Goal: Task Accomplishment & Management: Complete application form

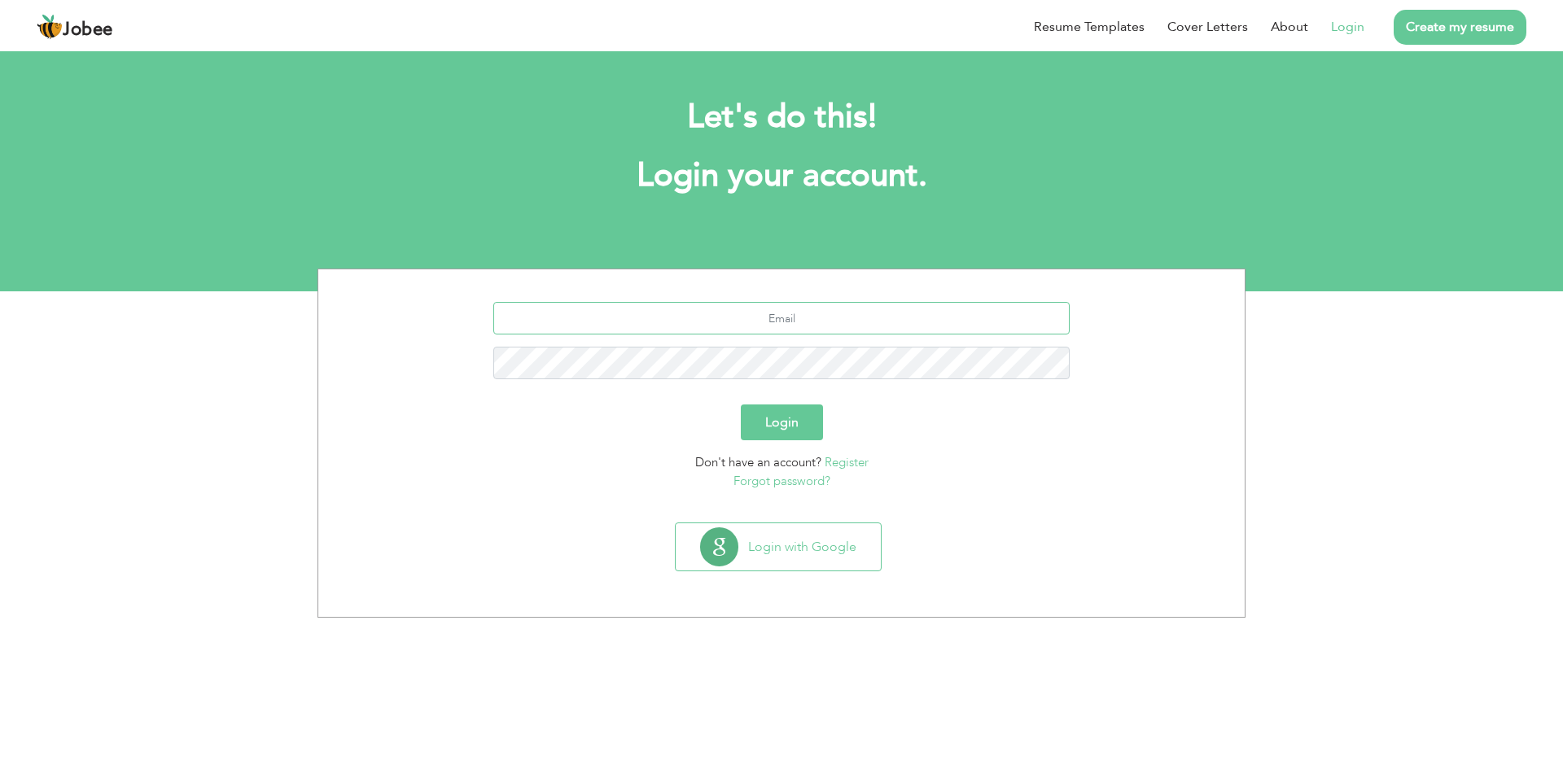
click at [787, 318] on input "text" at bounding box center [781, 318] width 577 height 33
click at [798, 327] on input "sadia115@gmail.com" at bounding box center [781, 318] width 577 height 33
type input "sadia115@hotmail.com"
click at [741, 405] on button "Login" at bounding box center [782, 423] width 82 height 36
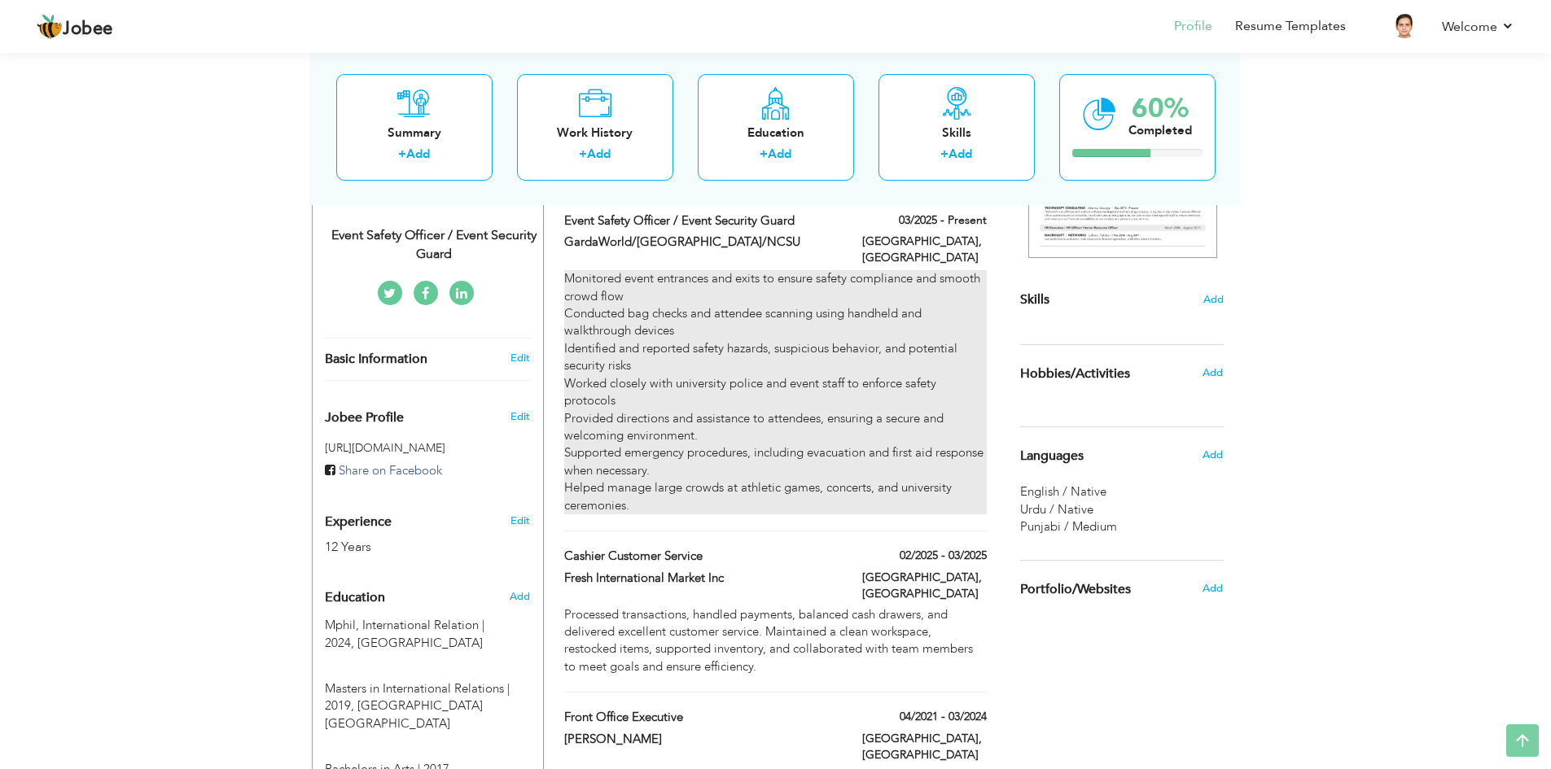
scroll to position [81, 0]
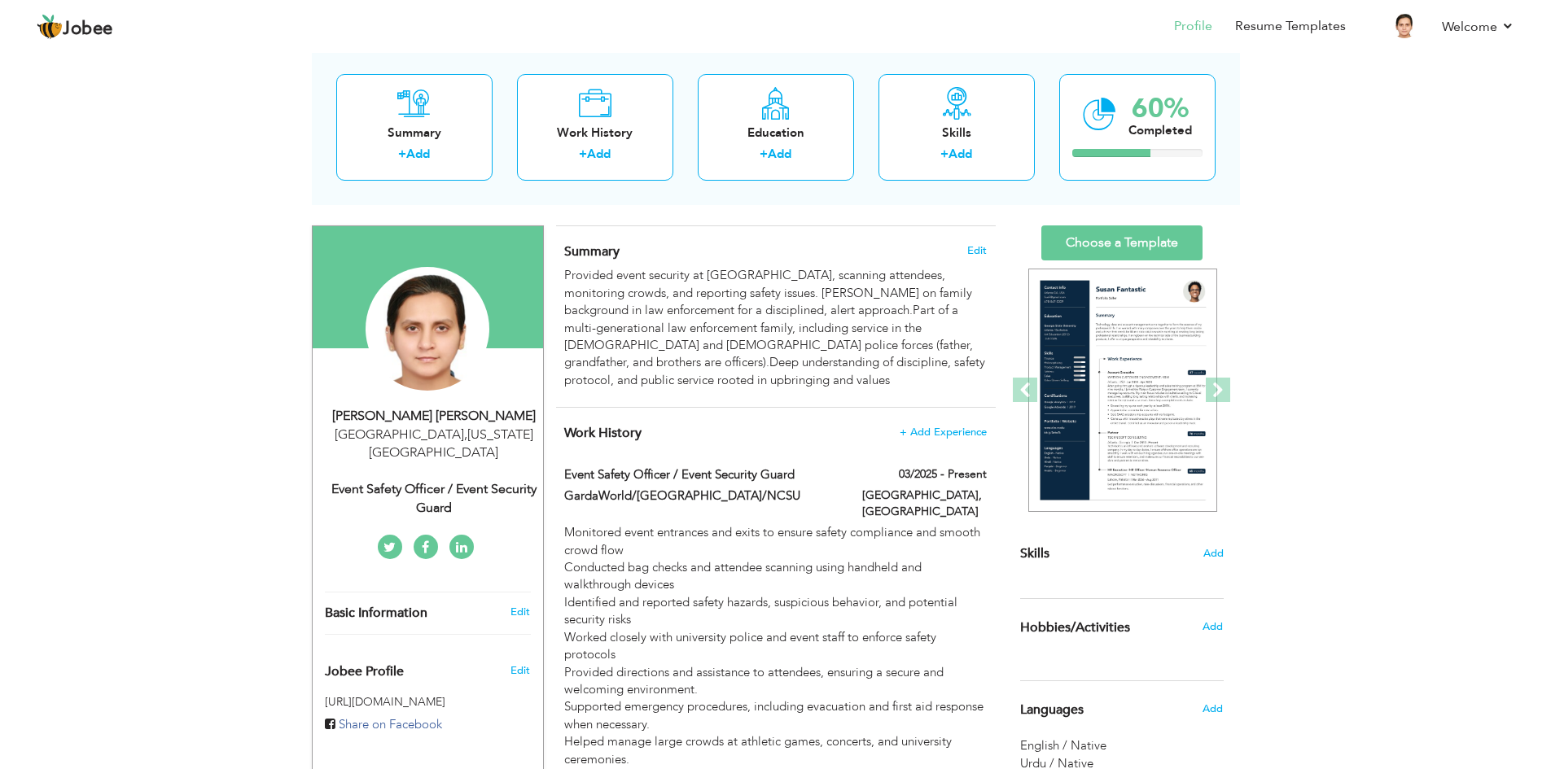
click at [506, 480] on div "Event Safety Officer / Event Security Guard" at bounding box center [434, 498] width 218 height 37
type input "Sadia Humayun"
type input "Khan"
type input "+1 984 800 1001"
select select "number:230"
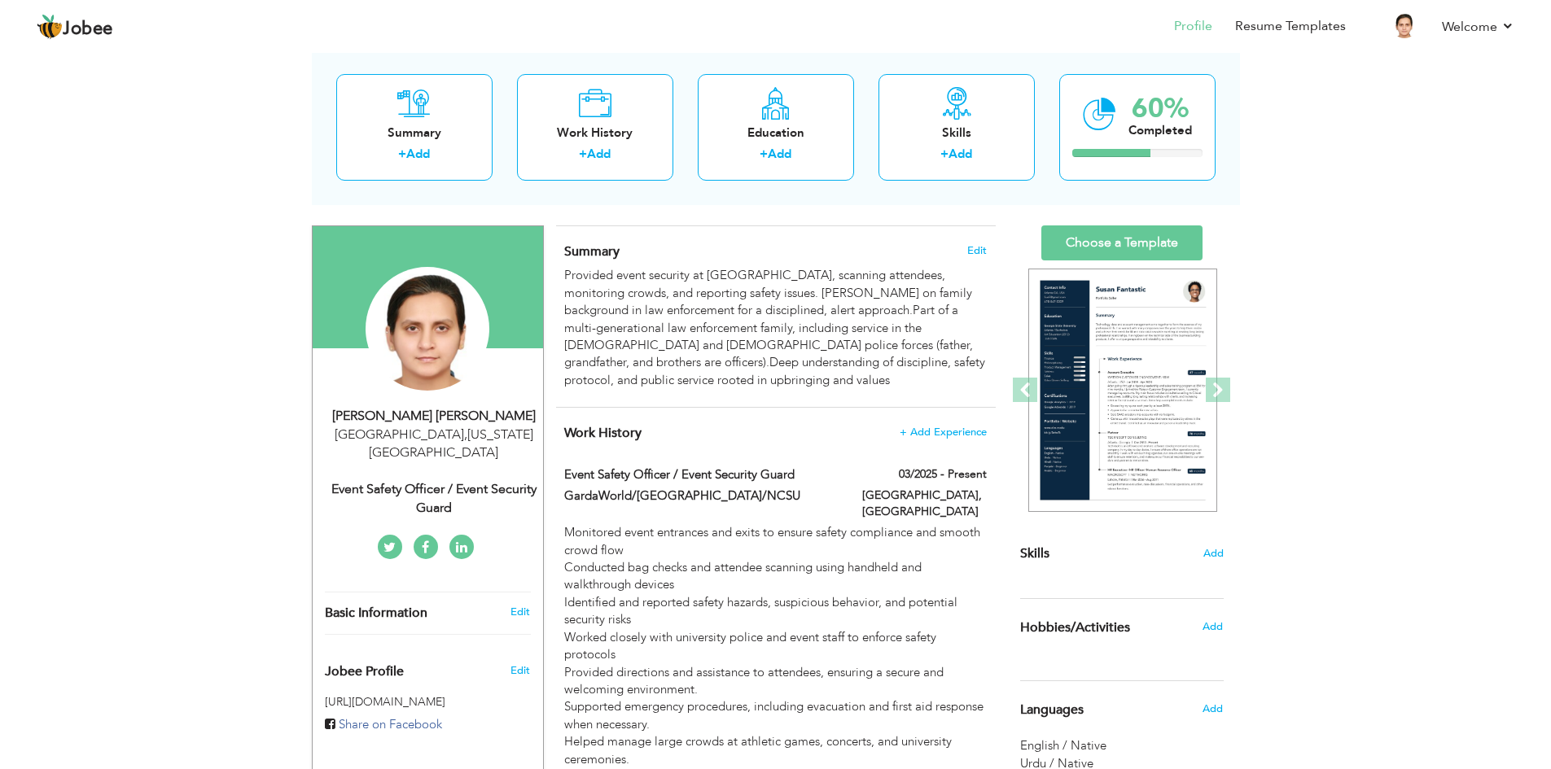
type input "[US_STATE]"
type input "[GEOGRAPHIC_DATA]"
select select "number:14"
type input "Event Safety Officer / Event Security Guard"
type input "[URL][DOMAIN_NAME]"
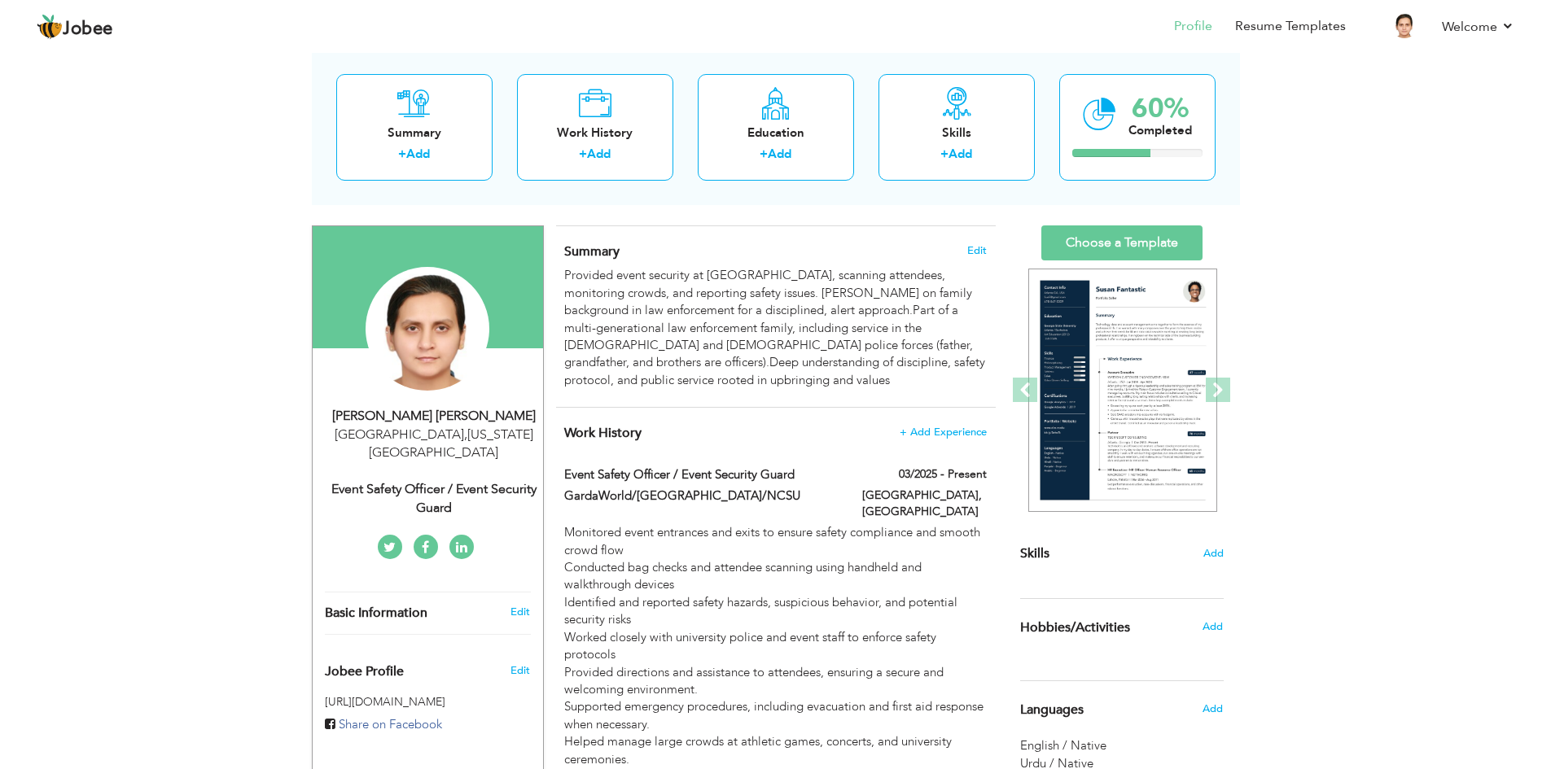
type input "[URL][DOMAIN_NAME]"
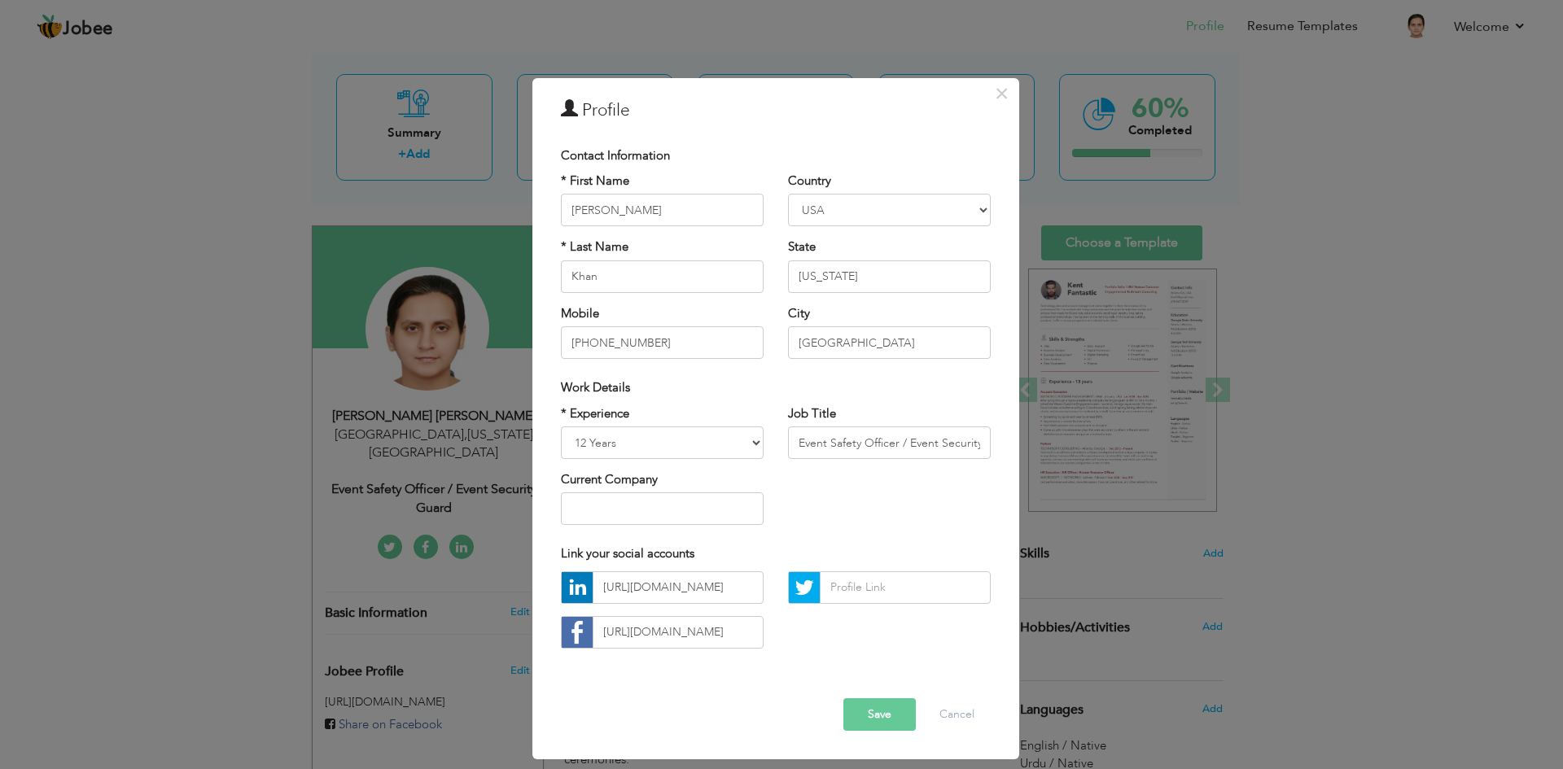
click at [1317, 621] on div "× Profile Contact Information * First Name Sadia Humayun * Last Name" at bounding box center [781, 384] width 1563 height 769
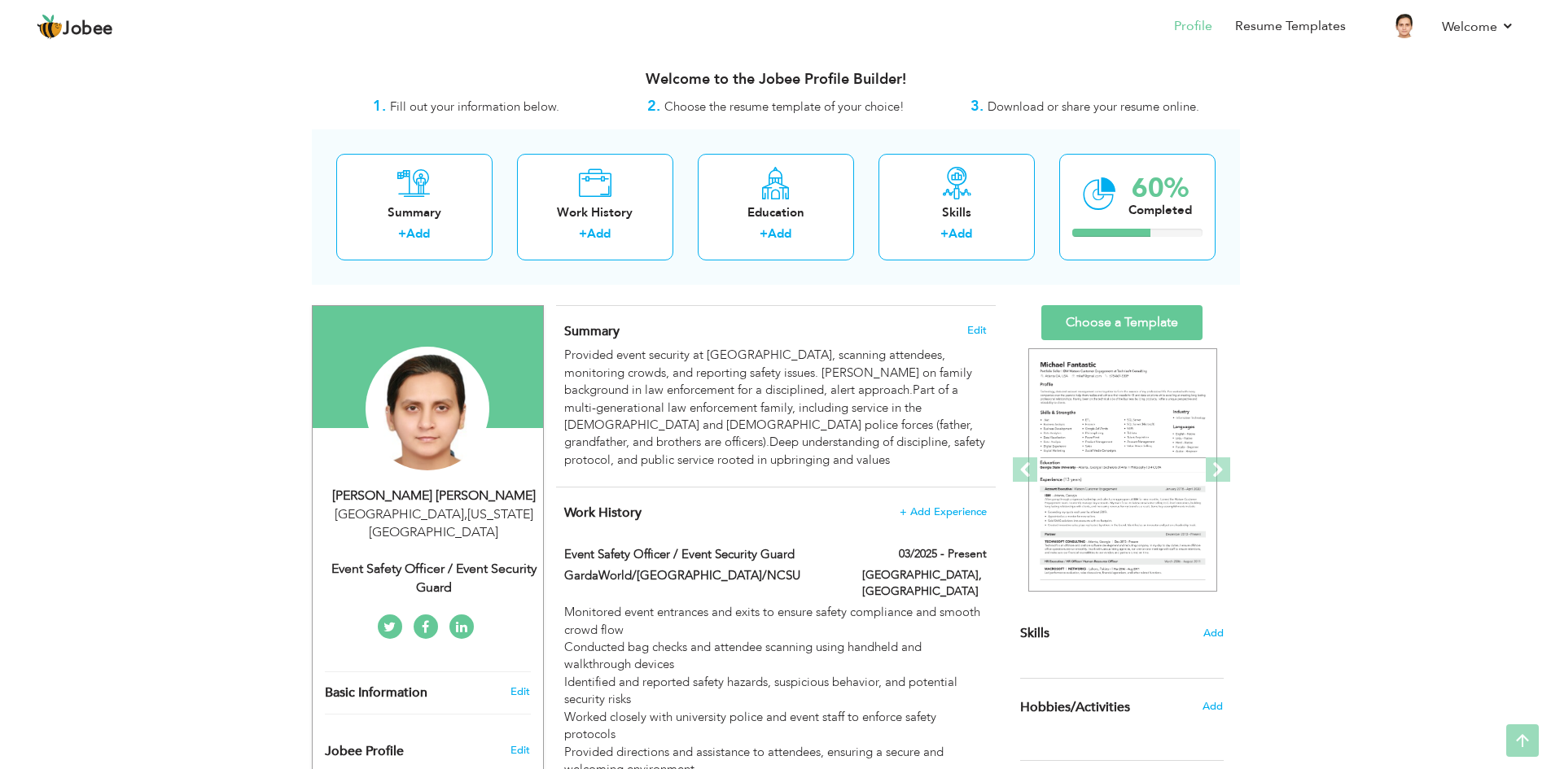
scroll to position [0, 0]
click at [1011, 107] on span "Download or share your resume online." at bounding box center [1094, 108] width 212 height 16
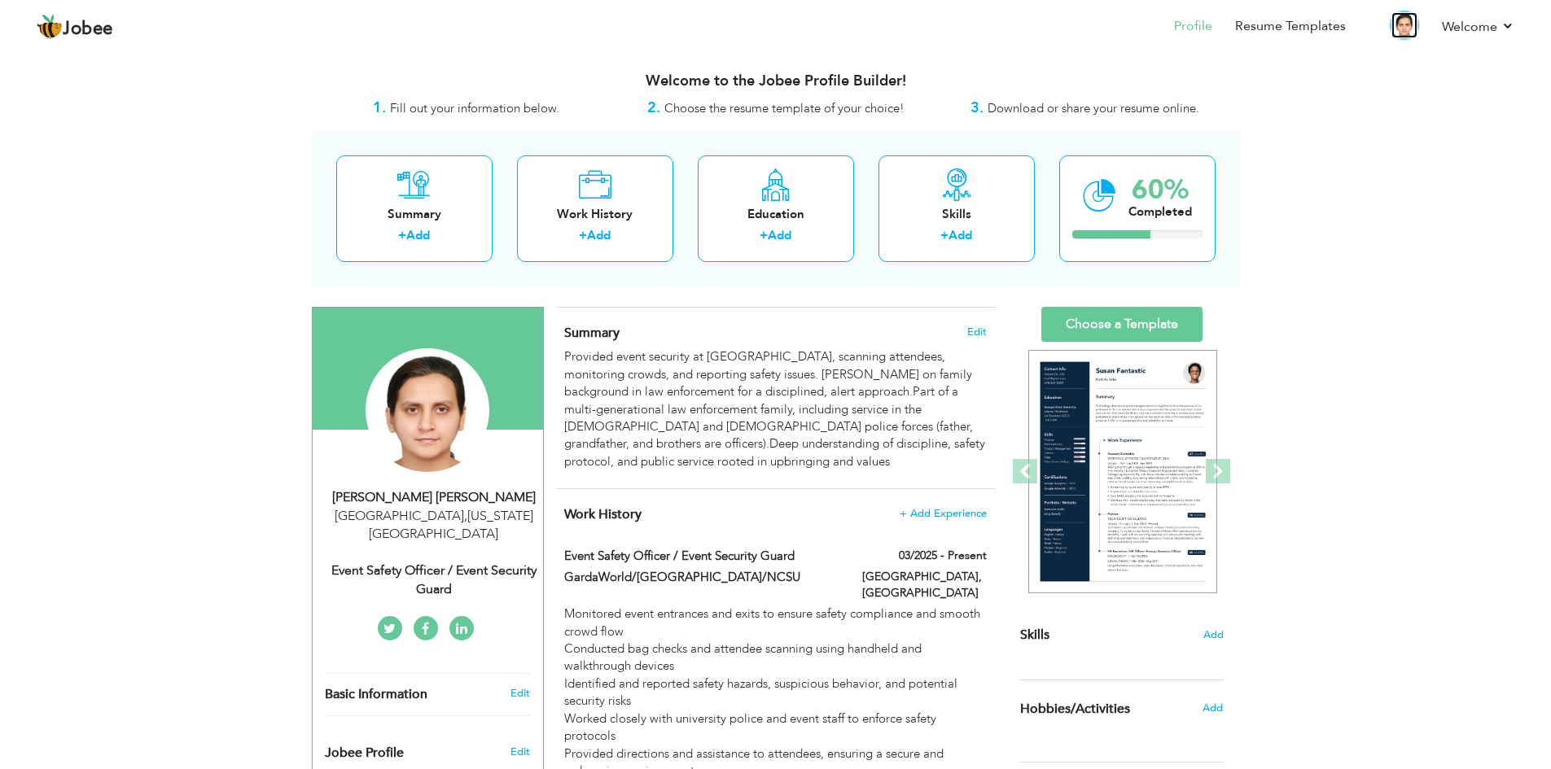
click at [1399, 28] on img at bounding box center [1405, 25] width 26 height 26
click at [1216, 24] on li "Resume Templates" at bounding box center [1279, 28] width 134 height 44
click at [1206, 26] on link "Profile" at bounding box center [1193, 26] width 38 height 19
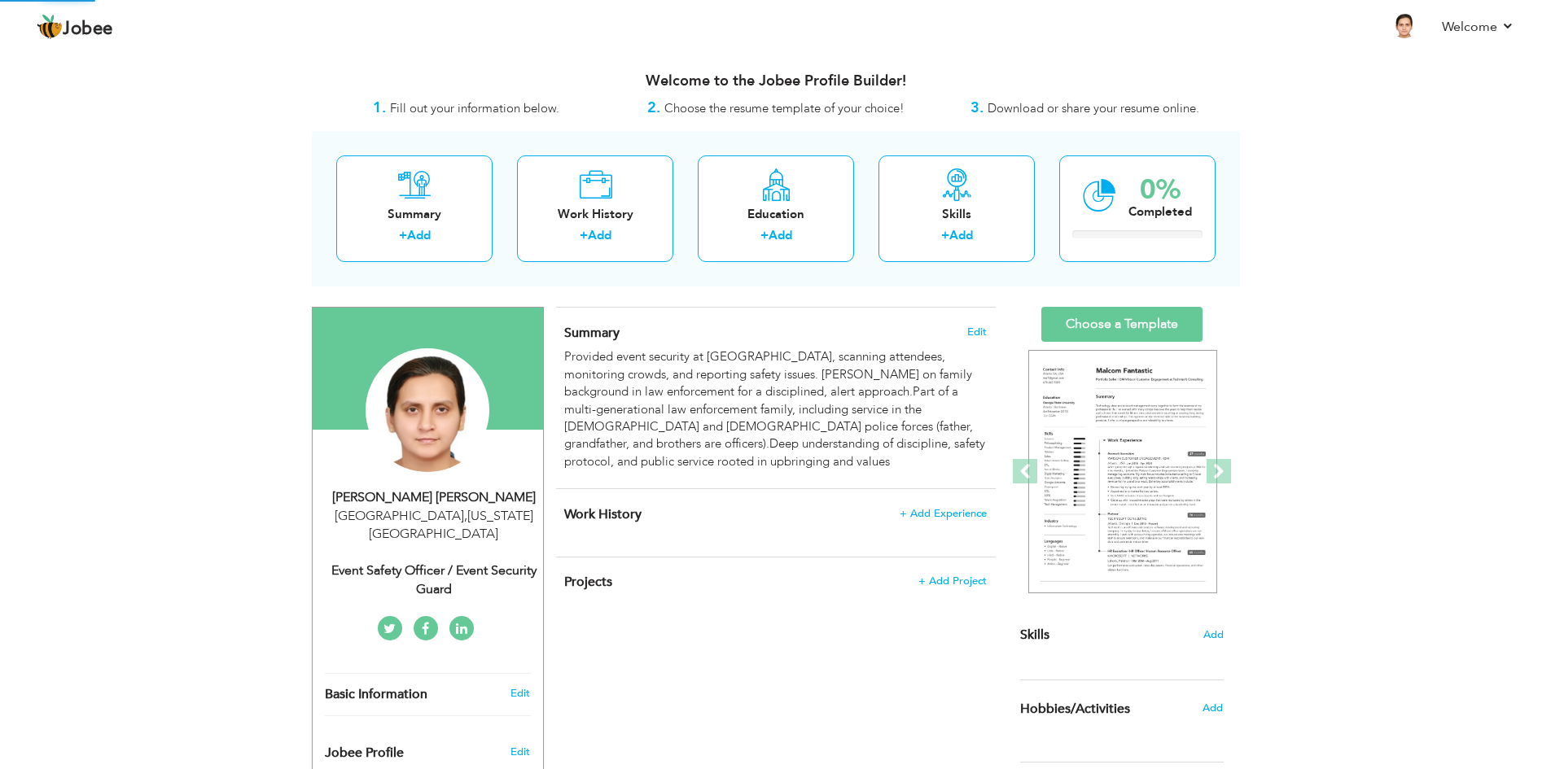
click at [1116, 111] on span "Download or share your resume online." at bounding box center [1094, 108] width 212 height 16
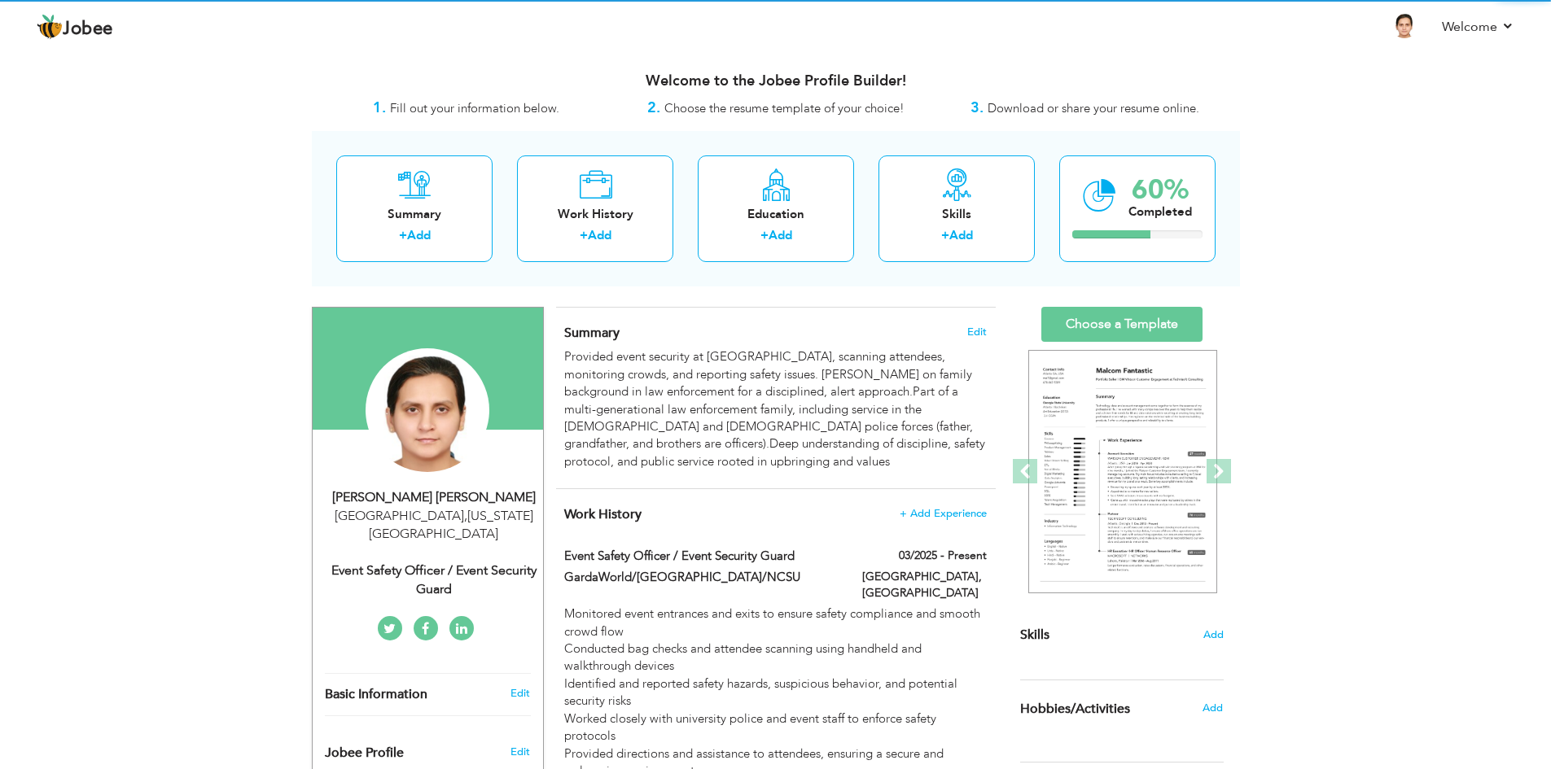
click at [1031, 109] on span "Download or share your resume online." at bounding box center [1094, 108] width 212 height 16
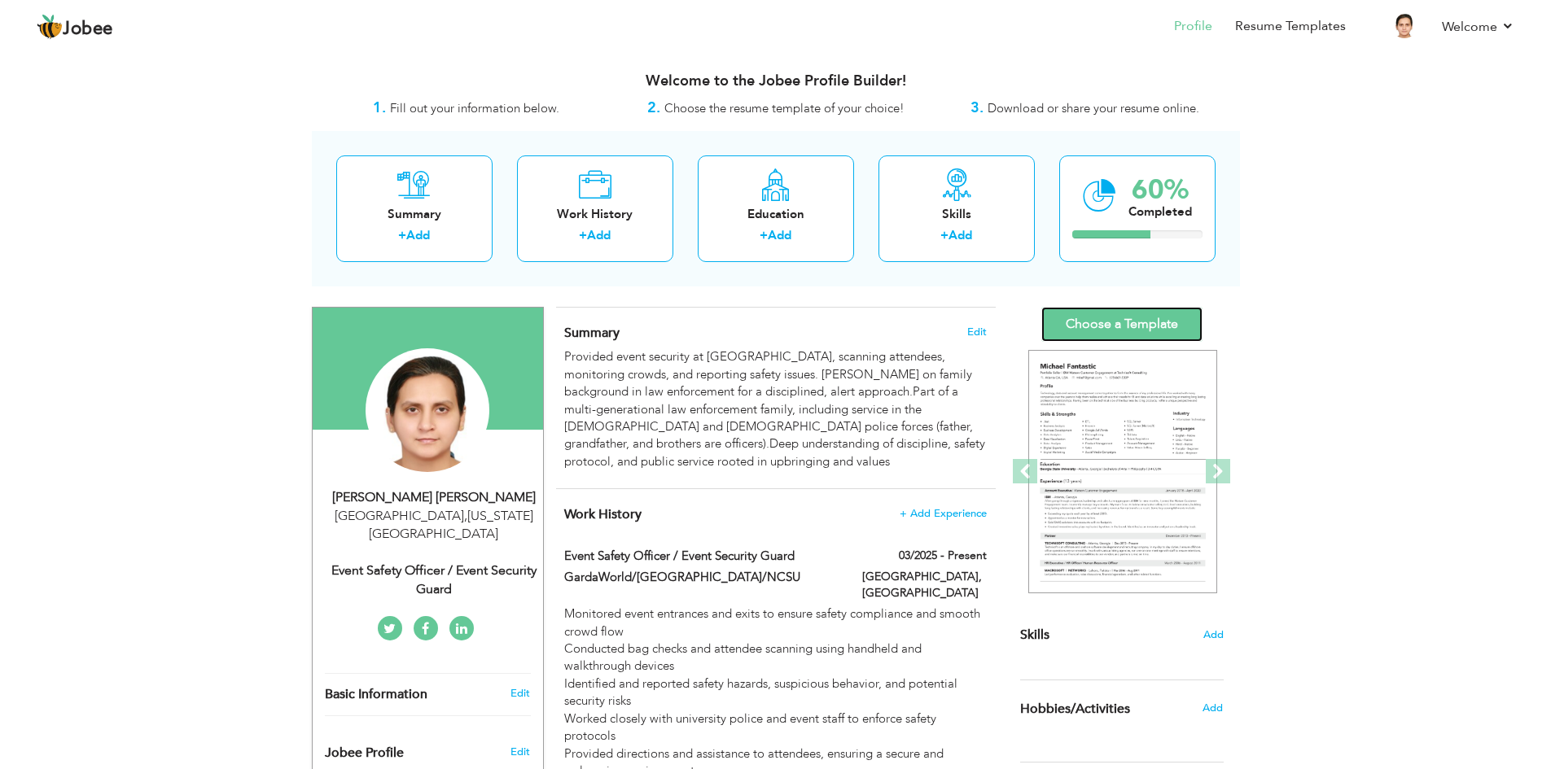
click at [1098, 327] on link "Choose a Template" at bounding box center [1121, 324] width 161 height 35
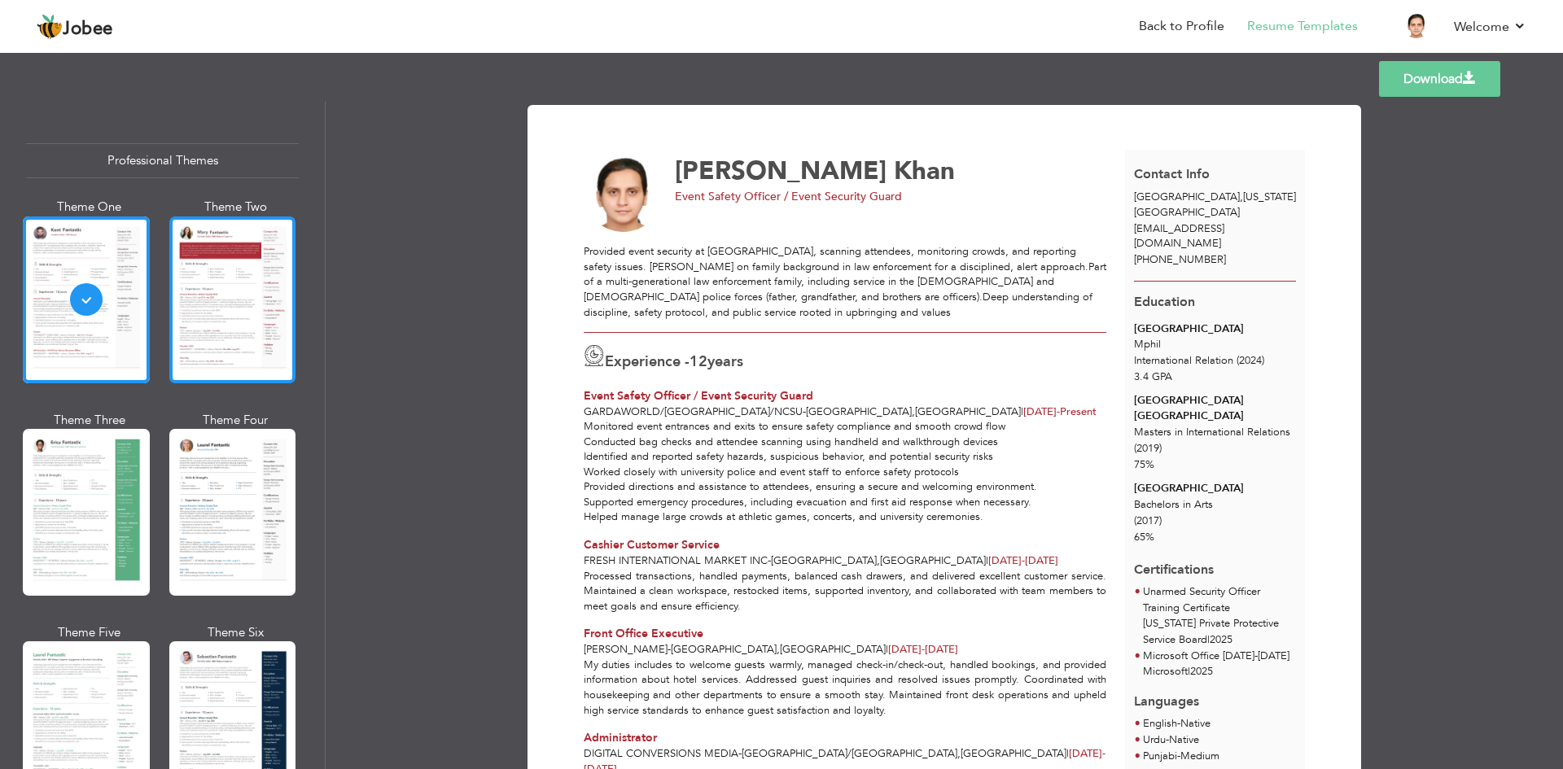
click at [208, 317] on div at bounding box center [232, 300] width 127 height 167
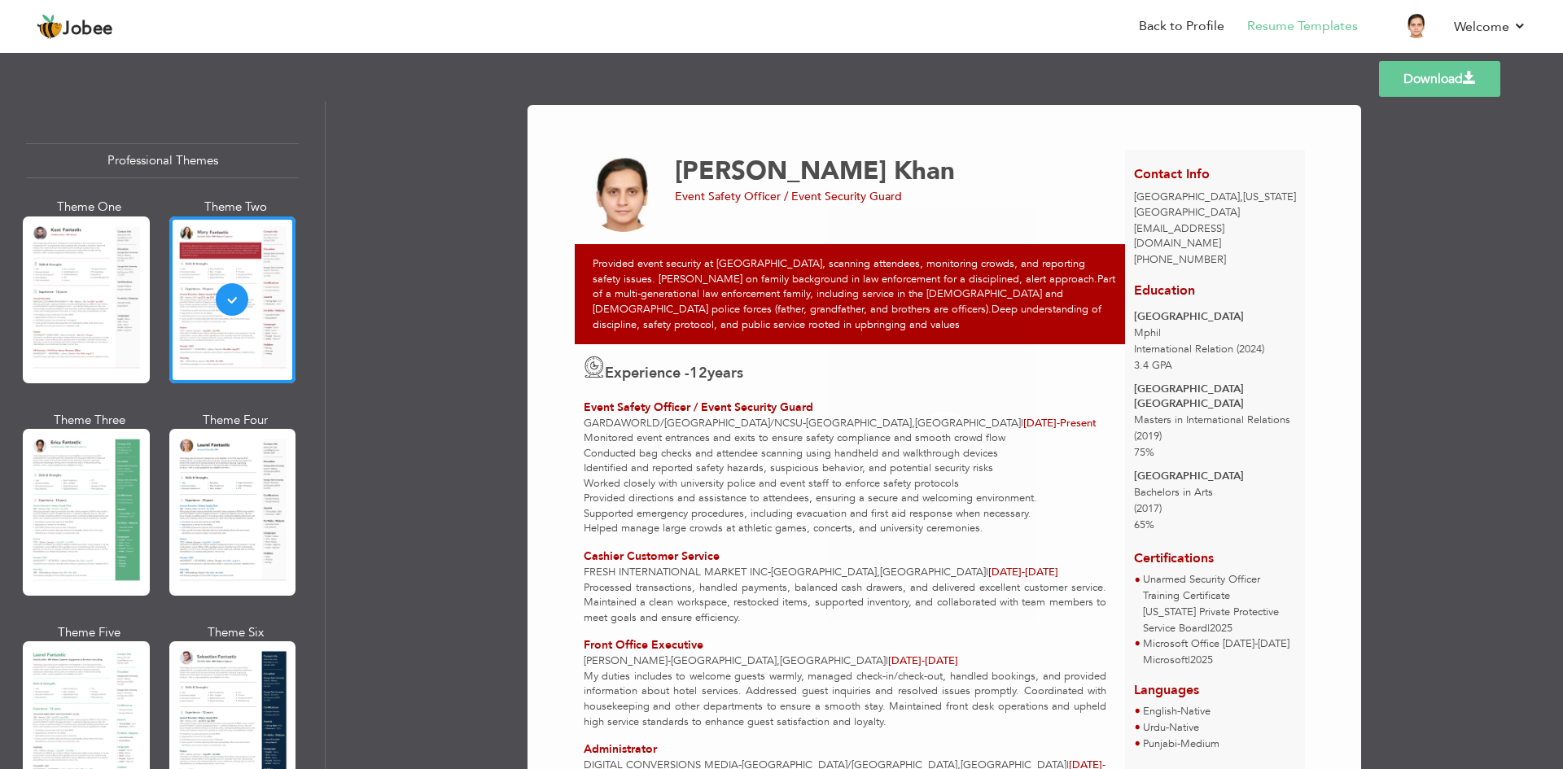
click at [105, 326] on div at bounding box center [86, 300] width 127 height 167
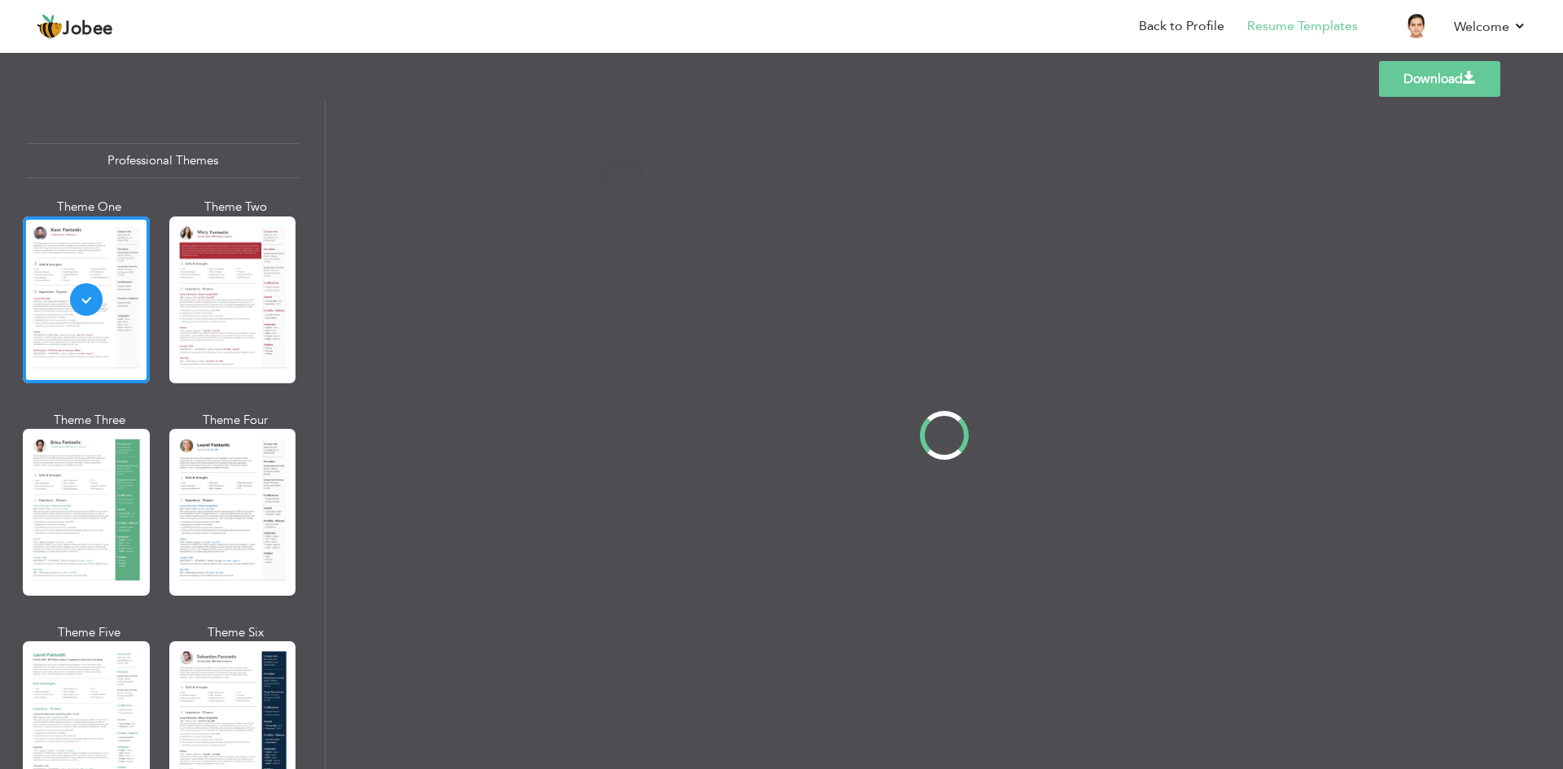
click at [100, 482] on div "Professional Themes Theme One Theme Two Theme Three Theme Four" at bounding box center [781, 435] width 1563 height 669
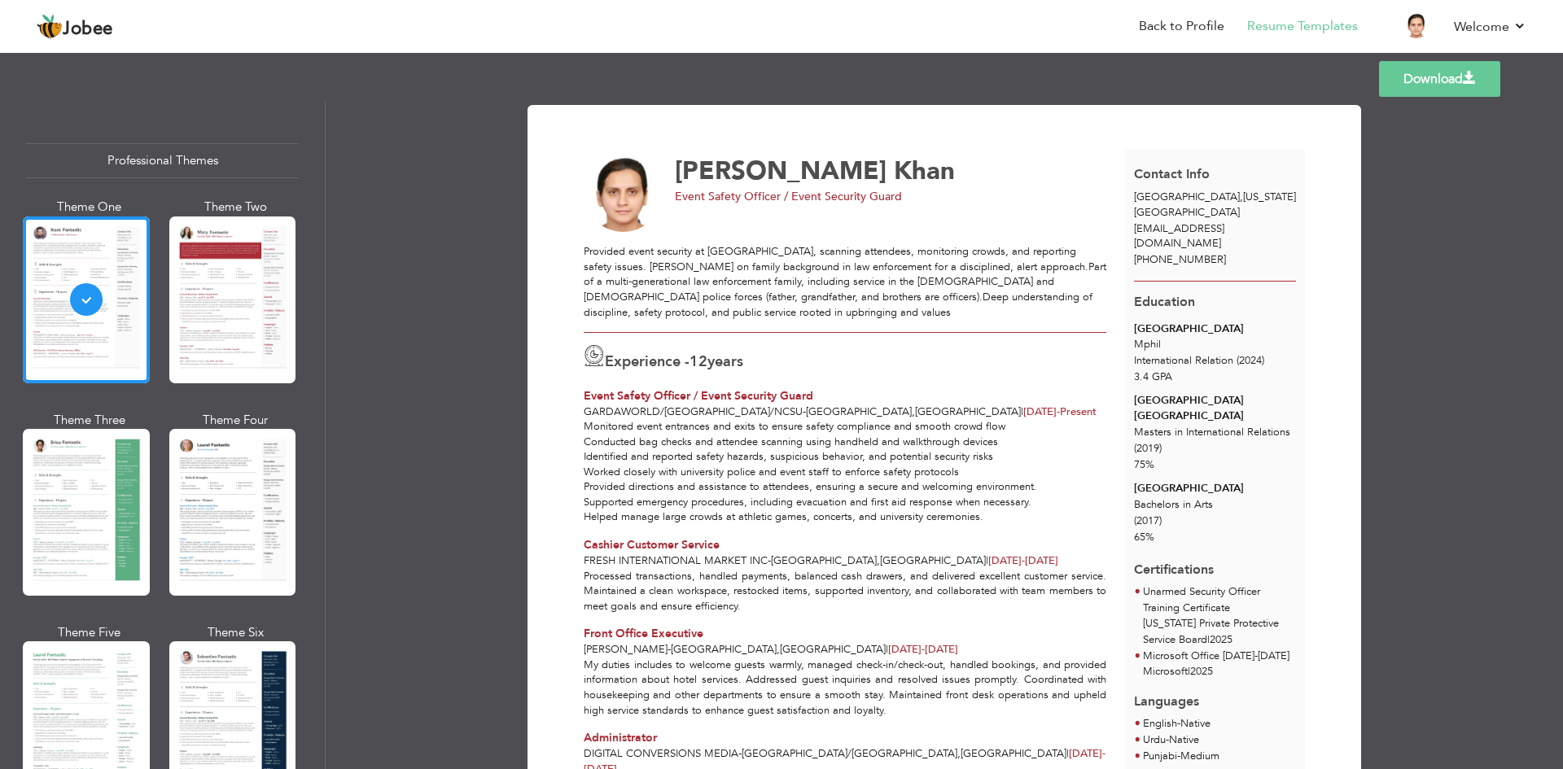
click at [1408, 88] on link "Download" at bounding box center [1439, 79] width 121 height 36
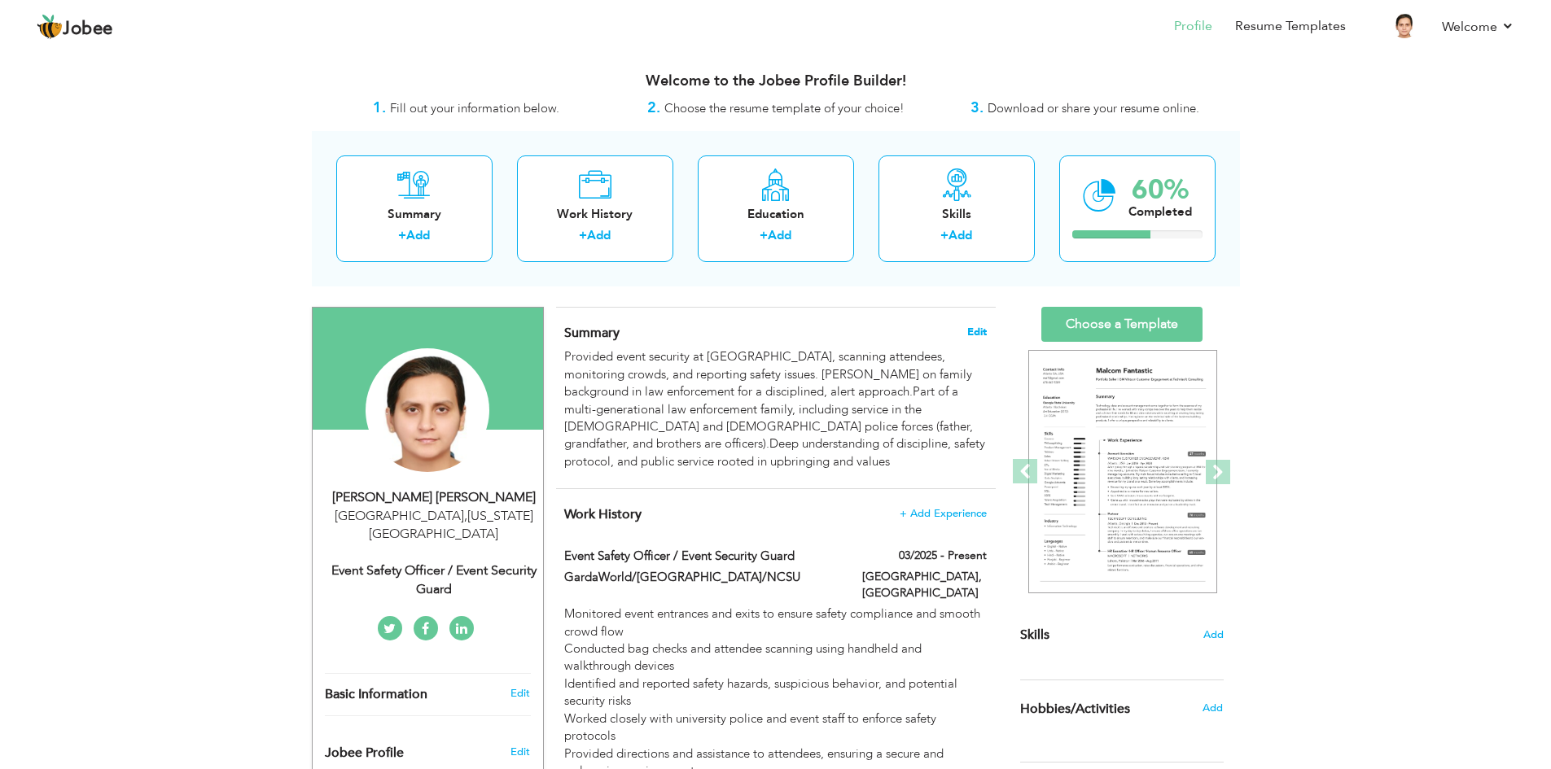
click at [971, 333] on span "Edit" at bounding box center [977, 332] width 20 height 11
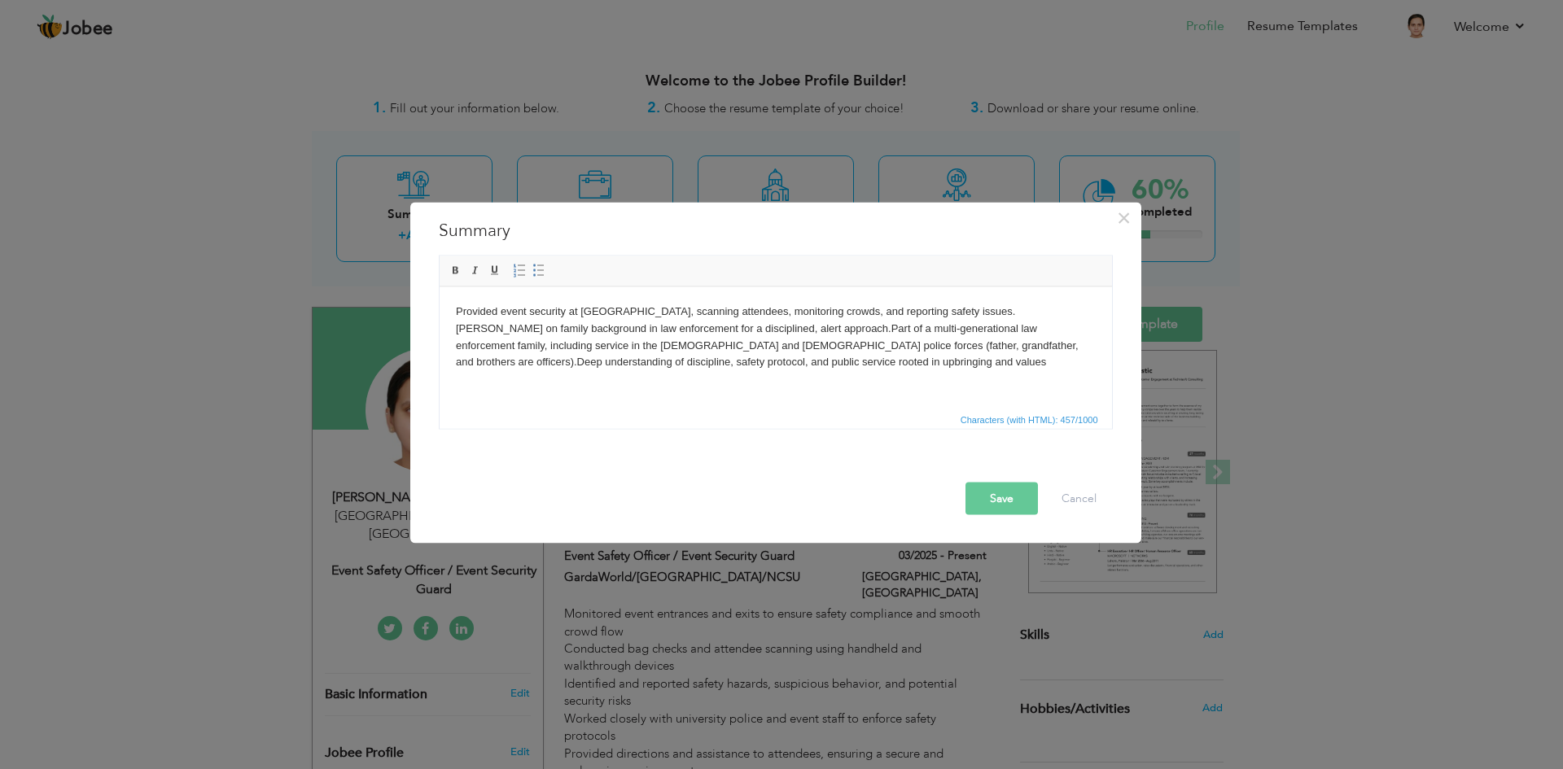
click at [786, 379] on html "Provided event security at [GEOGRAPHIC_DATA], scanning attendees, monitoring cr…" at bounding box center [775, 337] width 673 height 100
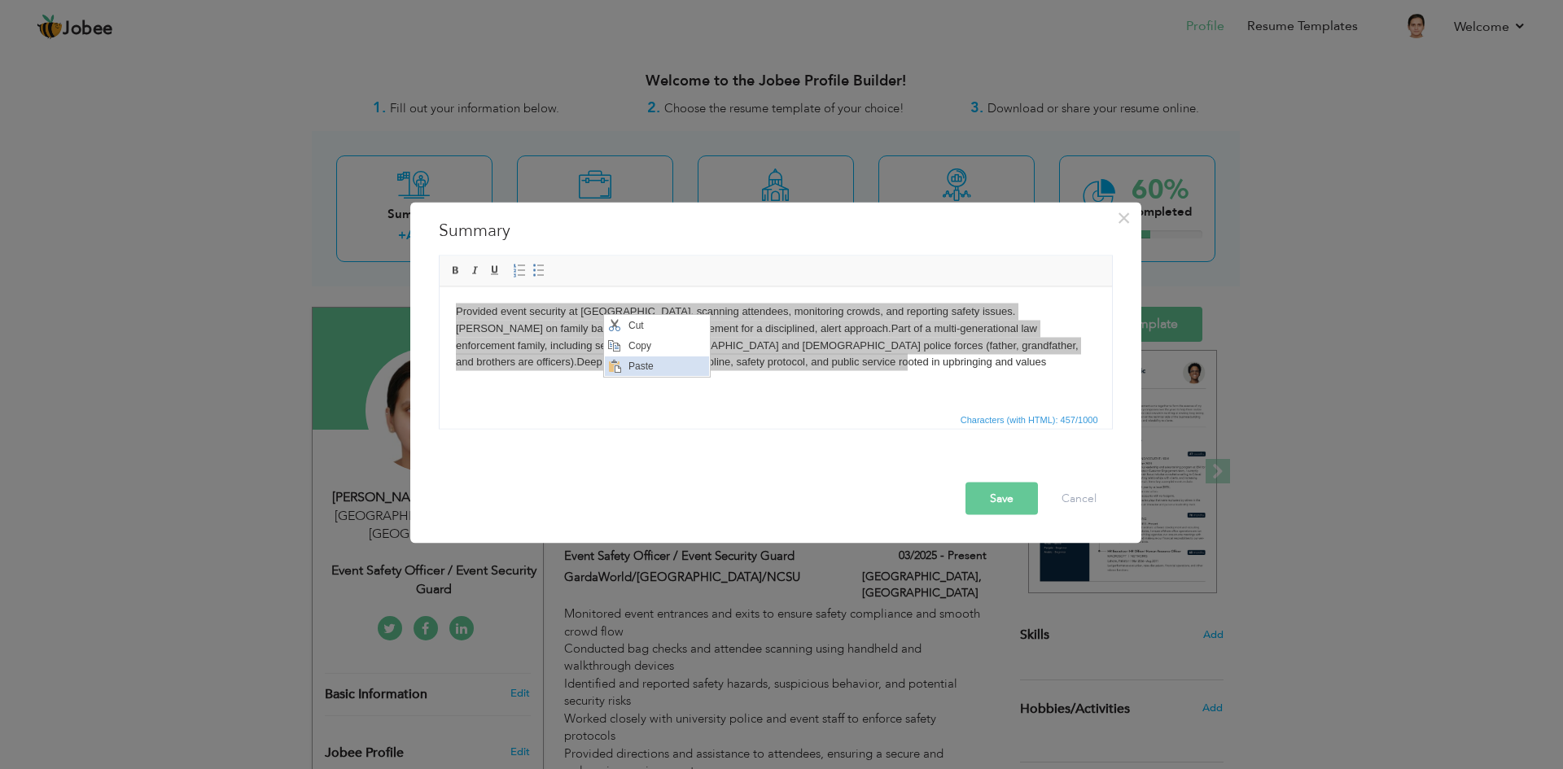
click at [688, 365] on span "Paste" at bounding box center [666, 367] width 85 height 20
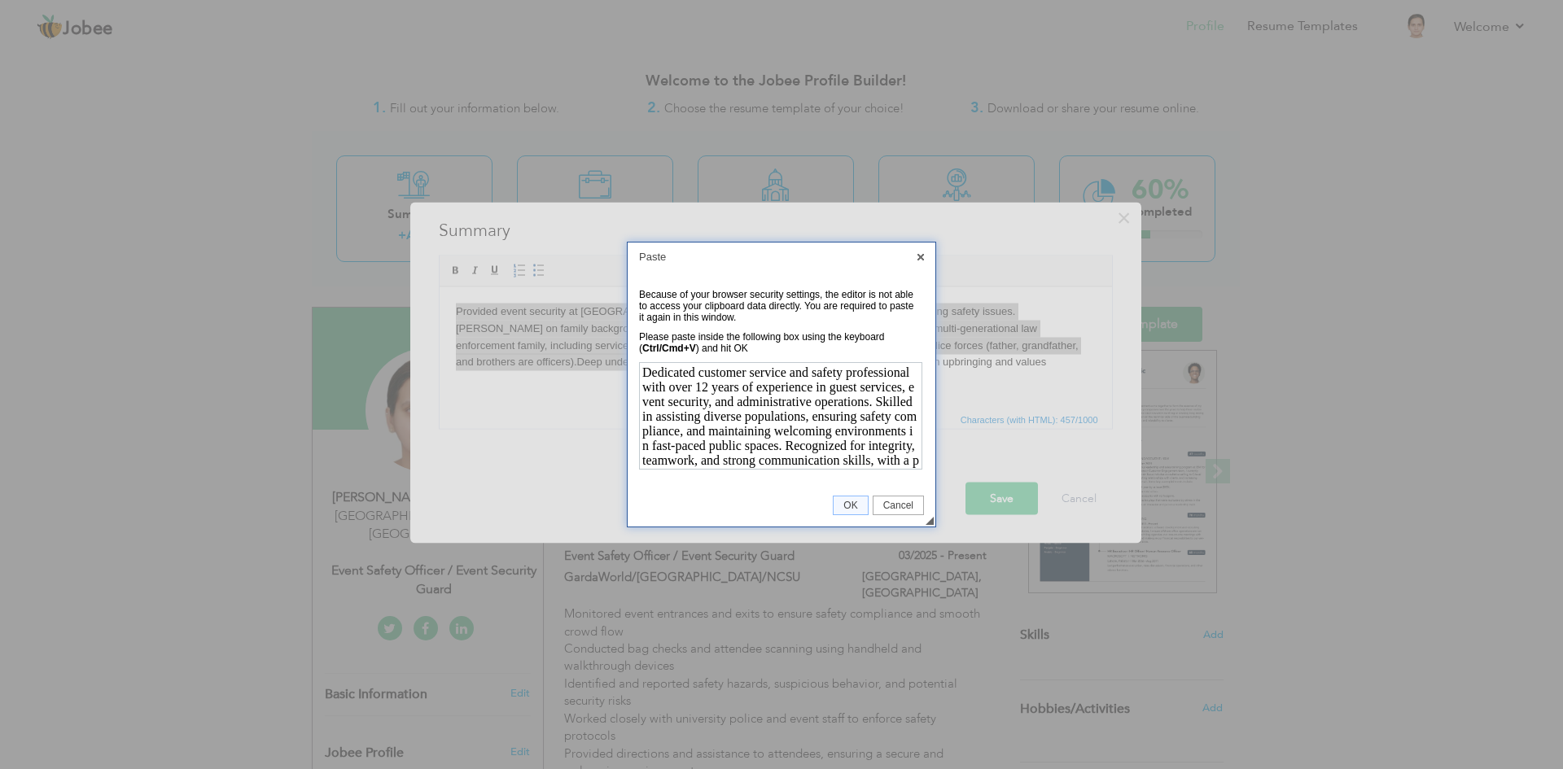
scroll to position [72, 0]
click at [848, 506] on span "OK" at bounding box center [850, 505] width 33 height 11
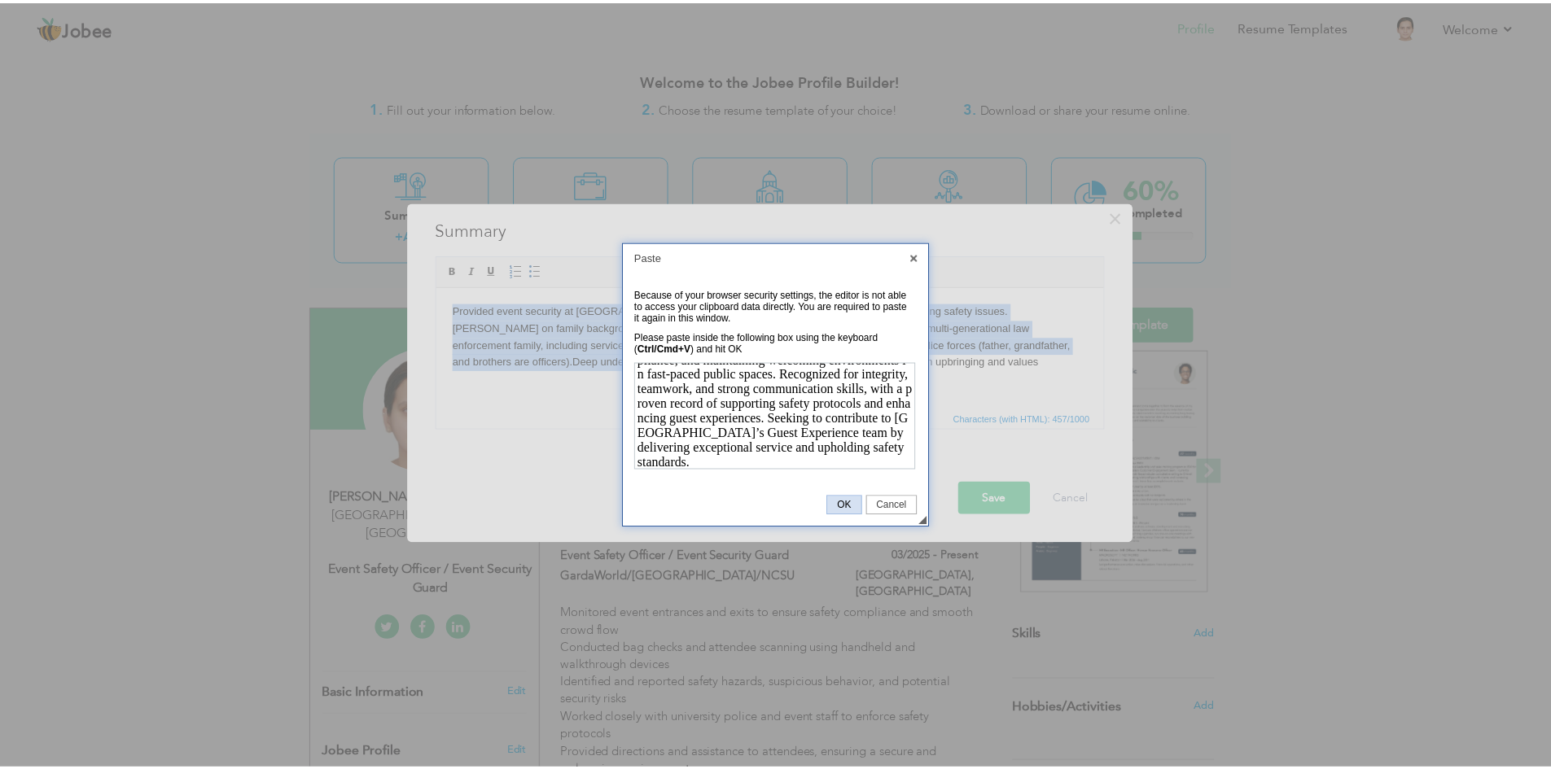
scroll to position [0, 0]
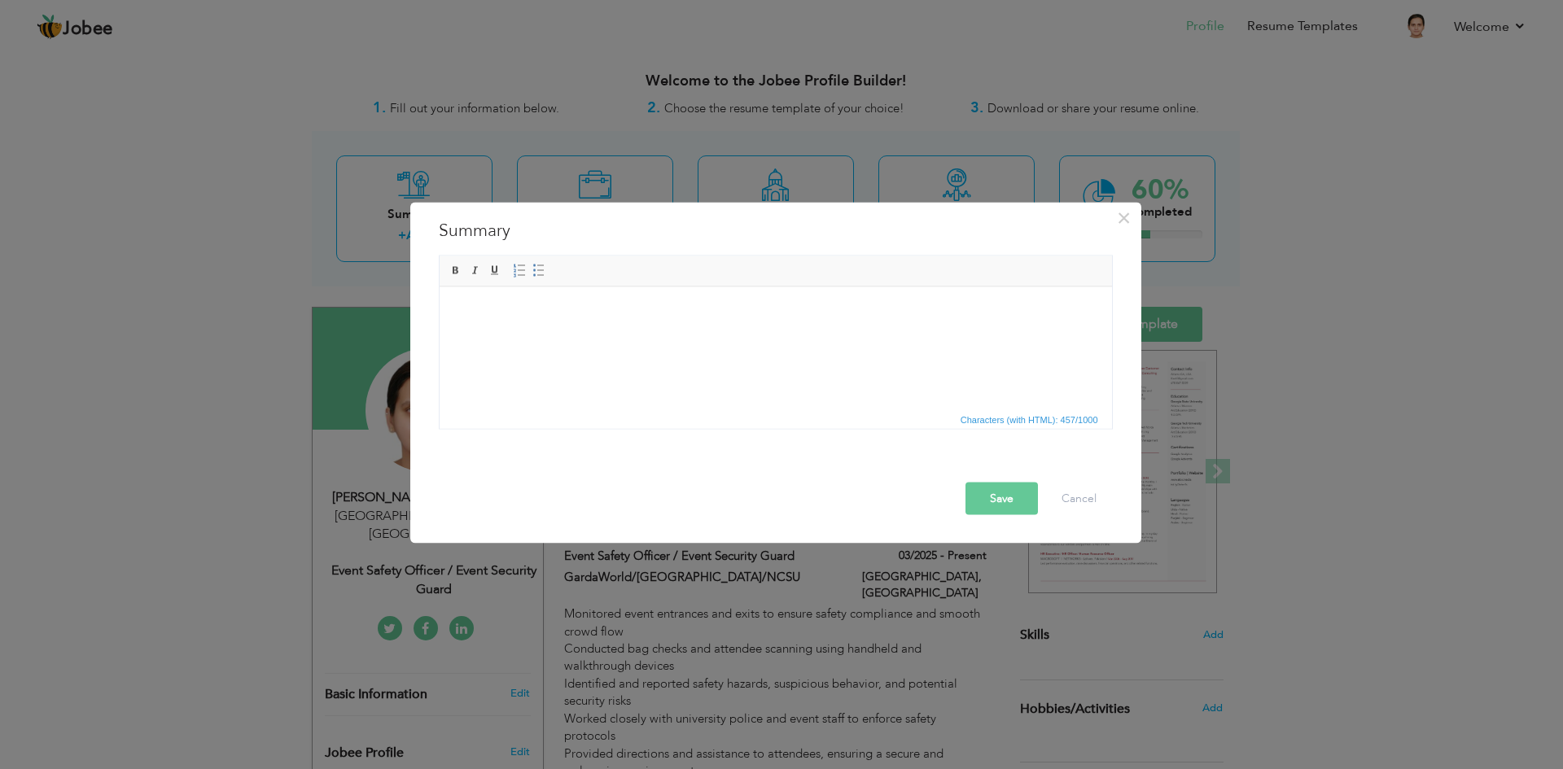
drag, startPoint x: 677, startPoint y: 336, endPoint x: 620, endPoint y: 385, distance: 75.1
click at [620, 336] on html at bounding box center [775, 312] width 673 height 50
click at [616, 336] on html at bounding box center [775, 312] width 673 height 50
click at [989, 492] on button "Save" at bounding box center [1002, 498] width 72 height 33
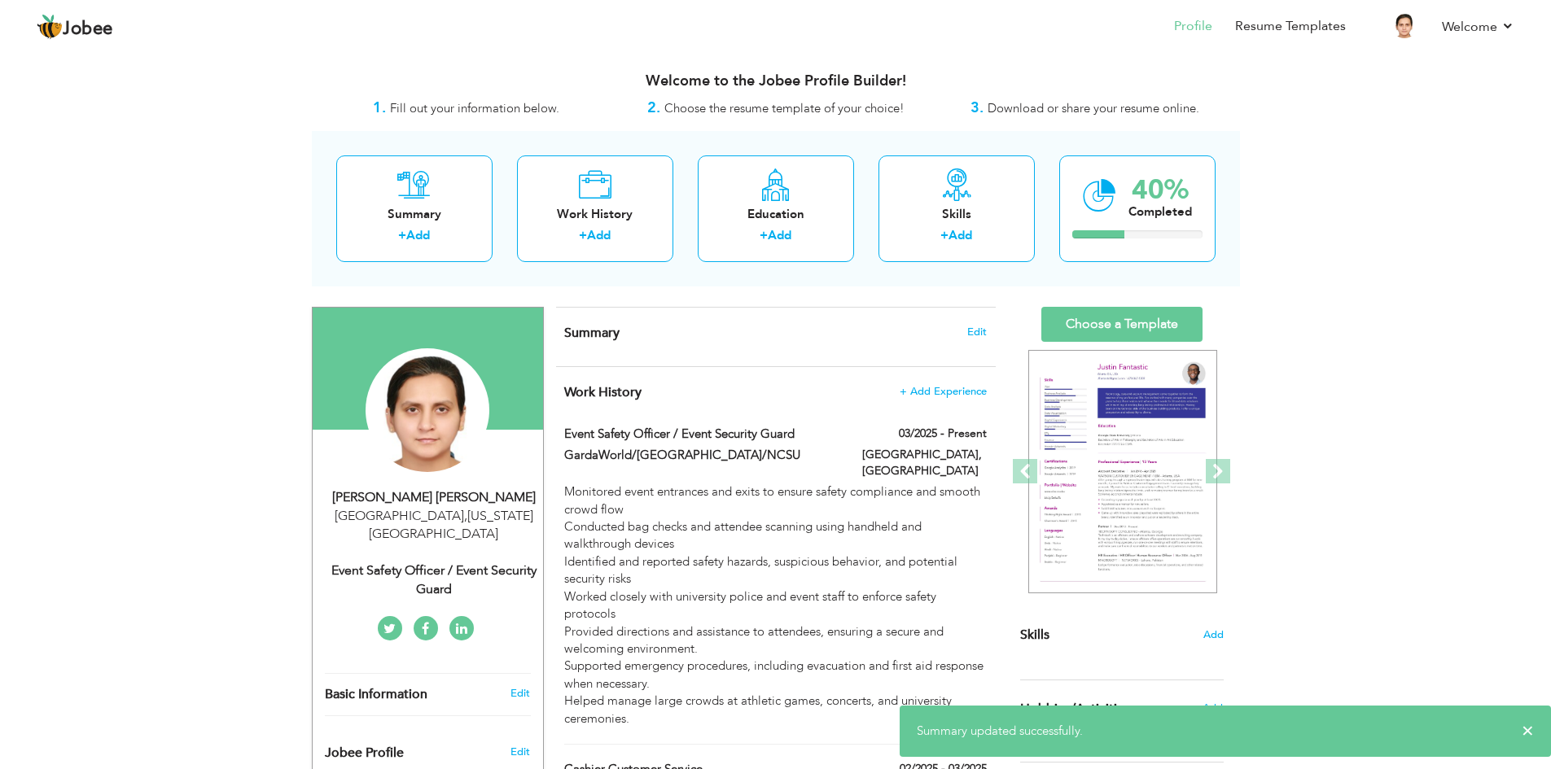
click at [972, 339] on h4 "Summary Edit" at bounding box center [775, 333] width 422 height 16
click at [975, 336] on span "Edit" at bounding box center [977, 332] width 20 height 11
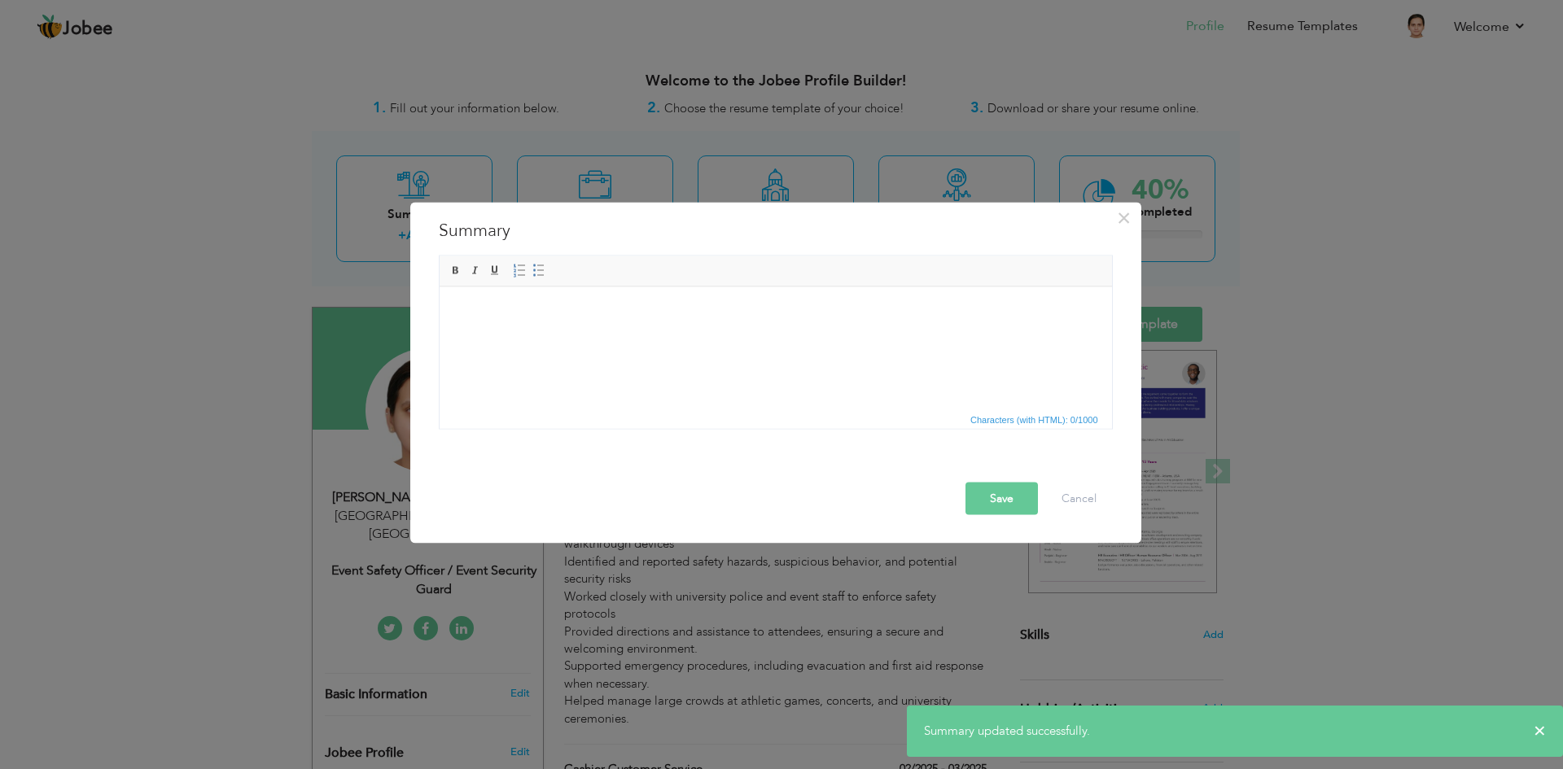
drag, startPoint x: 678, startPoint y: 327, endPoint x: 598, endPoint y: 384, distance: 98.1
click at [598, 336] on html at bounding box center [775, 312] width 673 height 50
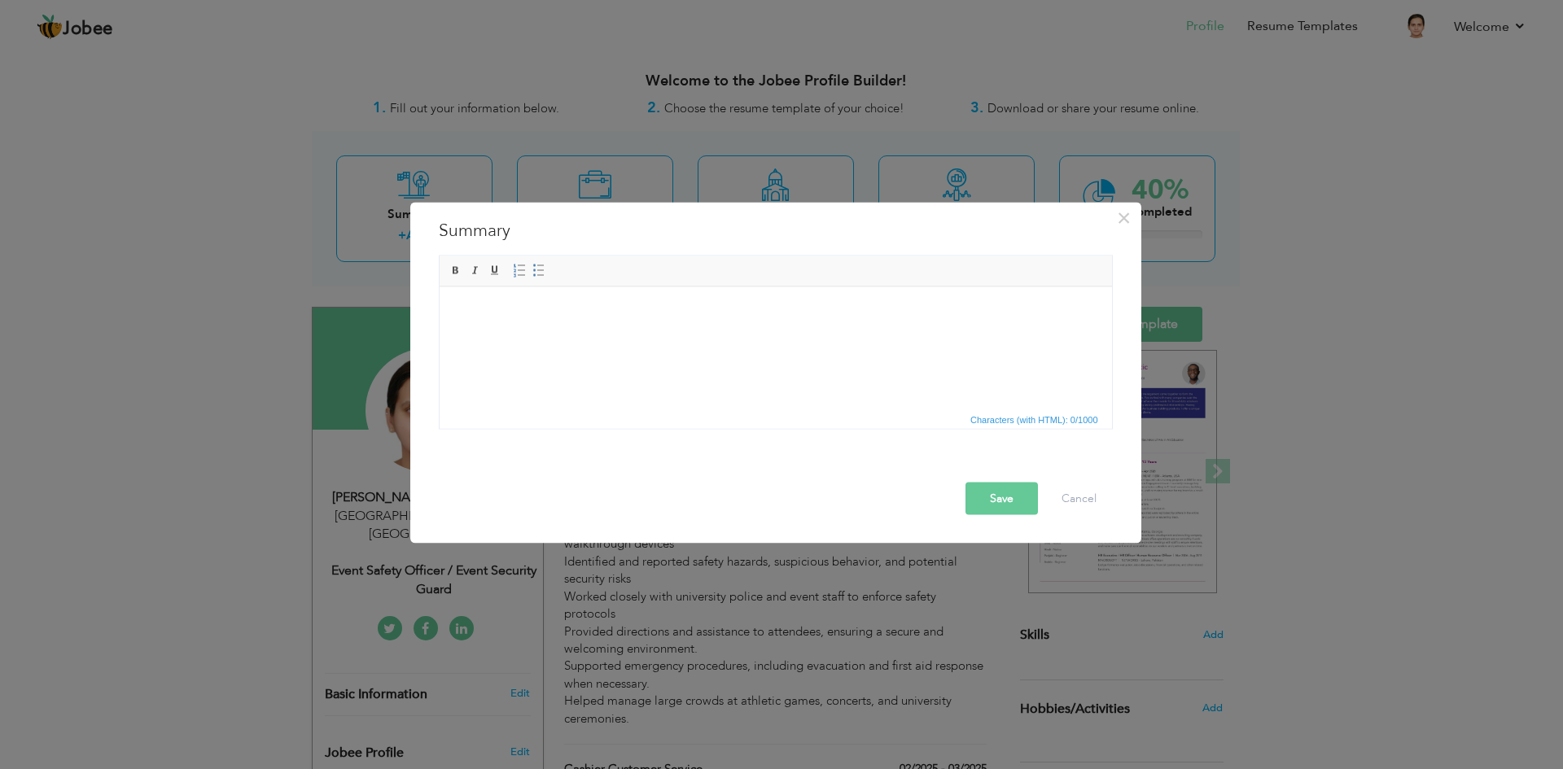
drag, startPoint x: 602, startPoint y: 341, endPoint x: 529, endPoint y: 365, distance: 76.2
click at [529, 336] on html at bounding box center [775, 312] width 673 height 50
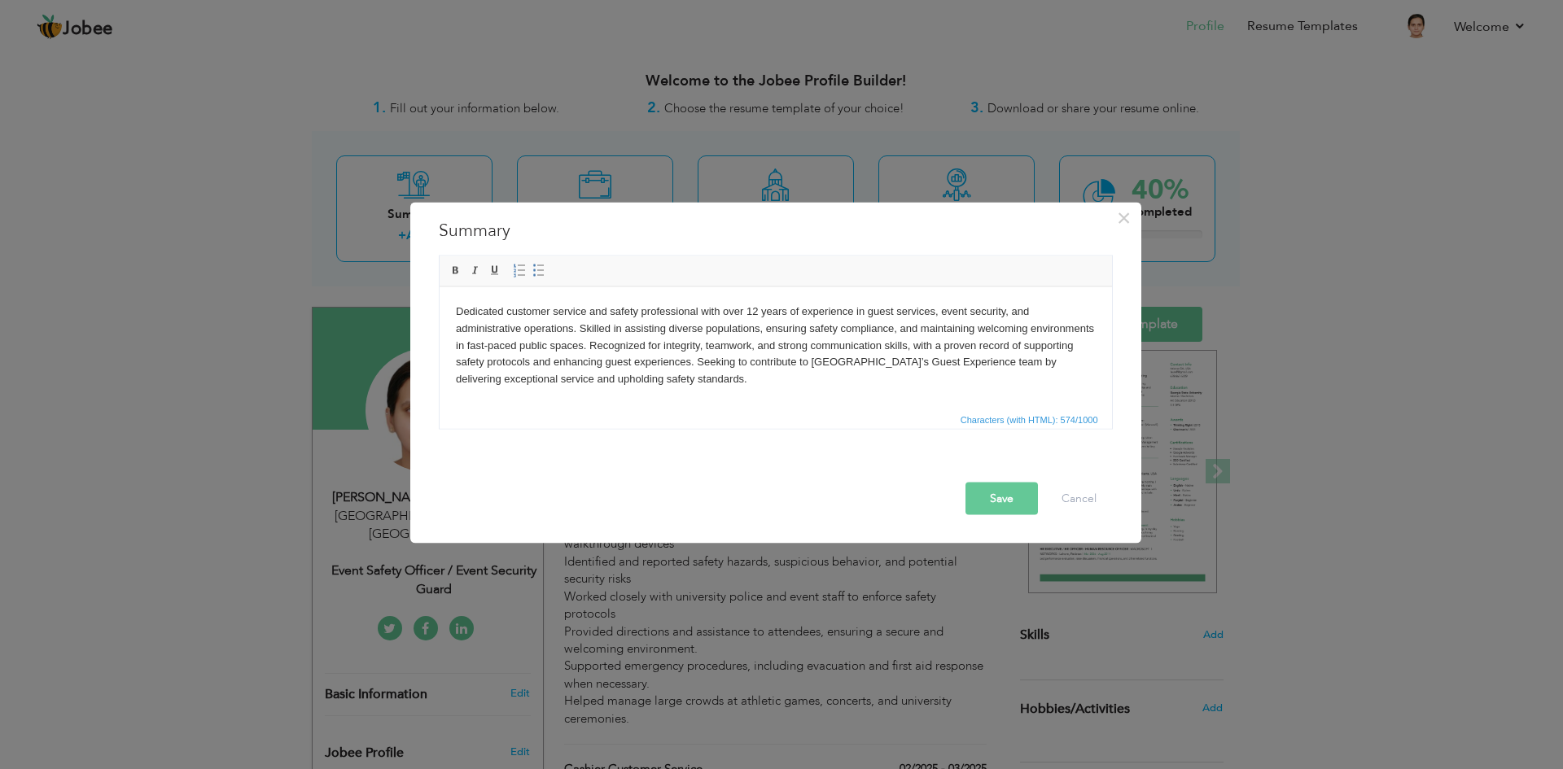
click at [992, 502] on button "Save" at bounding box center [1002, 498] width 72 height 33
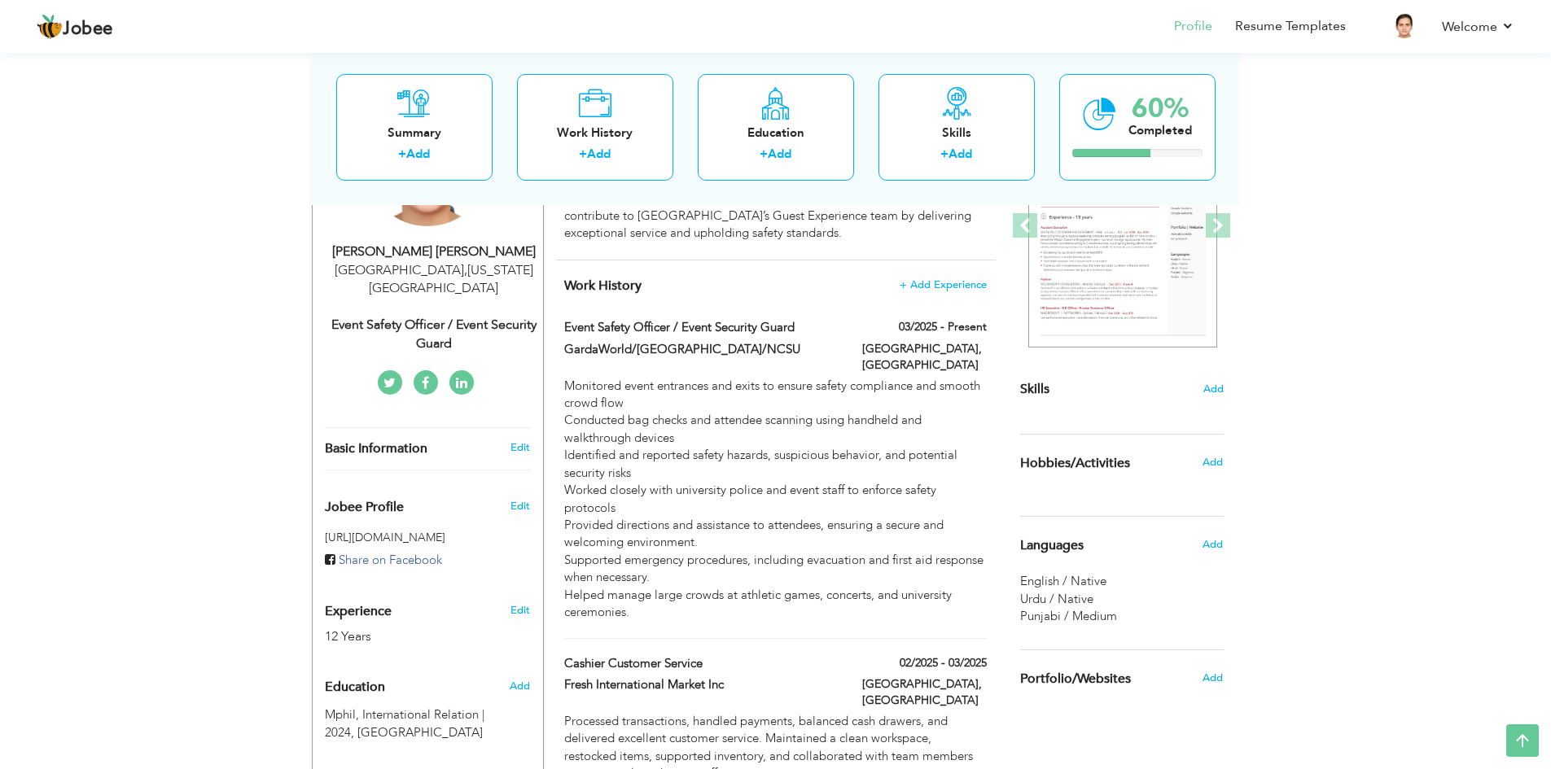
scroll to position [245, 0]
click at [1220, 395] on span "Add" at bounding box center [1213, 390] width 21 height 15
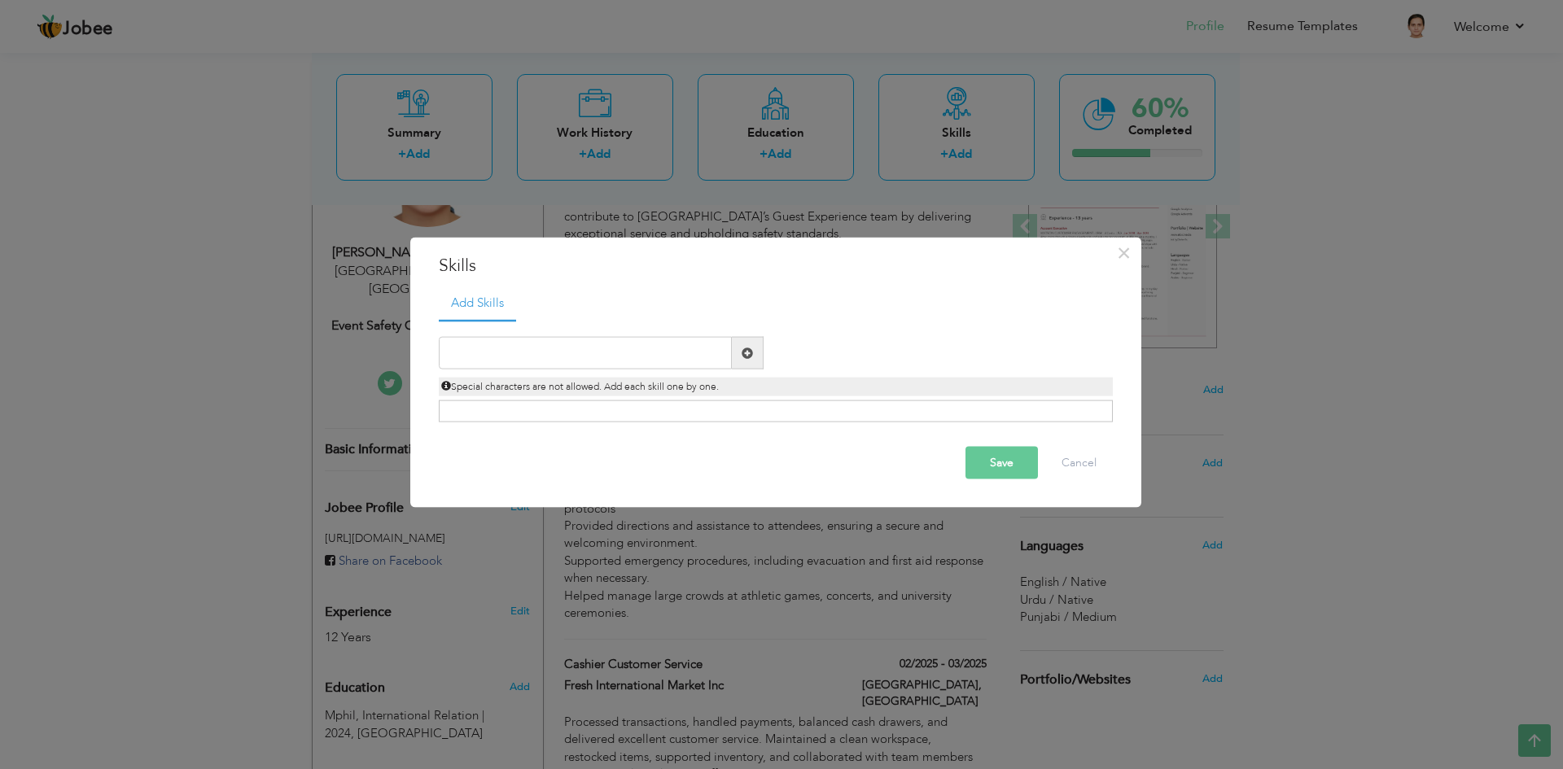
click at [755, 357] on span at bounding box center [748, 353] width 32 height 33
click at [659, 353] on input "text" at bounding box center [585, 353] width 293 height 33
click at [640, 348] on input "cus" at bounding box center [585, 353] width 293 height 33
drag, startPoint x: 612, startPoint y: 351, endPoint x: 594, endPoint y: 353, distance: 17.3
click at [594, 353] on input "cus" at bounding box center [585, 353] width 293 height 33
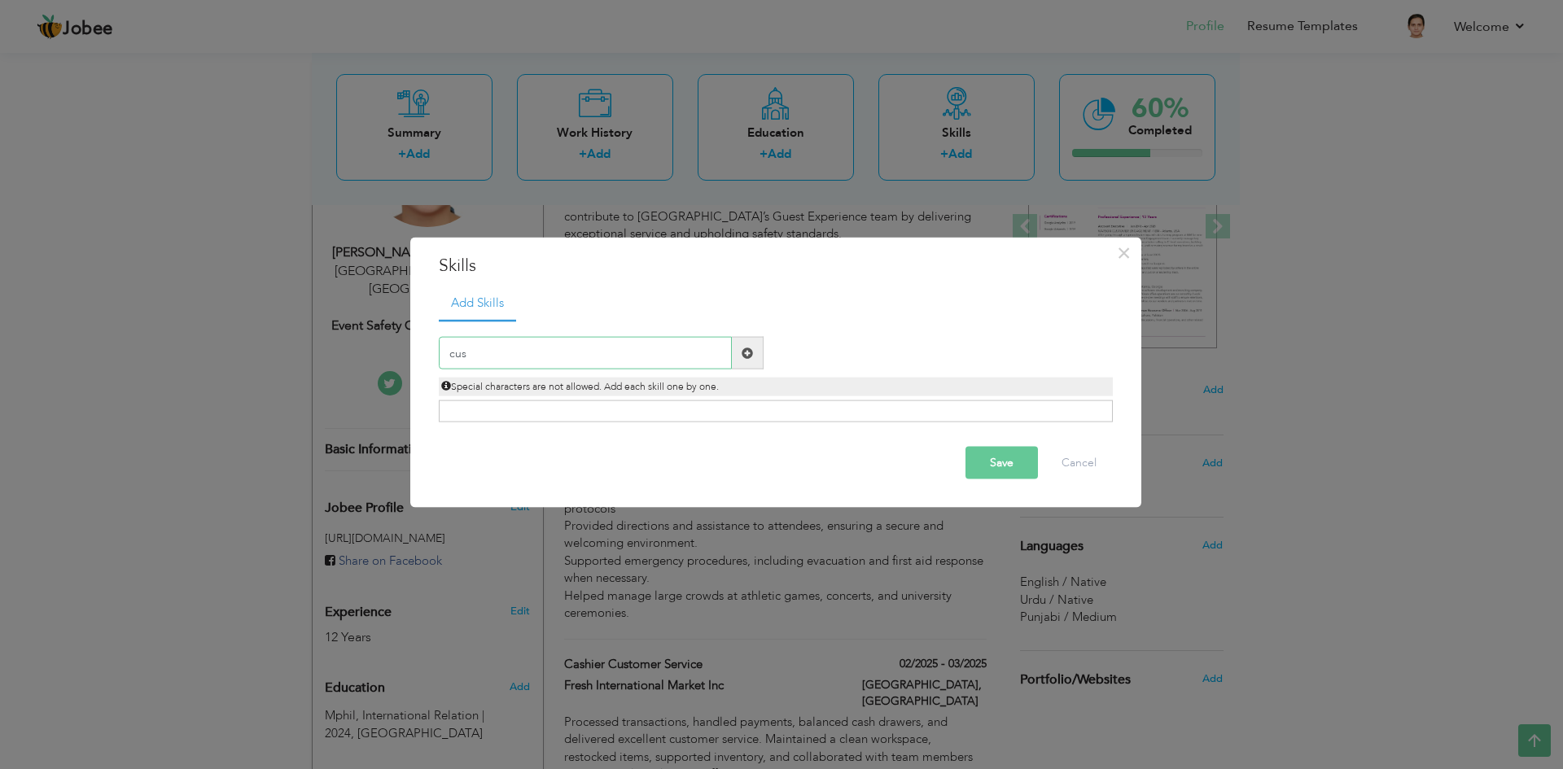
click at [594, 353] on input "cus" at bounding box center [585, 353] width 293 height 33
click at [488, 292] on link "Add Skills" at bounding box center [477, 304] width 77 height 36
click at [533, 351] on input "cus" at bounding box center [585, 353] width 293 height 33
type input "c"
paste input "Guest Services & Customer Care"
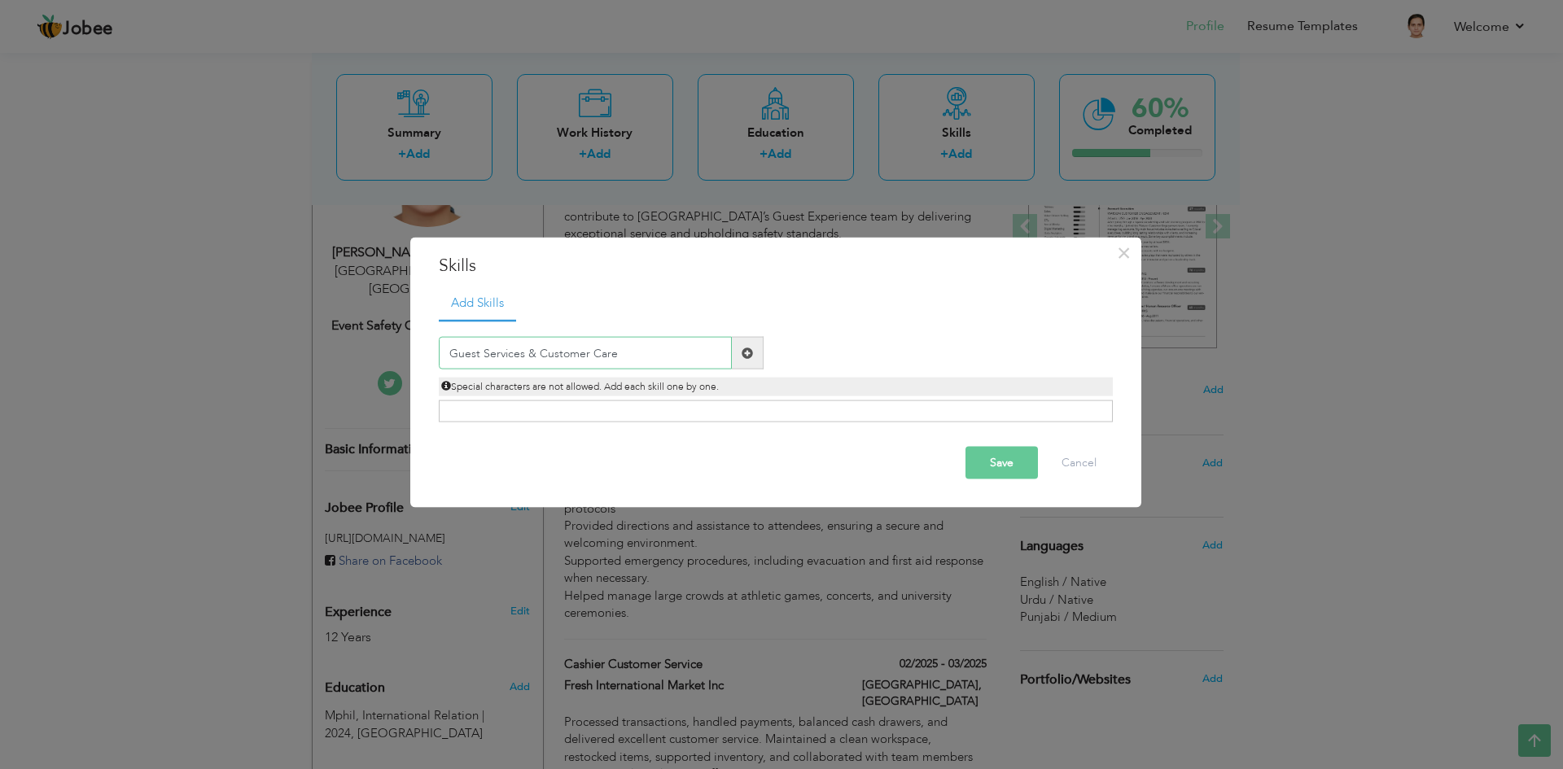
type input "Guest Services & Customer Care"
click at [758, 354] on span at bounding box center [748, 353] width 32 height 33
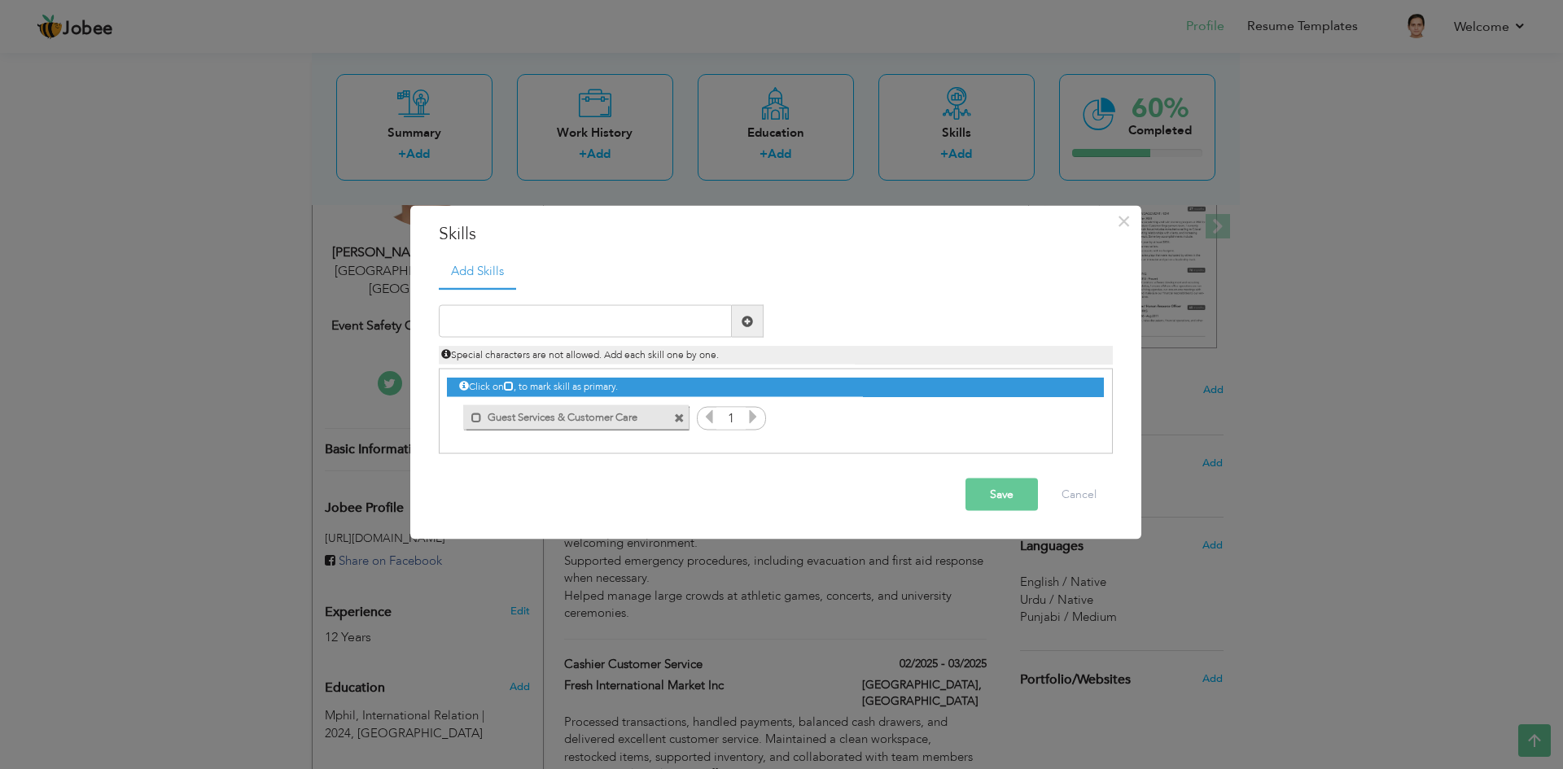
click at [748, 418] on icon at bounding box center [753, 417] width 15 height 15
click at [749, 418] on icon at bounding box center [753, 417] width 15 height 15
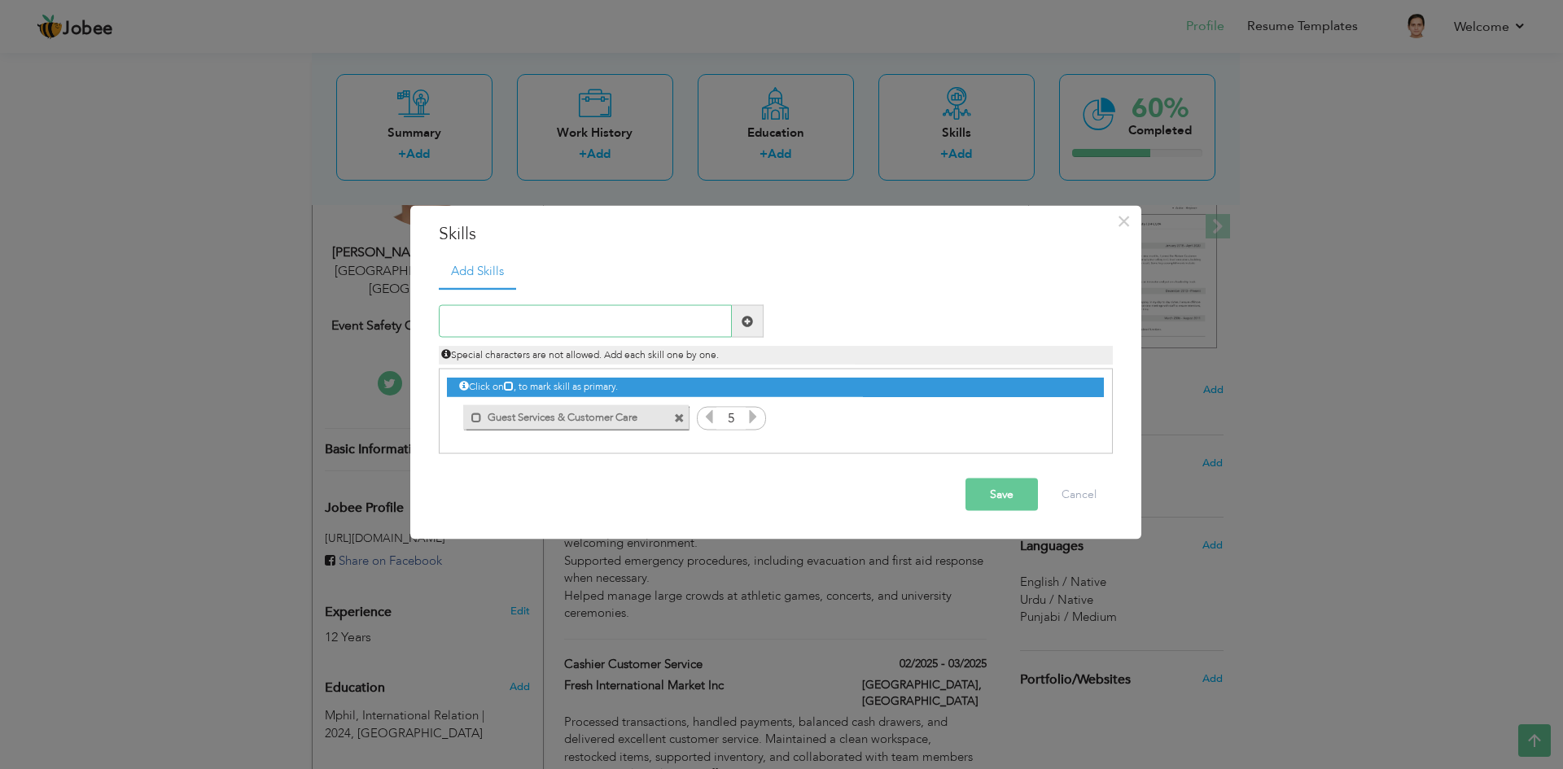
click at [716, 322] on input "text" at bounding box center [585, 321] width 293 height 33
click at [975, 502] on button "Save" at bounding box center [1002, 495] width 72 height 33
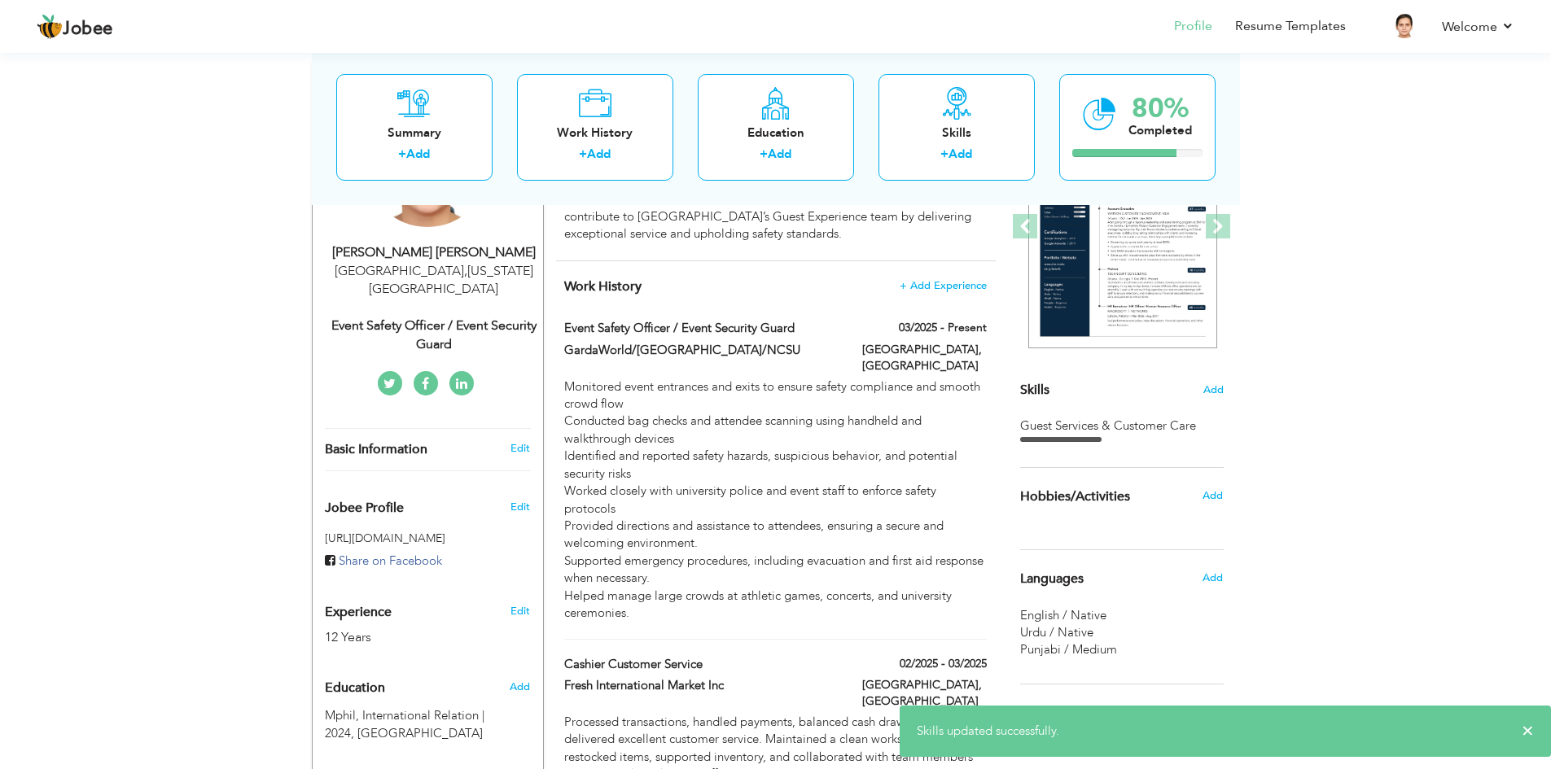
click at [1224, 384] on div "Choose a Template ‹" at bounding box center [1124, 673] width 232 height 1222
click at [1211, 387] on span "Add" at bounding box center [1213, 390] width 21 height 15
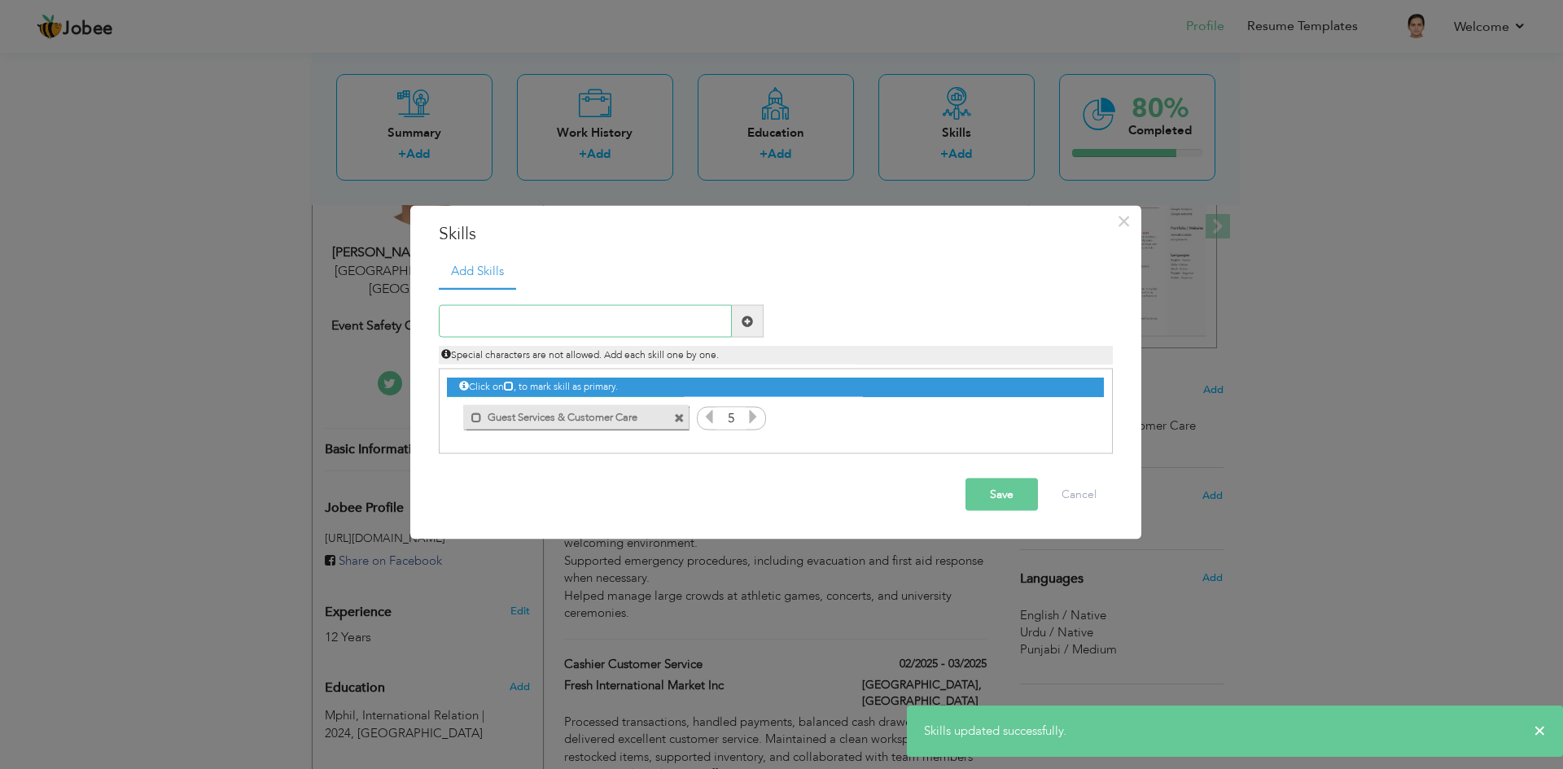
paste input "Safety & Security Monitoring"
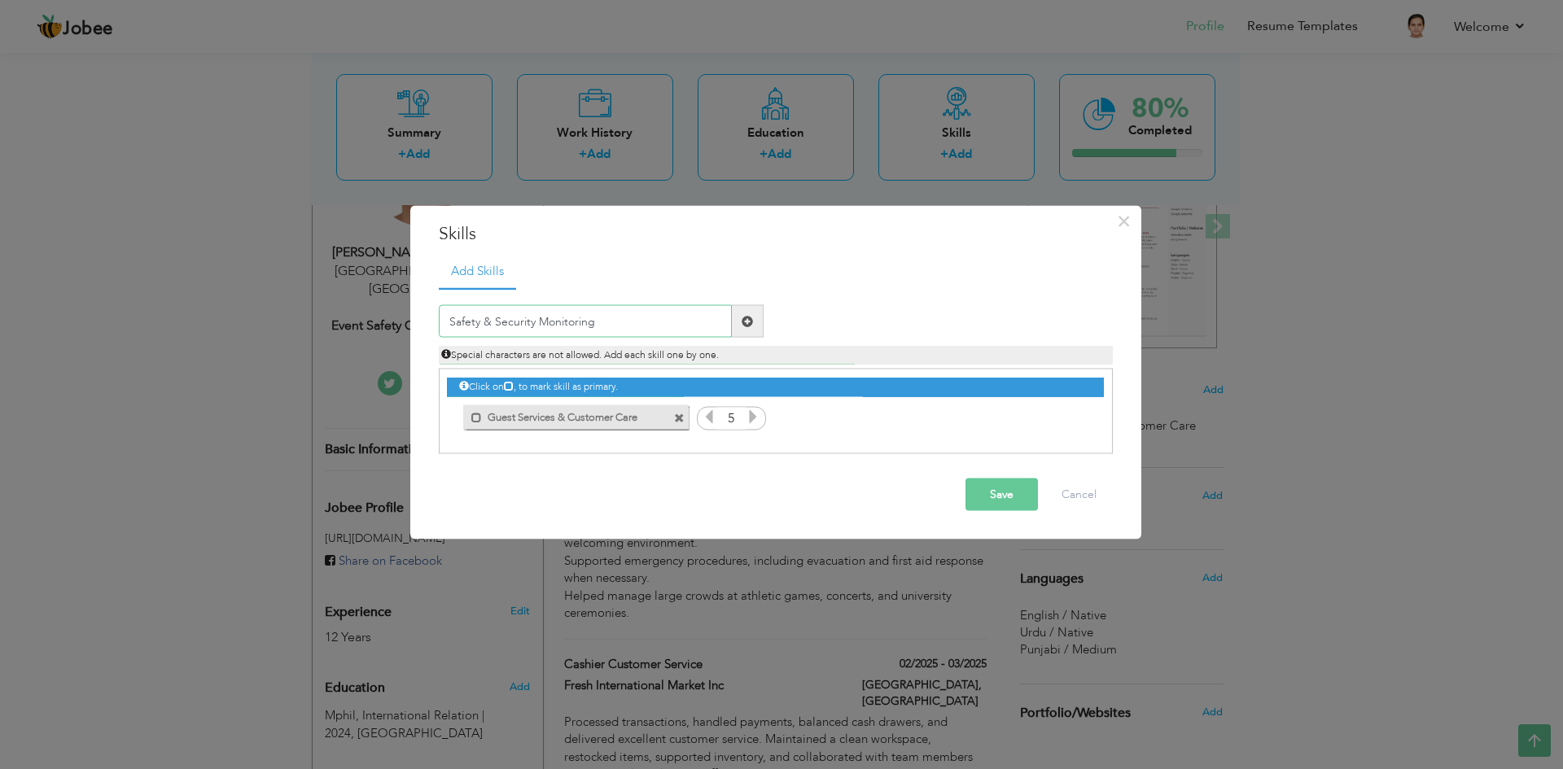
type input "Safety & Security Monitoring"
click at [744, 324] on span at bounding box center [747, 320] width 11 height 11
click at [562, 326] on input "text" at bounding box center [585, 321] width 293 height 33
paste input "Conflict Resolution & Problem-Solving"
type input "Conflict Resolution & Problem-Solving"
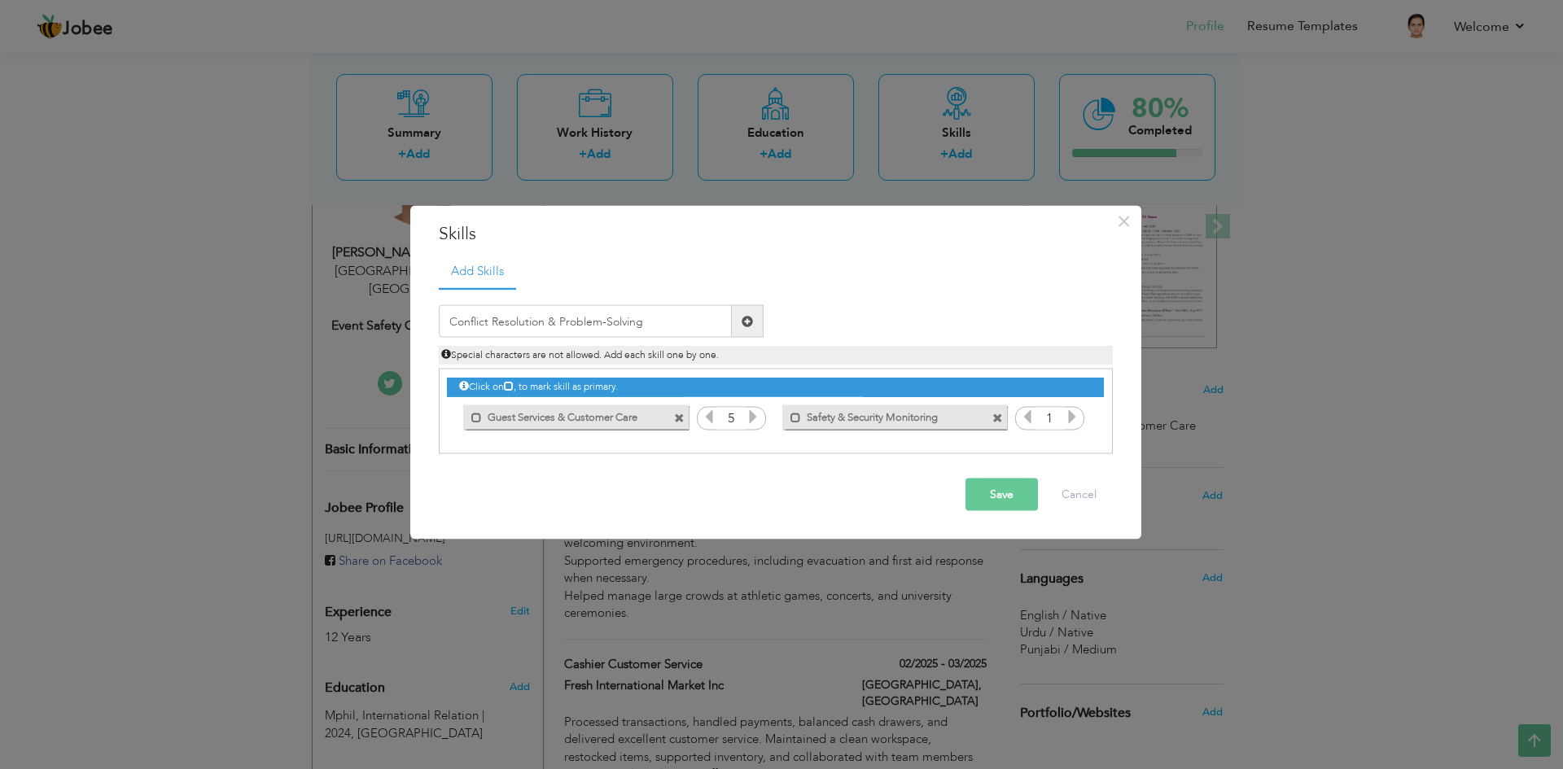
click at [744, 325] on span at bounding box center [747, 320] width 11 height 11
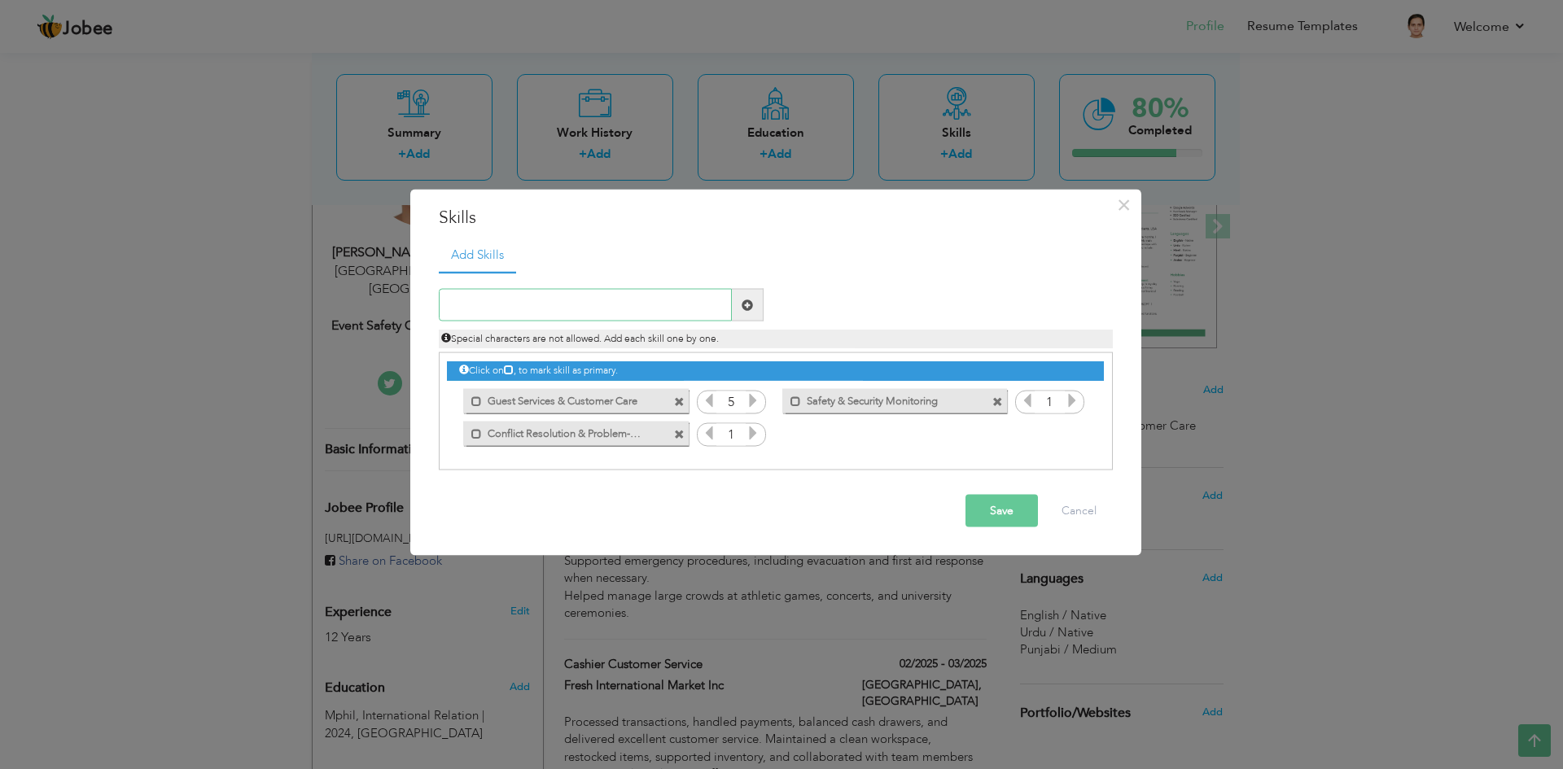
click at [565, 309] on input "text" at bounding box center [585, 305] width 293 height 33
paste input "Facility & Crowd Inspections"
type input "Facility & Crowd Inspections"
click at [749, 305] on span at bounding box center [747, 304] width 11 height 11
click at [585, 292] on input "text" at bounding box center [585, 305] width 293 height 33
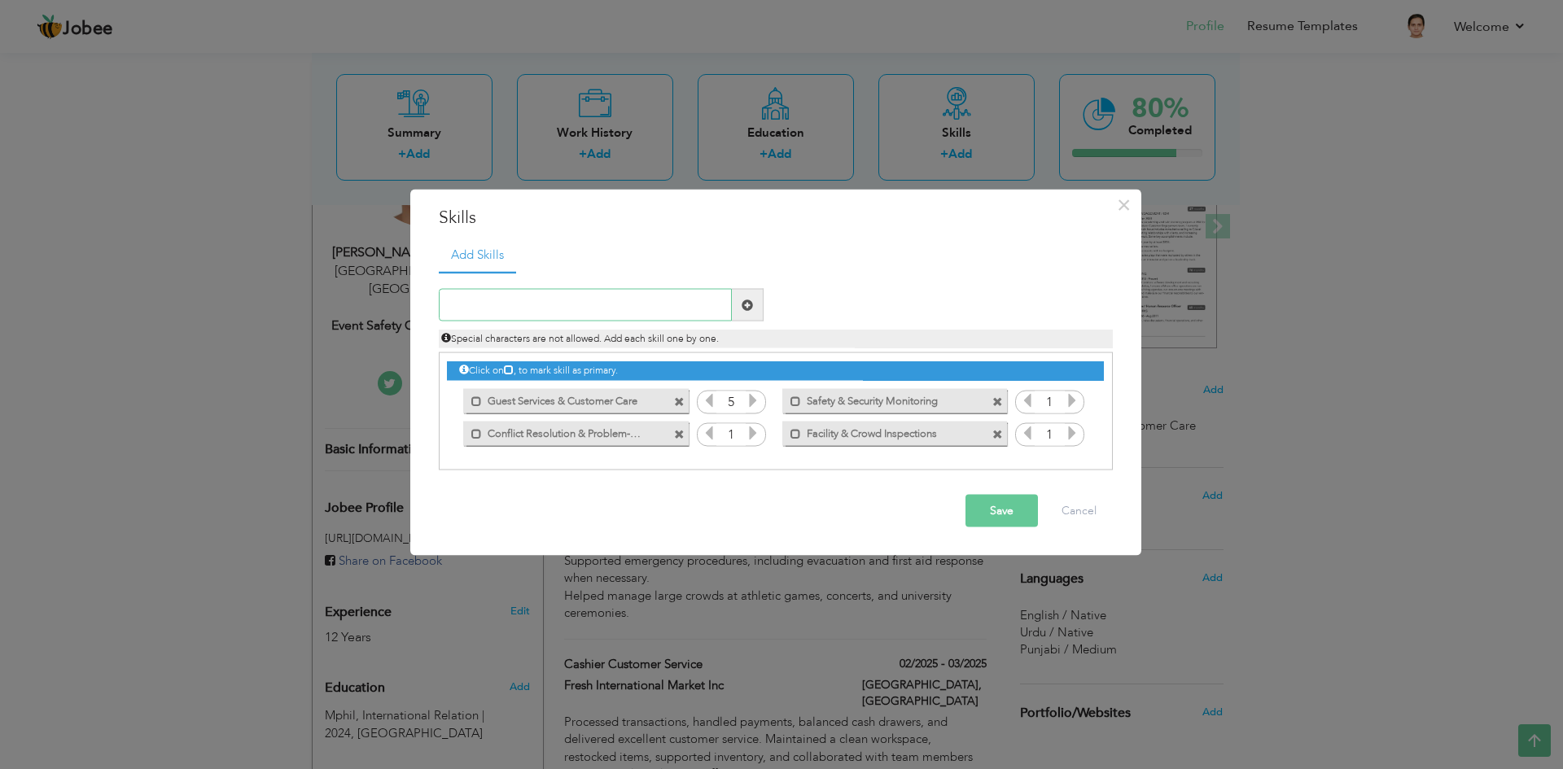
paste input "Emergency Response Support"
type input "Emergency Response Support"
click at [734, 309] on span at bounding box center [748, 305] width 32 height 33
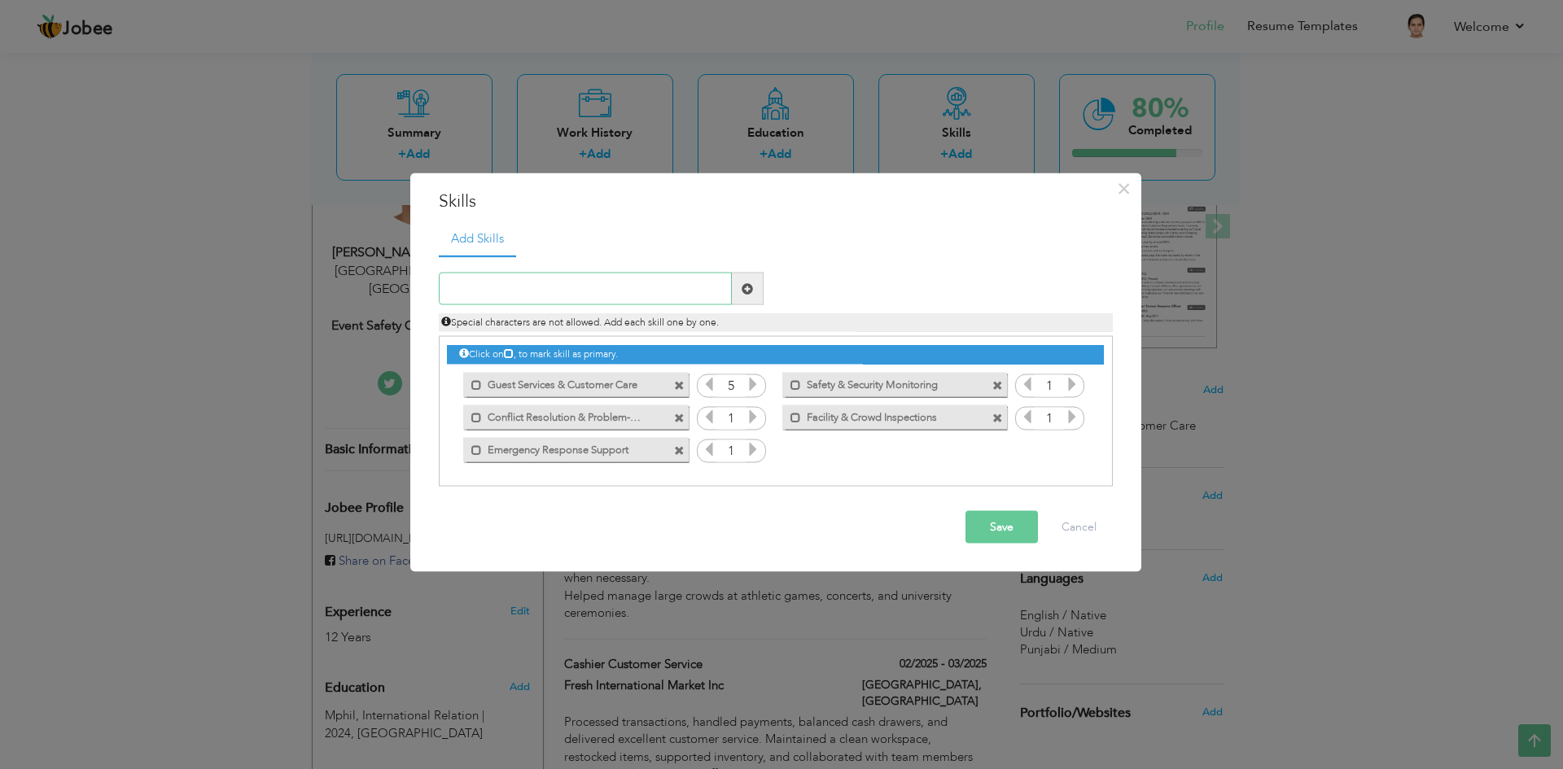
click at [575, 300] on input "text" at bounding box center [585, 289] width 293 height 33
paste input "Multilingual: English (Fluent), Urdu (Fluent), Pun"
type input "Multilingual: English (Fluent), Urdu (Fluent), Pun"
click at [748, 292] on span at bounding box center [747, 288] width 11 height 11
click at [593, 285] on input "text" at bounding box center [585, 289] width 293 height 33
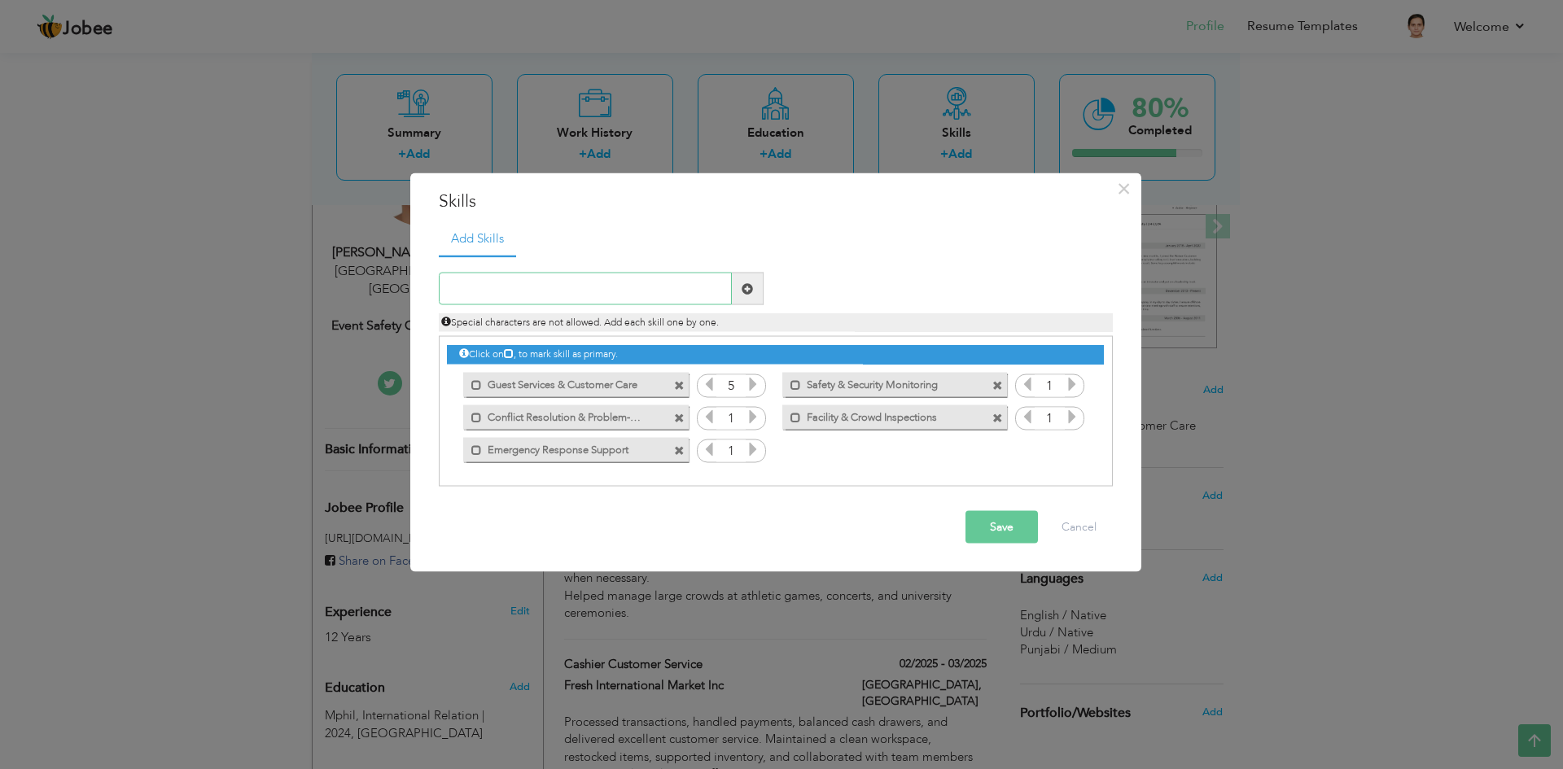
paste input "Multilingual: English (Fluent), Urdu (Fluent), Pun"
click at [666, 290] on input "Multilingual: English (Fluent), Urdu (Fluent), Pun" at bounding box center [585, 289] width 293 height 33
click at [664, 296] on input "Multilingual: English (Fluent), Urdu (Fluent), Pun" at bounding box center [585, 289] width 293 height 33
click at [594, 294] on input "Multilingual: English (Fluent), Urdu, Pun" at bounding box center [585, 289] width 293 height 33
click at [620, 282] on input "Multilingual: English, Urdu, Pun" at bounding box center [585, 289] width 293 height 33
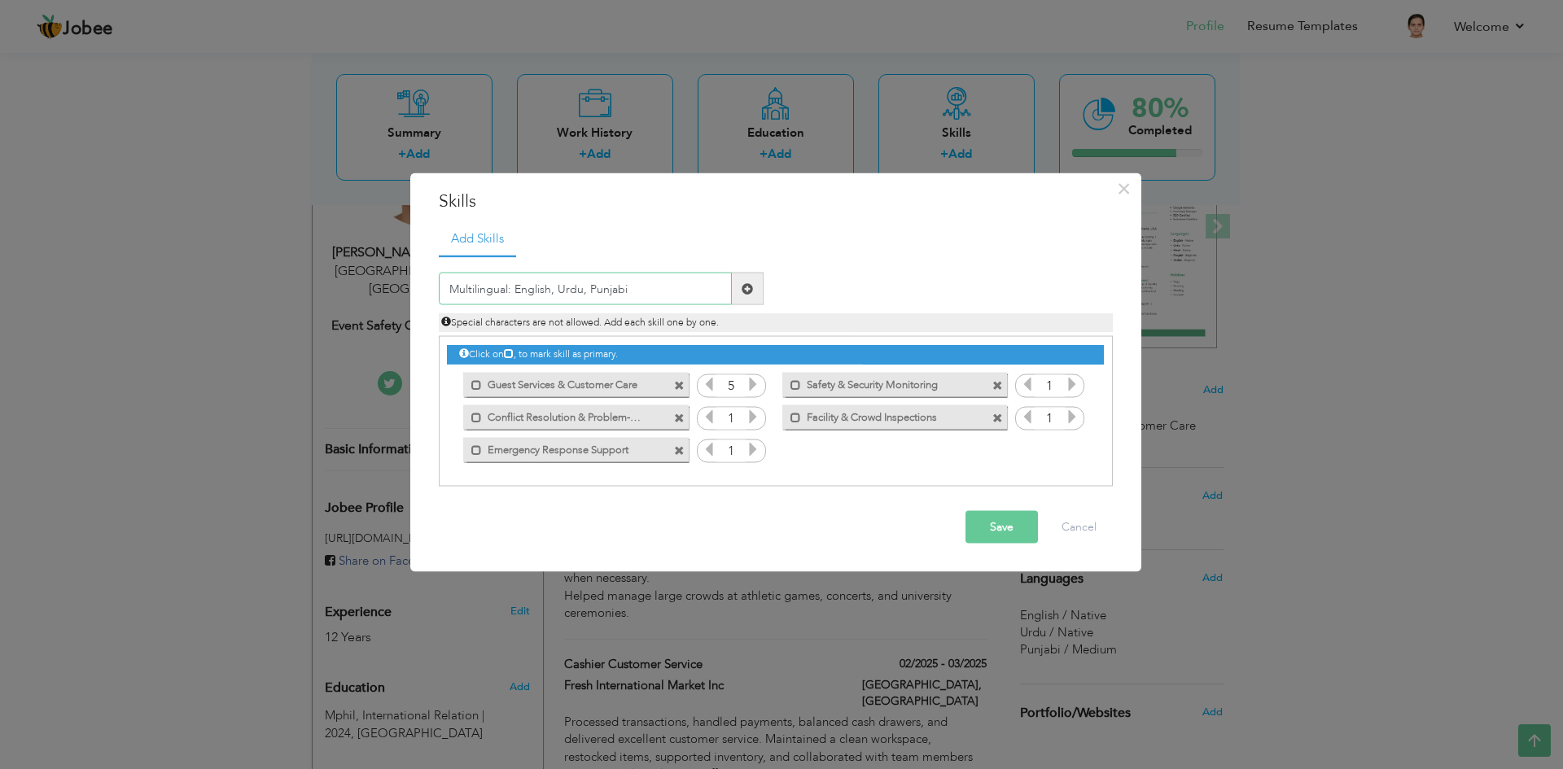
type input "Multilingual: English, Urdu, Punjabi"
click at [555, 351] on div "Click on , to mark skill as primary." at bounding box center [775, 354] width 656 height 19
click at [759, 287] on span at bounding box center [748, 289] width 32 height 33
click at [684, 280] on input "text" at bounding box center [585, 289] width 293 height 33
paste input "Multilingual: English (Fluent), Urdu (Fluent), Pun"
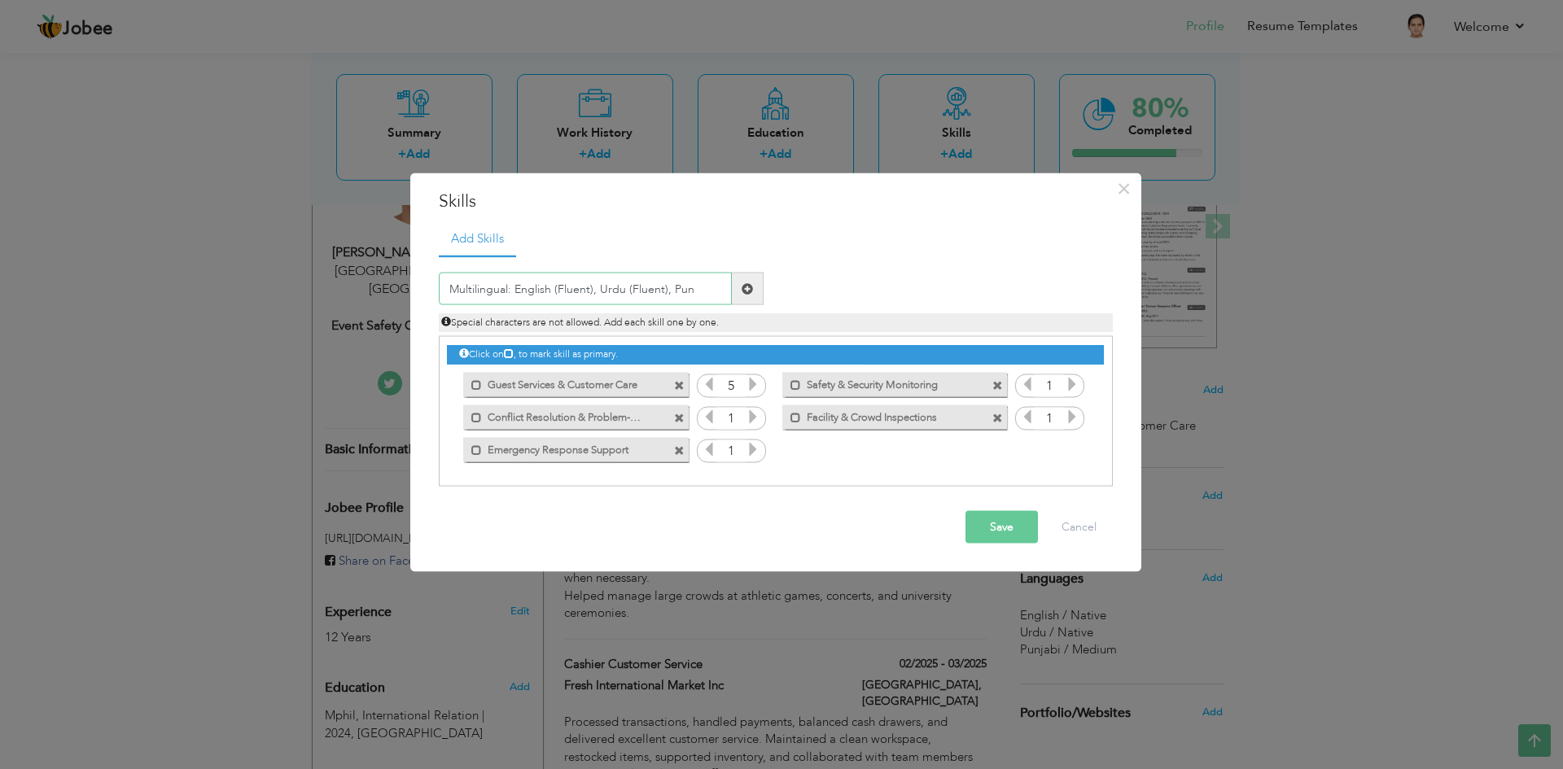
click at [512, 293] on input "Multilingual: English (Fluent), Urdu (Fluent), Pun" at bounding box center [585, 289] width 293 height 33
click at [588, 293] on input "Multilingual English (Fluent), Urdu (Fluent), Pun" at bounding box center [585, 289] width 293 height 33
click at [622, 292] on input "Multilingual English, Urdu (Fluent), Pun" at bounding box center [585, 289] width 293 height 33
click at [619, 292] on input "Multilingual English, Urdu (Fluent), Pun" at bounding box center [585, 289] width 293 height 33
click at [638, 296] on input "Multilingual English, Urdu, Pun" at bounding box center [585, 289] width 293 height 33
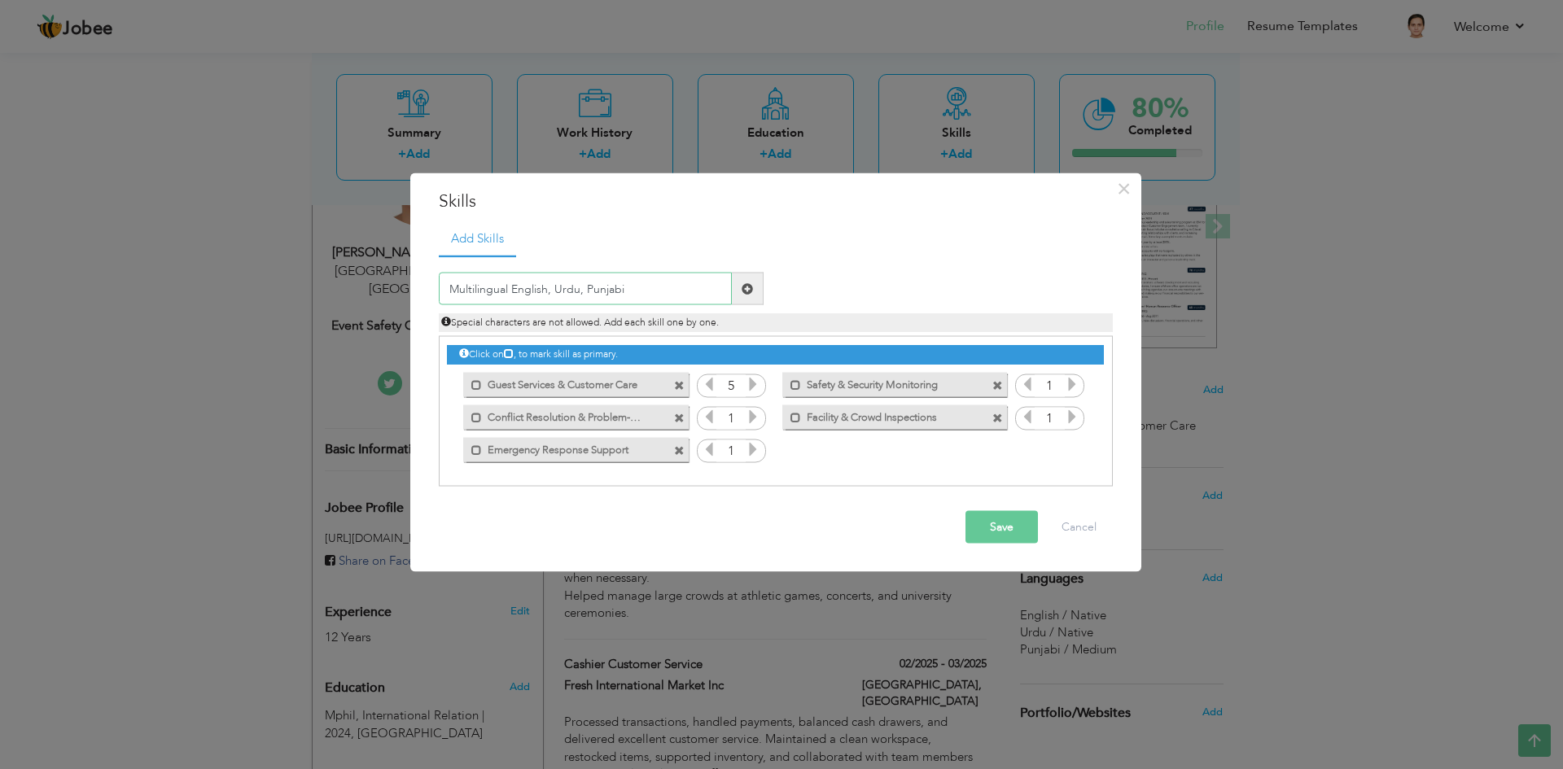
type input "Multilingual English, Urdu, Punjabi"
click at [1000, 541] on button "Save" at bounding box center [1002, 527] width 72 height 33
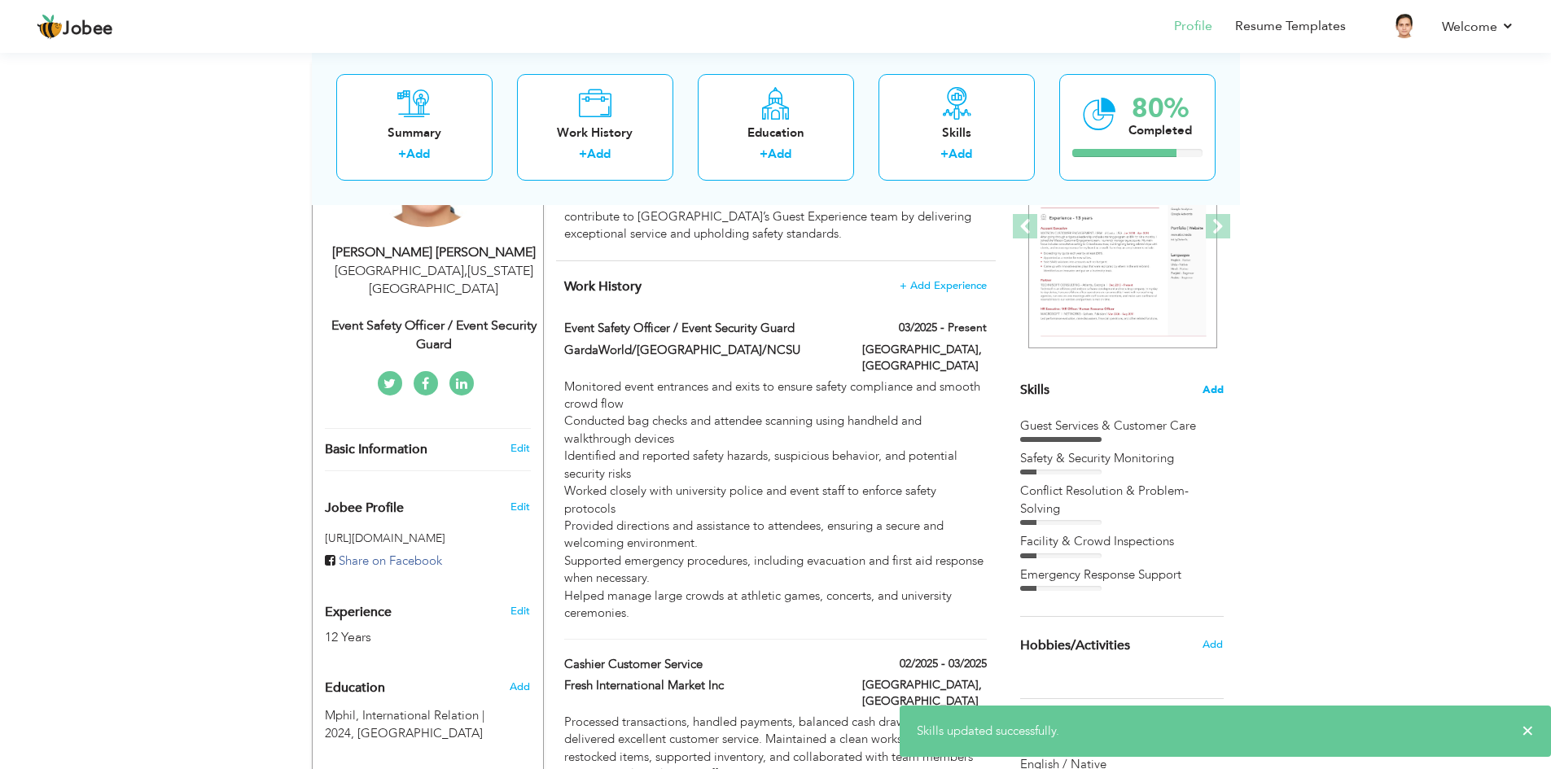
click at [1208, 388] on span "Add" at bounding box center [1213, 390] width 21 height 15
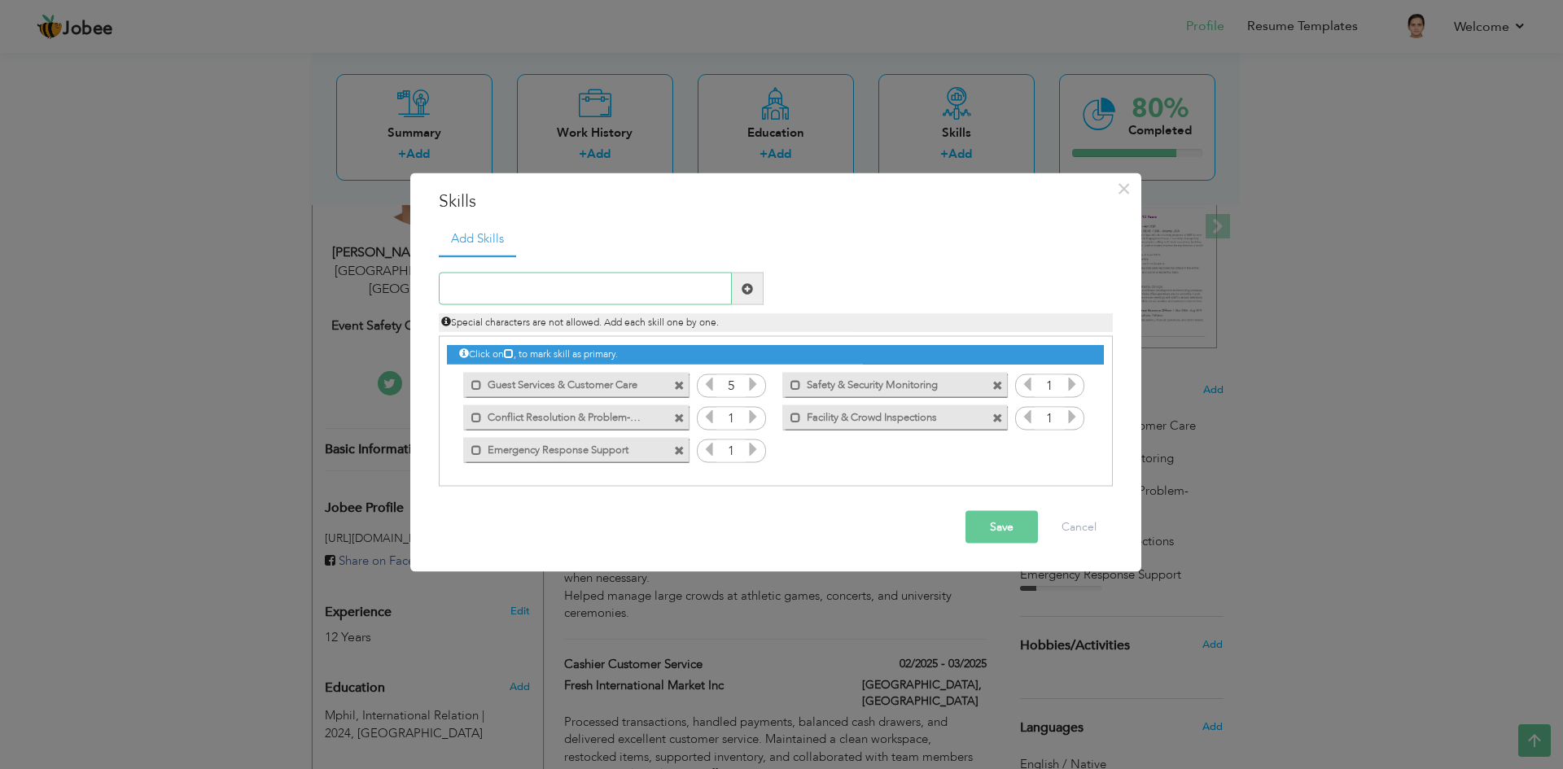
paste input "Microsoft Office (2007–2025 Certified)"
type input "Microsoft Office (2007–2025 Certified)"
click at [748, 283] on span at bounding box center [747, 288] width 11 height 11
paste input "Microsoft Office (2007–2025 Certified)"
click at [537, 292] on input "Microsoft Office (2007–2025 Certified)" at bounding box center [585, 289] width 293 height 33
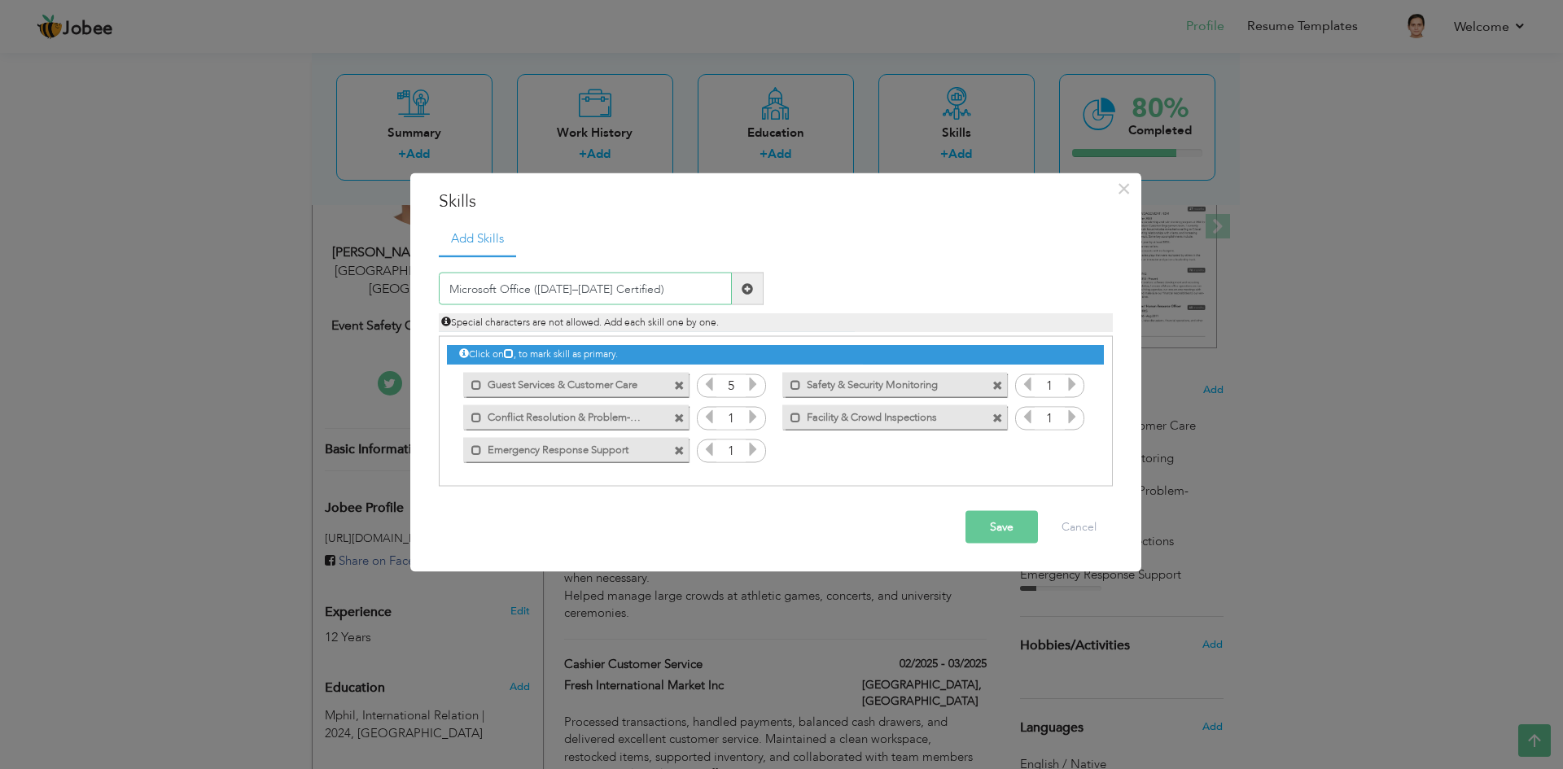
click at [566, 292] on input "Microsoft Office (2007–2025 Certified)" at bounding box center [585, 289] width 293 height 33
type input "Microsoft Office (2007 2025 Certified)"
click at [751, 292] on span at bounding box center [747, 288] width 11 height 11
click at [536, 295] on input "text" at bounding box center [585, 289] width 293 height 33
paste input "Multilingual: English ("
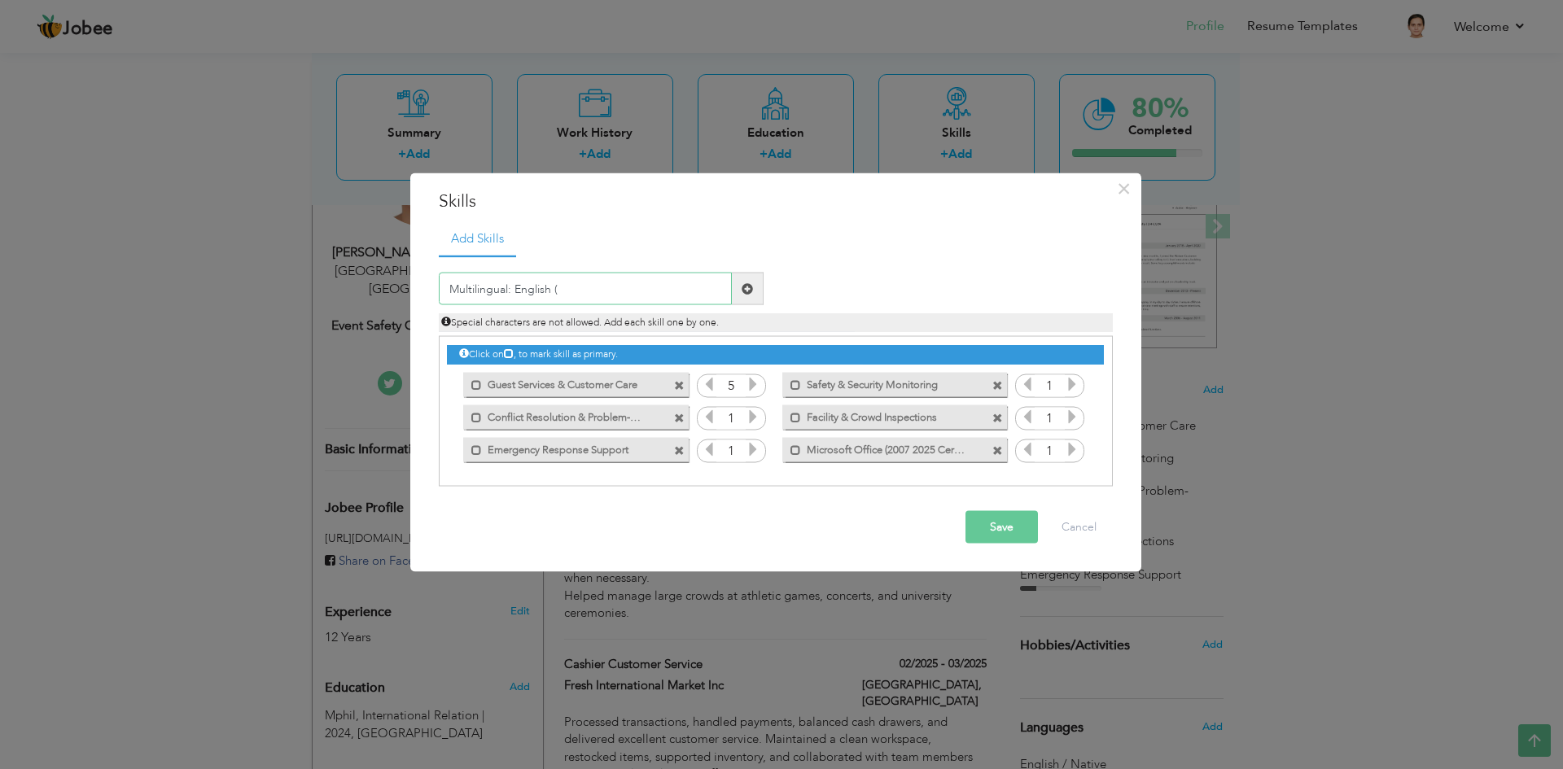
click at [509, 300] on input "Multilingual: English (" at bounding box center [585, 289] width 293 height 33
click at [571, 292] on input "Multilingual English (" at bounding box center [585, 289] width 293 height 33
type input "Multilingual English Urdu Punjabi"
click at [756, 297] on span at bounding box center [748, 289] width 32 height 33
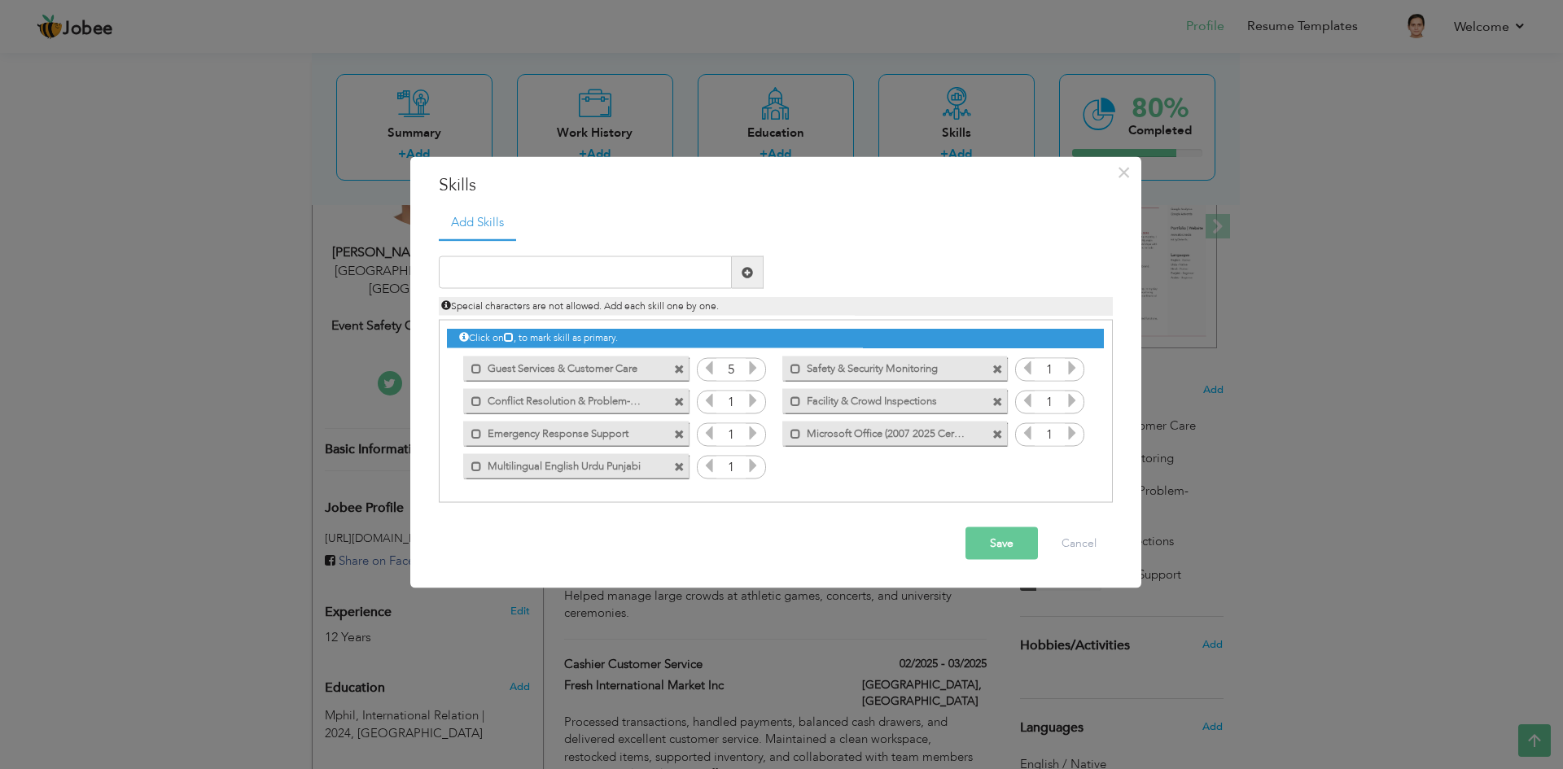
click at [748, 405] on icon at bounding box center [753, 400] width 15 height 15
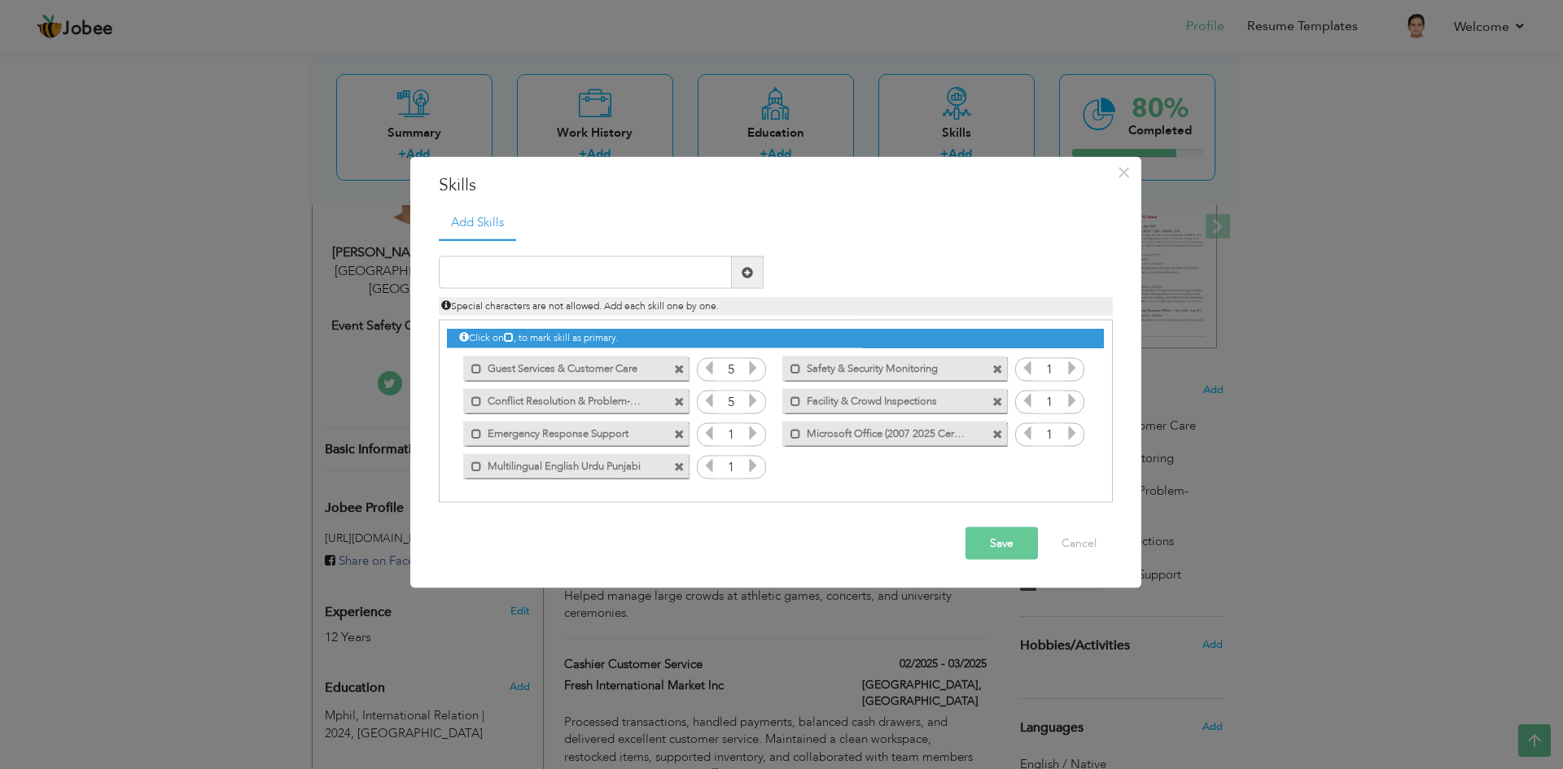
click at [748, 406] on icon at bounding box center [753, 400] width 15 height 15
click at [755, 439] on icon at bounding box center [753, 433] width 15 height 15
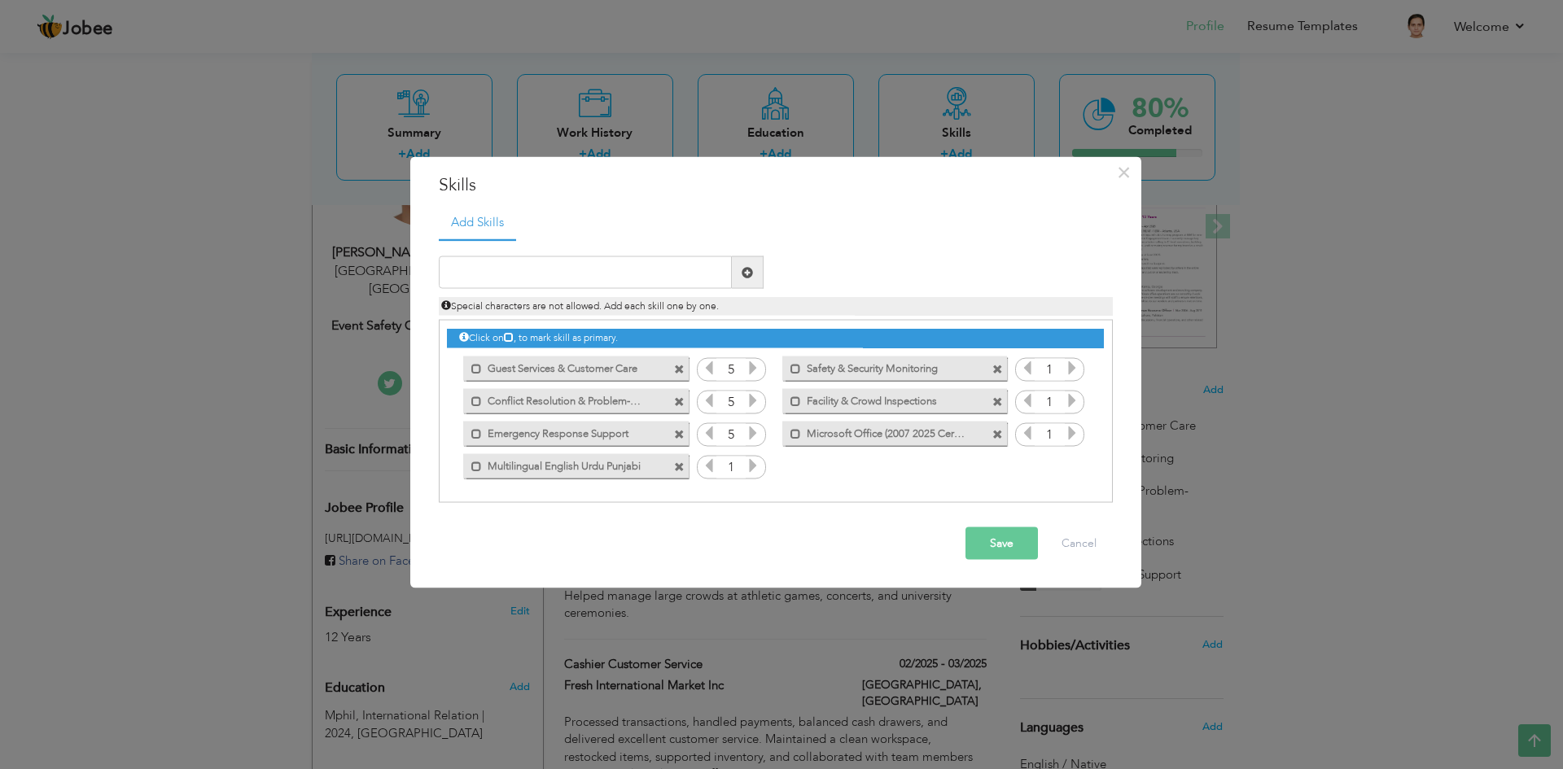
click at [756, 468] on icon at bounding box center [753, 465] width 15 height 15
click at [1072, 370] on icon at bounding box center [1072, 368] width 15 height 15
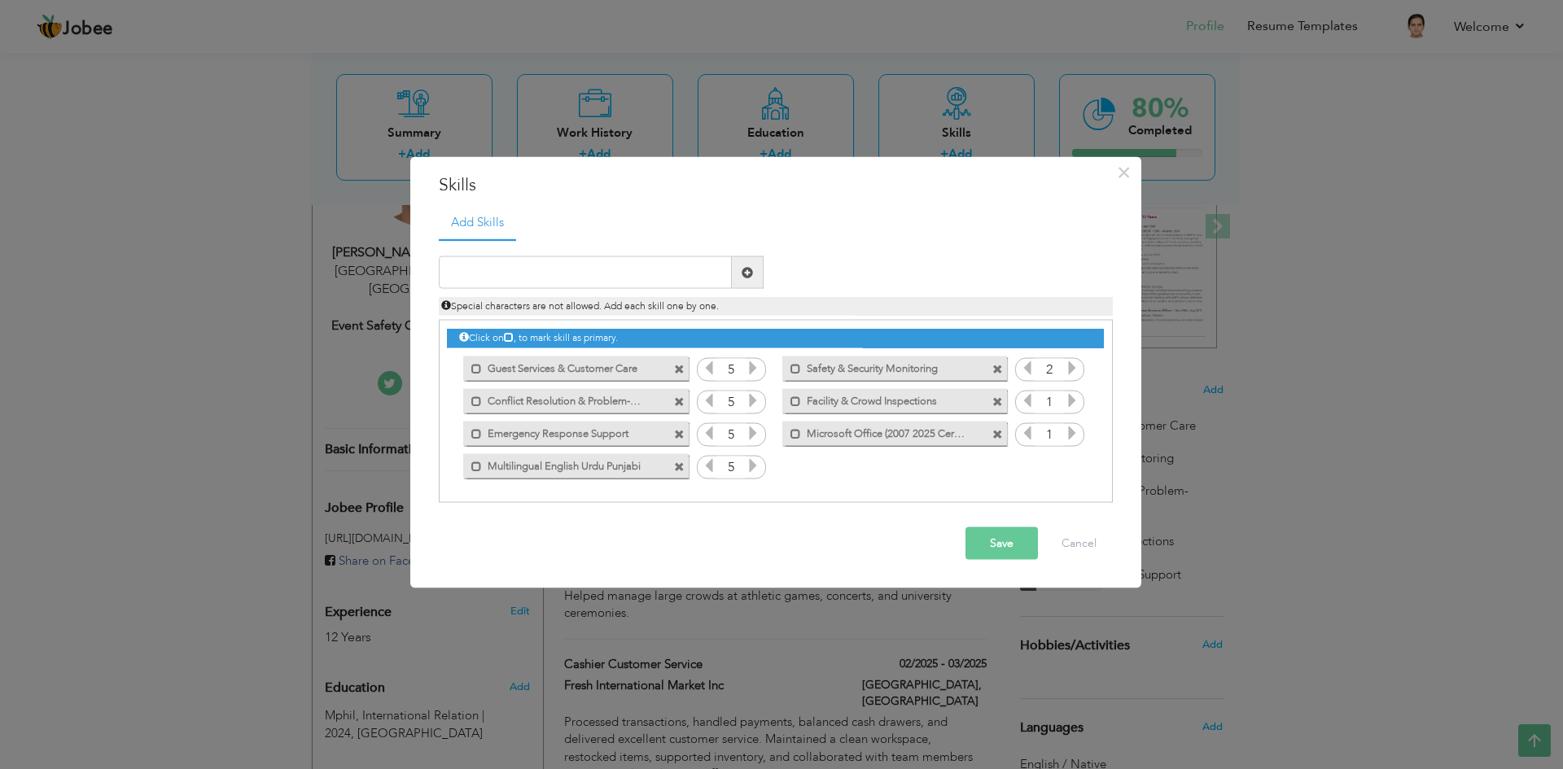
click at [1072, 370] on icon at bounding box center [1072, 368] width 15 height 15
click at [1068, 368] on icon at bounding box center [1072, 368] width 15 height 15
click at [1072, 396] on icon at bounding box center [1072, 400] width 15 height 15
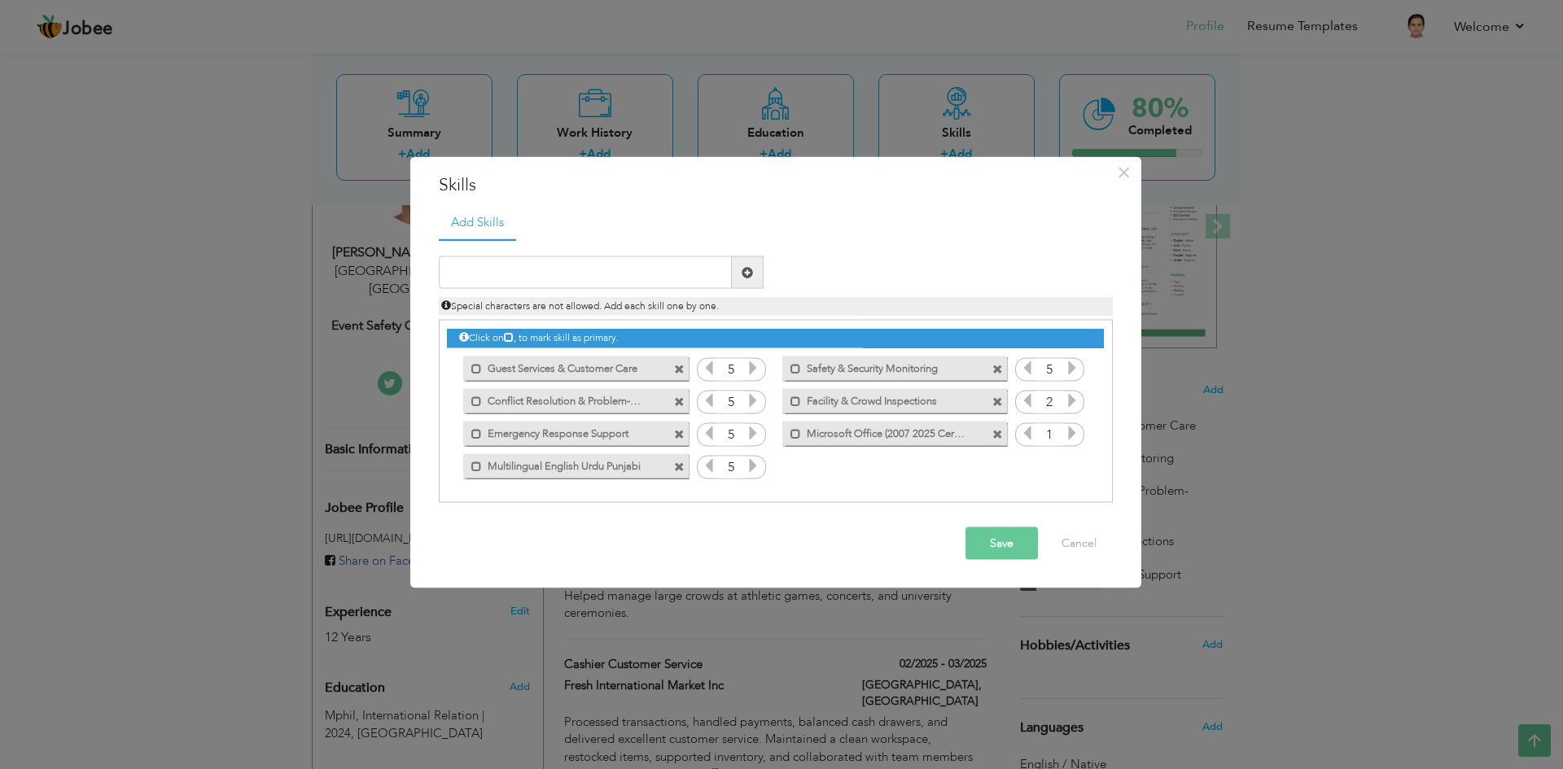
click at [1072, 397] on icon at bounding box center [1072, 400] width 15 height 15
click at [1069, 434] on icon at bounding box center [1072, 433] width 15 height 15
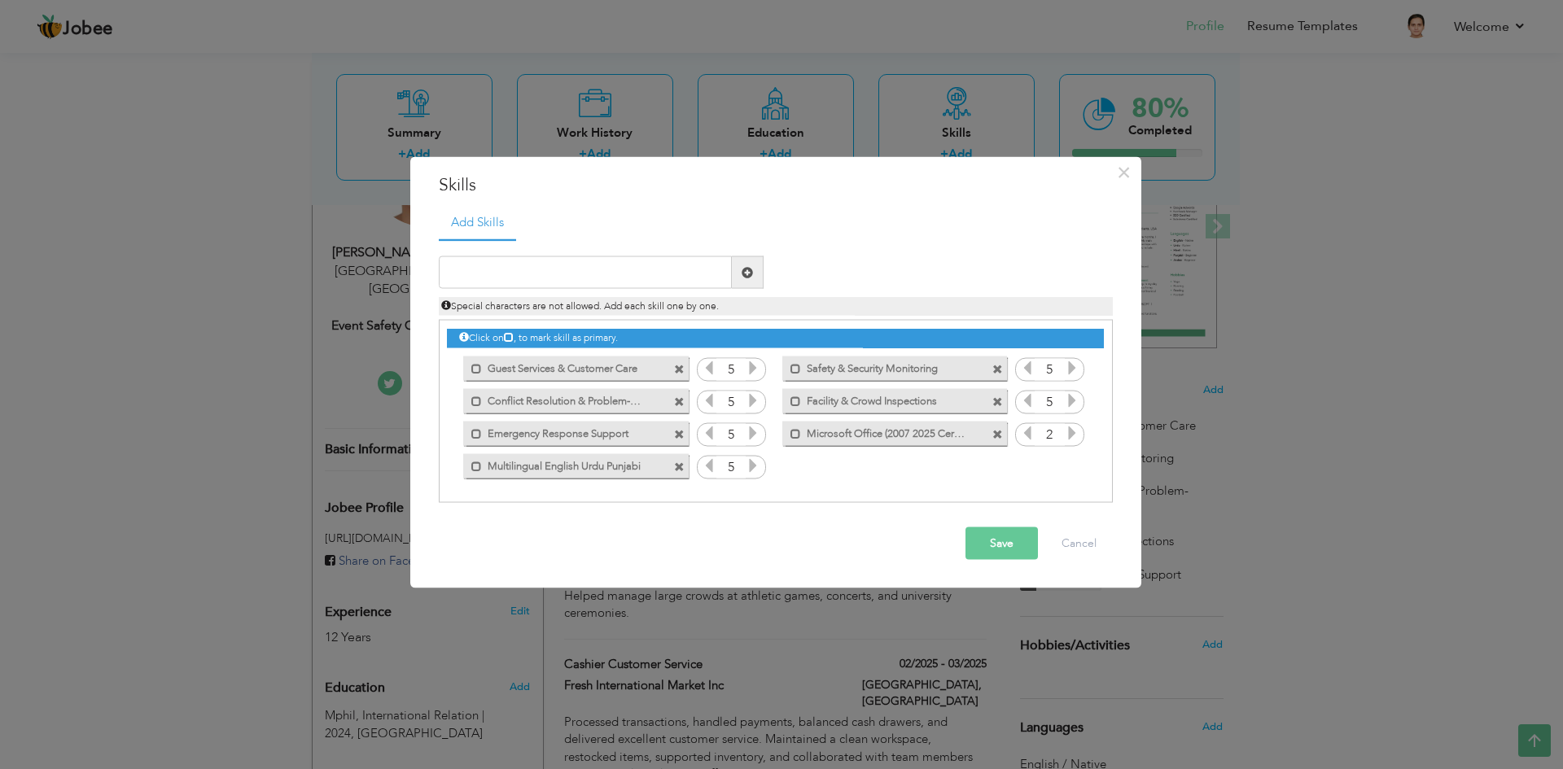
click at [1069, 434] on icon at bounding box center [1072, 433] width 15 height 15
click at [995, 548] on button "Save" at bounding box center [1002, 544] width 72 height 33
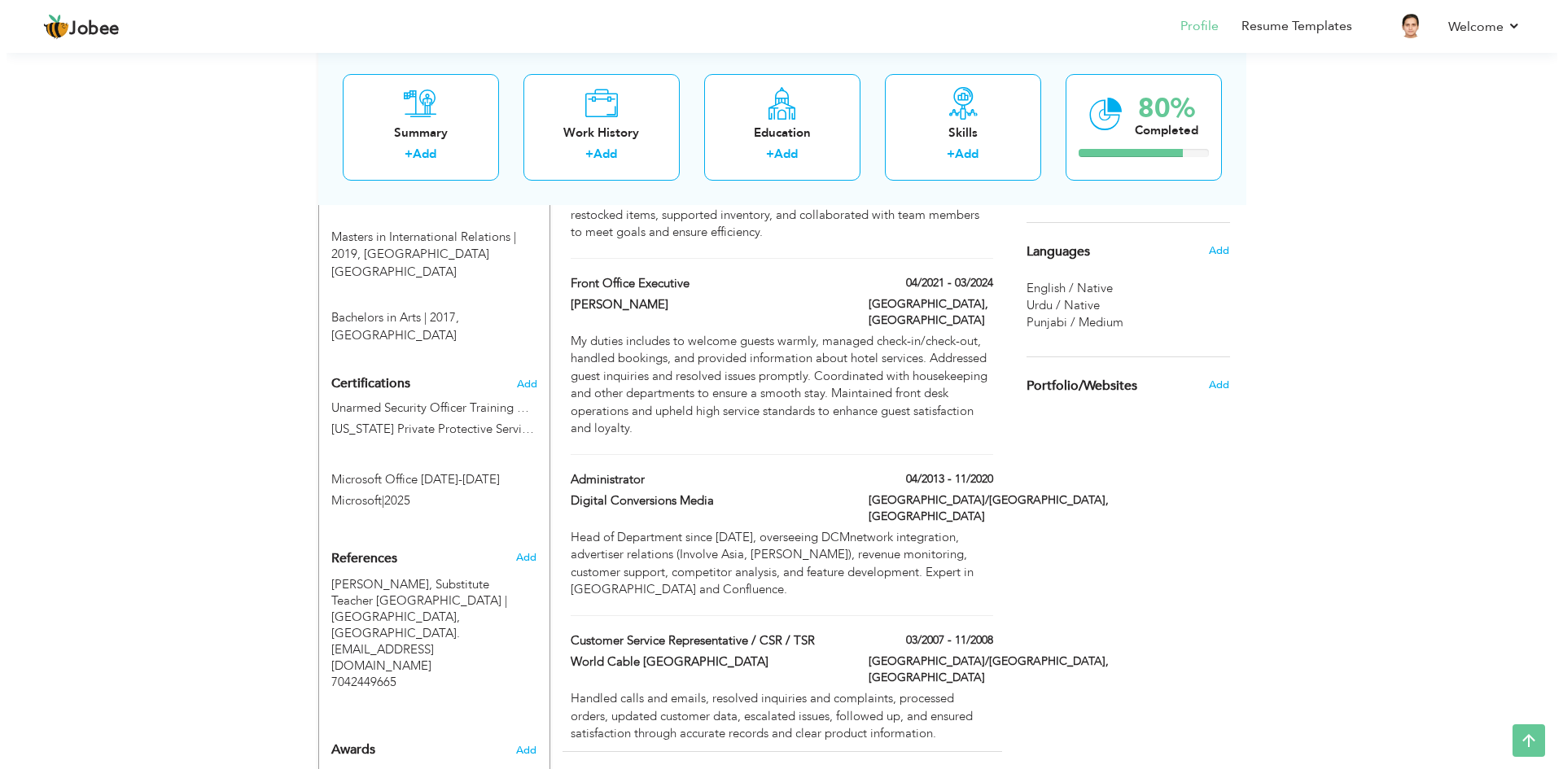
scroll to position [815, 0]
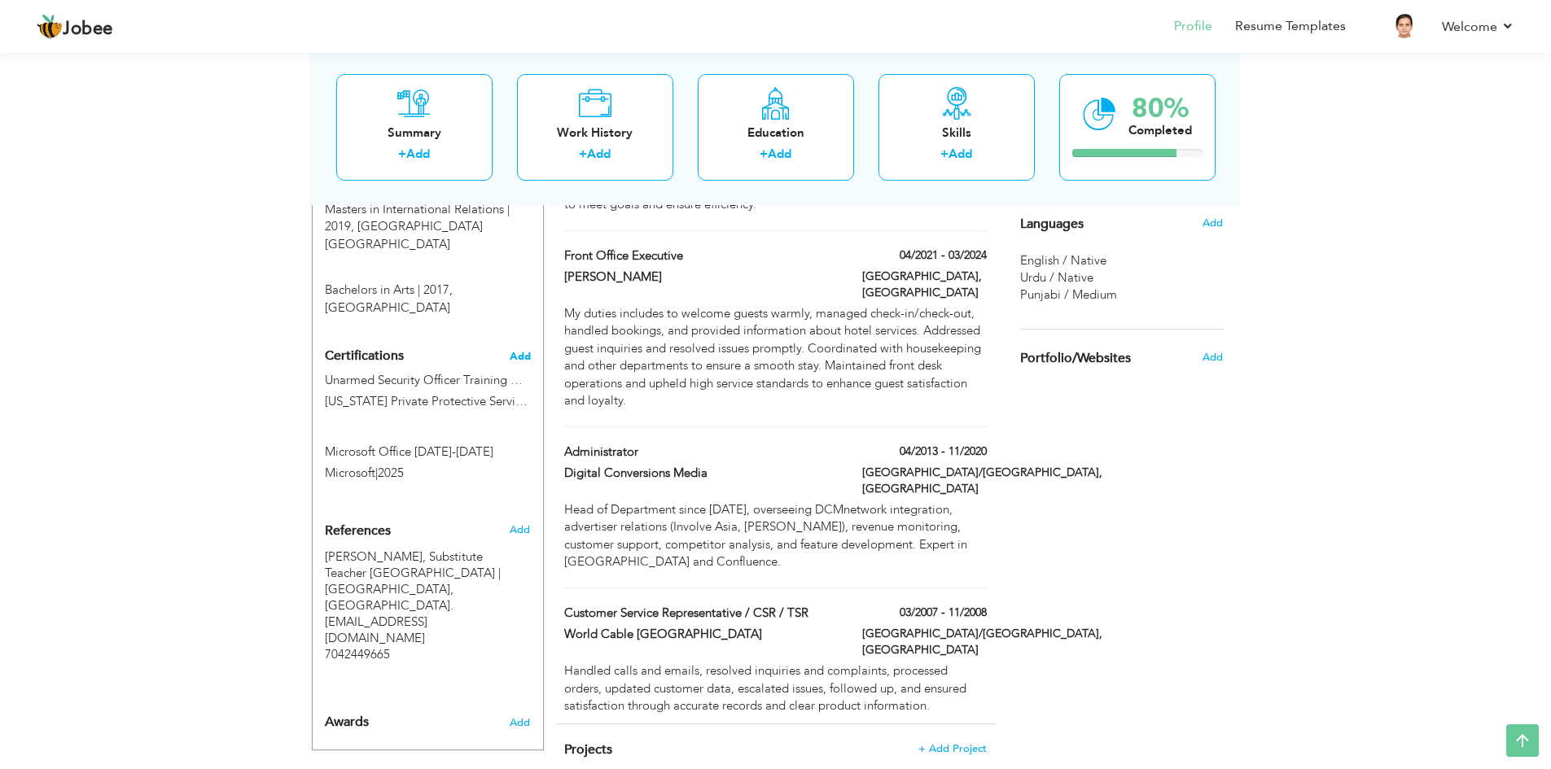
click at [515, 351] on span "Add" at bounding box center [520, 356] width 21 height 11
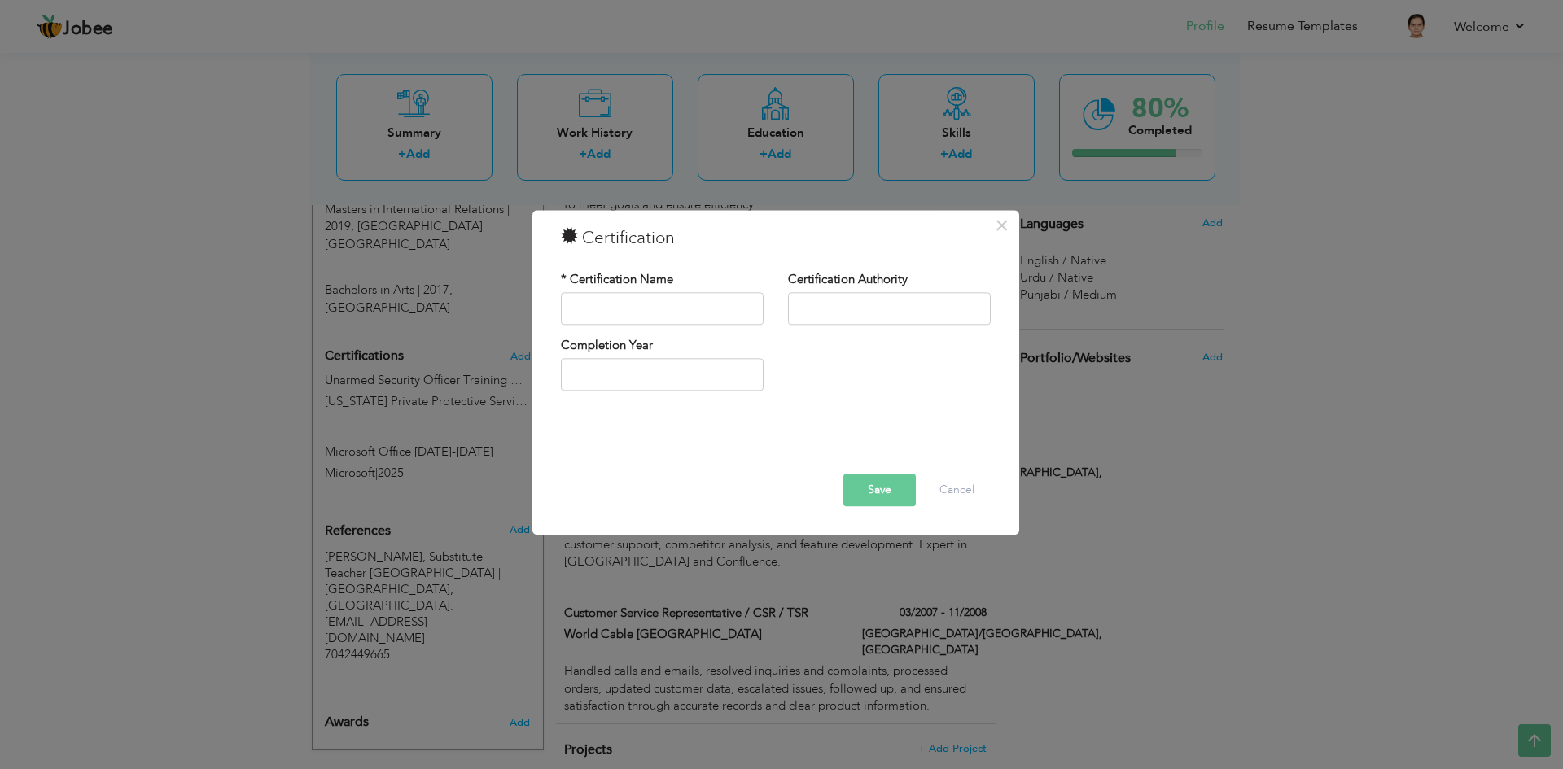
click at [496, 406] on div "× Certification * Certification Name Certification Authority Save" at bounding box center [781, 384] width 1563 height 769
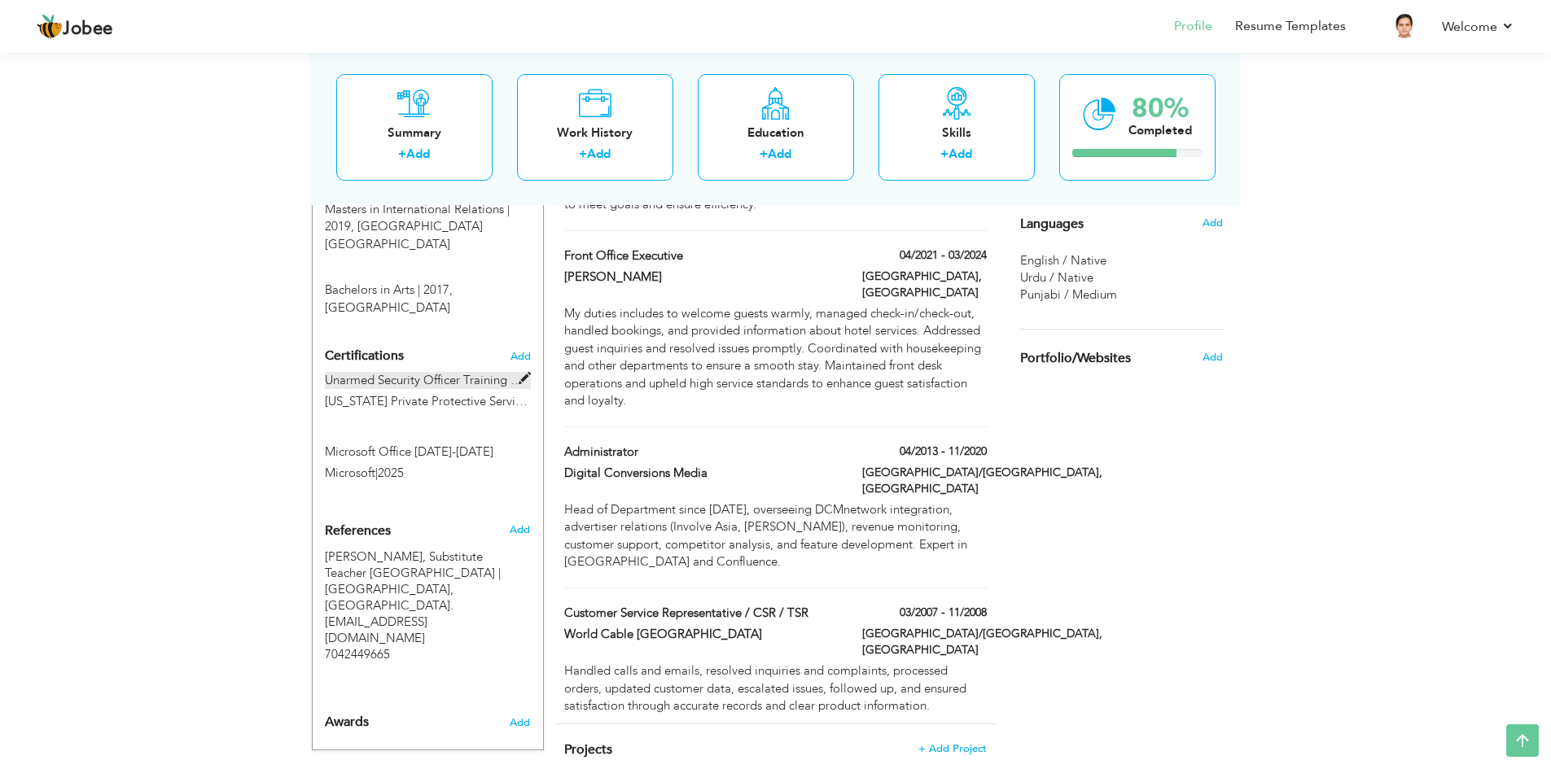
click at [524, 372] on label "Unarmed Security Officer Training Certificate" at bounding box center [428, 380] width 206 height 17
type input "Unarmed Security Officer Training Certificate"
type input "North Carolina Private Protective Service Board"
type input "2025"
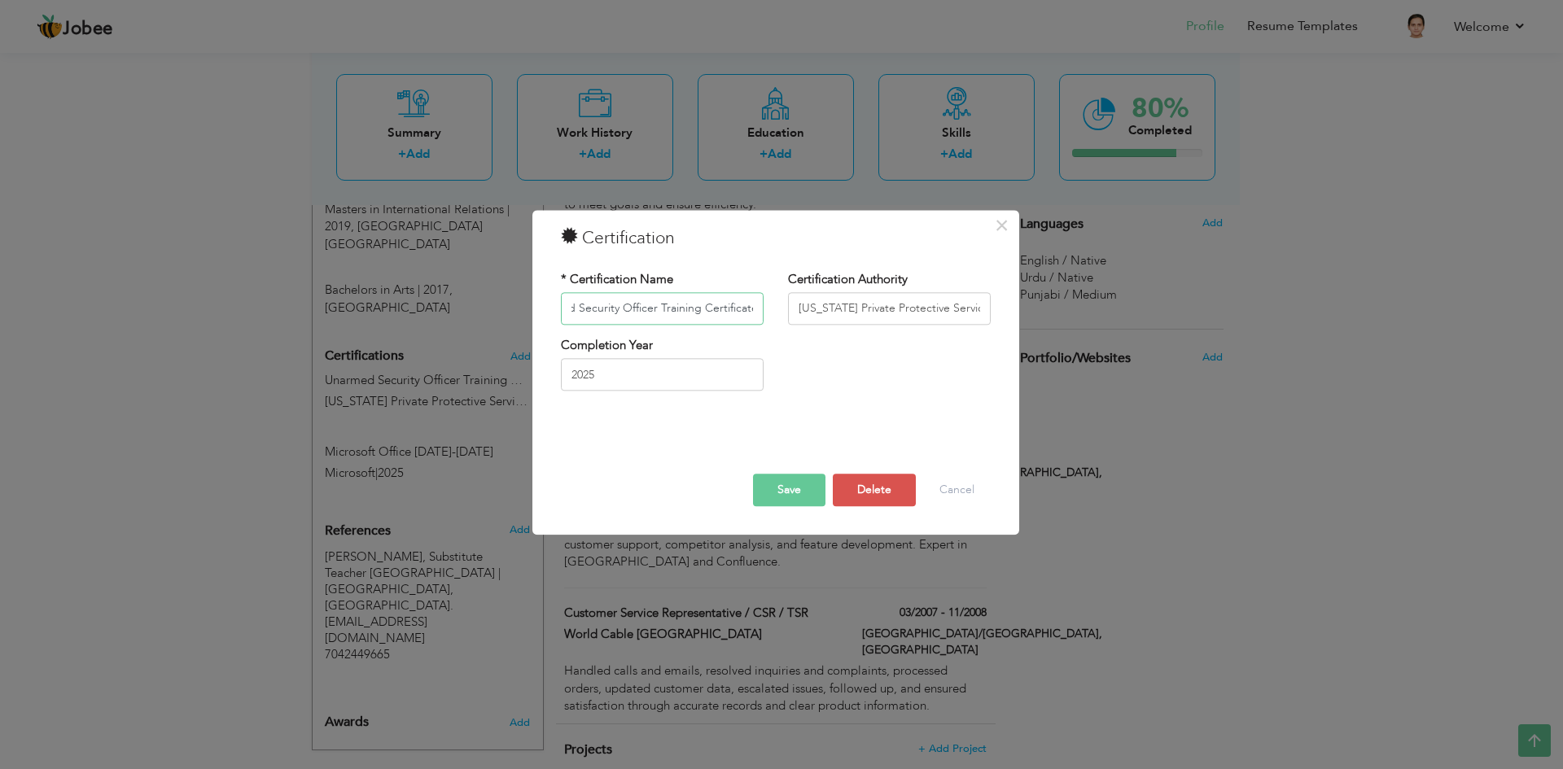
scroll to position [0, 0]
click at [619, 307] on input "Unarmed Security Officer Training Certificate" at bounding box center [662, 308] width 203 height 33
paste input "– NC Private Protective Service Board (2025)"
drag, startPoint x: 632, startPoint y: 308, endPoint x: 515, endPoint y: 305, distance: 117.3
click at [515, 305] on div "× Certification * Certification Name Unarmed Security Officer Training Certific…" at bounding box center [781, 384] width 1563 height 769
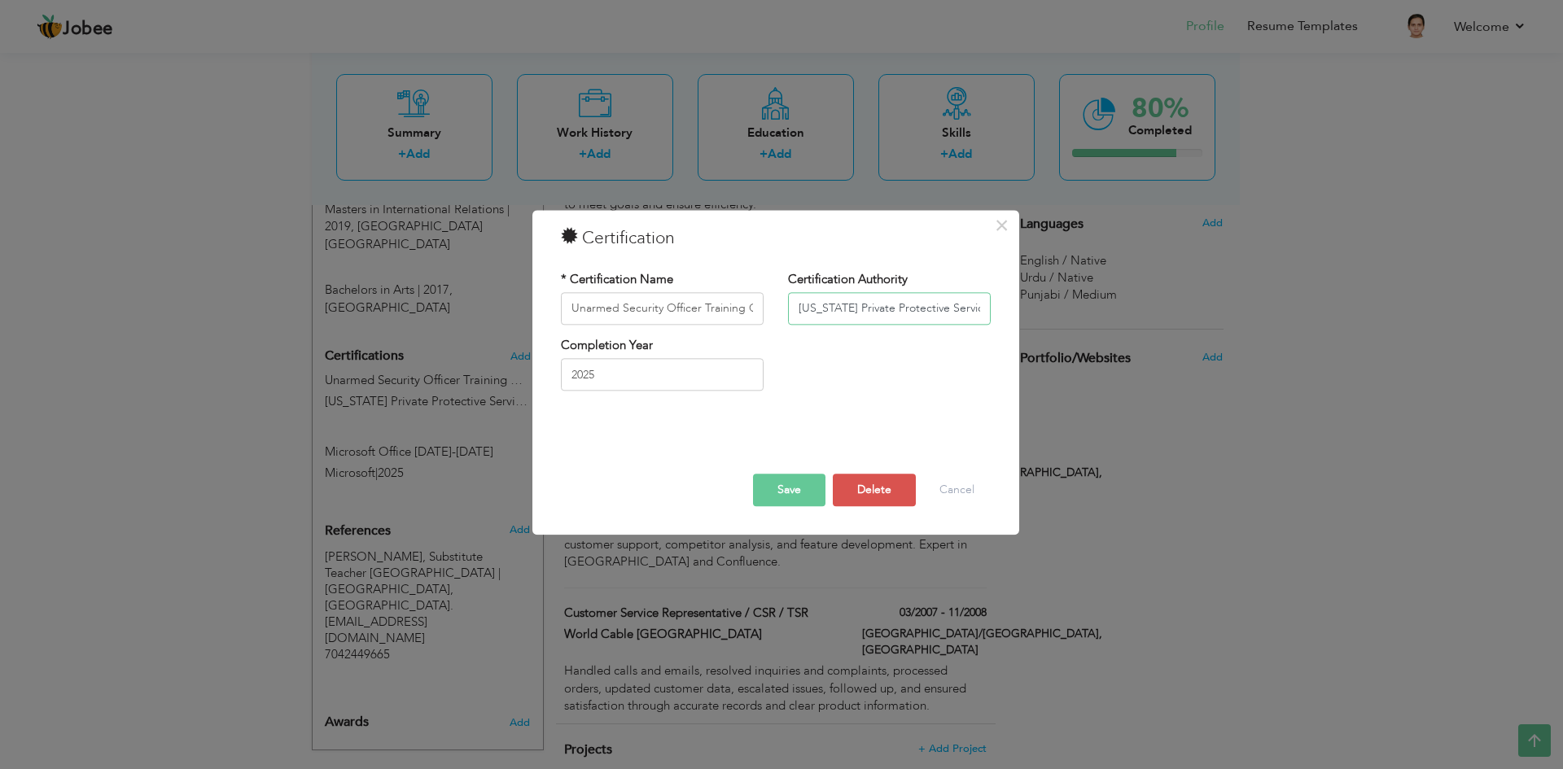
click at [811, 307] on input "North Carolina Private Protective Service Board" at bounding box center [889, 308] width 203 height 33
drag, startPoint x: 712, startPoint y: 308, endPoint x: 743, endPoint y: 304, distance: 31.2
click at [742, 305] on input "Unarmed Security Officer Training Certificate – NC Private Protective Service B…" at bounding box center [662, 308] width 203 height 33
click at [712, 311] on input "Unarmed Security Officer Training Certificate – NC Private Protective Service B…" at bounding box center [662, 308] width 203 height 33
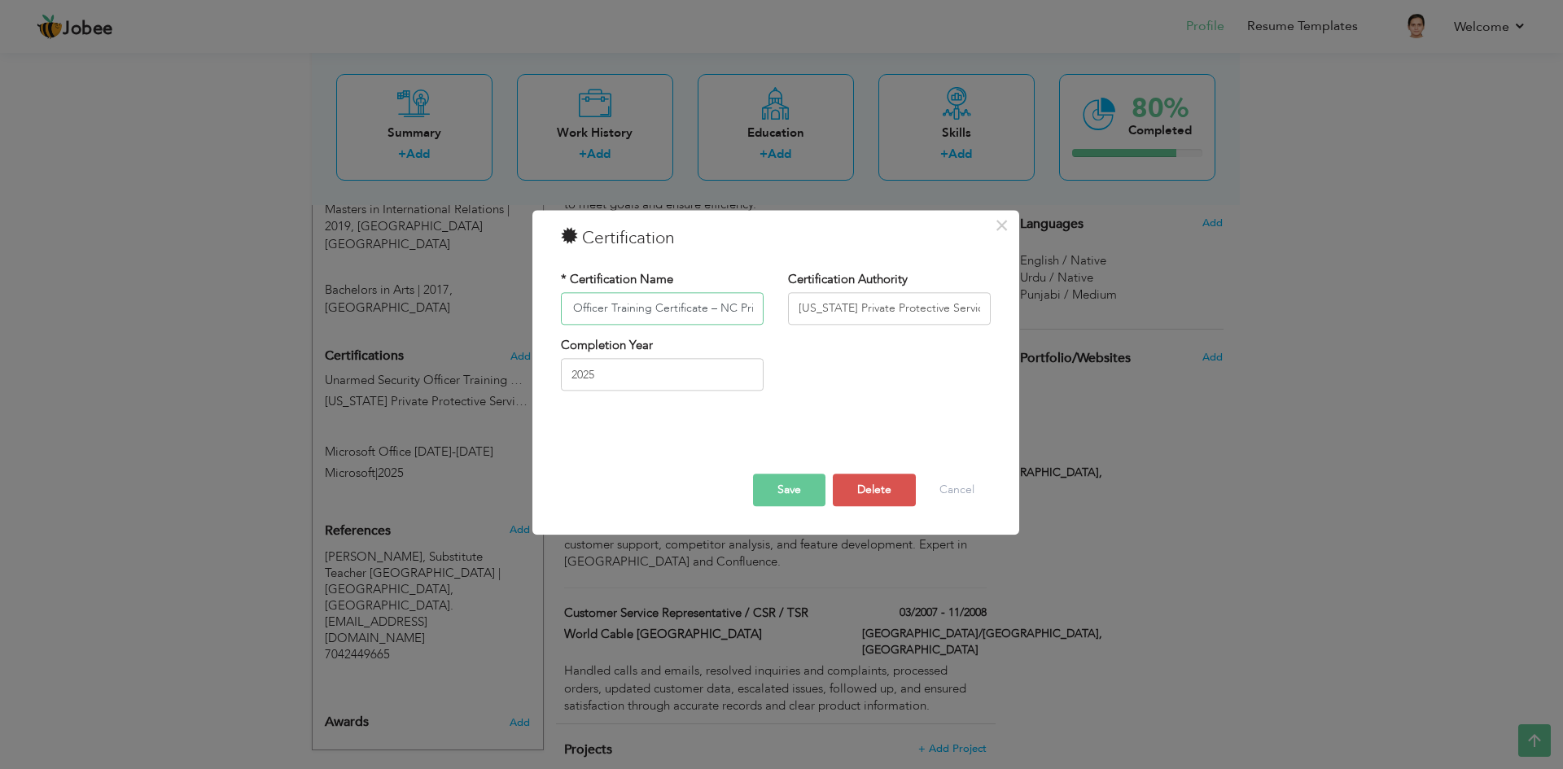
scroll to position [0, 270]
drag, startPoint x: 714, startPoint y: 309, endPoint x: 834, endPoint y: 310, distance: 119.7
click at [834, 310] on div "* Certification Name Unarmed Security Officer Training Certificate – NC Private…" at bounding box center [776, 304] width 454 height 66
type input "Unarmed Security Officer Training Certificate"
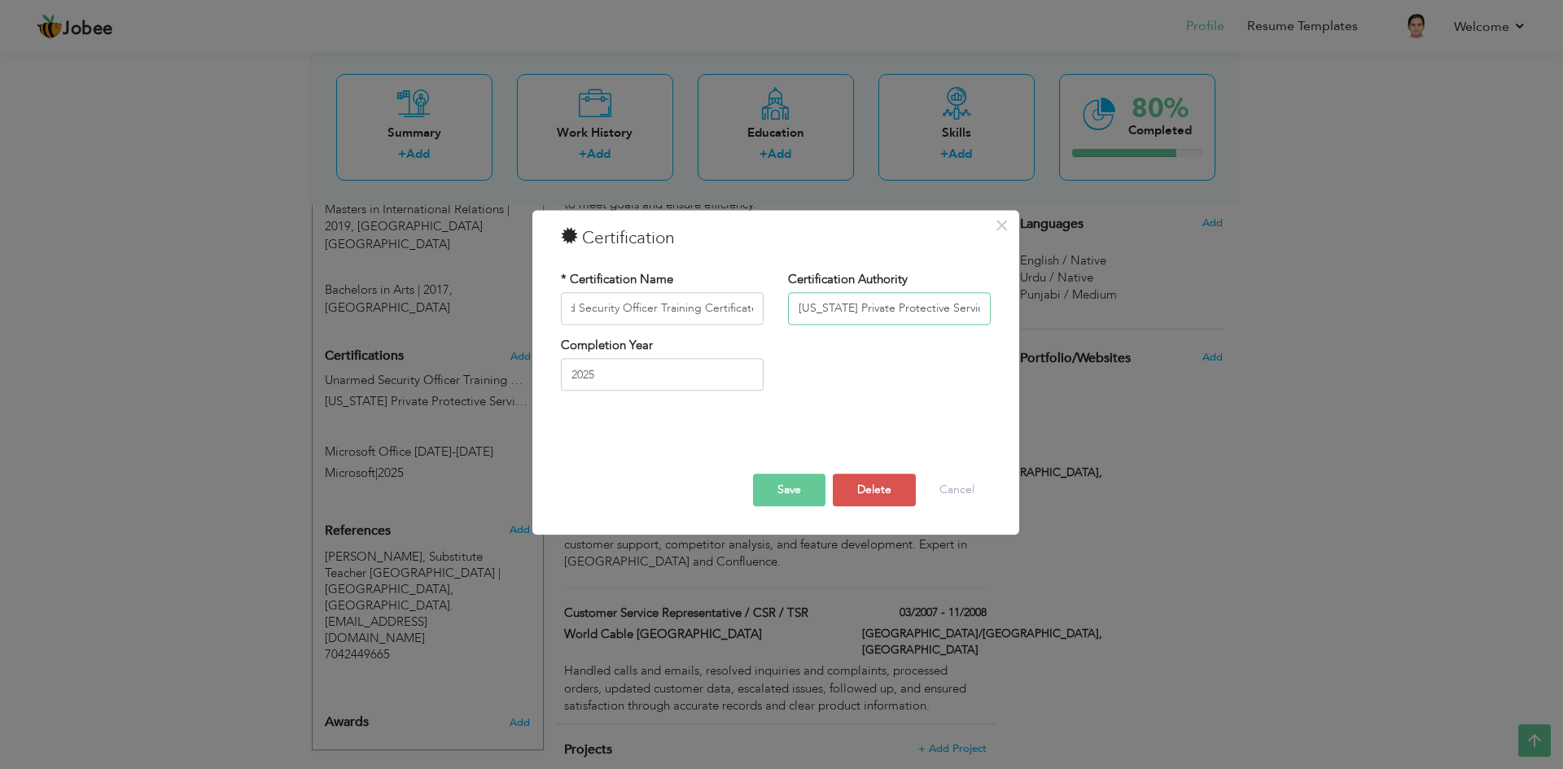
click at [840, 310] on input "North Carolina Private Protective Service Board" at bounding box center [889, 308] width 203 height 33
paste input "C Private Protective Service Board (2025)"
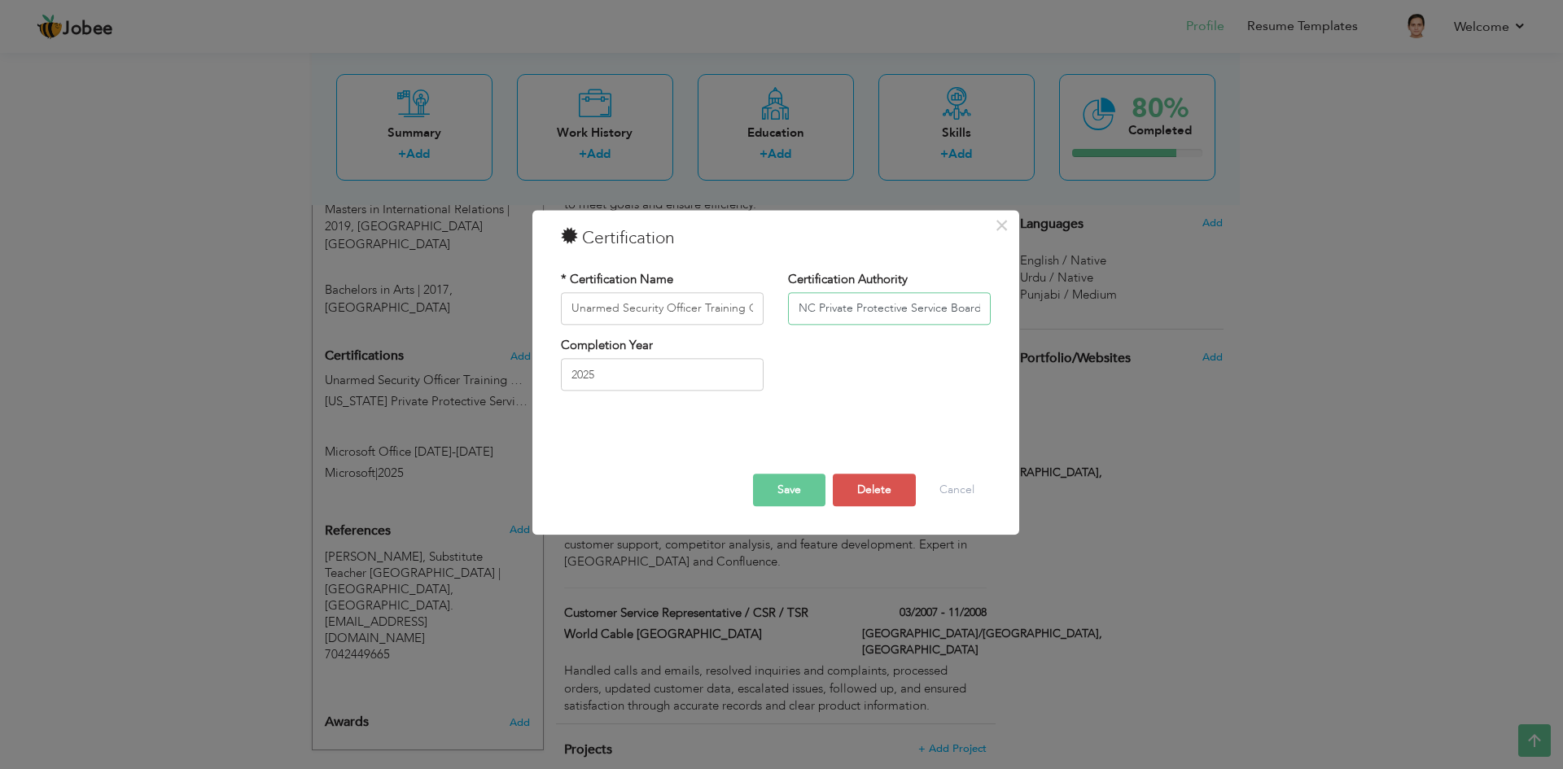
scroll to position [0, 32]
type input "NC Private Protective Service Board (2025)"
click at [796, 483] on button "Save" at bounding box center [789, 490] width 72 height 33
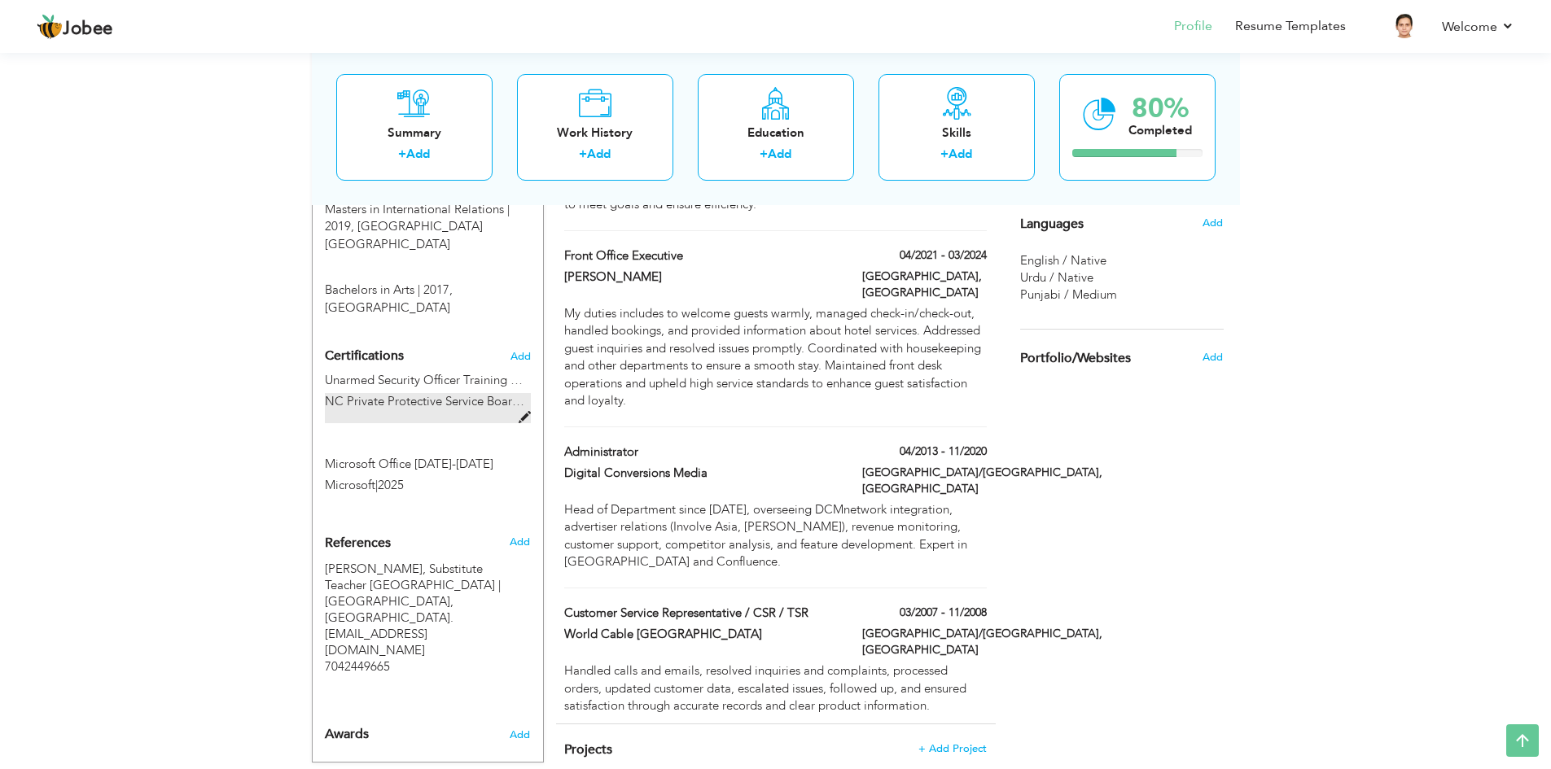
click at [520, 412] on span at bounding box center [525, 418] width 12 height 12
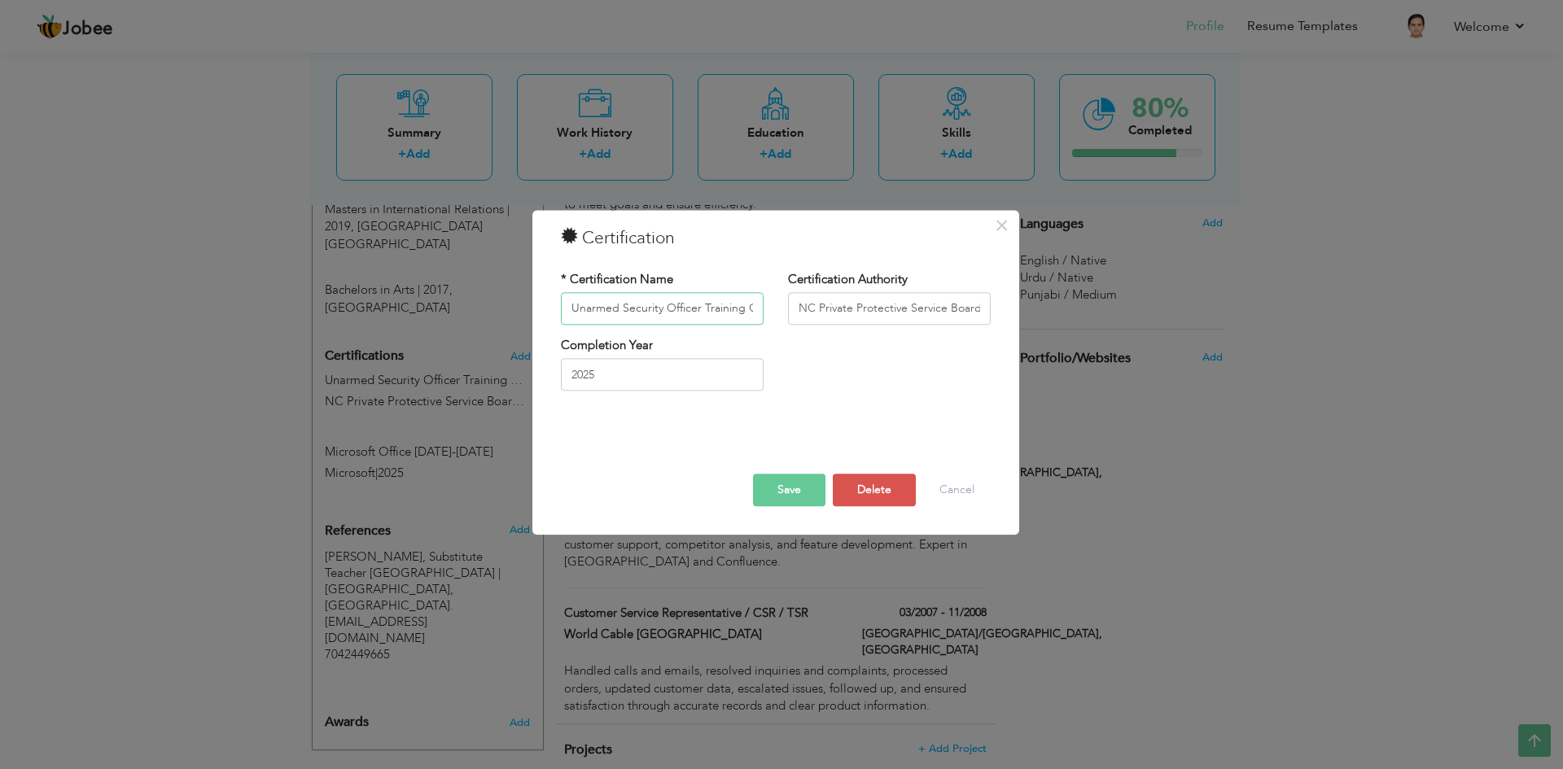
scroll to position [0, 44]
click at [642, 316] on input "Unarmed Security Officer Training Certificate" at bounding box center [662, 308] width 203 height 33
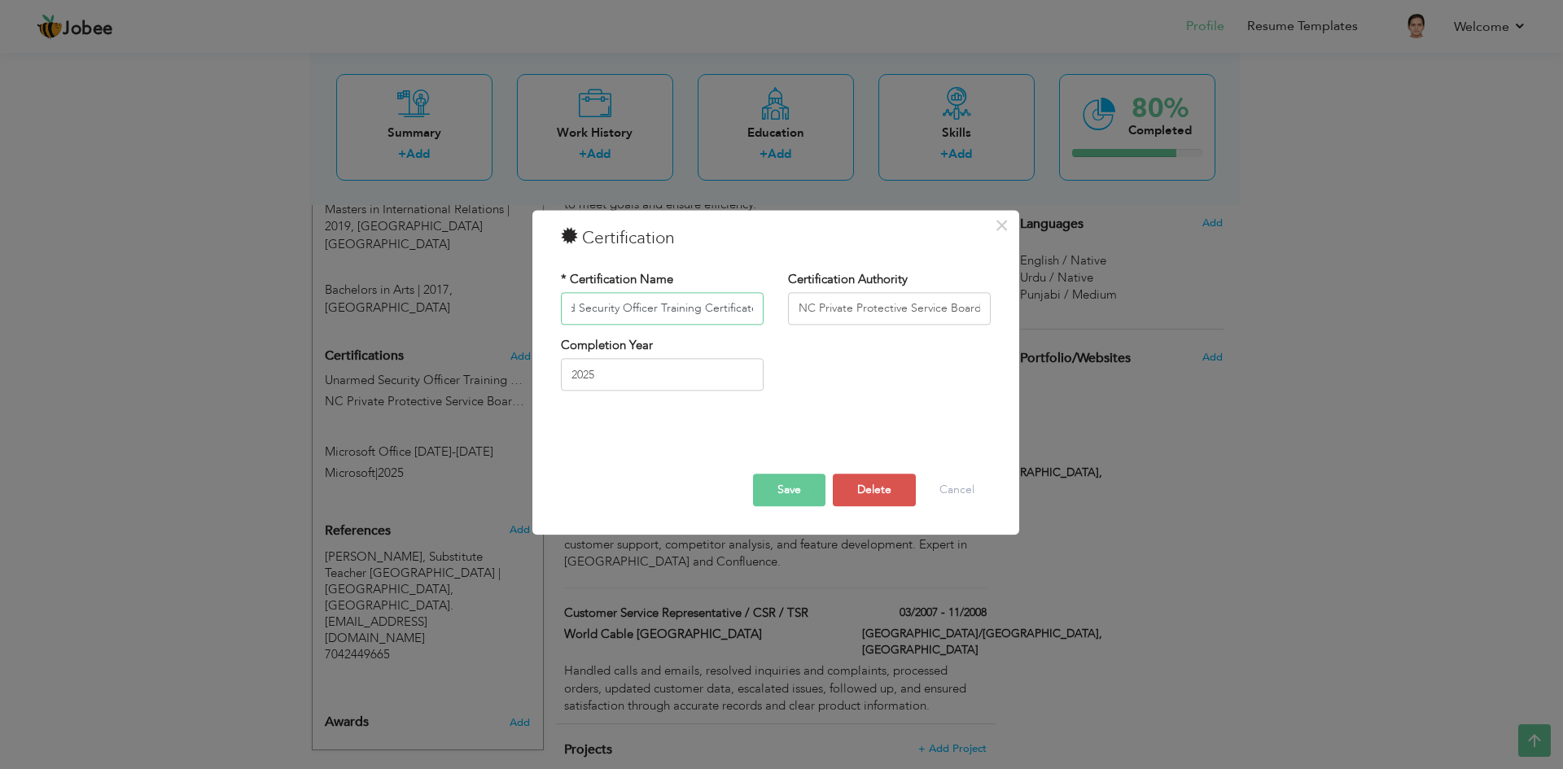
scroll to position [0, 0]
drag, startPoint x: 658, startPoint y: 310, endPoint x: 455, endPoint y: 292, distance: 203.6
click at [455, 292] on div "× Certification * Certification Name Unarmed Security Officer Training Certific…" at bounding box center [781, 384] width 1563 height 769
click at [655, 317] on input "Unarmed Security Officer Training Certificate" at bounding box center [662, 308] width 203 height 33
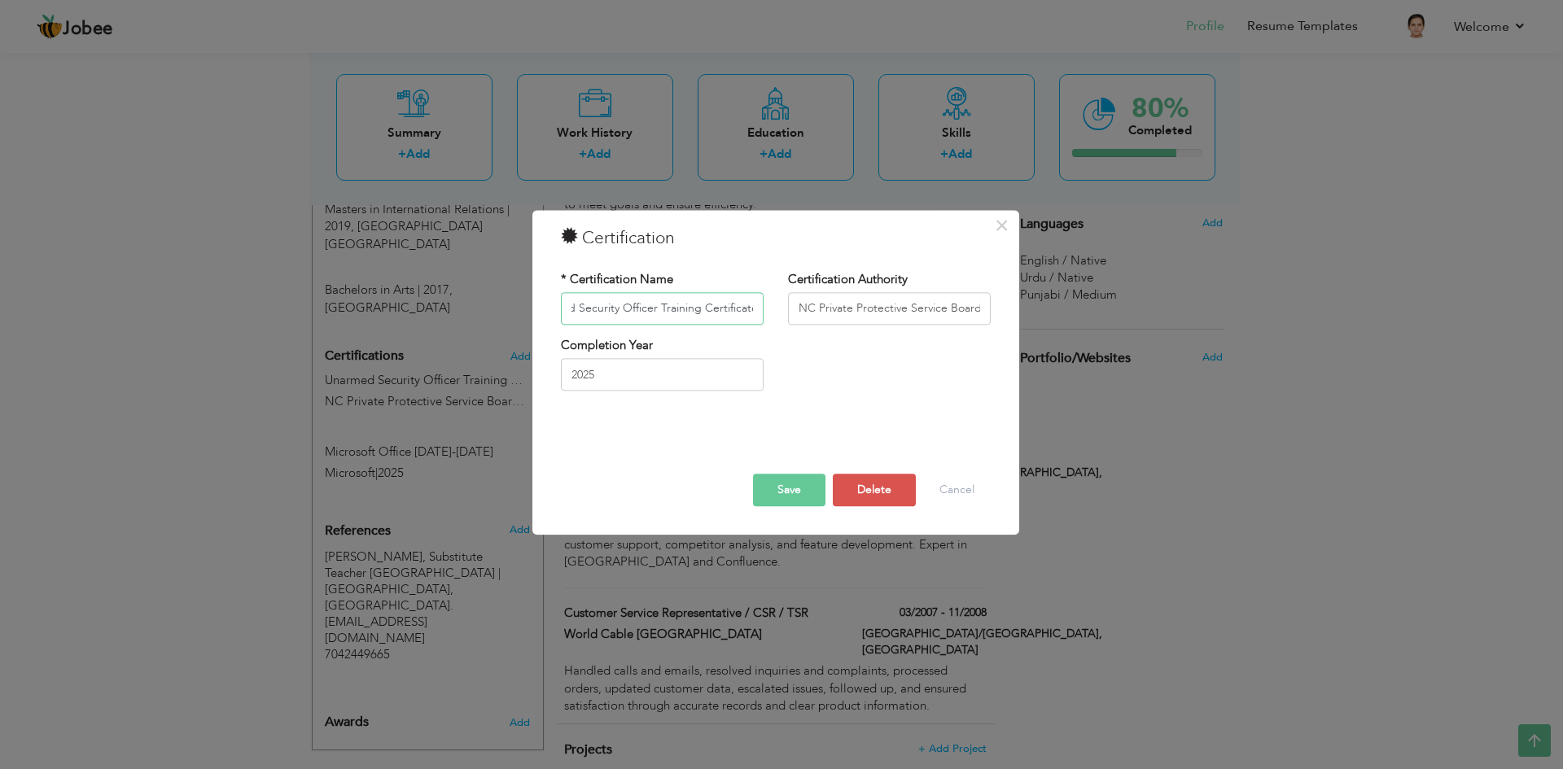
drag, startPoint x: 692, startPoint y: 318, endPoint x: 774, endPoint y: 304, distance: 82.6
click at [774, 304] on div "* Certification Name Unarmed Security Officer Training Certificate" at bounding box center [662, 304] width 227 height 66
click at [738, 313] on input "Unarmed Security Officer Training Certificate" at bounding box center [662, 308] width 203 height 33
click at [779, 482] on button "Save" at bounding box center [789, 490] width 72 height 33
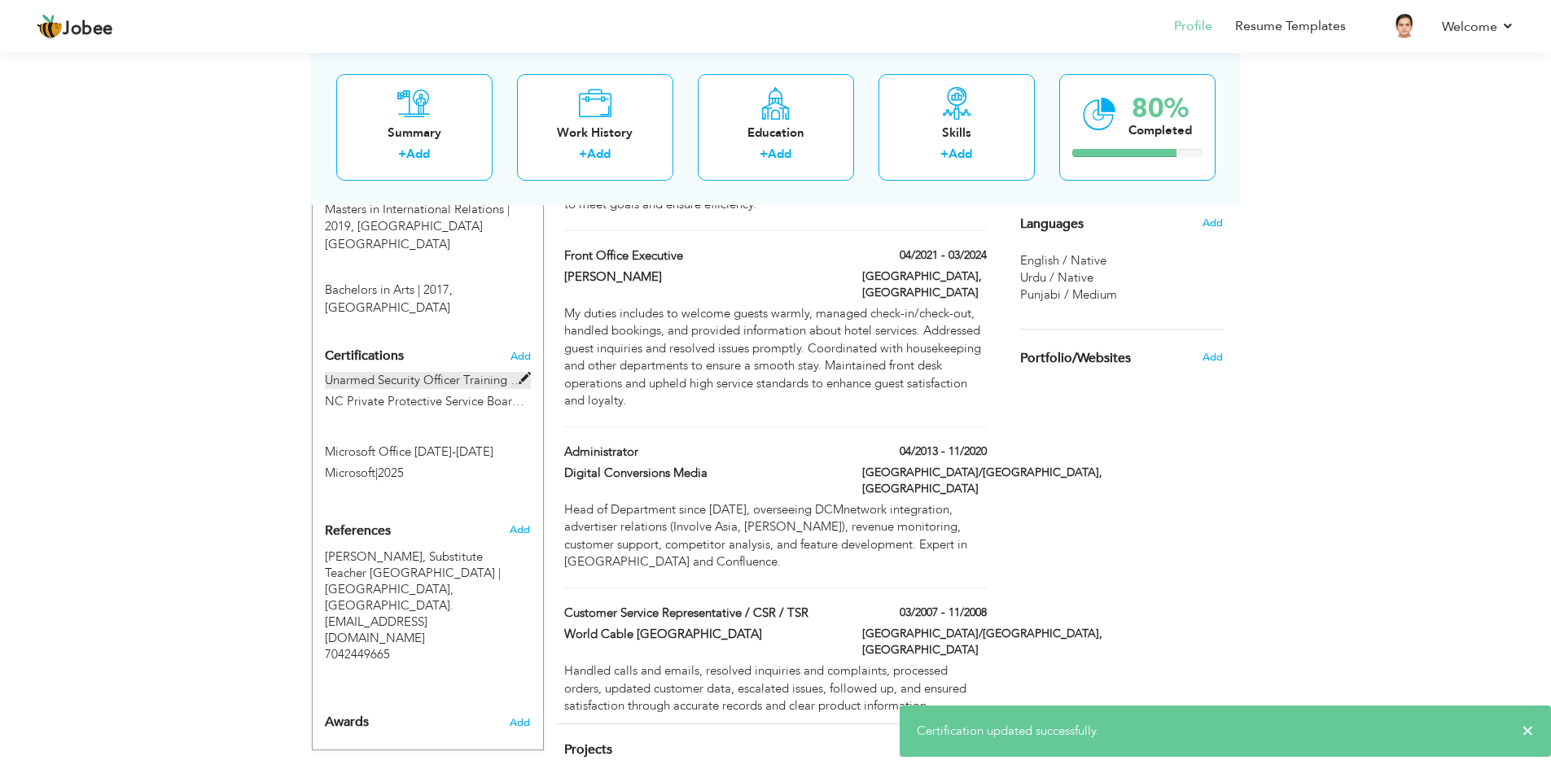
click at [522, 373] on span at bounding box center [525, 379] width 12 height 12
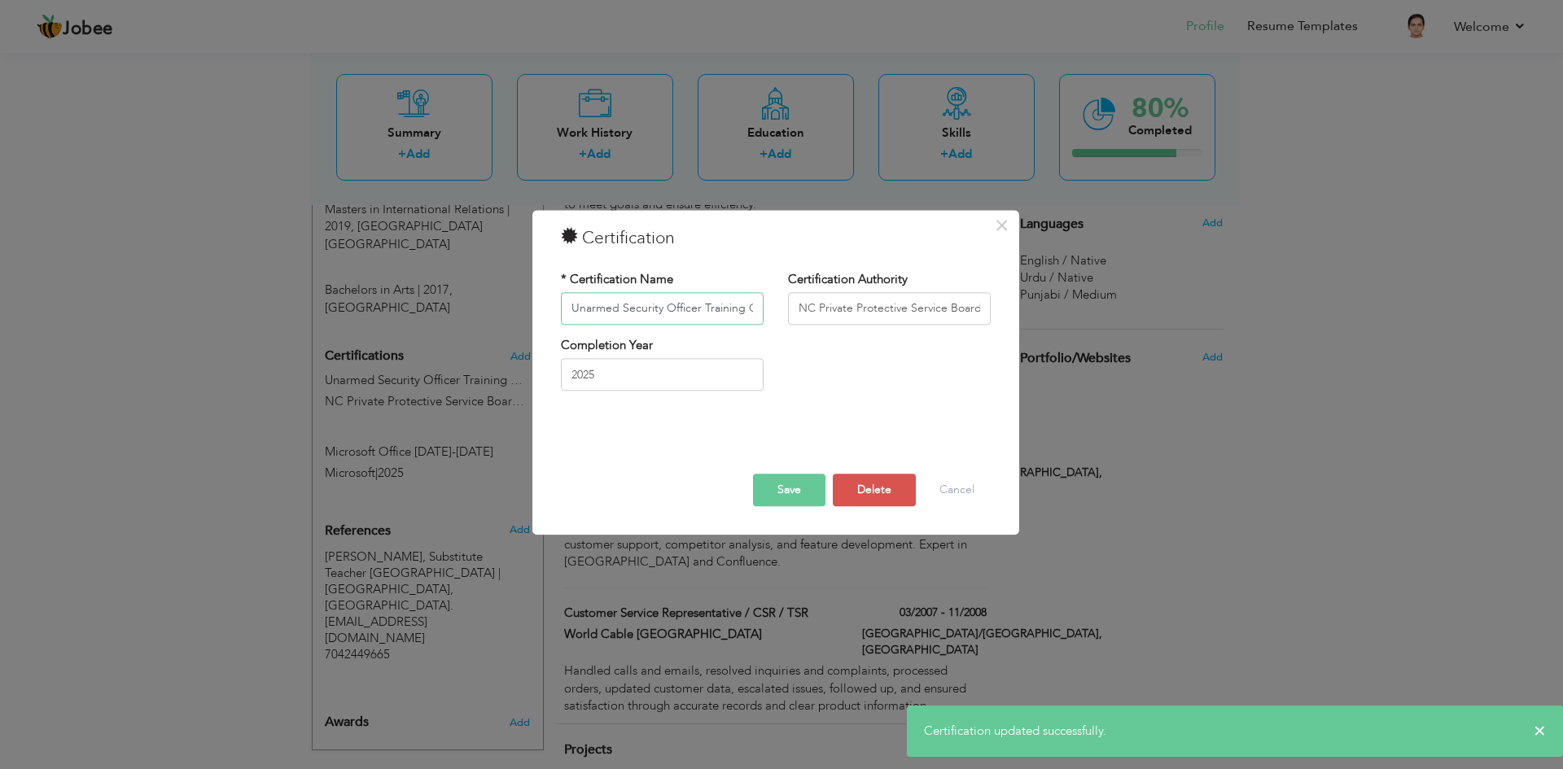
scroll to position [0, 44]
click at [640, 310] on input "Unarmed Security Officer Training Certificate" at bounding box center [662, 308] width 203 height 33
paste input "Microsoft Office Specialist (2007–2025) – Microsoft"
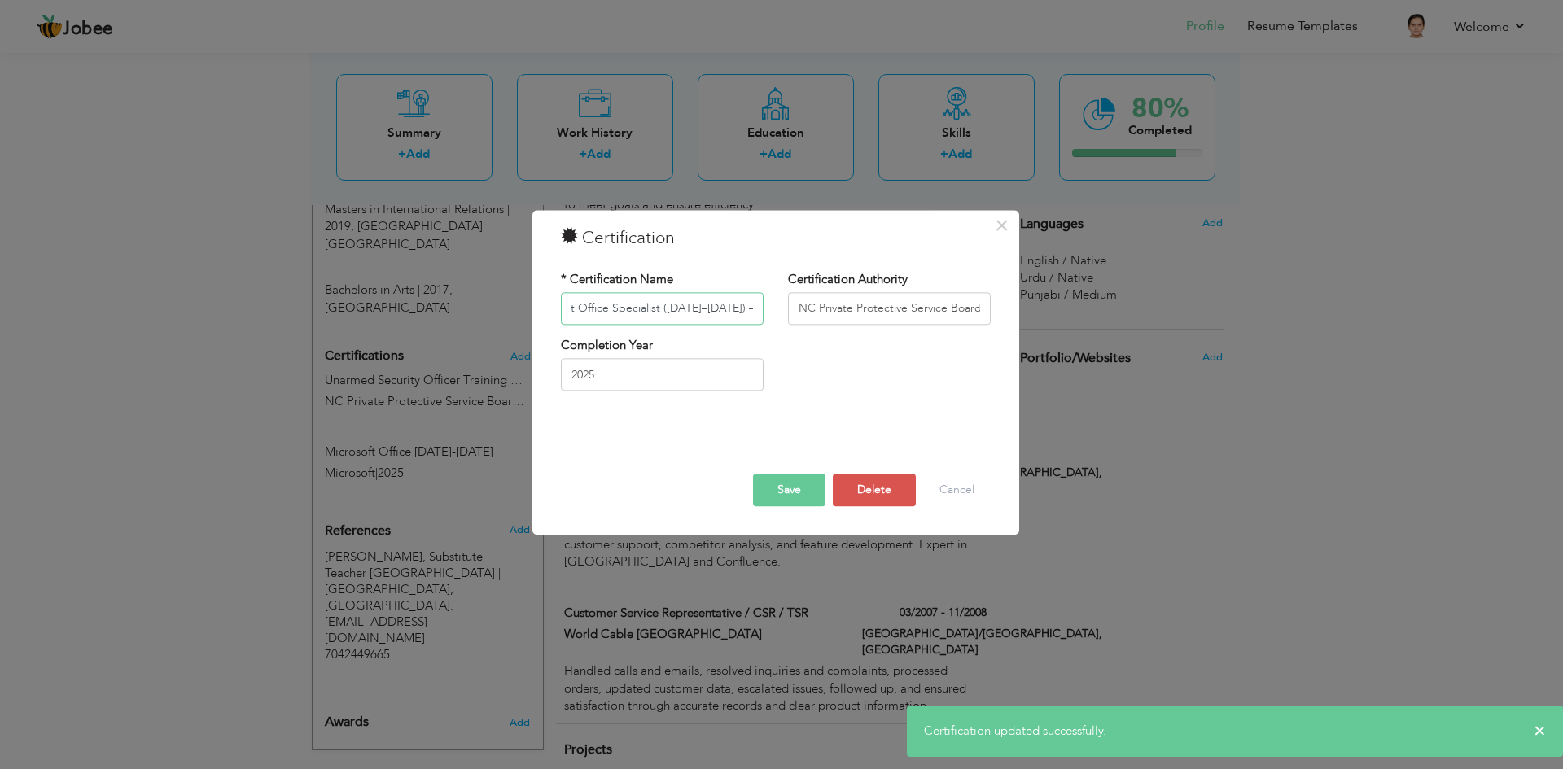
scroll to position [0, 72]
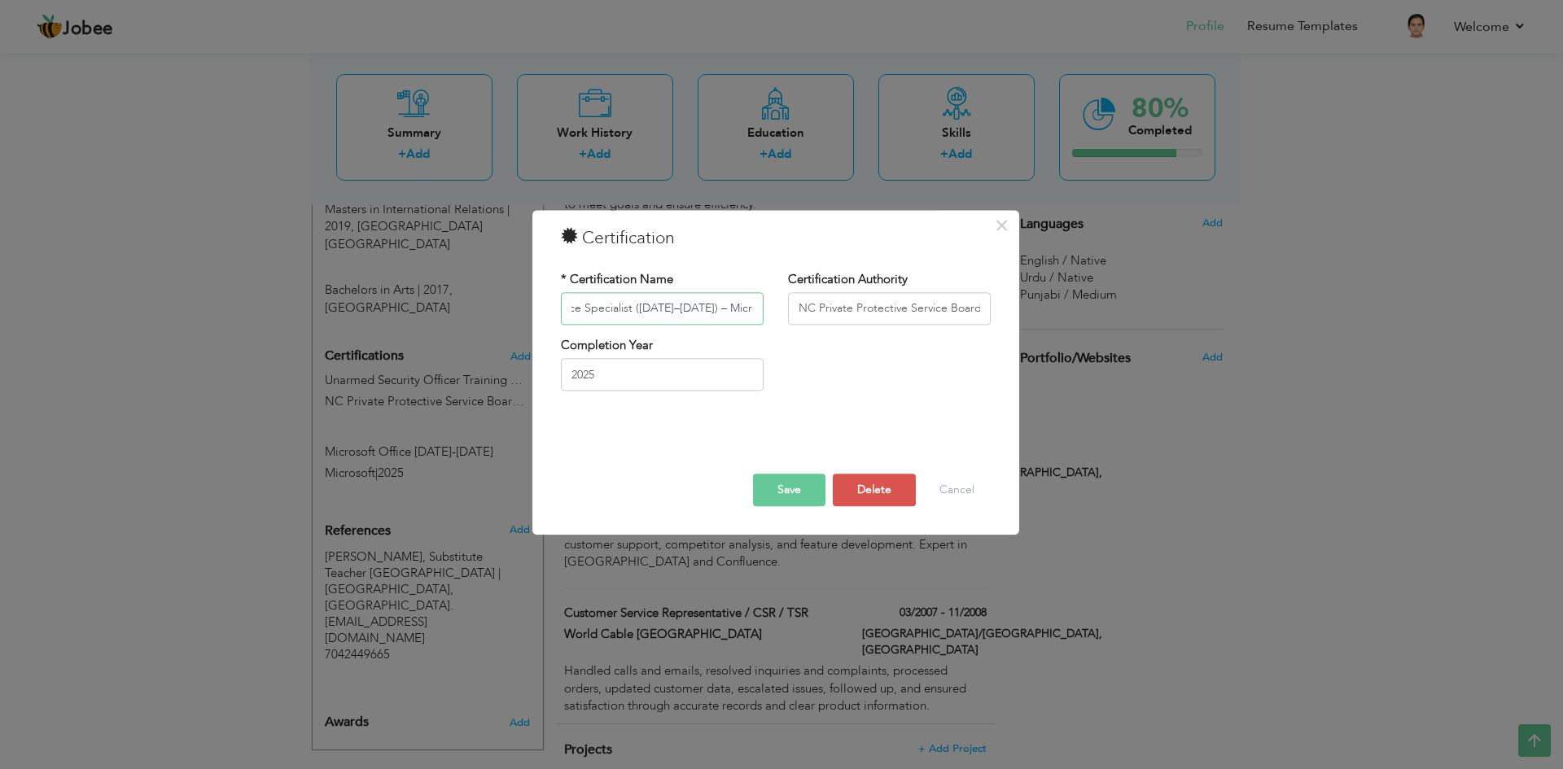
click at [725, 307] on input "Microsoft Office Specialist (2007–2025) – Microsoft" at bounding box center [662, 308] width 203 height 33
type input "Microsoft Office Specialist (2007–2025) – Microsoft"
click at [840, 322] on input "NC Private Protective Service Board (2025)" at bounding box center [889, 308] width 203 height 33
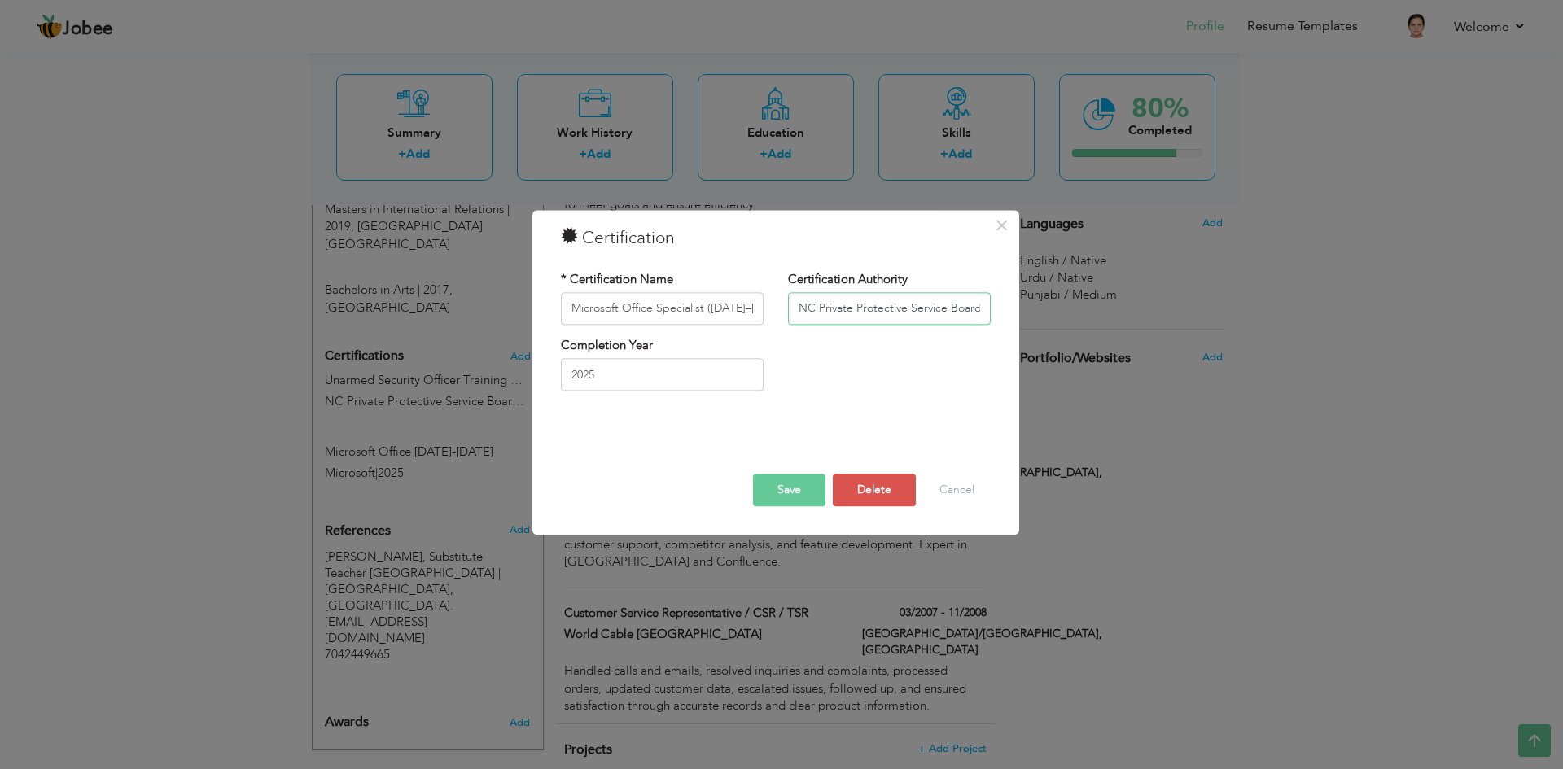
click at [840, 322] on input "NC Private Protective Service Board (2025)" at bounding box center [889, 308] width 203 height 33
paste input "Microsoft"
type input "Microsoft"
click at [699, 309] on input "Microsoft Office Specialist (2007–2025) – Microsoft" at bounding box center [662, 308] width 203 height 33
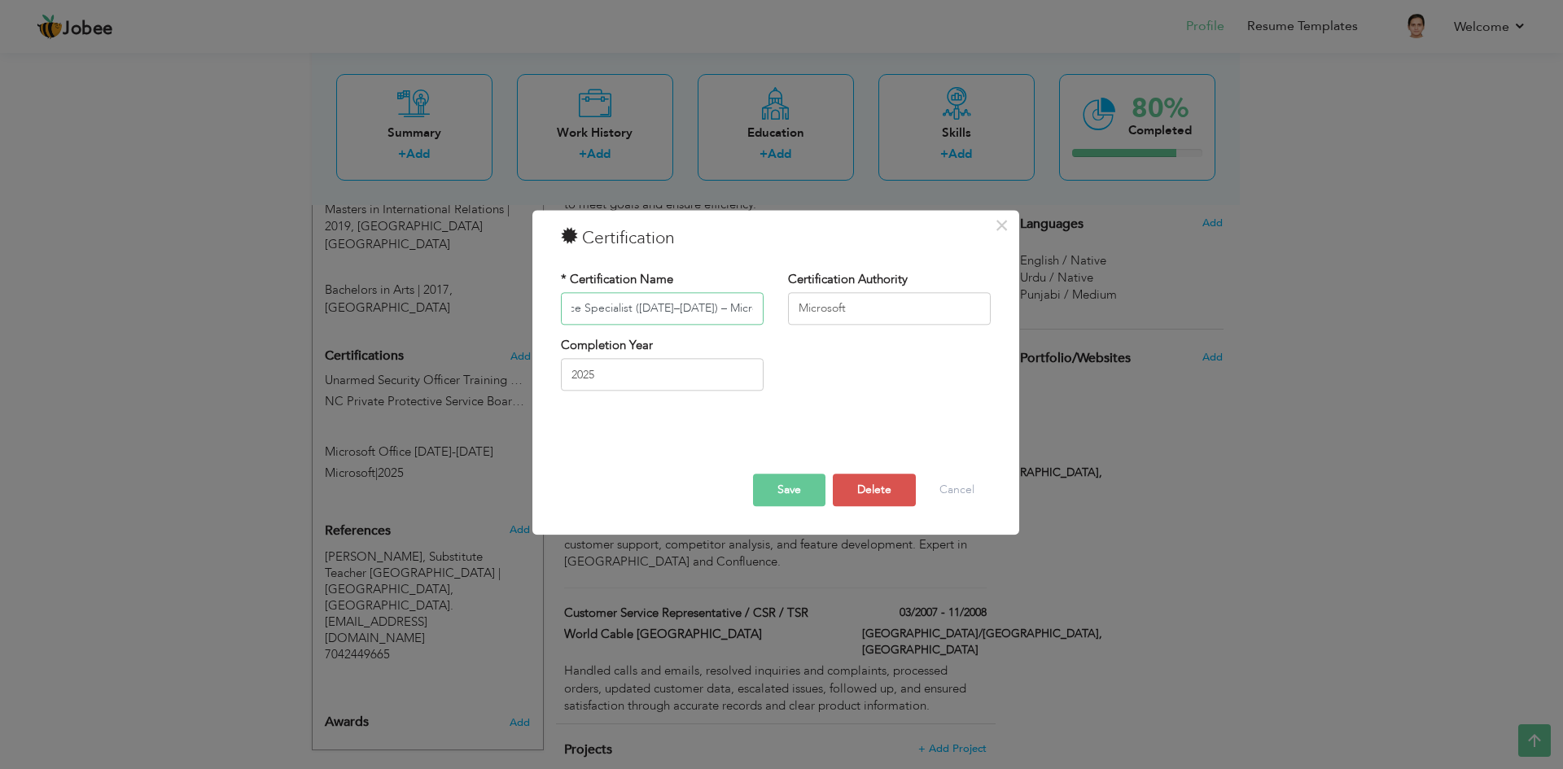
drag, startPoint x: 710, startPoint y: 309, endPoint x: 760, endPoint y: 305, distance: 49.8
click at [760, 305] on input "Microsoft Office Specialist (2007–2025) – Microsoft" at bounding box center [662, 308] width 203 height 33
click at [714, 309] on input "Microsoft Office Specialist (2007–2025) – Microsoft" at bounding box center [662, 308] width 203 height 33
drag, startPoint x: 698, startPoint y: 311, endPoint x: 776, endPoint y: 305, distance: 78.4
click at [776, 305] on div "* Certification Name Microsoft Office Specialist (2007–2025) – Microsoft Certif…" at bounding box center [776, 304] width 454 height 66
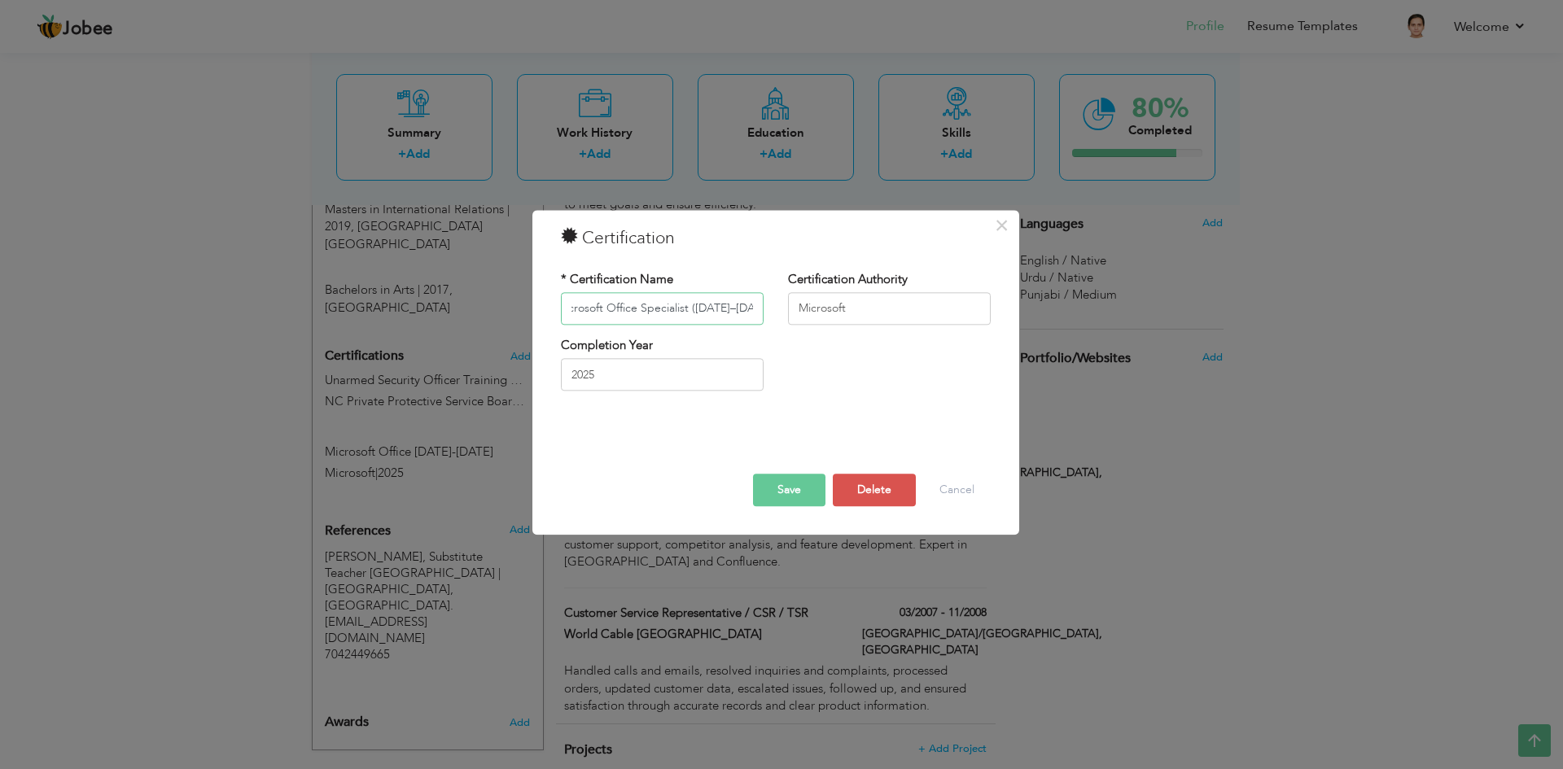
scroll to position [0, 12]
click at [777, 482] on button "Save" at bounding box center [789, 490] width 72 height 33
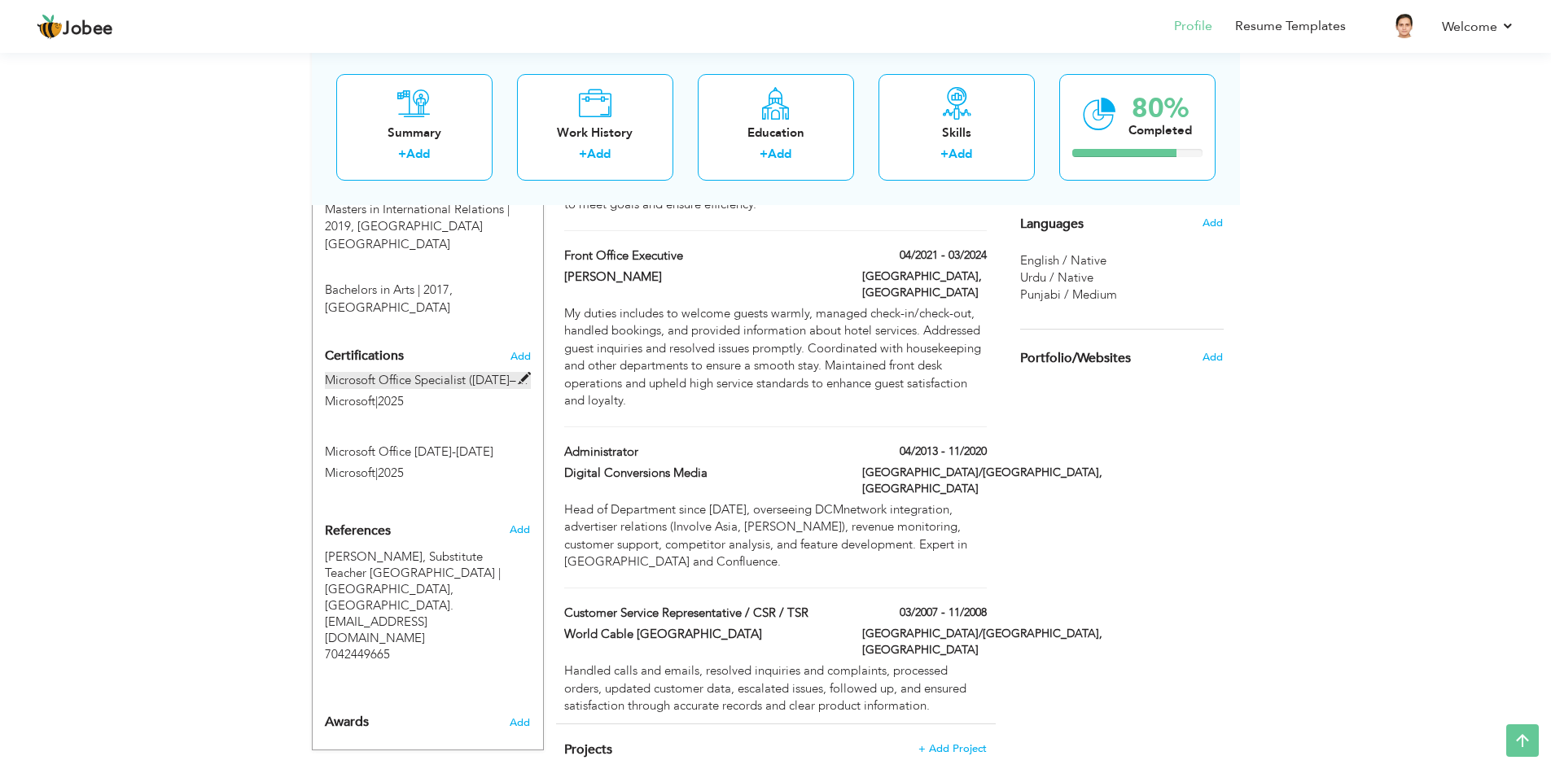
click at [521, 373] on span at bounding box center [525, 379] width 12 height 12
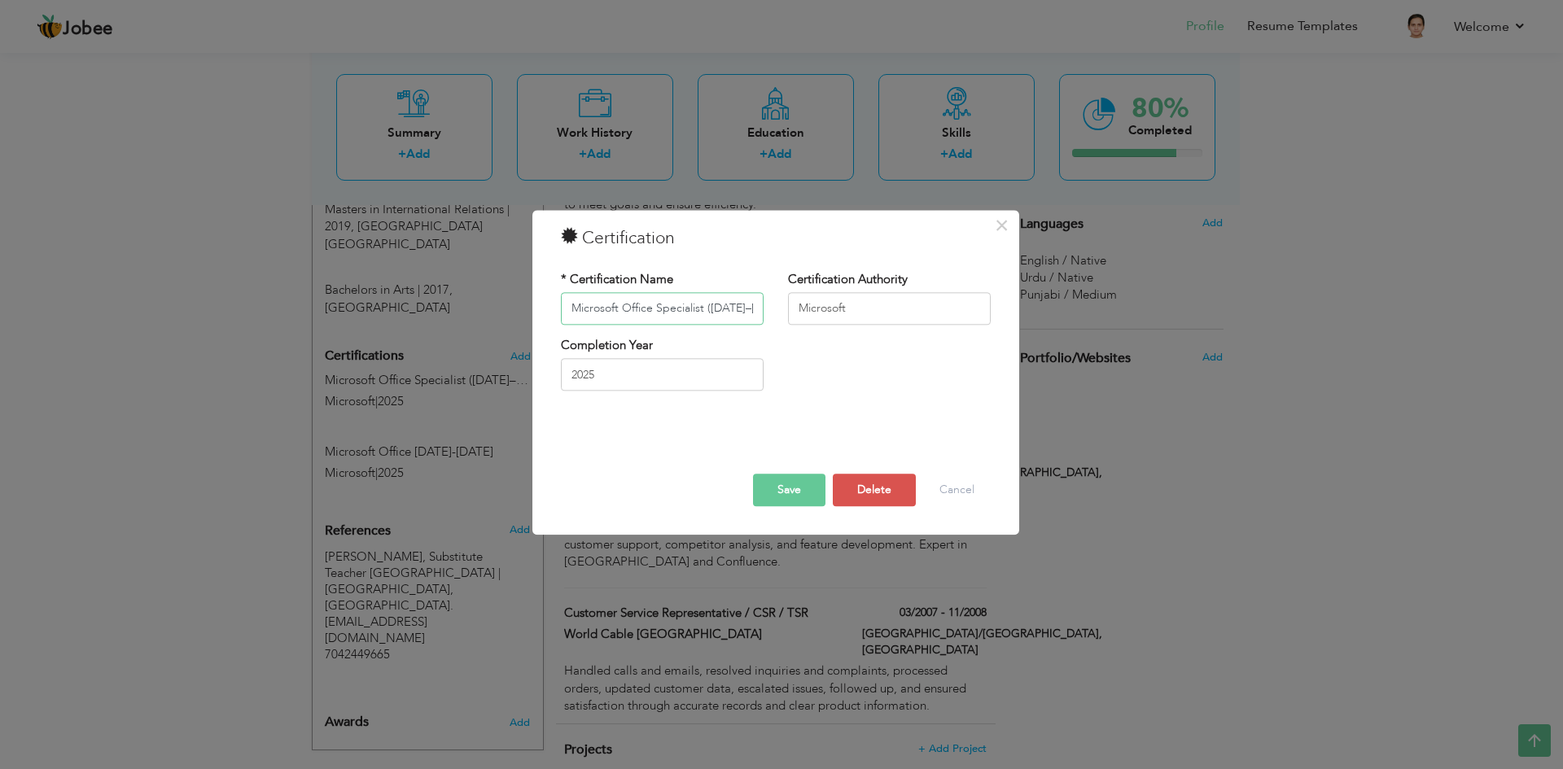
click at [620, 302] on input "Microsoft Office Specialist (2007–2025)" at bounding box center [662, 308] width 203 height 33
paste input "Unarmed Security Officer Training Certificate"
type input "Unarmed Security Officer Training Certificate"
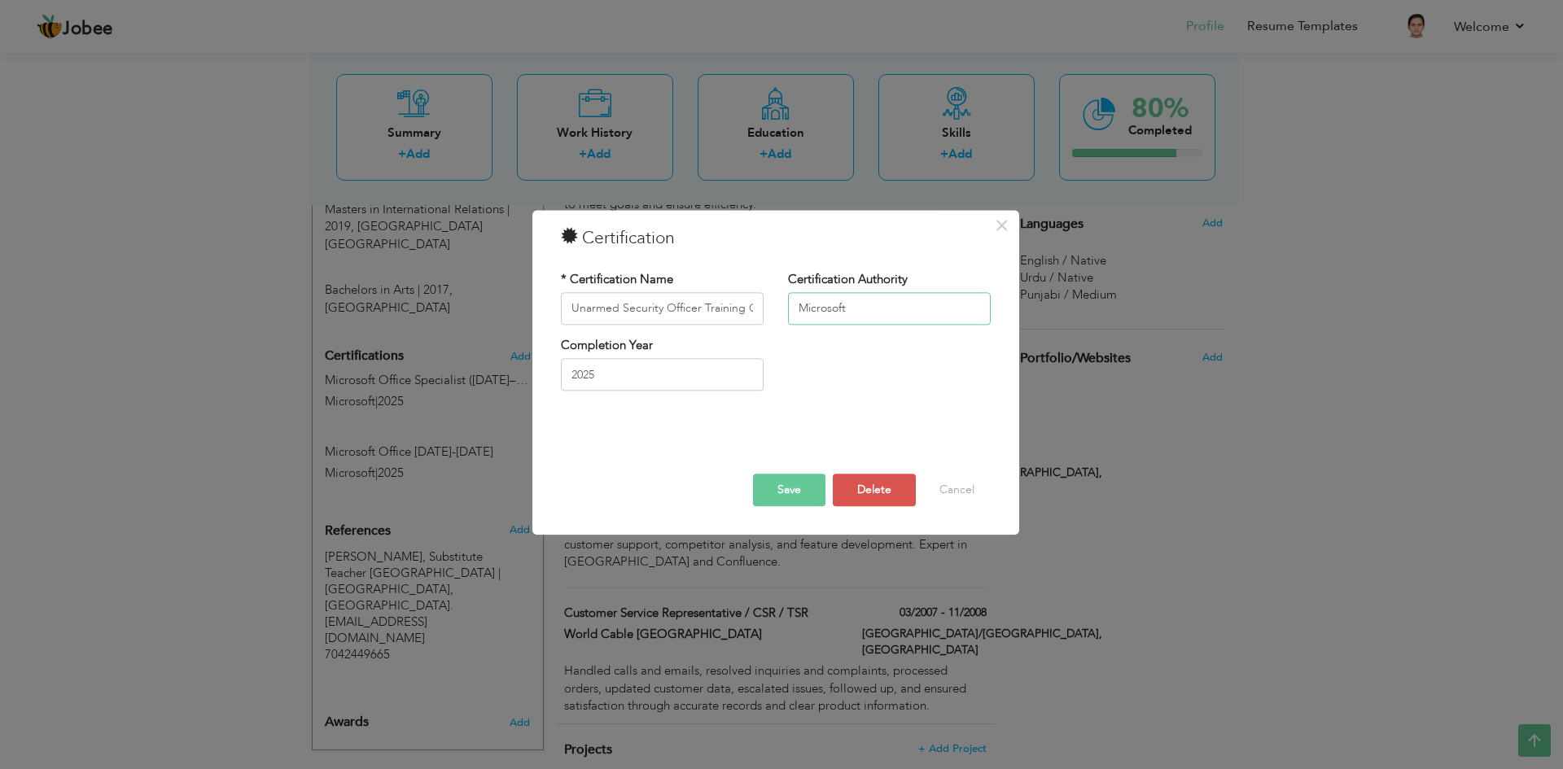
click at [859, 318] on input "Microsoft" at bounding box center [889, 308] width 203 height 33
paste input "NC Private Protective Service Board (2025)"
type input "NC Private Protective Service Board (2025)"
click at [784, 496] on button "Save" at bounding box center [789, 490] width 72 height 33
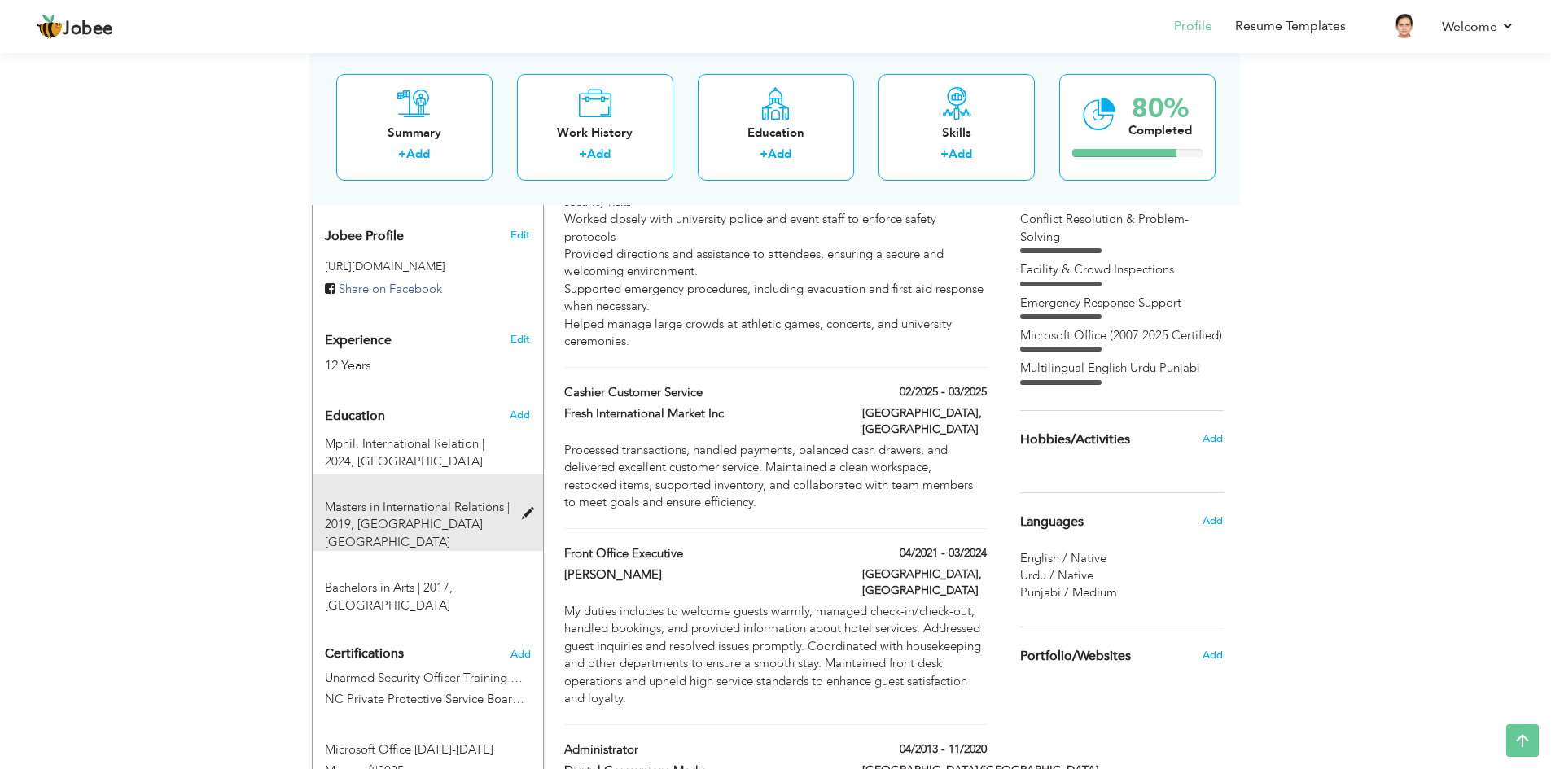
scroll to position [489, 0]
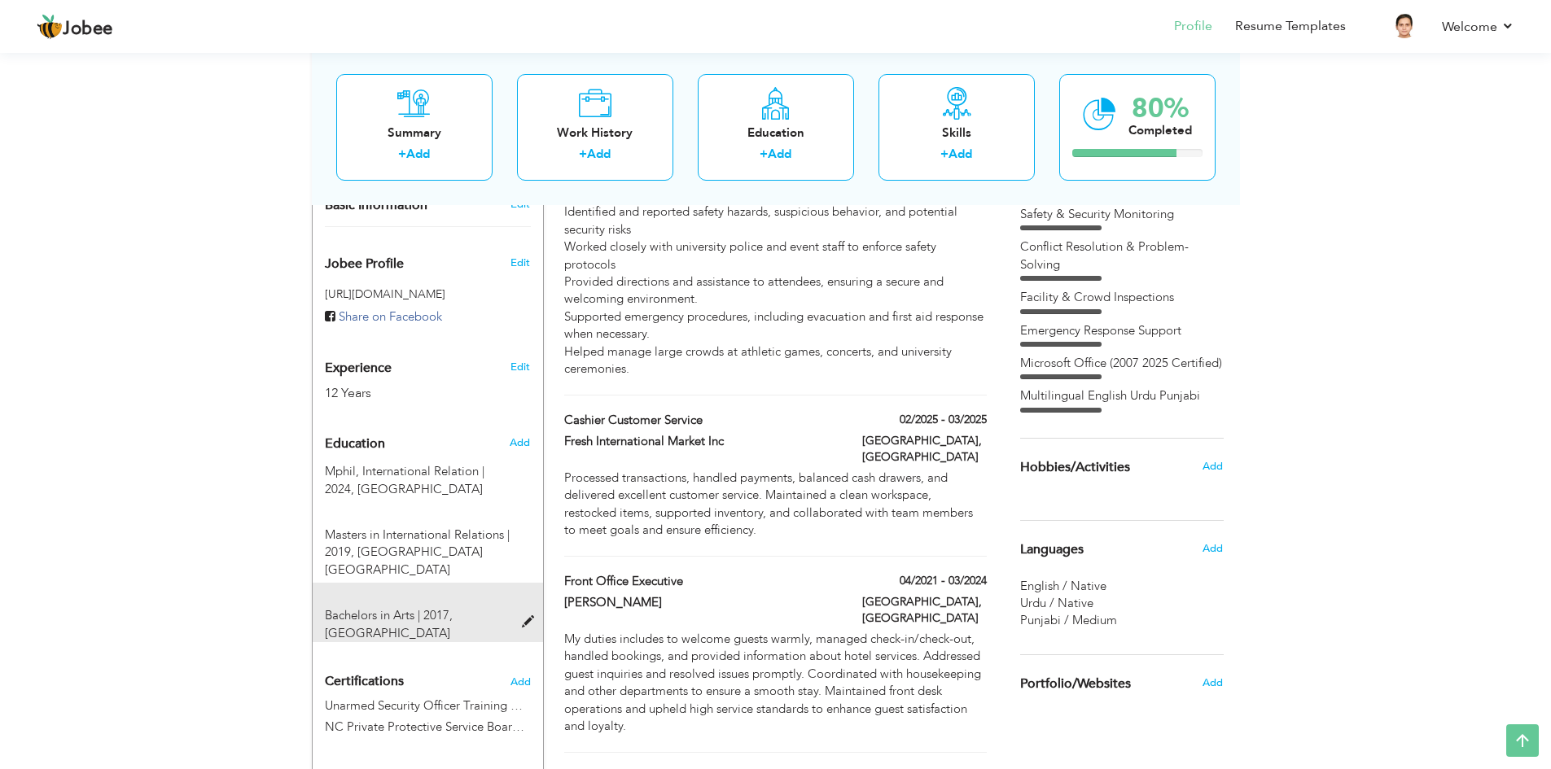
click at [524, 616] on span at bounding box center [532, 622] width 20 height 12
type input "Bachelors in Arts"
type input "2017"
type input "University of the Punjab"
type input "65"
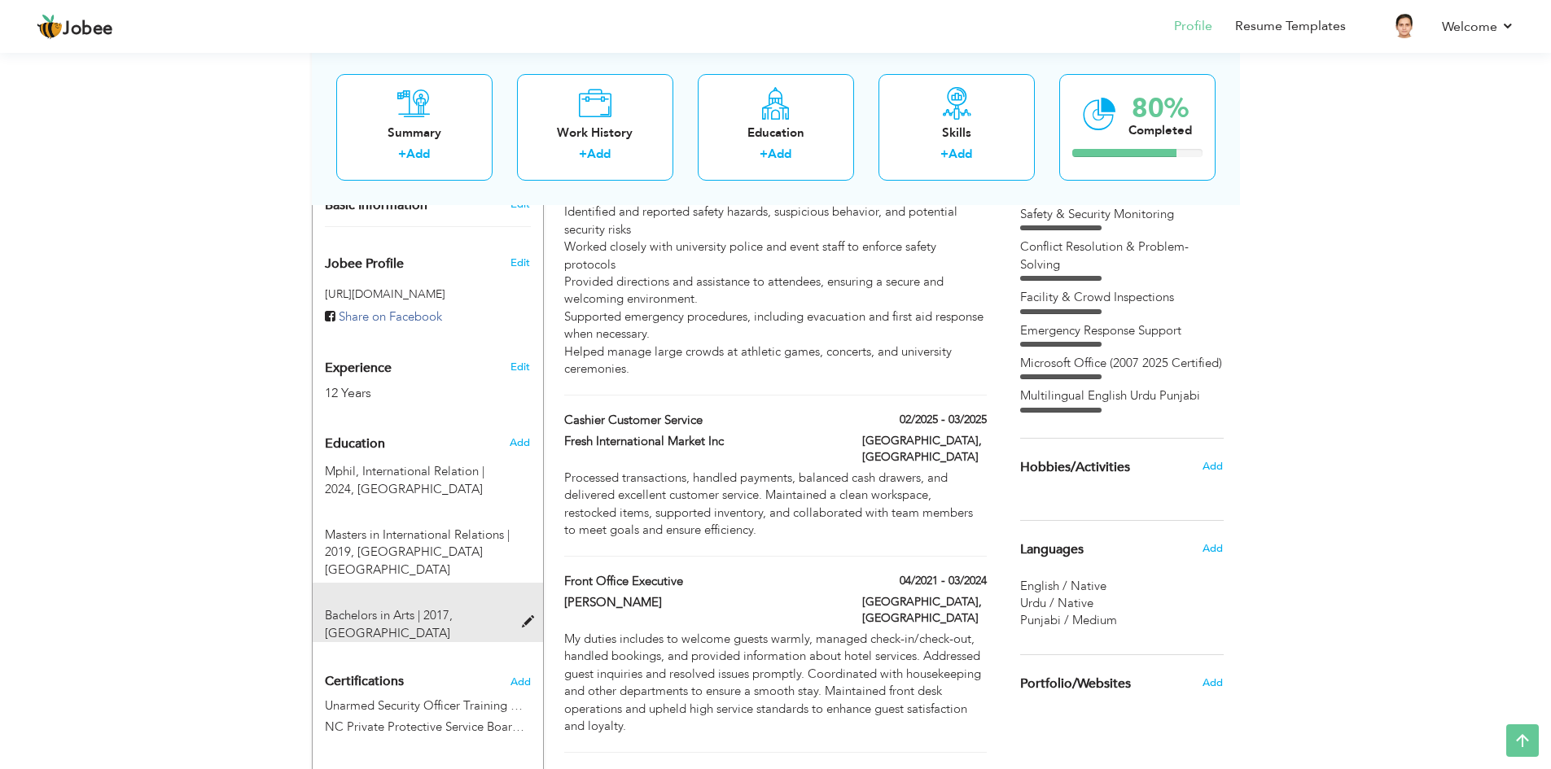
radio input "true"
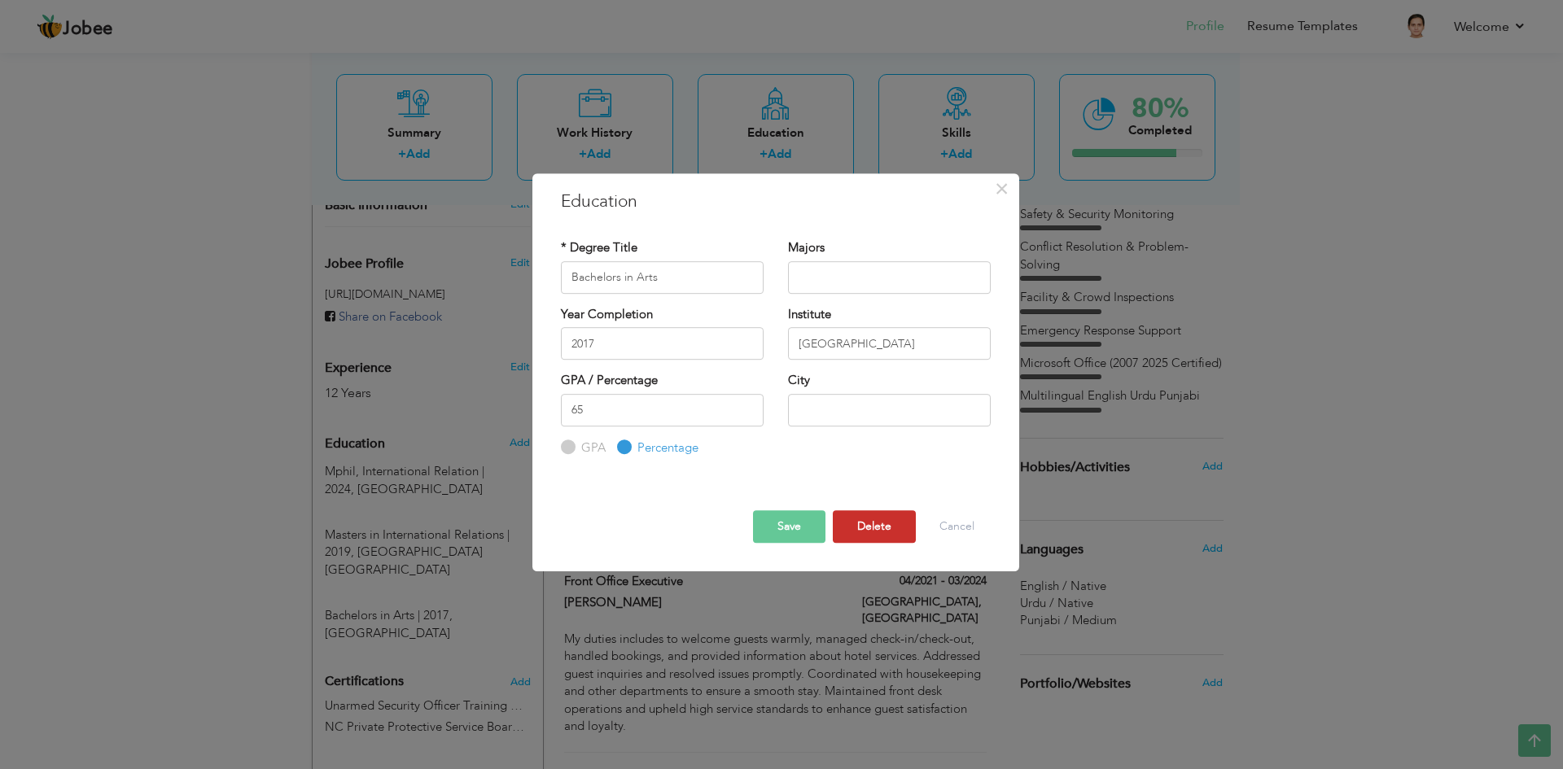
click at [852, 527] on button "Delete" at bounding box center [874, 527] width 83 height 33
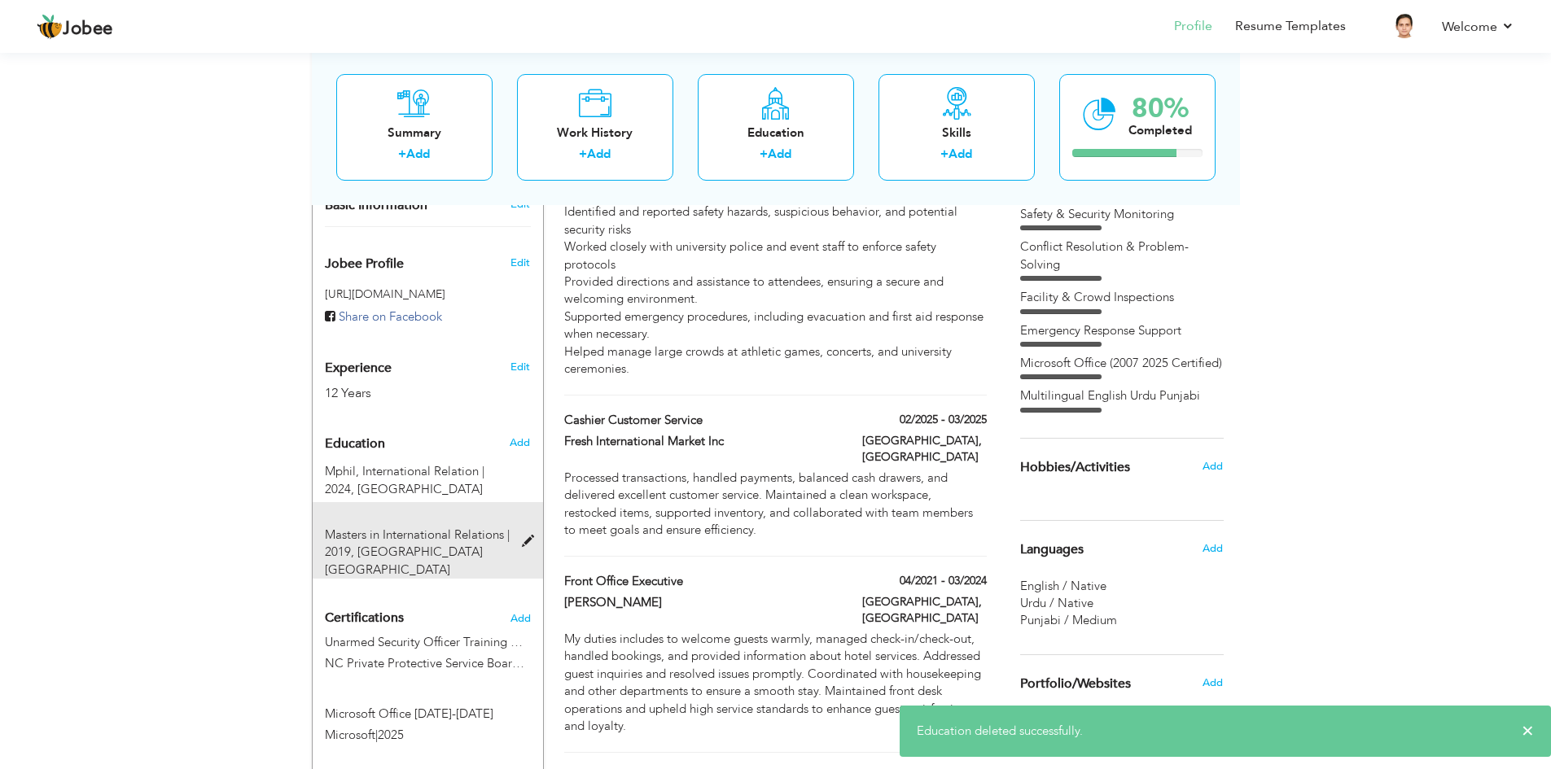
click at [529, 536] on span at bounding box center [532, 542] width 20 height 12
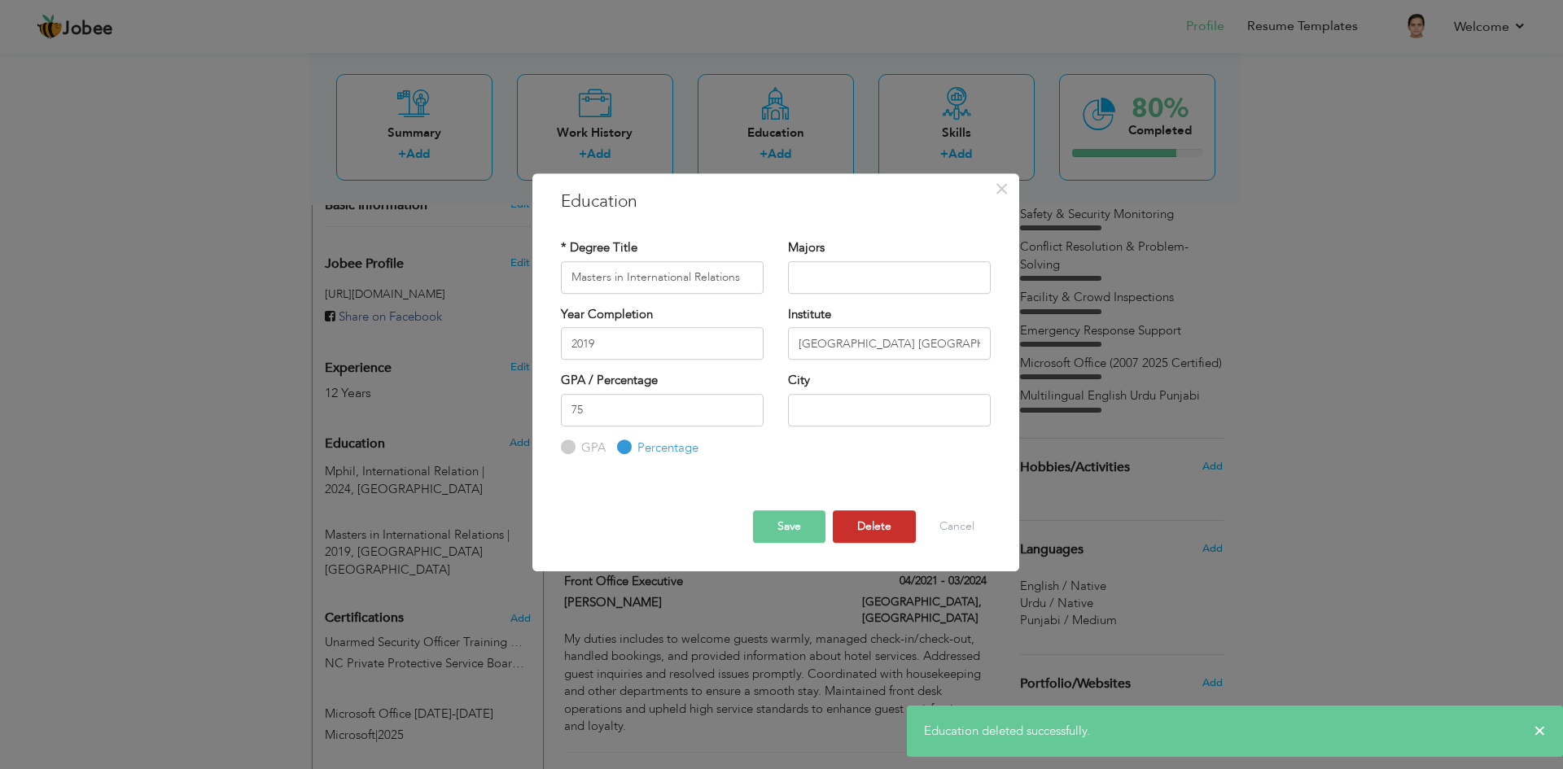
click at [846, 521] on button "Delete" at bounding box center [874, 527] width 83 height 33
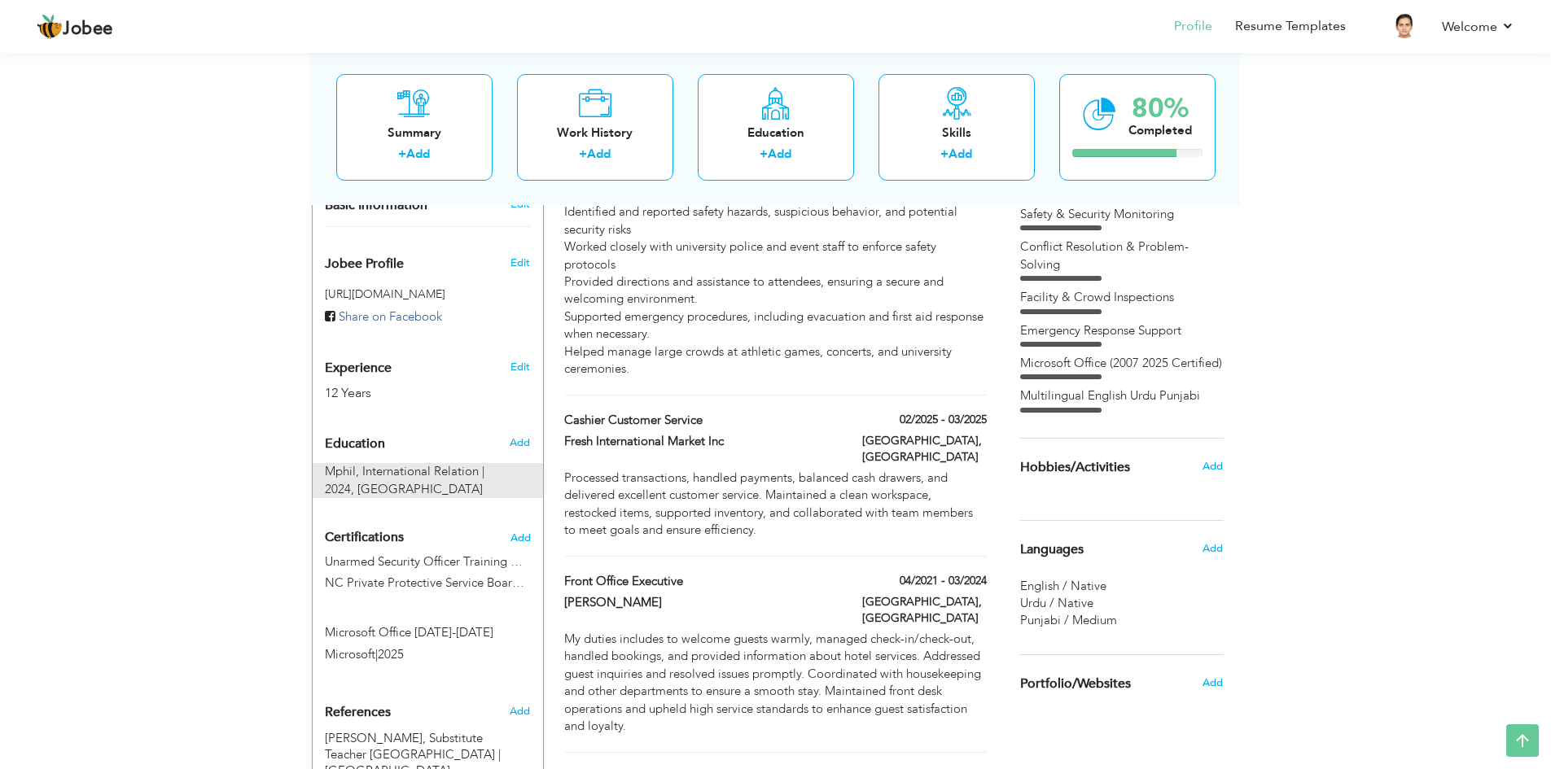
click at [525, 463] on div at bounding box center [534, 463] width 20 height 1
type input "Mphil"
type input "International Relation"
type input "2024"
type input "Minhaj University"
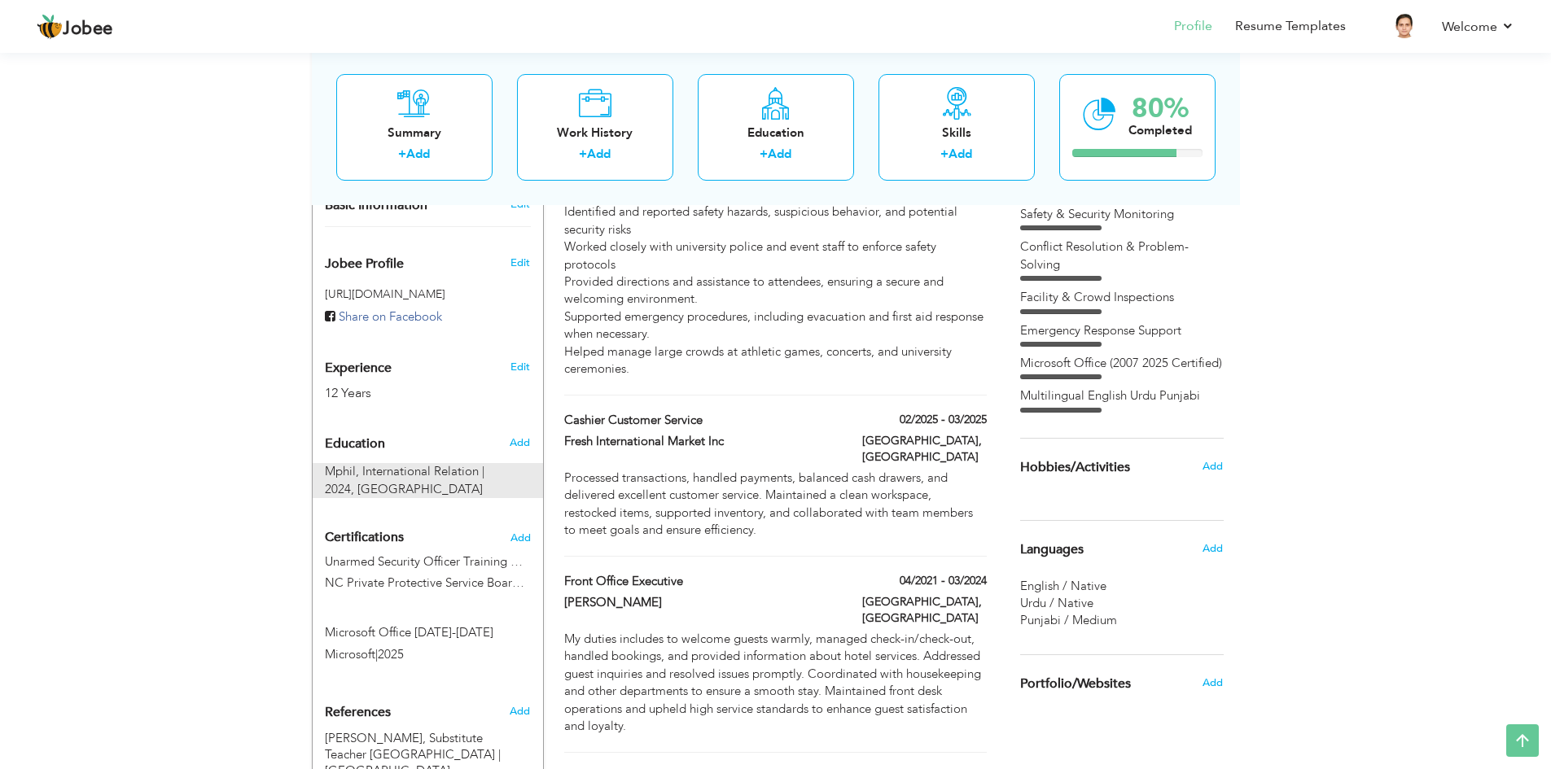
type input "3.4"
radio input "true"
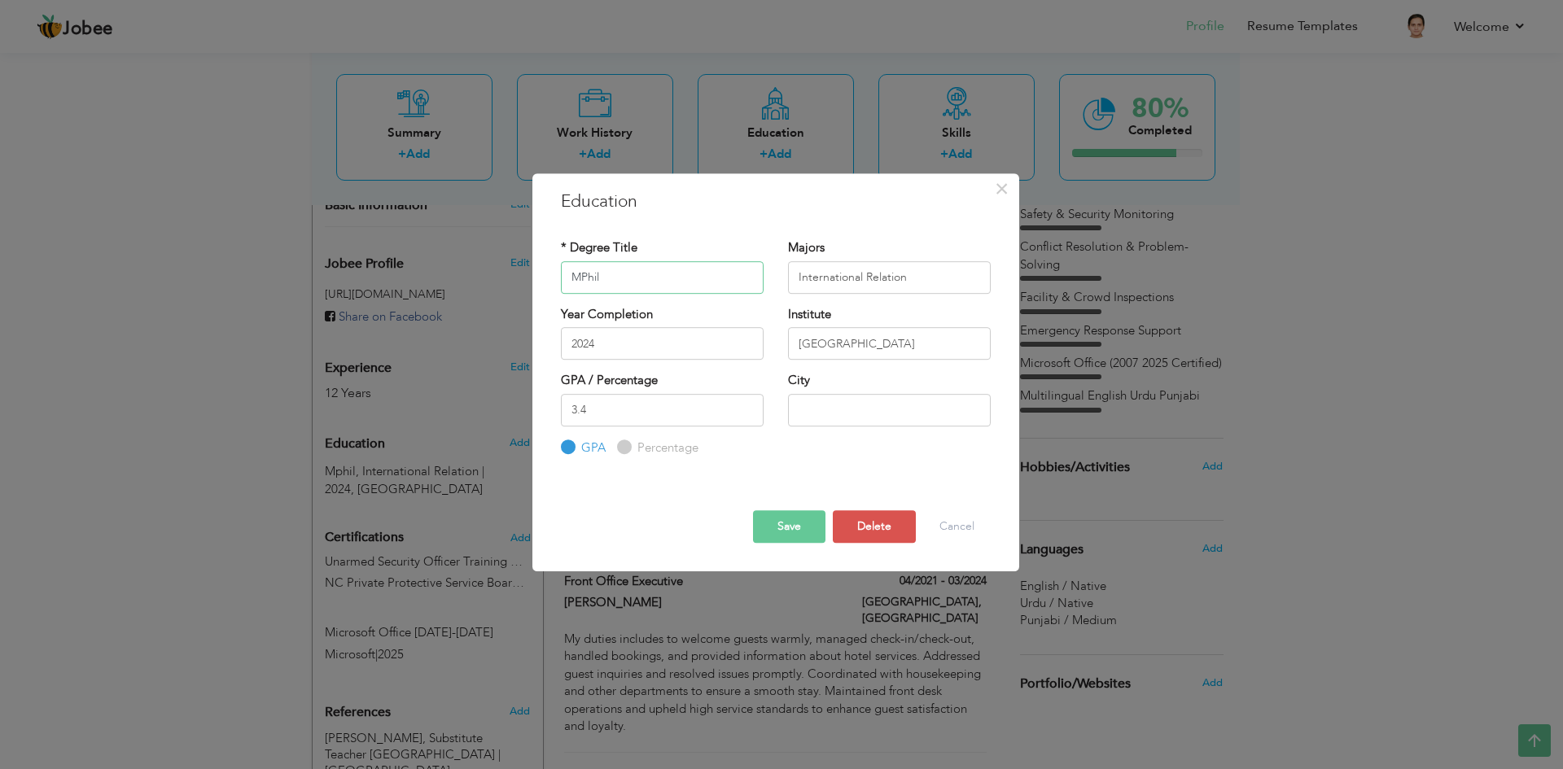
type input "MPhil"
click at [800, 530] on button "Save" at bounding box center [789, 527] width 72 height 33
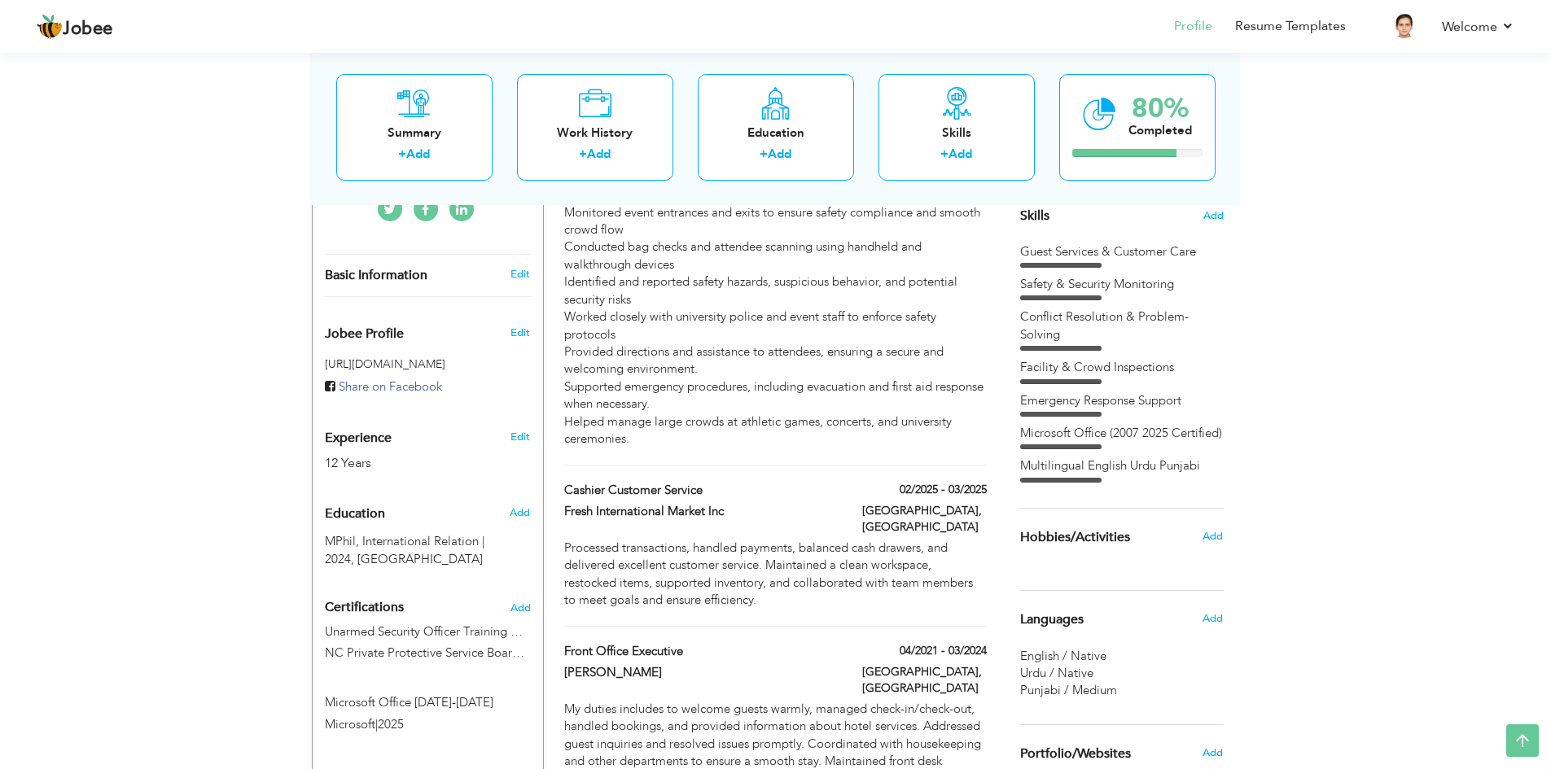
scroll to position [327, 0]
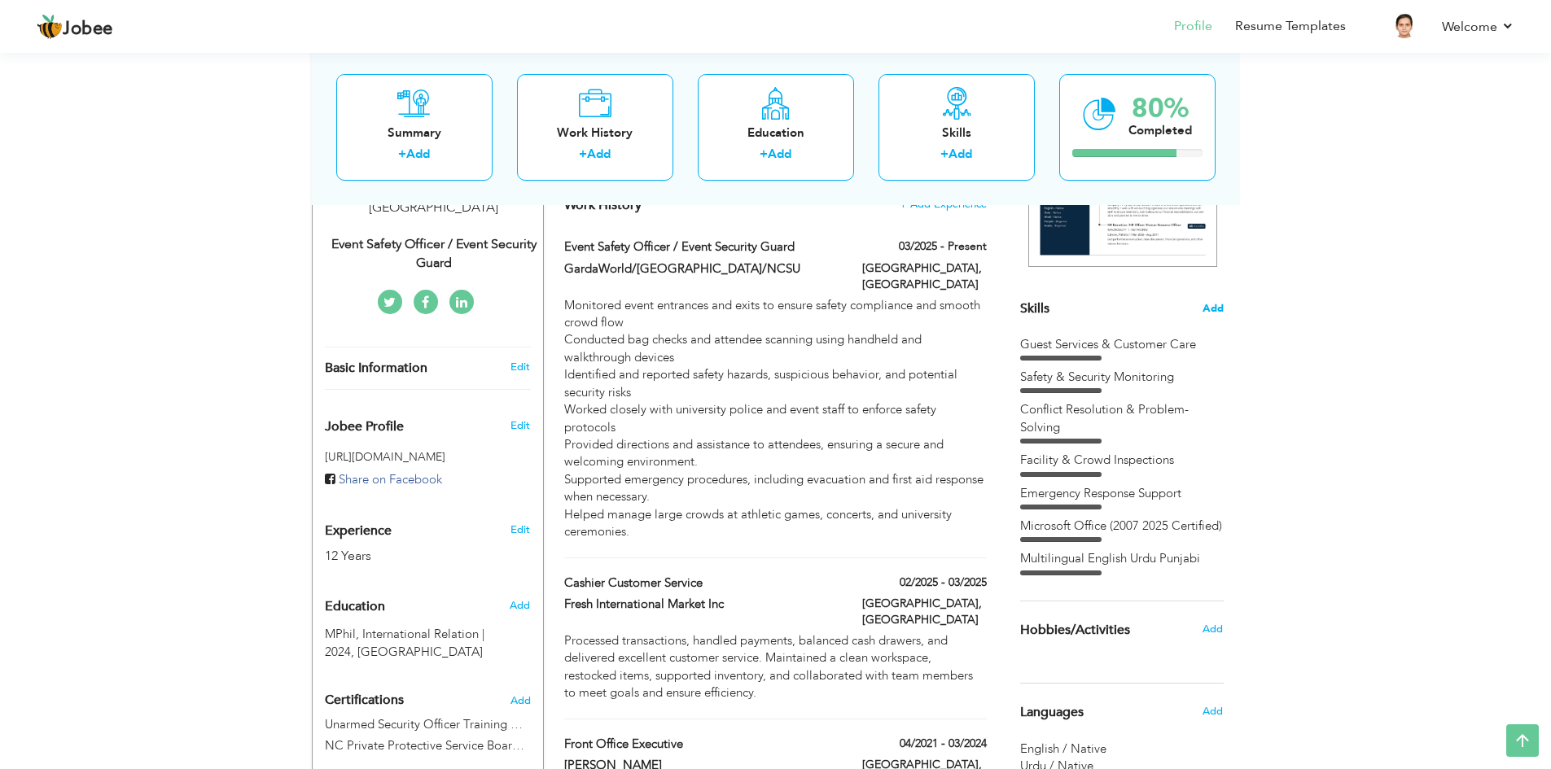
click at [1203, 309] on span "Add" at bounding box center [1213, 308] width 21 height 15
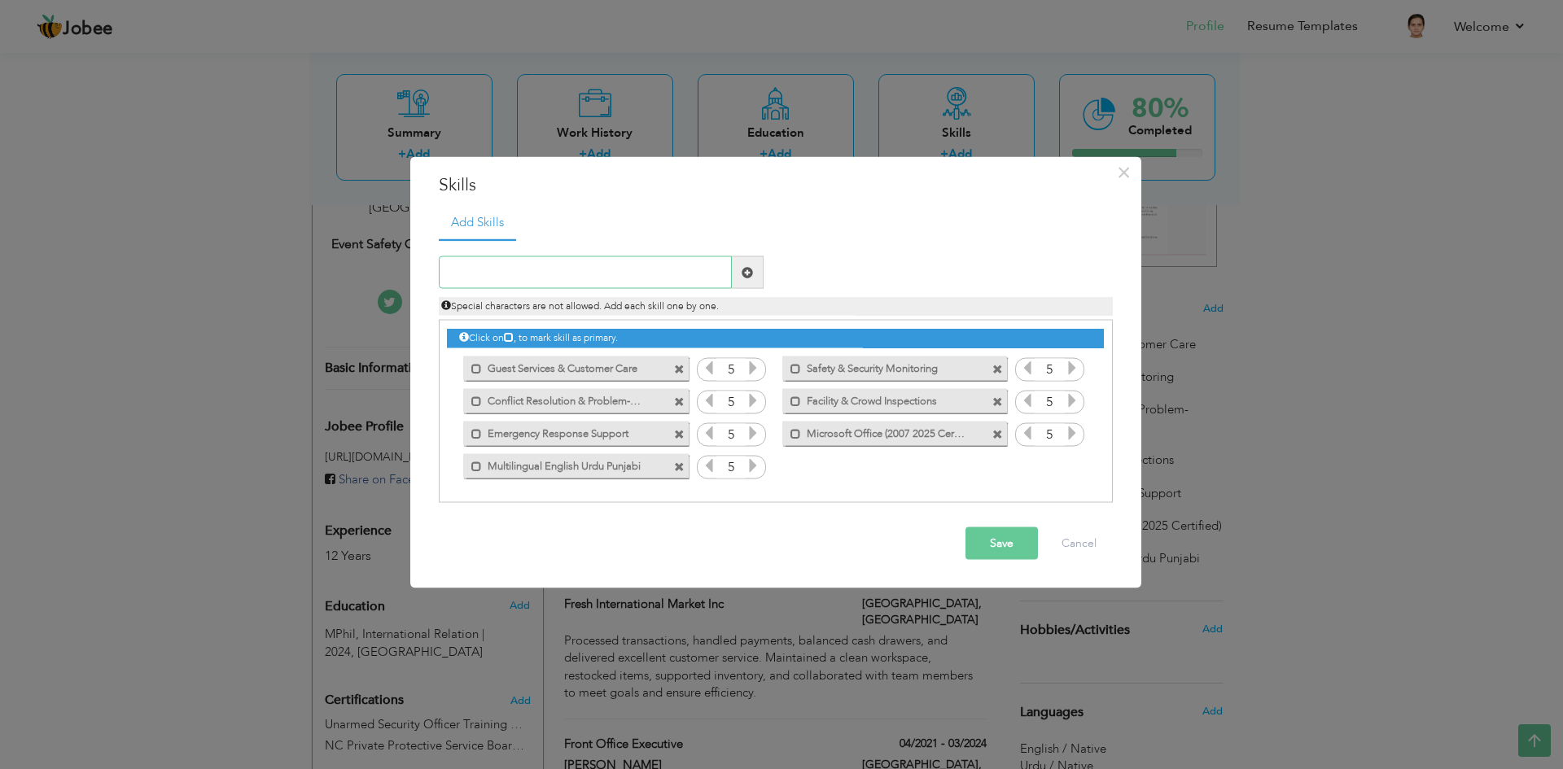
click at [650, 268] on input "text" at bounding box center [585, 272] width 293 height 33
paste input "Safety & Security Monitoring"
type input "Safety & Security Monitoring"
click at [752, 270] on span at bounding box center [747, 271] width 11 height 11
drag, startPoint x: 591, startPoint y: 265, endPoint x: 605, endPoint y: 270, distance: 14.7
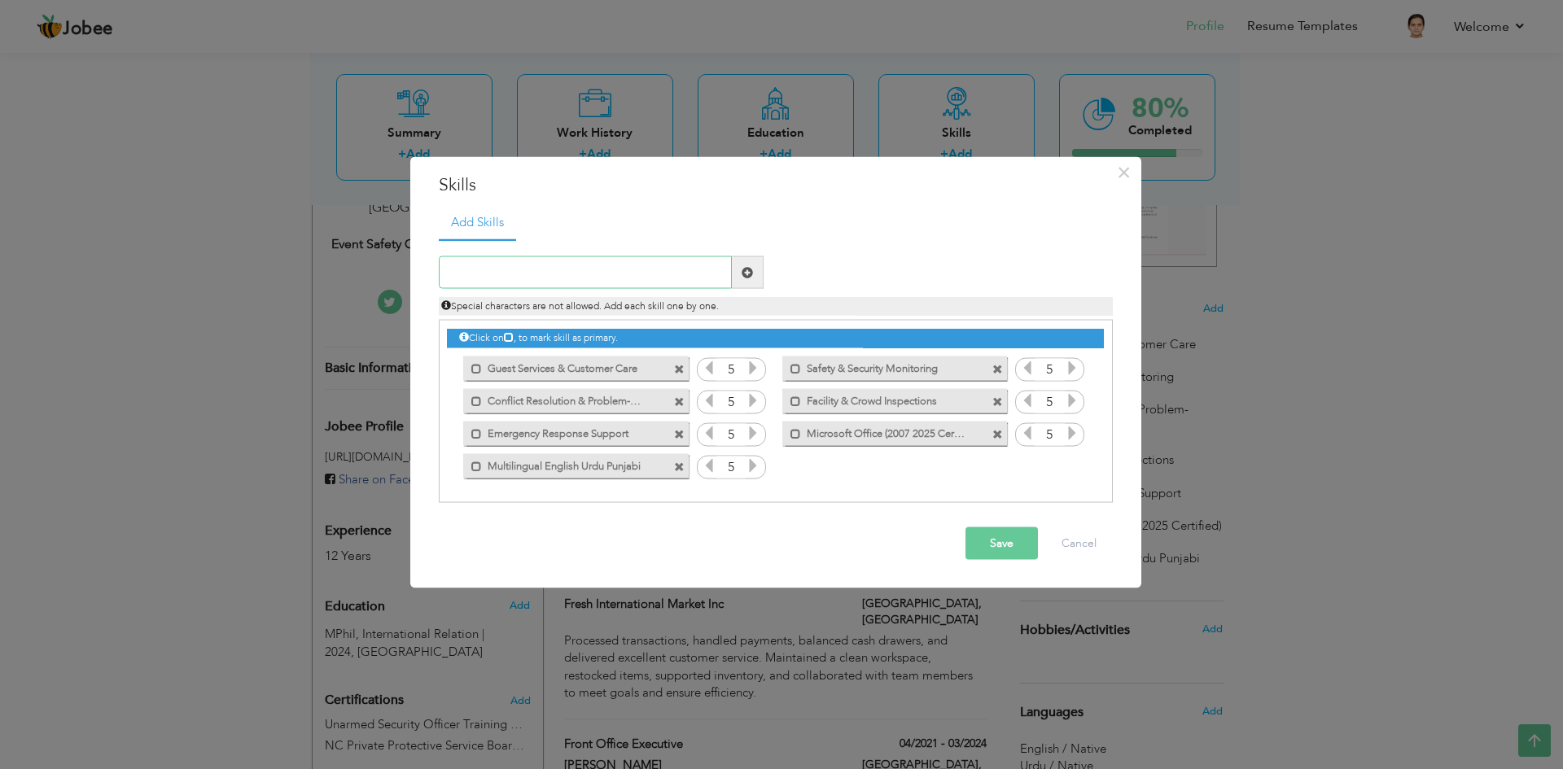
click at [591, 266] on input "text" at bounding box center [585, 272] width 293 height 33
paste input "Conflict Resolution & Problem-Solving"
type input "Conflict Resolution & Problem-Solving"
click at [736, 274] on span at bounding box center [748, 272] width 32 height 33
drag, startPoint x: 578, startPoint y: 268, endPoint x: 639, endPoint y: 283, distance: 62.8
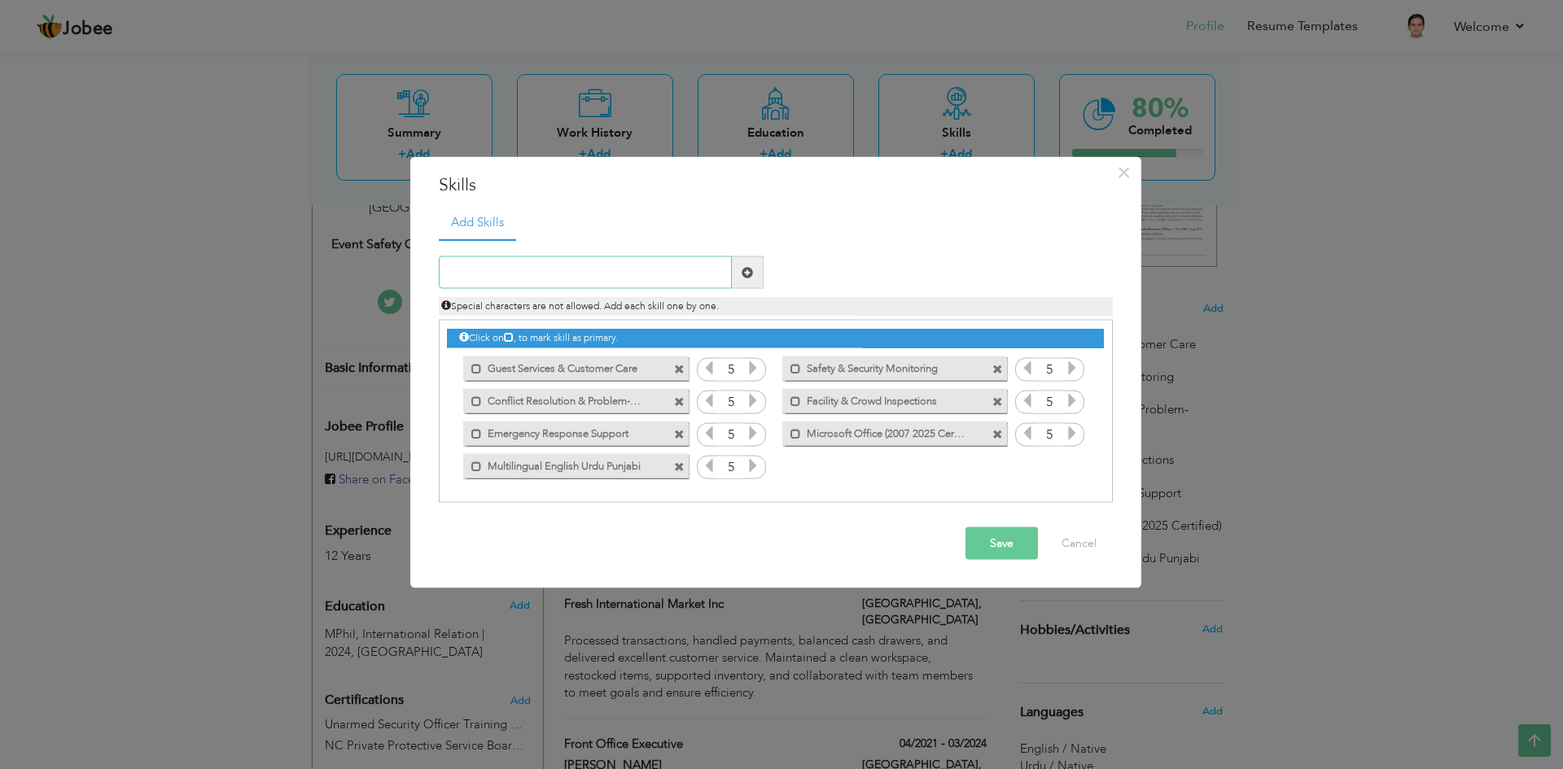
click at [578, 268] on input "text" at bounding box center [585, 272] width 293 height 33
paste input "Facility & Crowd Inspections"
type input "Facility & Crowd Inspections"
click at [756, 278] on span at bounding box center [748, 272] width 32 height 33
click at [610, 265] on input "text" at bounding box center [585, 272] width 293 height 33
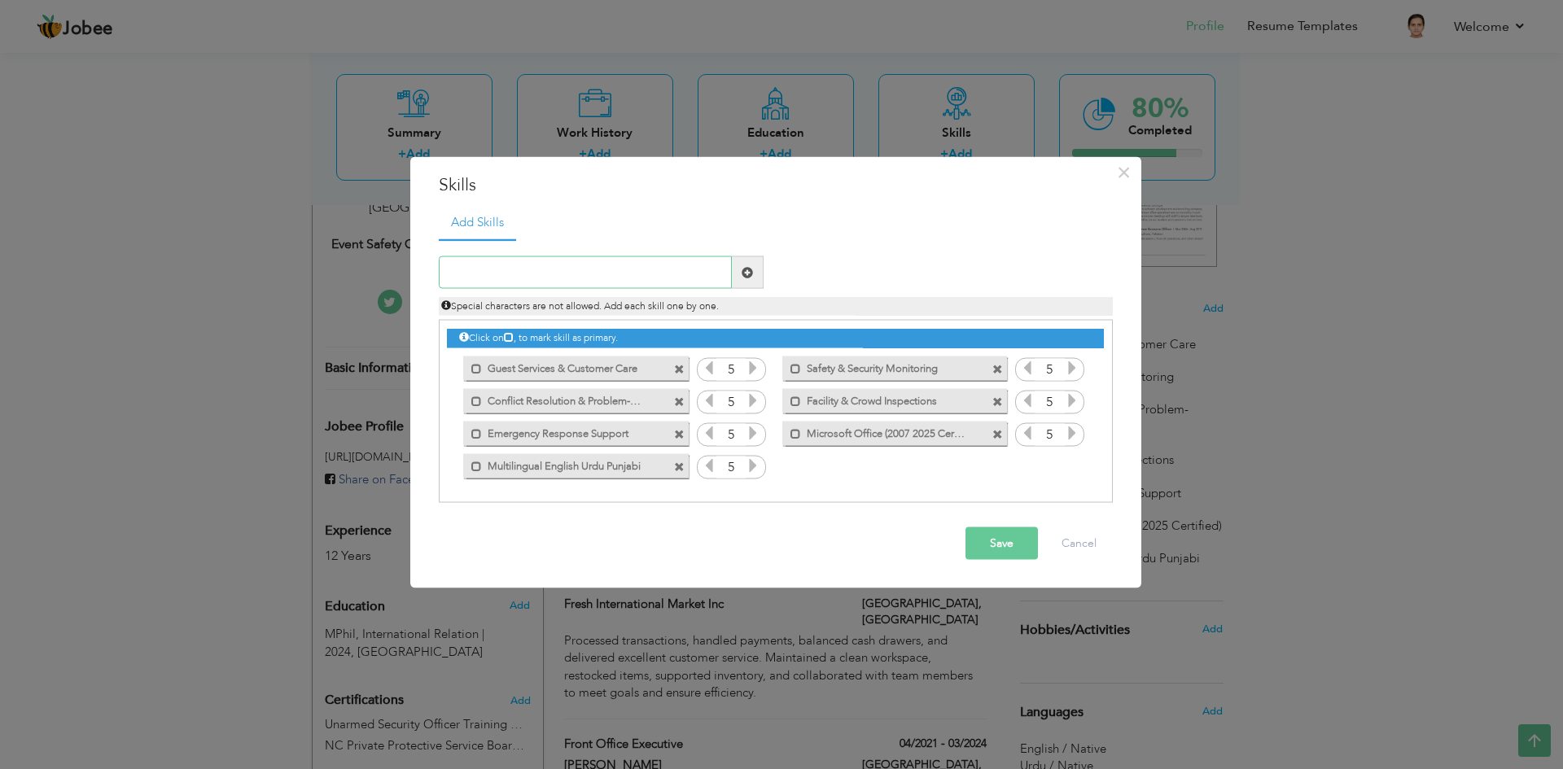
paste input "Emergency Response Support"
type input "Emergency Response Support"
click at [746, 274] on span at bounding box center [747, 271] width 11 height 11
click at [640, 250] on div "Duplicate entry" at bounding box center [776, 371] width 674 height 265
drag, startPoint x: 647, startPoint y: 264, endPoint x: 656, endPoint y: 264, distance: 9.0
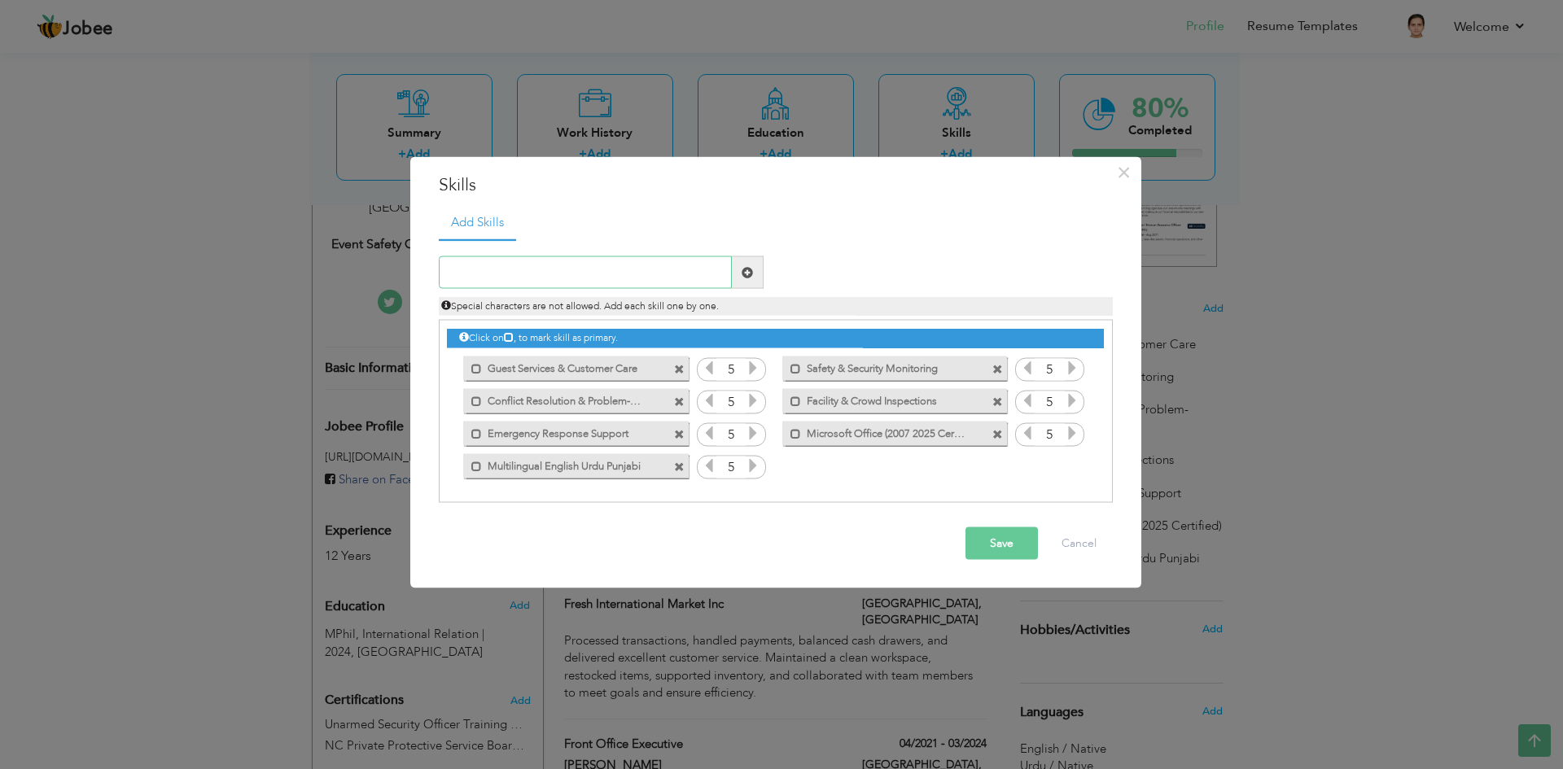
click at [647, 264] on input "text" at bounding box center [585, 272] width 293 height 33
paste input "Front Desk & Hospitality Operations"
type input "Front Desk & Hospitality Operations"
click at [761, 265] on span at bounding box center [748, 272] width 32 height 33
click at [1073, 464] on icon at bounding box center [1072, 465] width 15 height 15
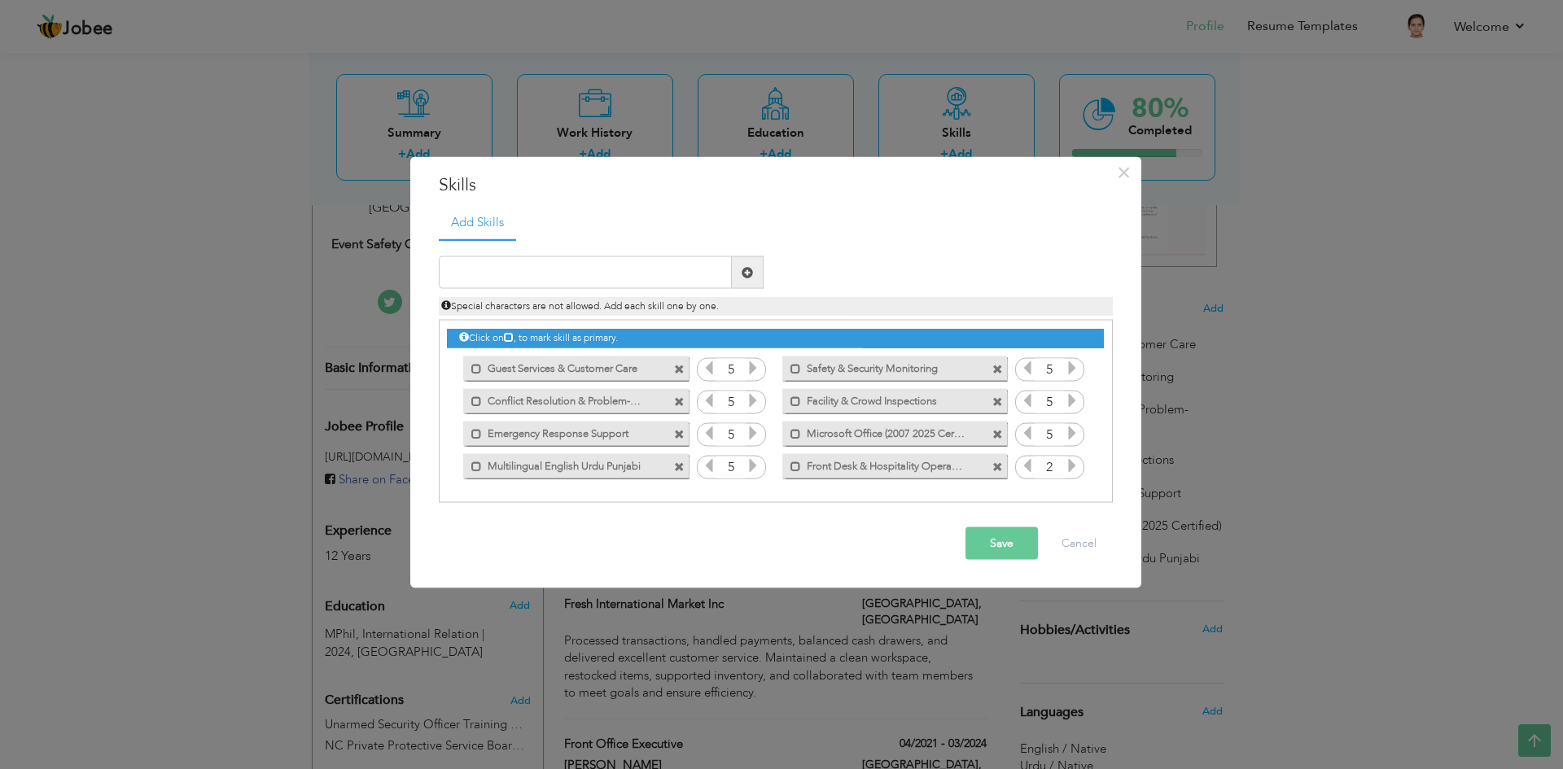
click at [1073, 464] on icon at bounding box center [1072, 465] width 15 height 15
click at [985, 543] on button "Save" at bounding box center [1002, 544] width 72 height 33
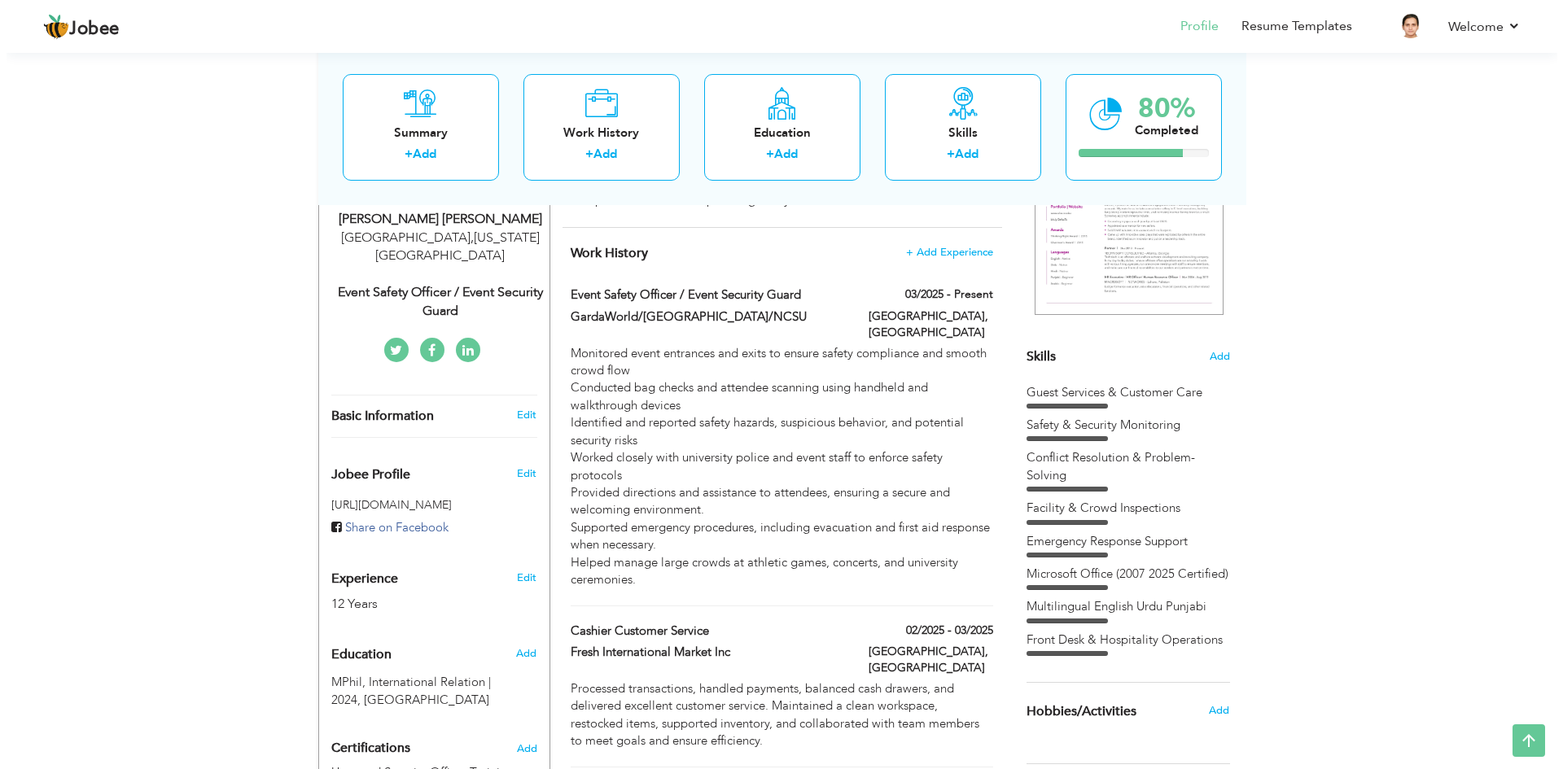
scroll to position [164, 0]
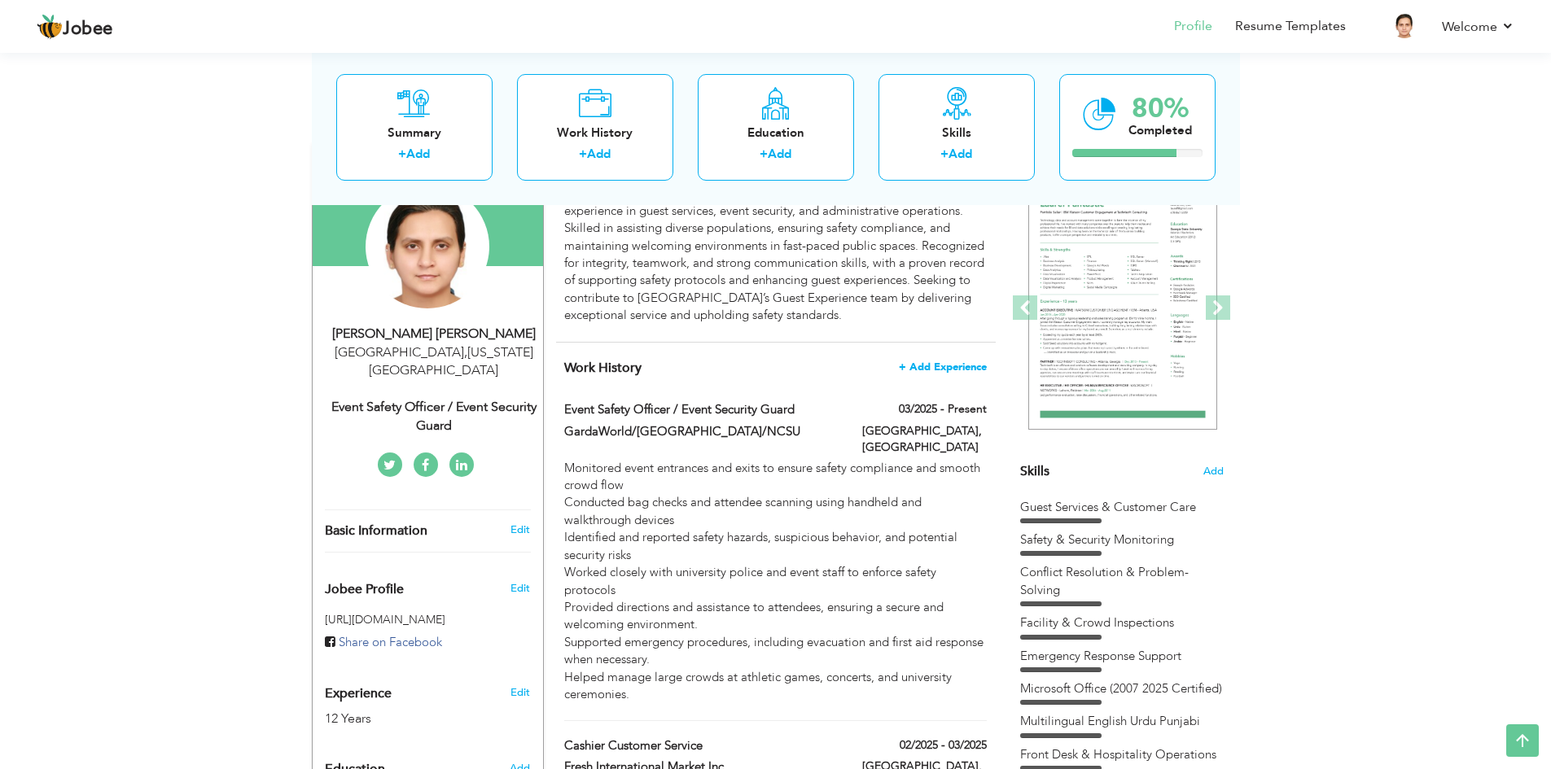
click at [947, 364] on span "+ Add Experience" at bounding box center [943, 367] width 88 height 11
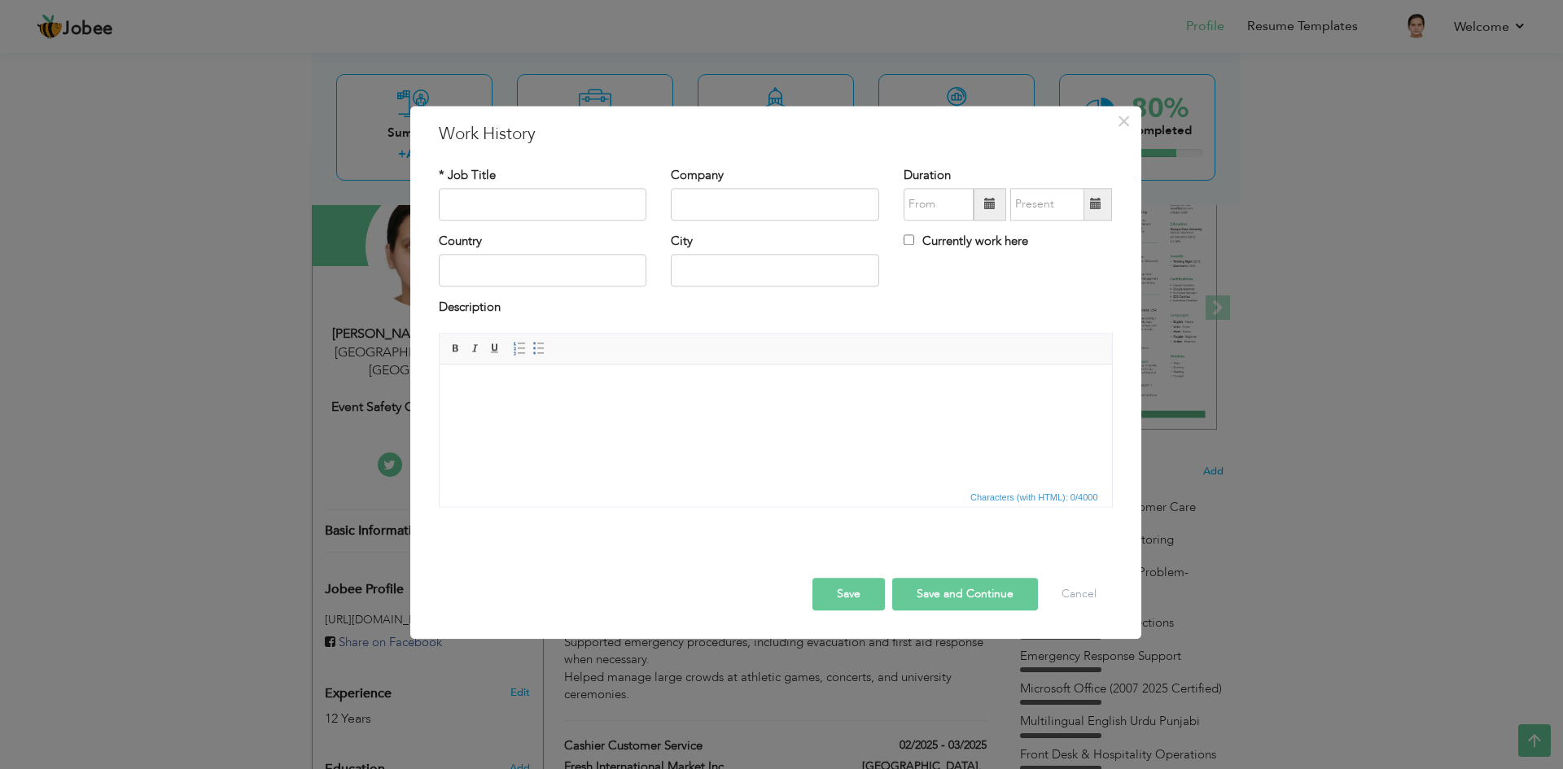
click at [610, 414] on html at bounding box center [775, 390] width 673 height 50
click at [552, 212] on input "text" at bounding box center [543, 204] width 208 height 33
type input "Customer Service Associate (Part-Time) Holiday Inn, Raleigh, NC | Aug 2025 – Pr…"
paste input "Customer Service Associate (Part-Time)"
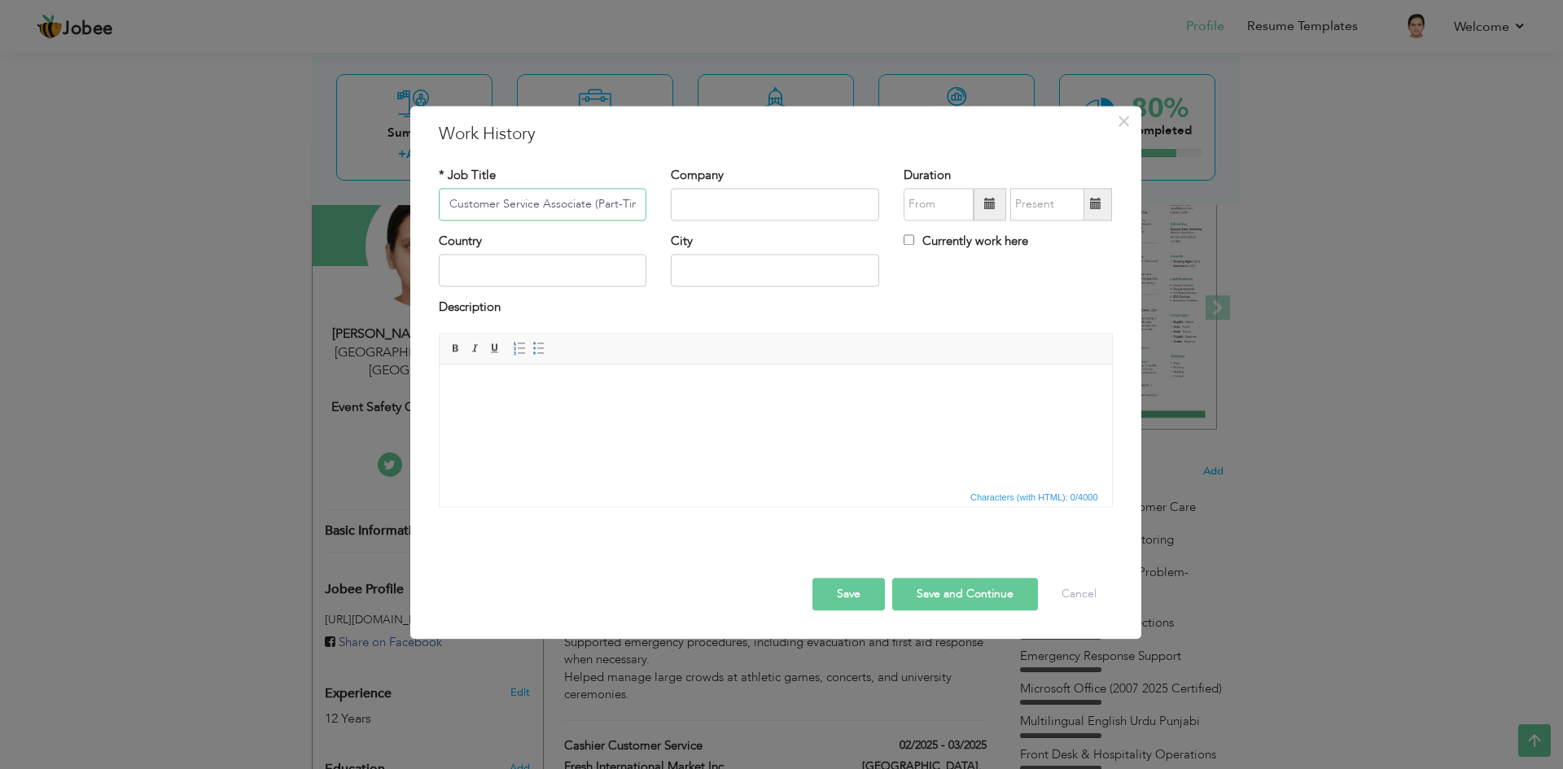
scroll to position [0, 11]
type input "Customer Service Associate (Part-Time)"
click at [800, 214] on input "text" at bounding box center [775, 204] width 208 height 33
paste input "Holiday Inn, Raleigh, NC"
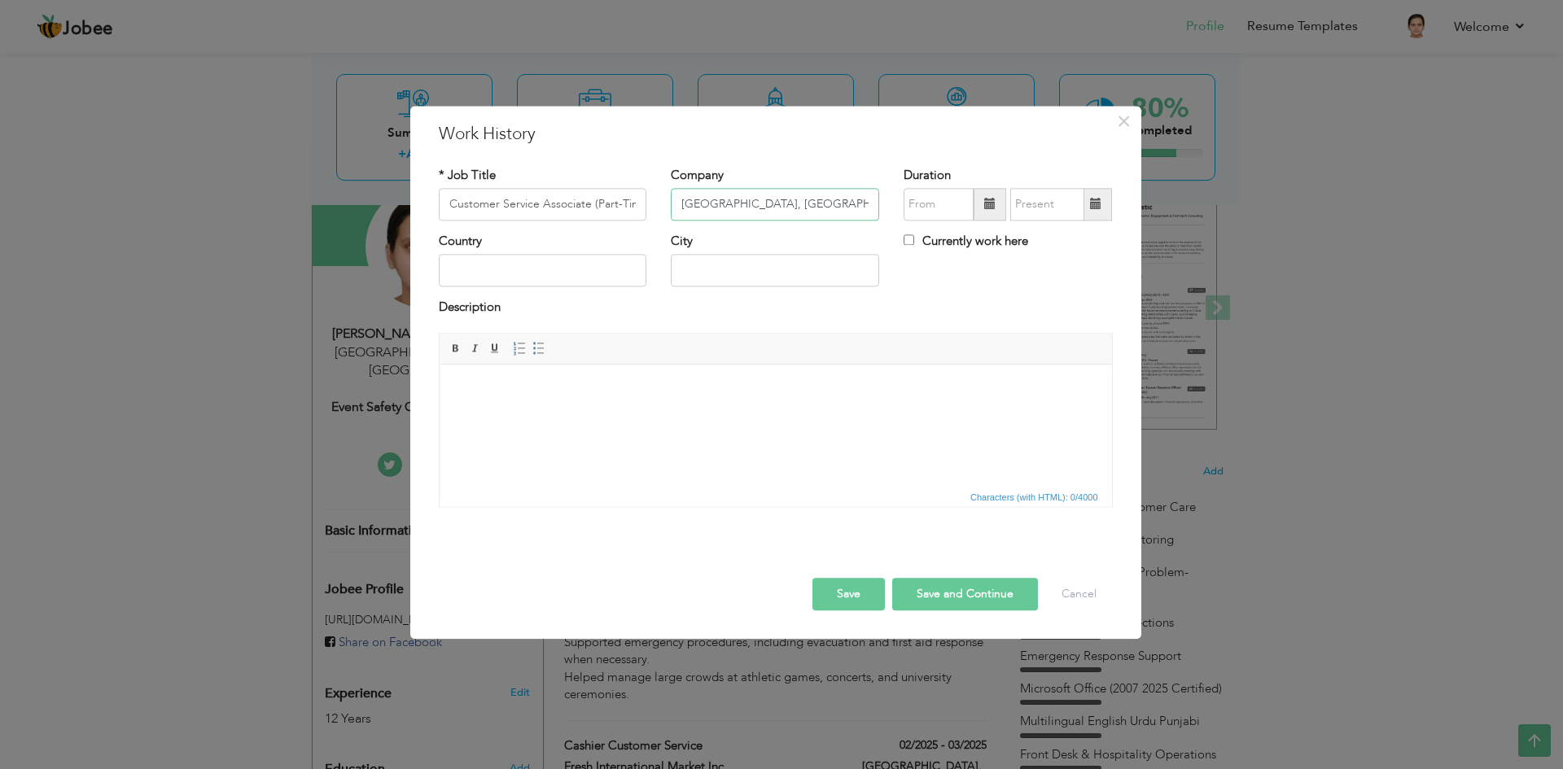
type input "Holiday Inn, Raleigh, NC"
click at [577, 273] on input "text" at bounding box center [543, 271] width 208 height 33
type input "United States"
type input "Raleigh"
click at [989, 208] on span at bounding box center [989, 204] width 11 height 11
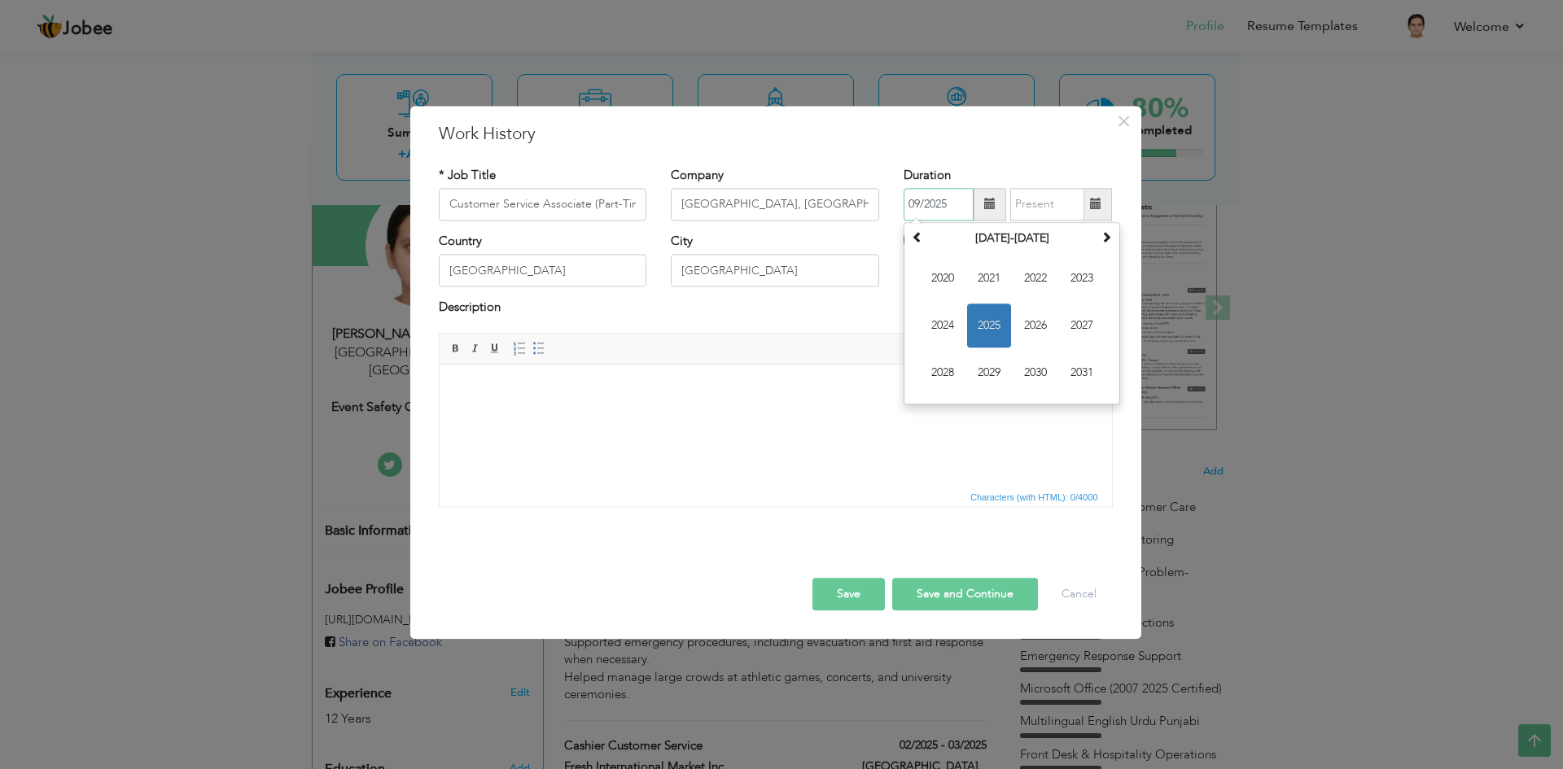
click at [986, 313] on span "2025" at bounding box center [989, 326] width 44 height 44
click at [1080, 334] on span "Aug" at bounding box center [1082, 326] width 44 height 44
type input "08/2025"
drag, startPoint x: 1023, startPoint y: 265, endPoint x: 1000, endPoint y: 266, distance: 22.8
click at [1023, 266] on div "Currently work here" at bounding box center [1008, 249] width 233 height 33
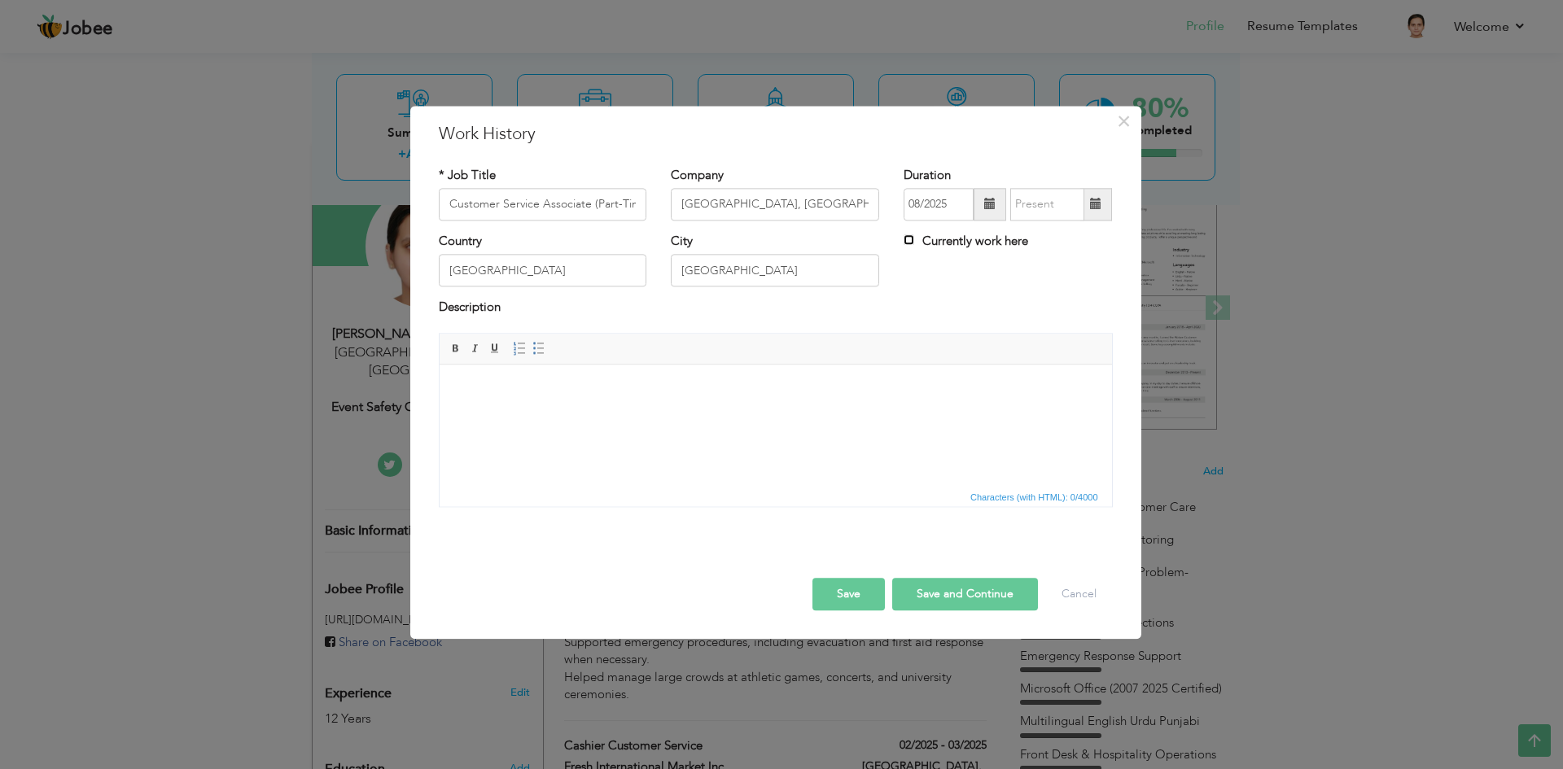
click at [910, 239] on input "Currently work here" at bounding box center [909, 240] width 11 height 11
checkbox input "true"
click at [569, 409] on html at bounding box center [775, 390] width 673 height 50
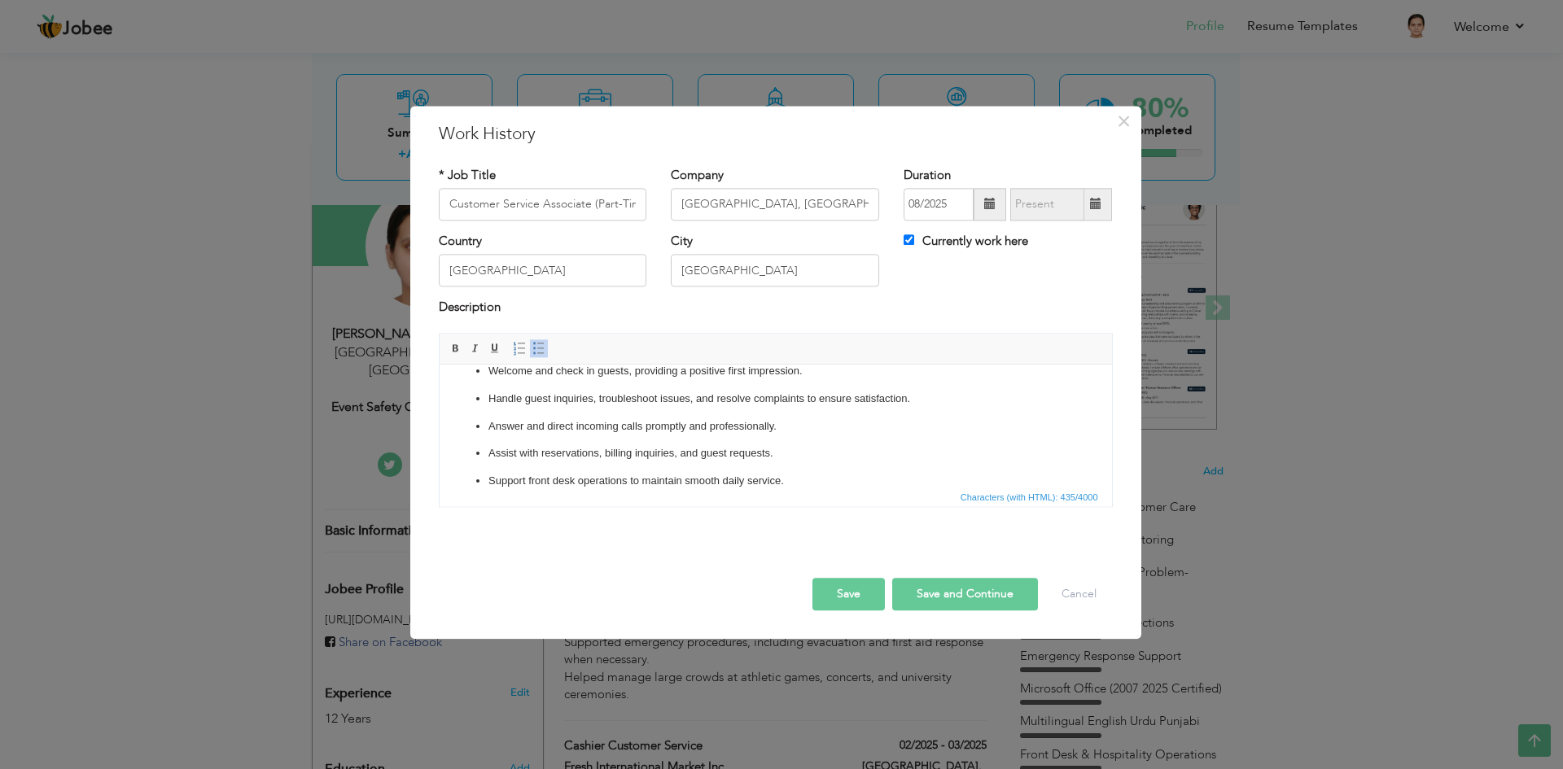
click at [863, 591] on button "Save" at bounding box center [849, 594] width 72 height 33
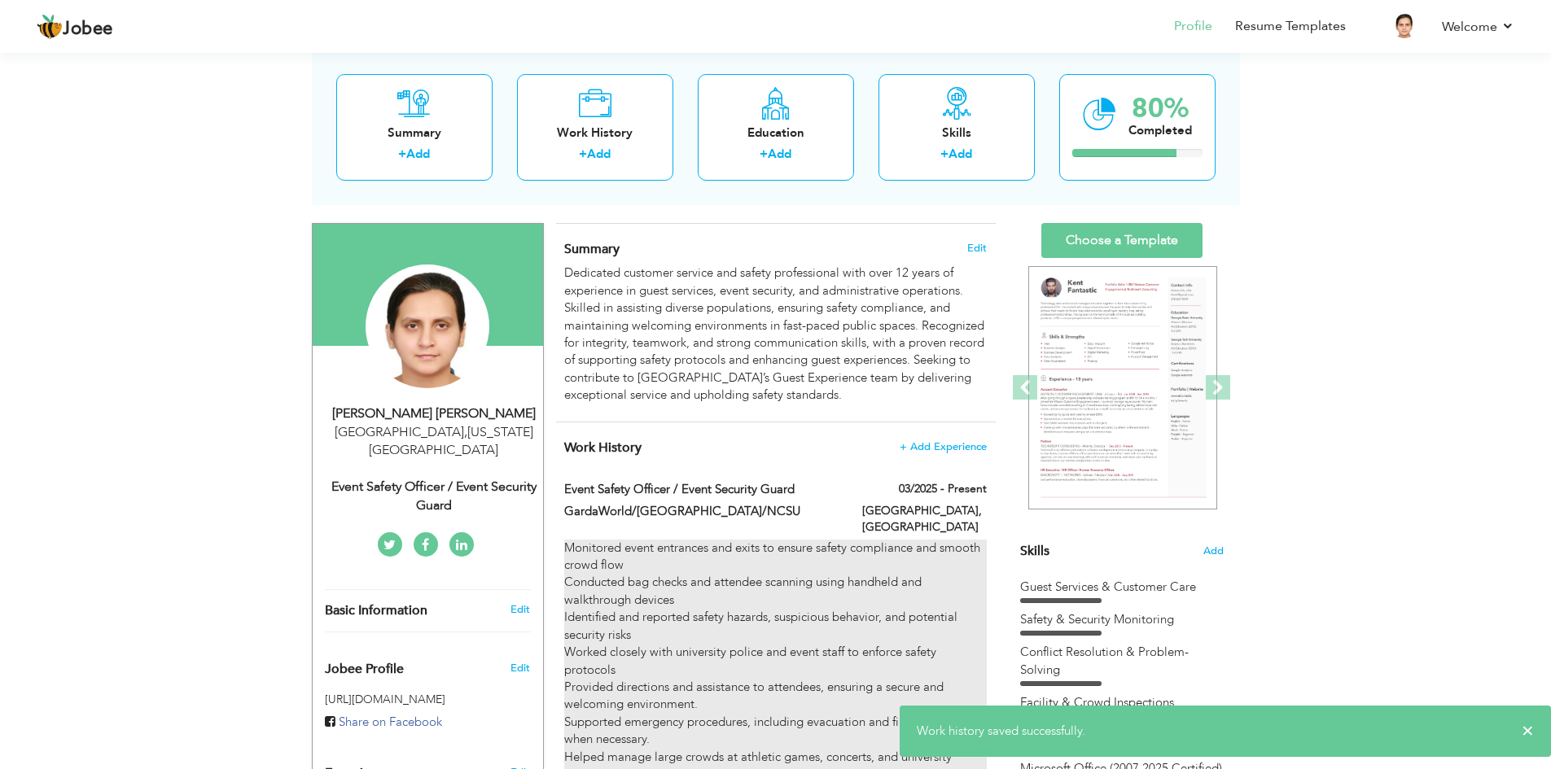
scroll to position [82, 0]
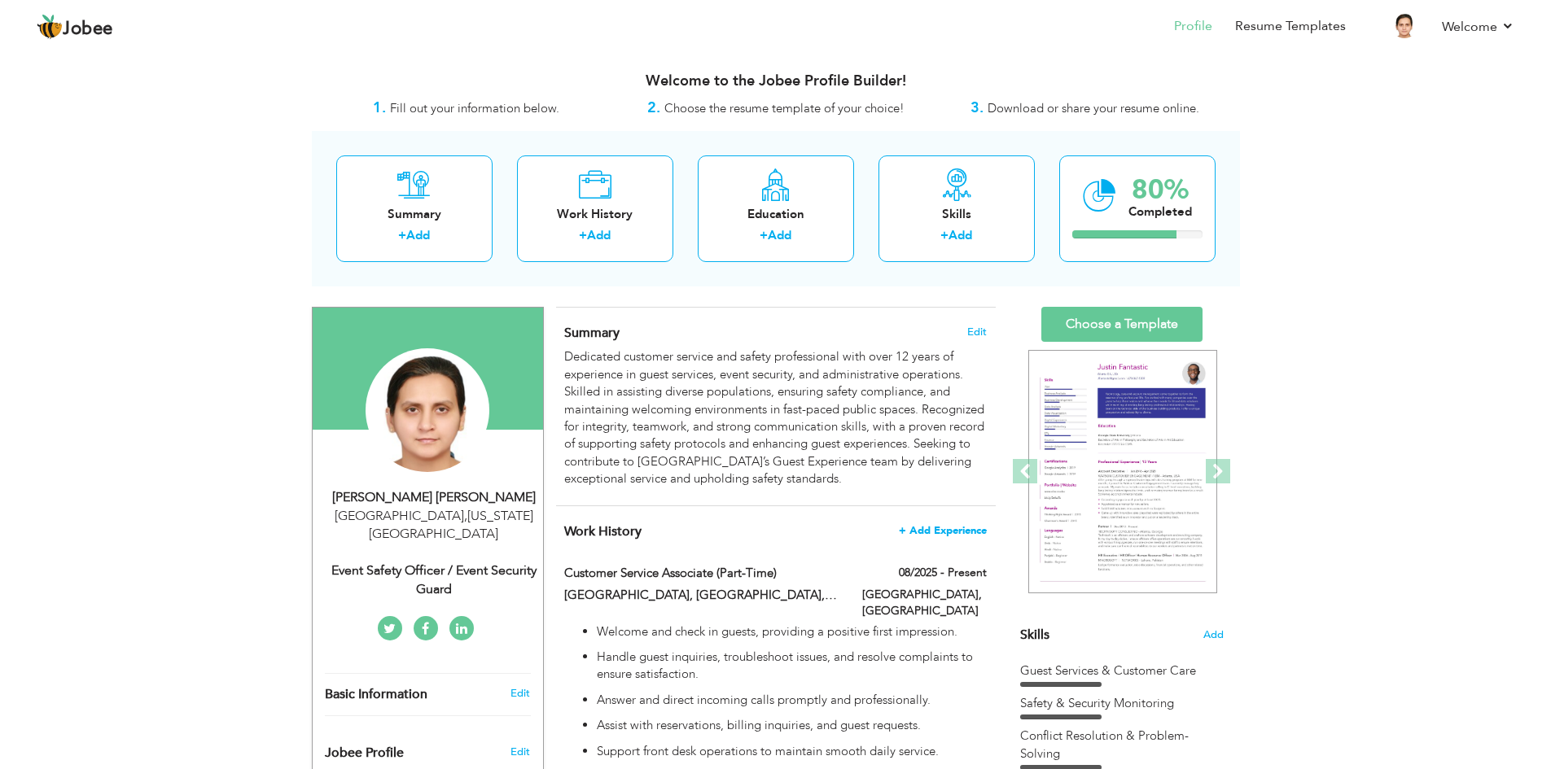
click at [960, 531] on span "+ Add Experience" at bounding box center [943, 530] width 88 height 11
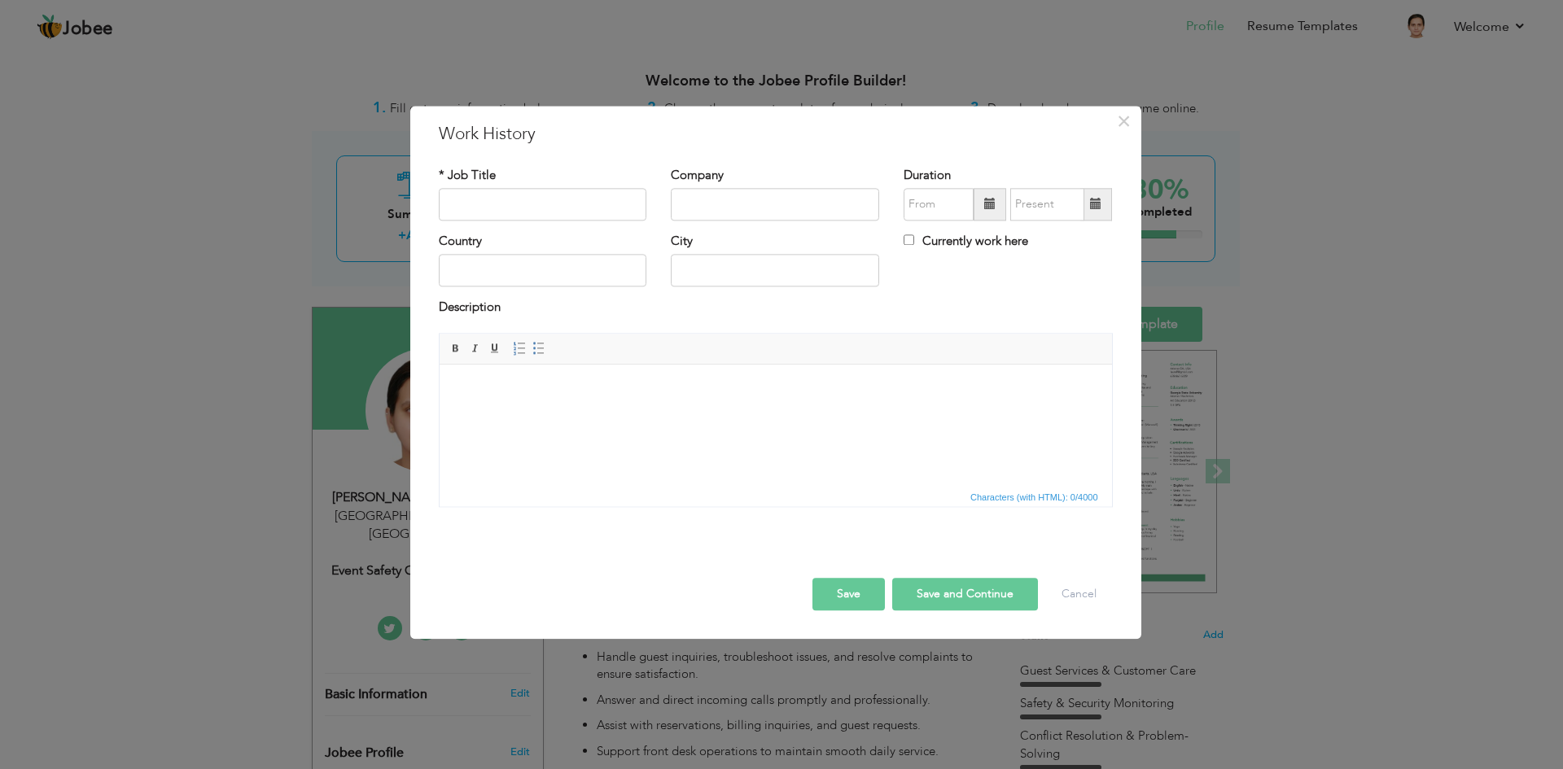
click at [648, 414] on html at bounding box center [775, 390] width 673 height 50
click at [506, 202] on input "text" at bounding box center [543, 204] width 208 height 33
type input "Navigator Volunteer (Guest Services)"
click at [515, 274] on input "text" at bounding box center [543, 271] width 208 height 33
paste input "Raleigh-Durham International Airport (RDU), Raleig"
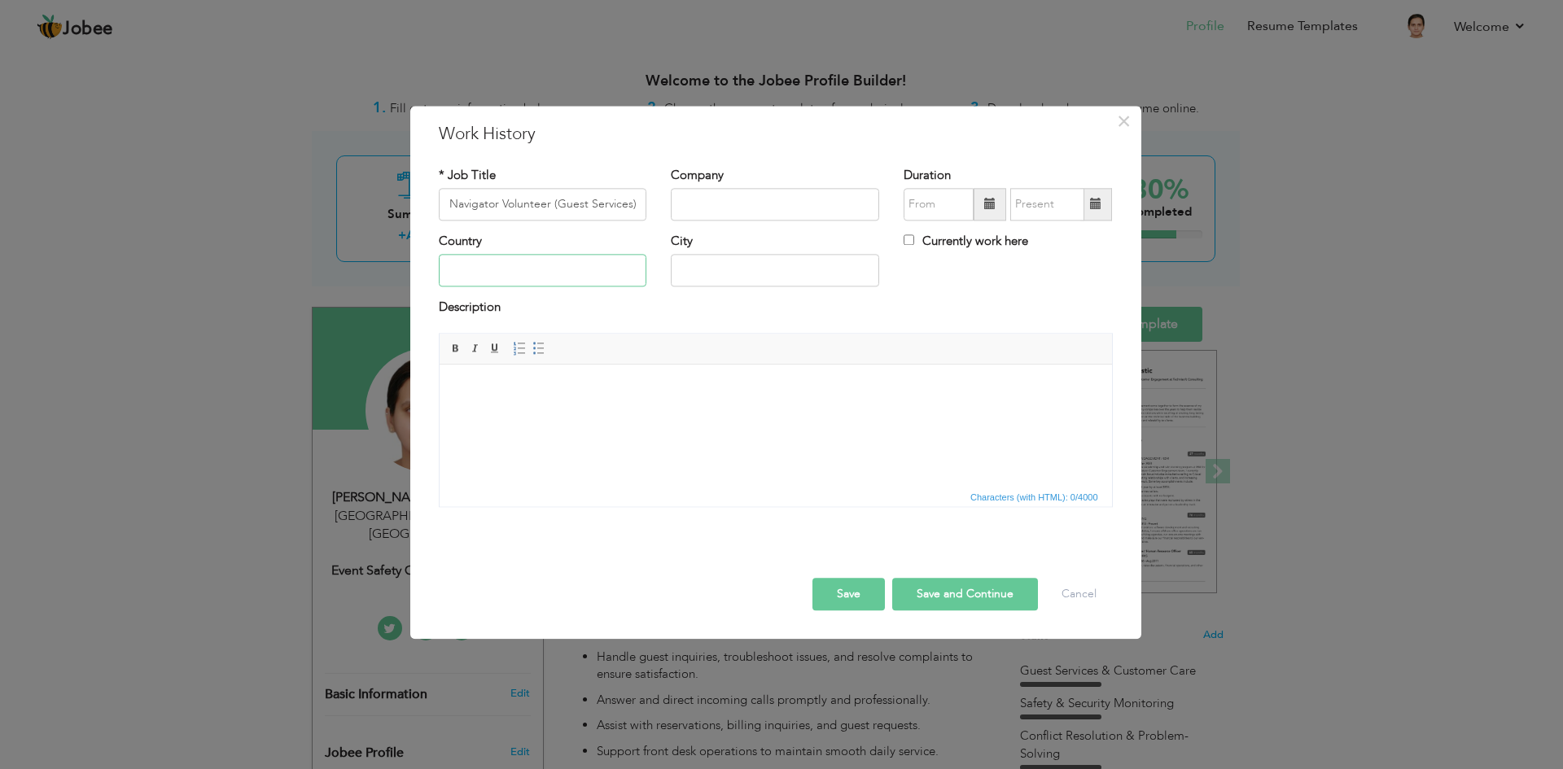
type input "Raleigh-Durham International Airport (RDU), Raleig"
click at [630, 278] on input "Raleigh-Durham International Airport (RDU), Raleig" at bounding box center [543, 271] width 208 height 33
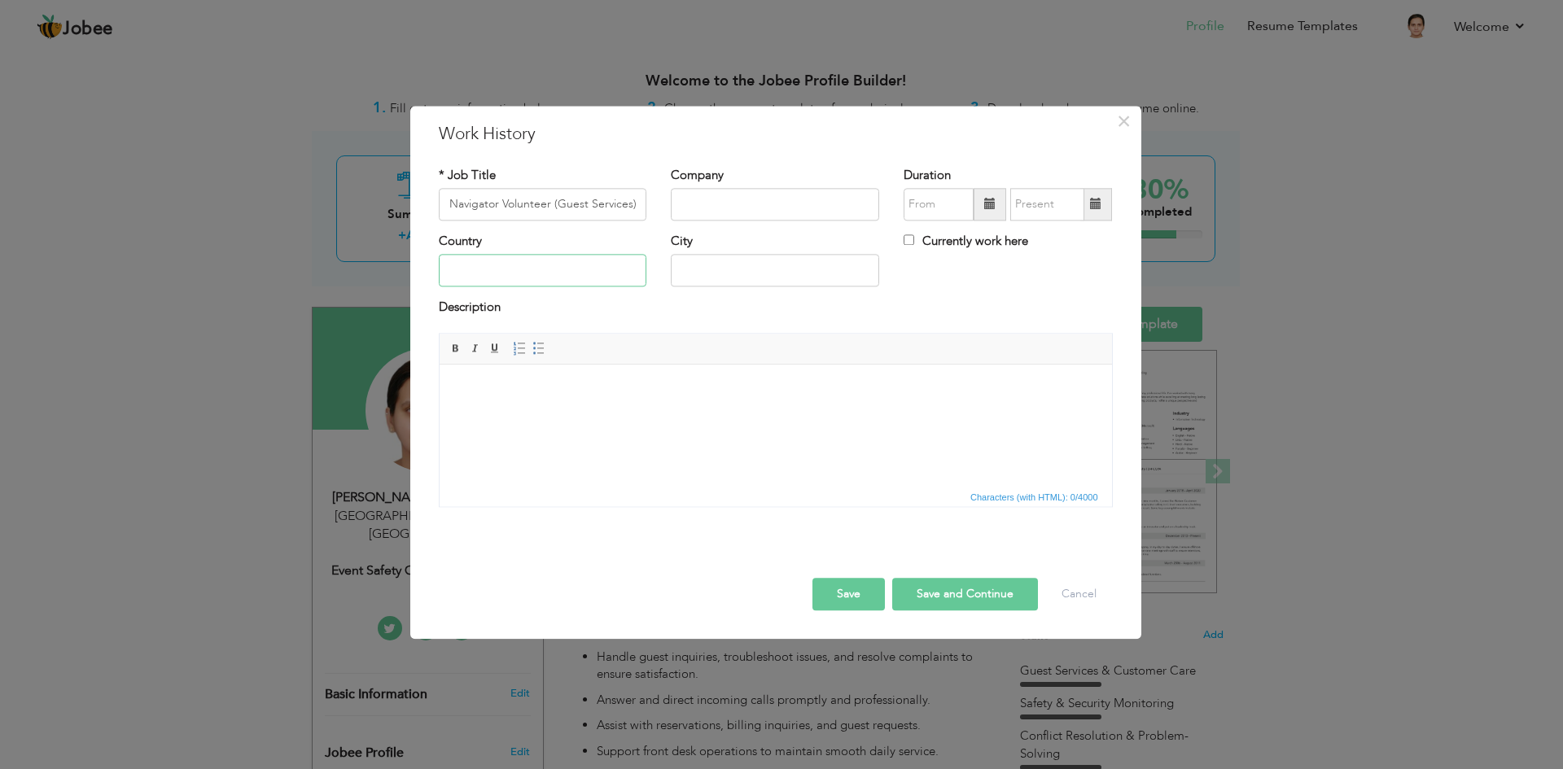
paste input "Raleig"
type input "Raleig"
click at [477, 277] on input "text" at bounding box center [543, 271] width 208 height 33
paste input "[GEOGRAPHIC_DATA] ([GEOGRAPHIC_DATA])"
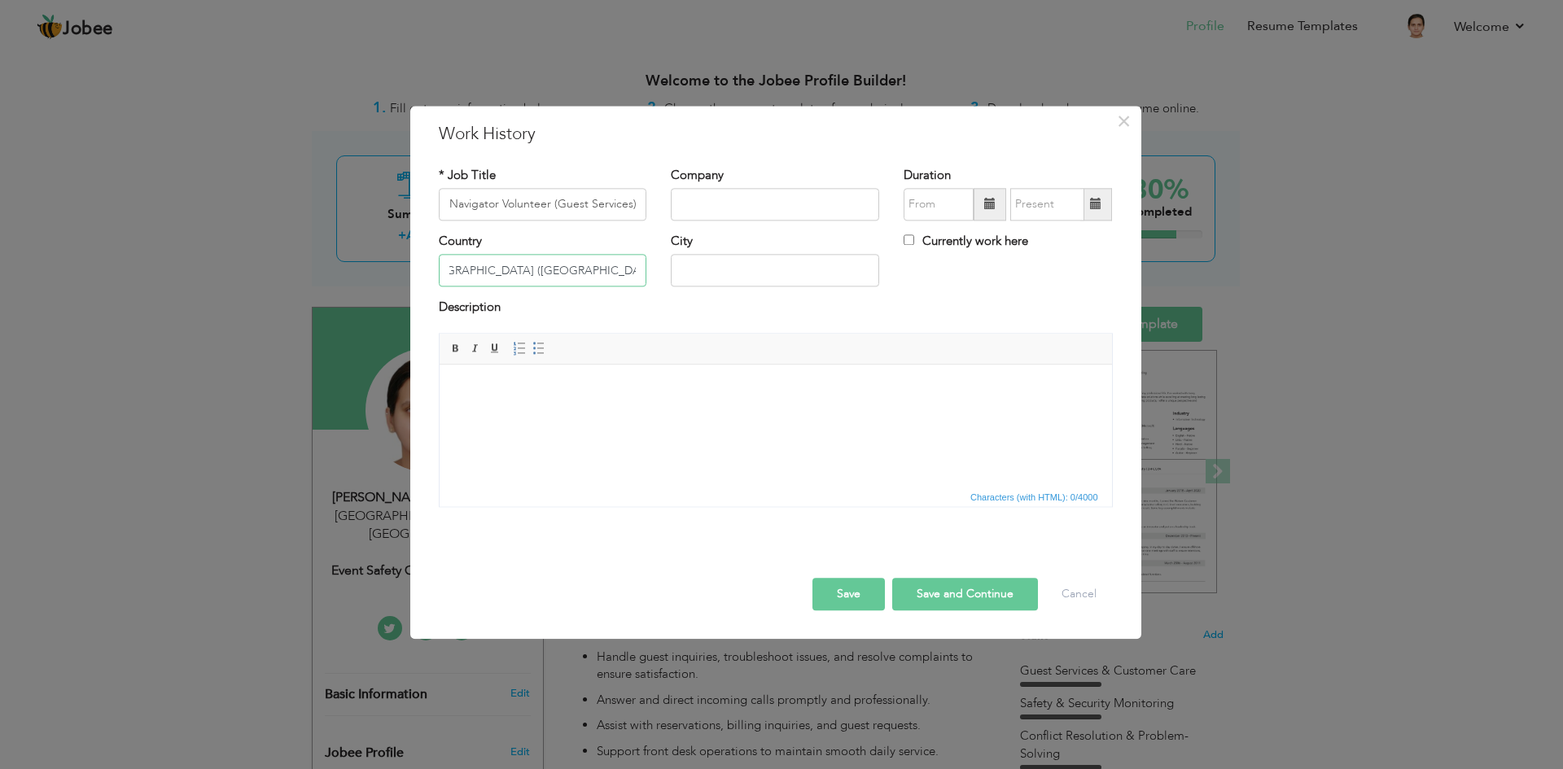
type input "[GEOGRAPHIC_DATA] ([GEOGRAPHIC_DATA])"
click at [724, 276] on input "text" at bounding box center [775, 271] width 208 height 33
type input "[GEOGRAPHIC_DATA]"
click at [775, 213] on input "text" at bounding box center [775, 204] width 208 height 33
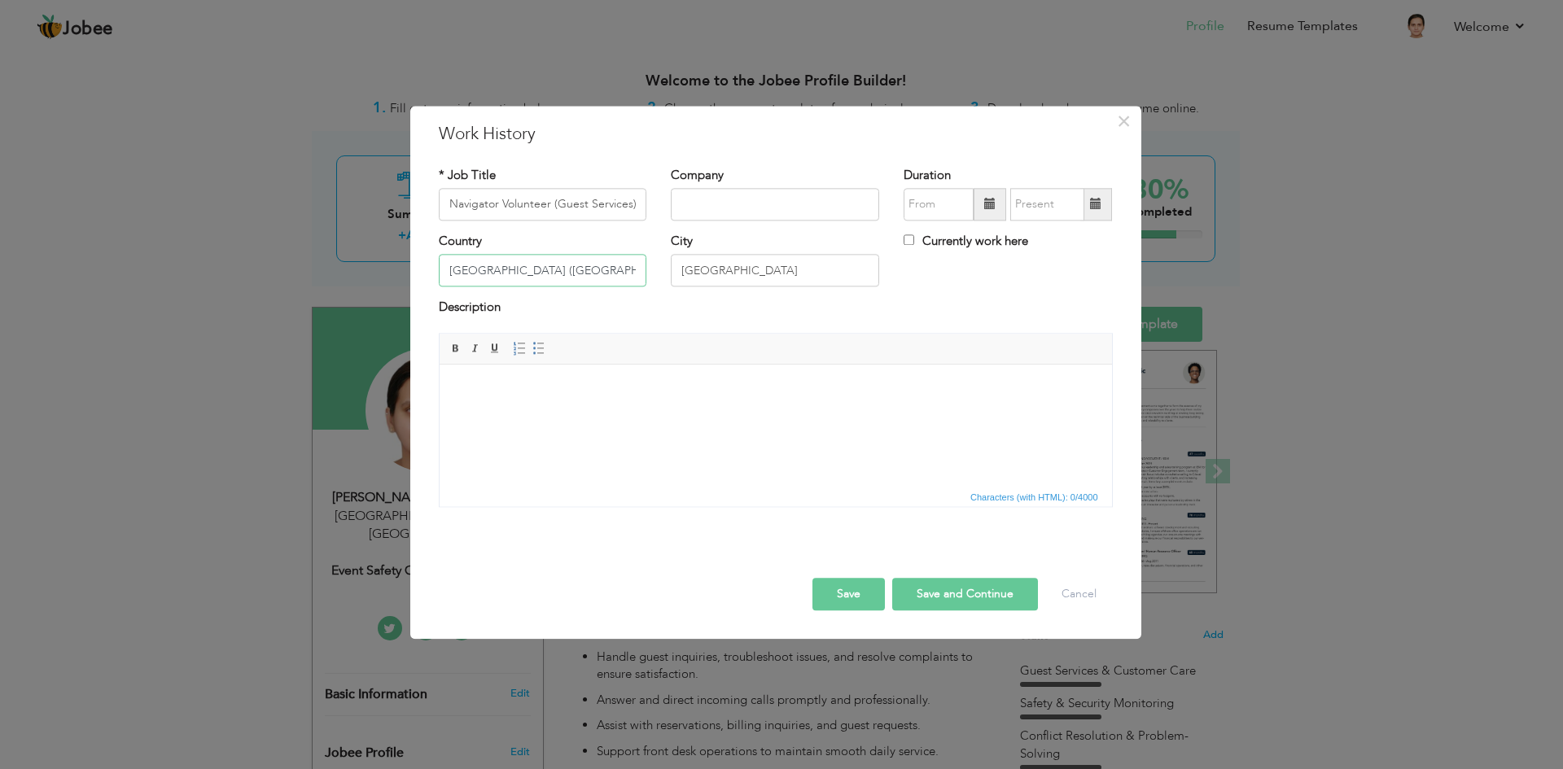
click at [596, 272] on input "[GEOGRAPHIC_DATA] ([GEOGRAPHIC_DATA])" at bounding box center [543, 271] width 208 height 33
click at [761, 204] on input "text" at bounding box center [775, 204] width 208 height 33
paste input "[GEOGRAPHIC_DATA] ([GEOGRAPHIC_DATA])"
type input "[GEOGRAPHIC_DATA] ([GEOGRAPHIC_DATA])"
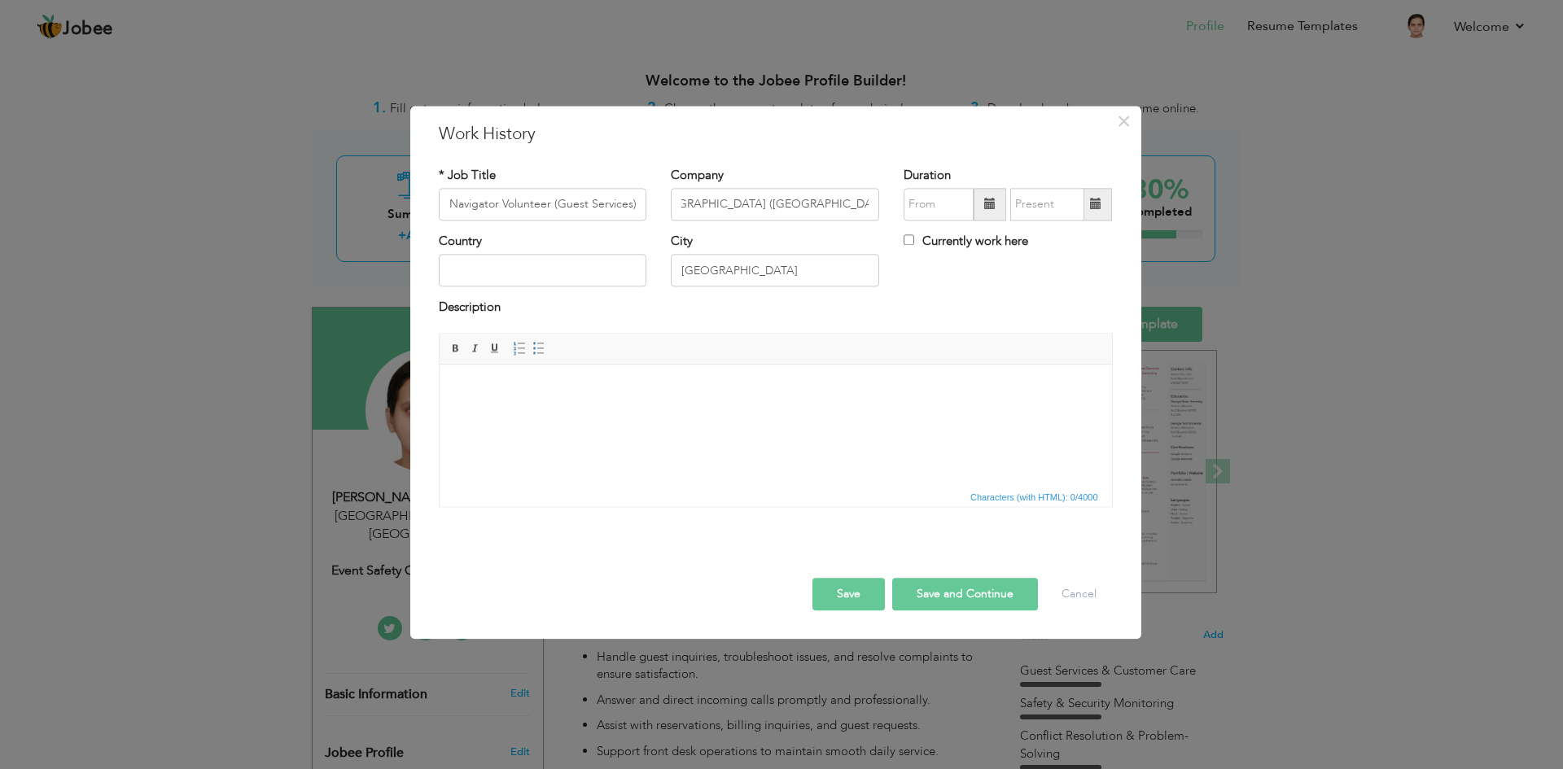
click at [554, 252] on div "Country" at bounding box center [543, 260] width 208 height 54
click at [542, 261] on input "text" at bounding box center [543, 271] width 208 height 33
type input "United States"
click at [731, 219] on input "Raleigh-Durham International Airport (RDU)" at bounding box center [775, 204] width 208 height 33
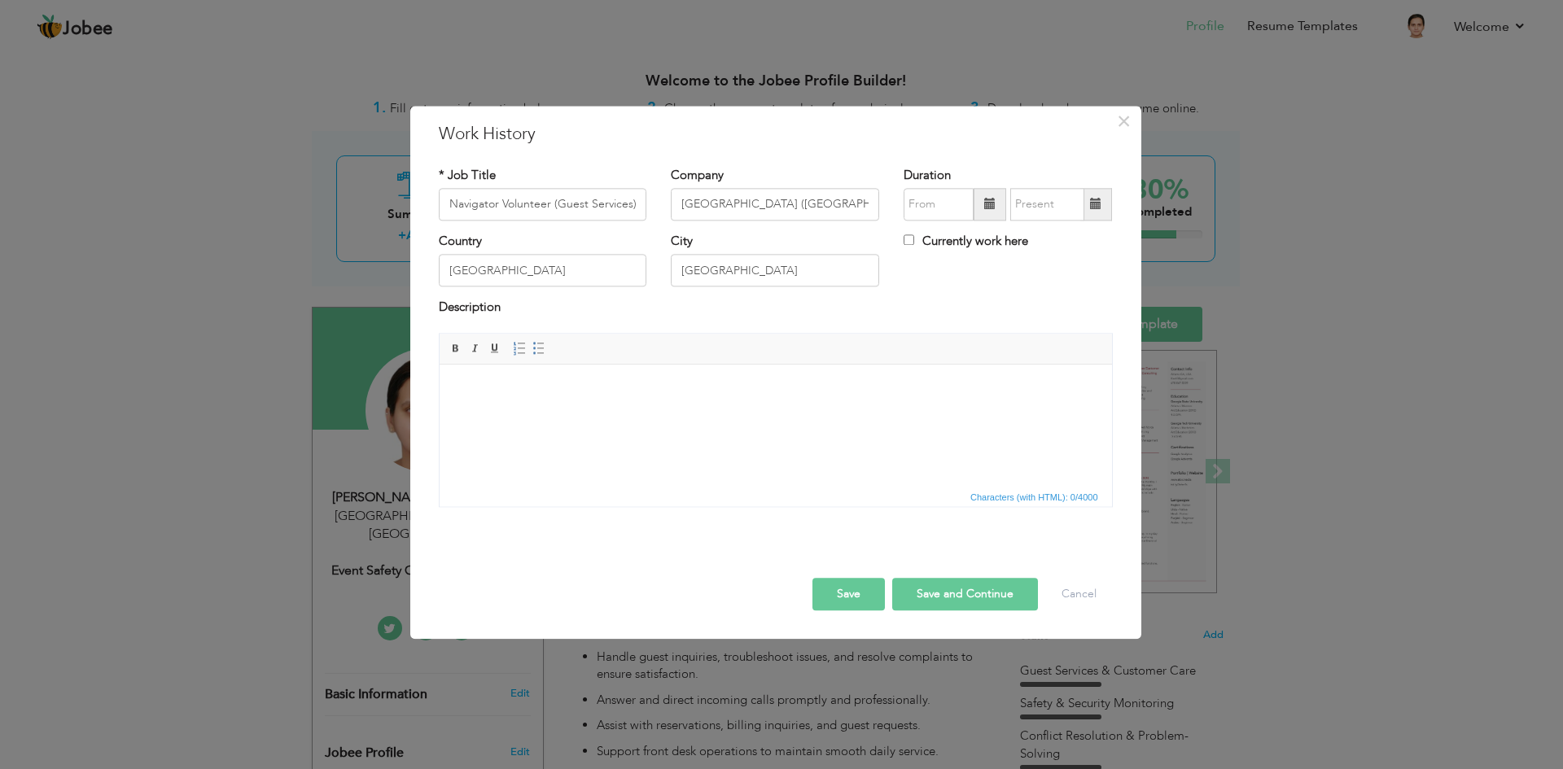
click at [990, 205] on span at bounding box center [989, 204] width 11 height 11
click at [988, 318] on span "2025" at bounding box center [989, 326] width 44 height 44
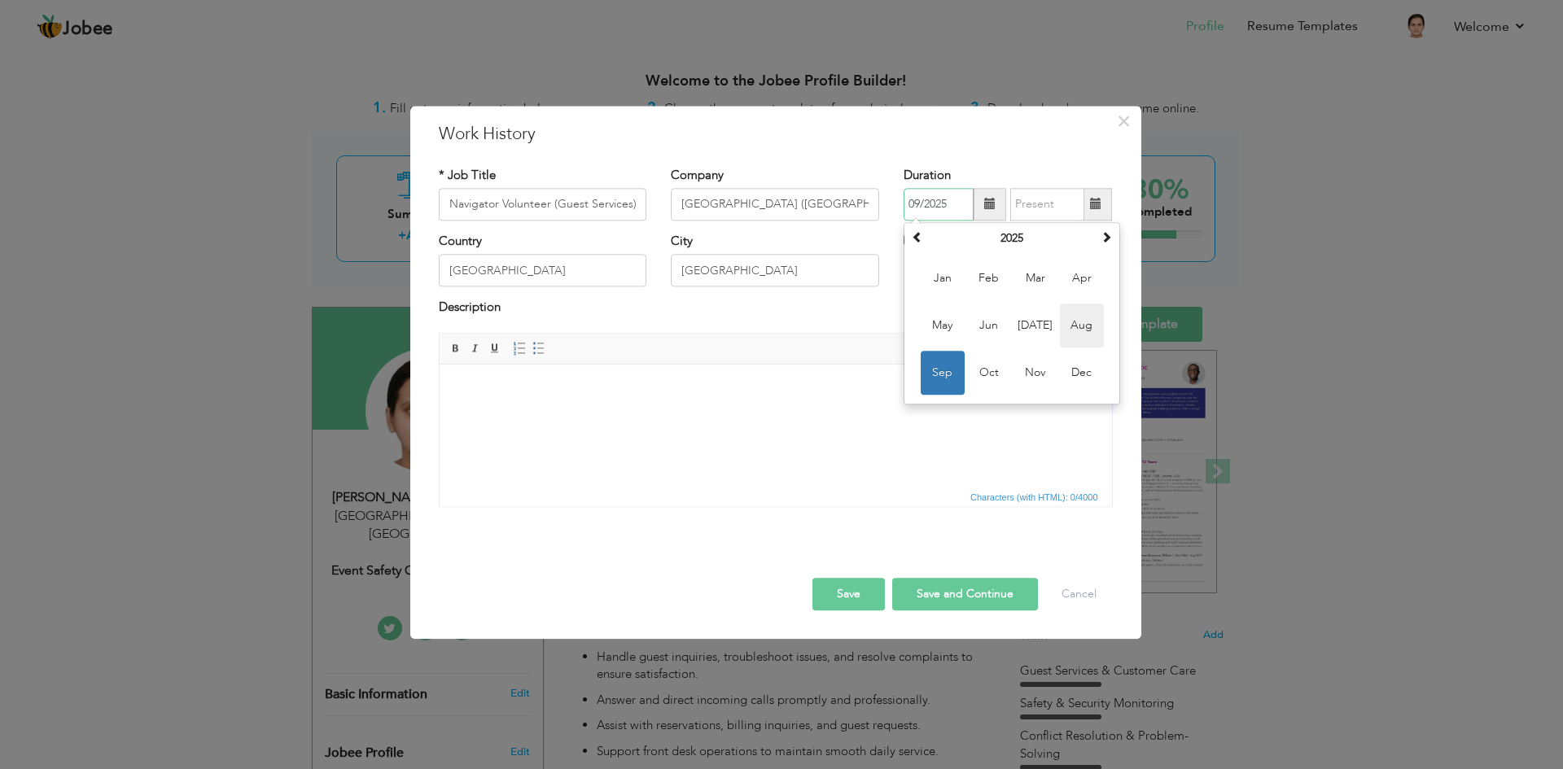
click at [1065, 331] on span "Aug" at bounding box center [1082, 326] width 44 height 44
type input "08/2025"
click at [960, 239] on label "Currently work here" at bounding box center [966, 241] width 125 height 17
click at [914, 239] on input "Currently work here" at bounding box center [909, 240] width 11 height 11
checkbox input "true"
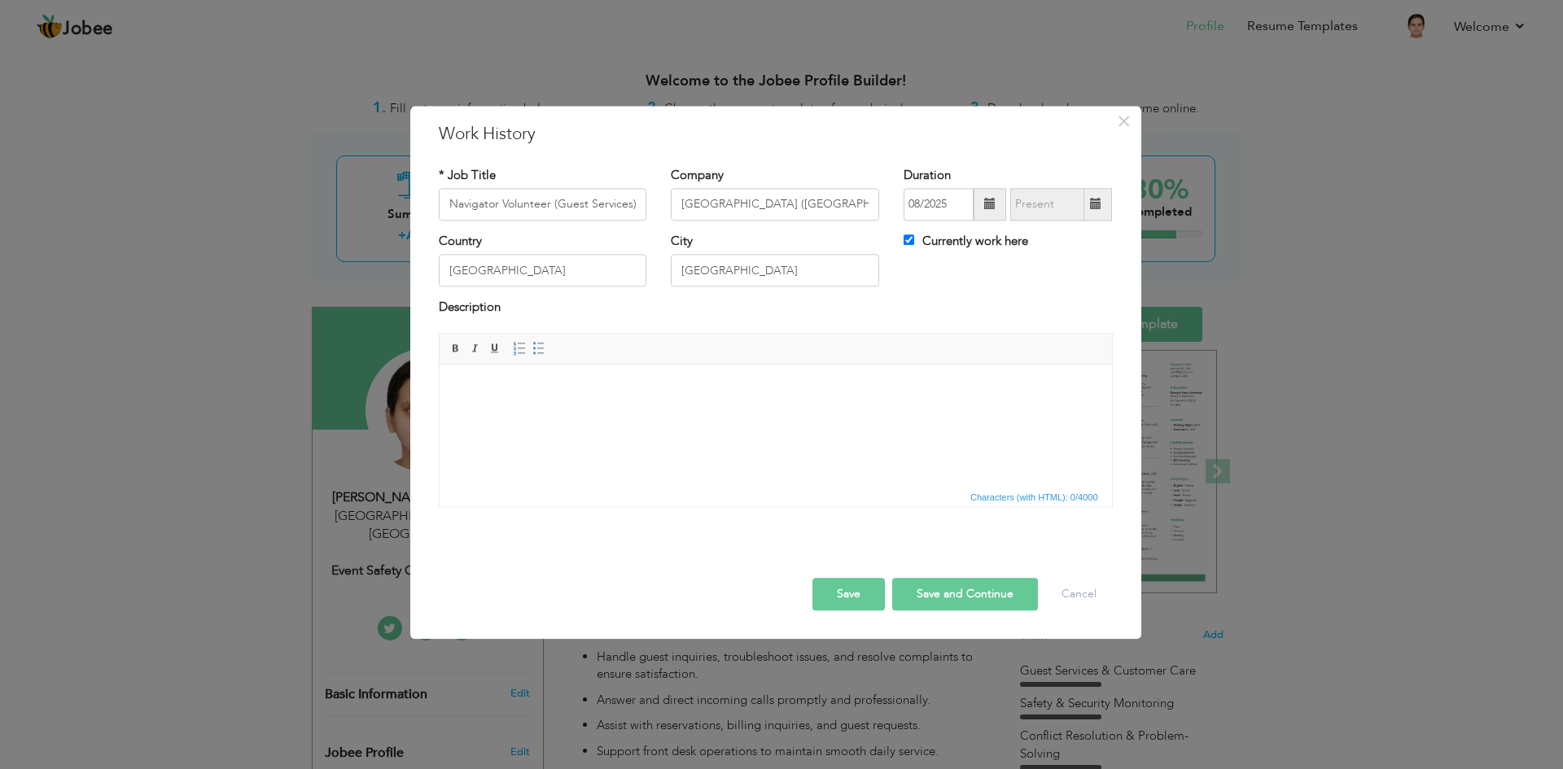
click at [636, 402] on html at bounding box center [775, 390] width 673 height 50
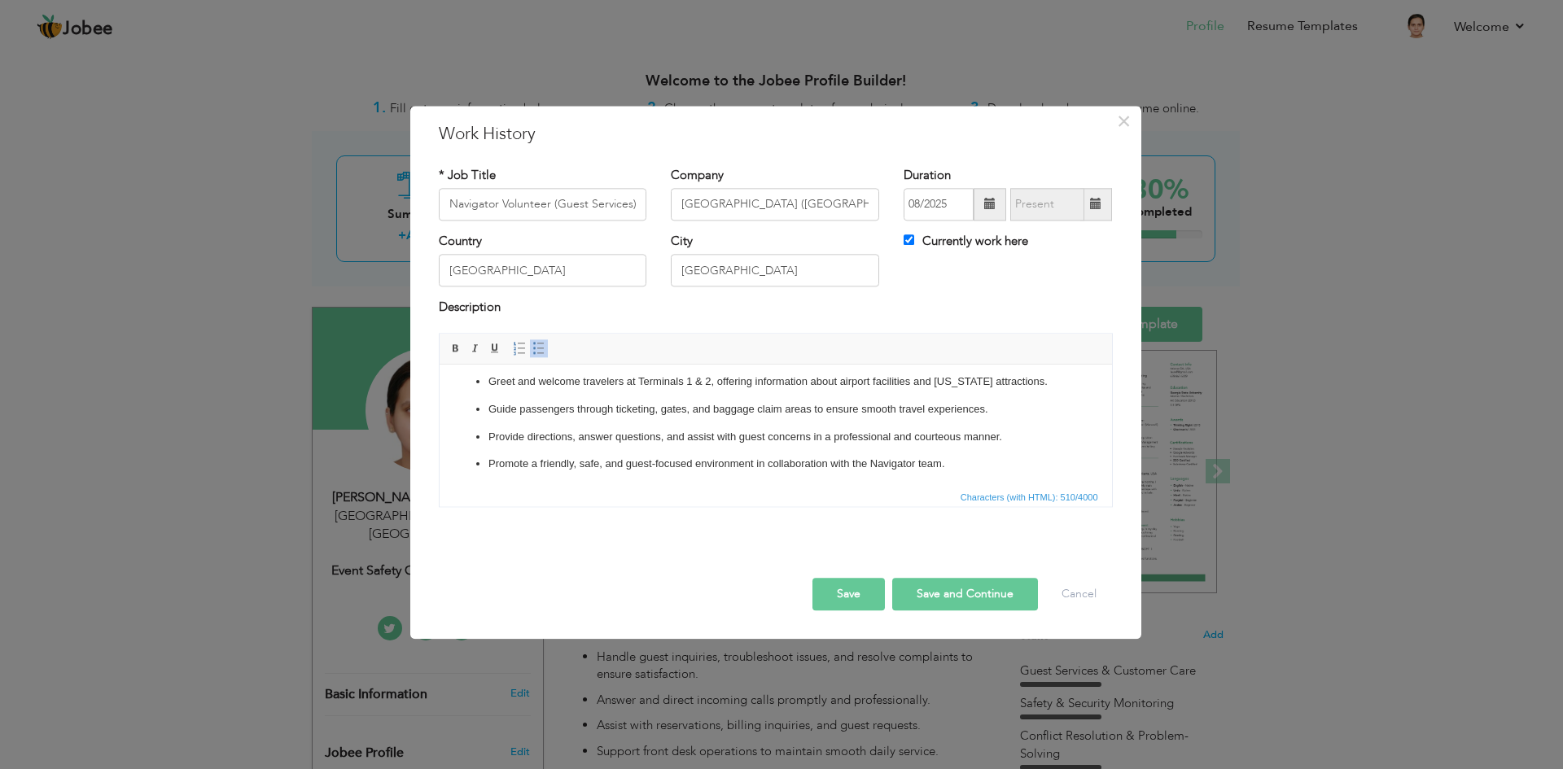
click at [861, 586] on button "Save" at bounding box center [849, 594] width 72 height 33
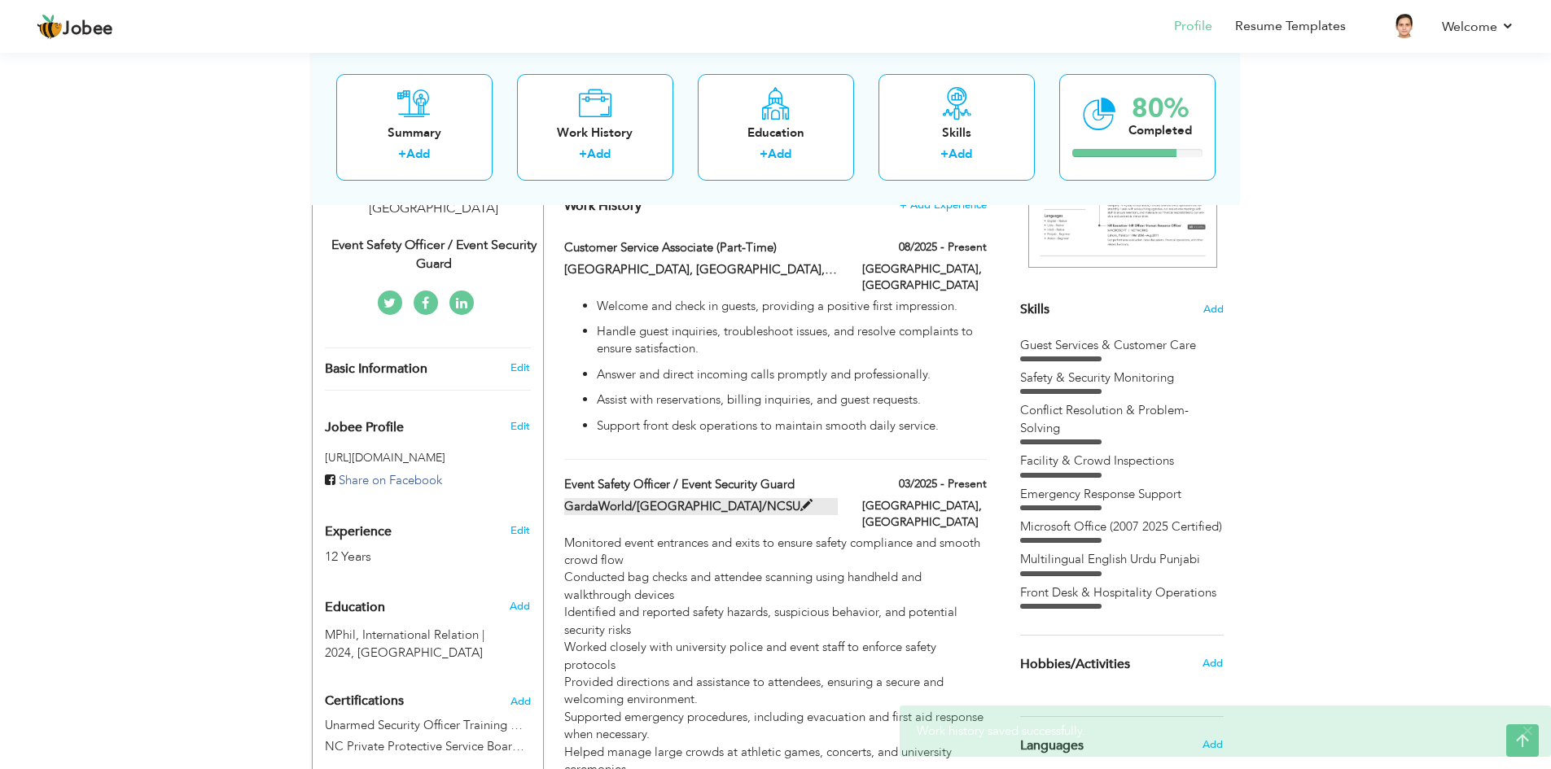
scroll to position [163, 0]
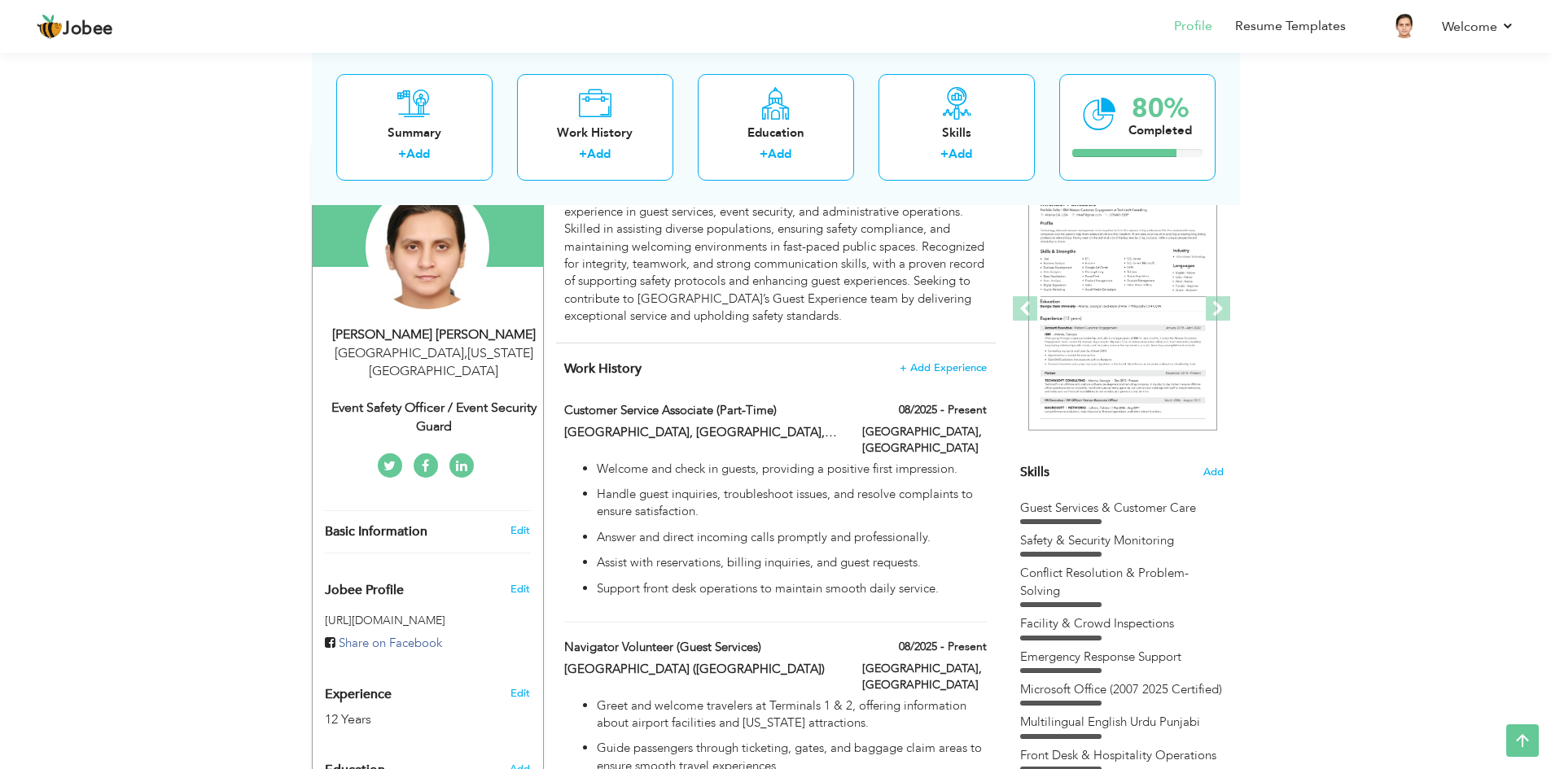
click at [473, 399] on div "Event Safety Officer / Event Security Guard" at bounding box center [434, 417] width 218 height 37
type input "[PERSON_NAME]"
type input "Khan"
type input "[PHONE_NUMBER]"
select select "number:230"
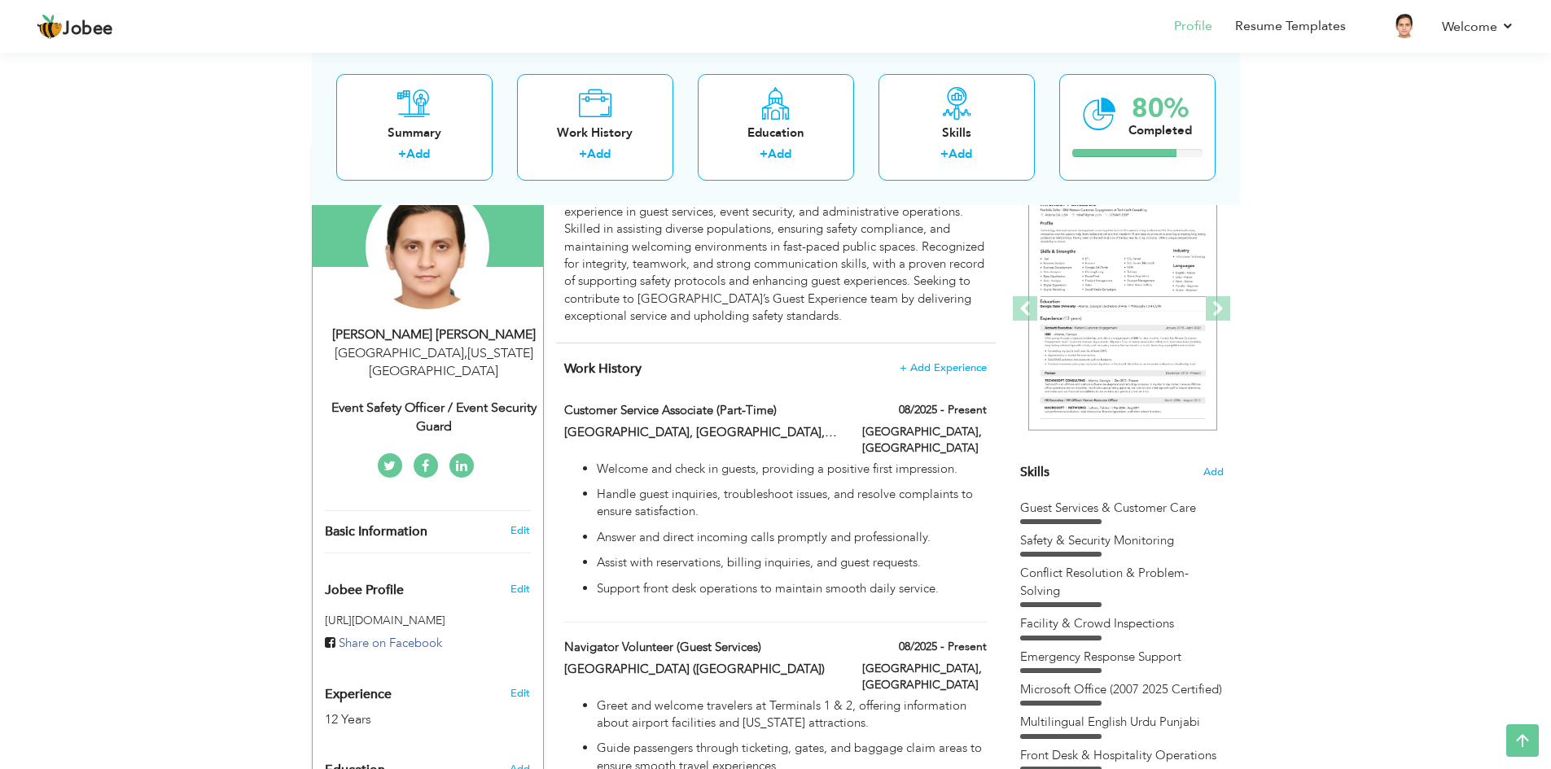
type input "[US_STATE]"
type input "[GEOGRAPHIC_DATA]"
select select "number:14"
type input "Event Safety Officer / Event Security Guard"
type input "[URL][DOMAIN_NAME]"
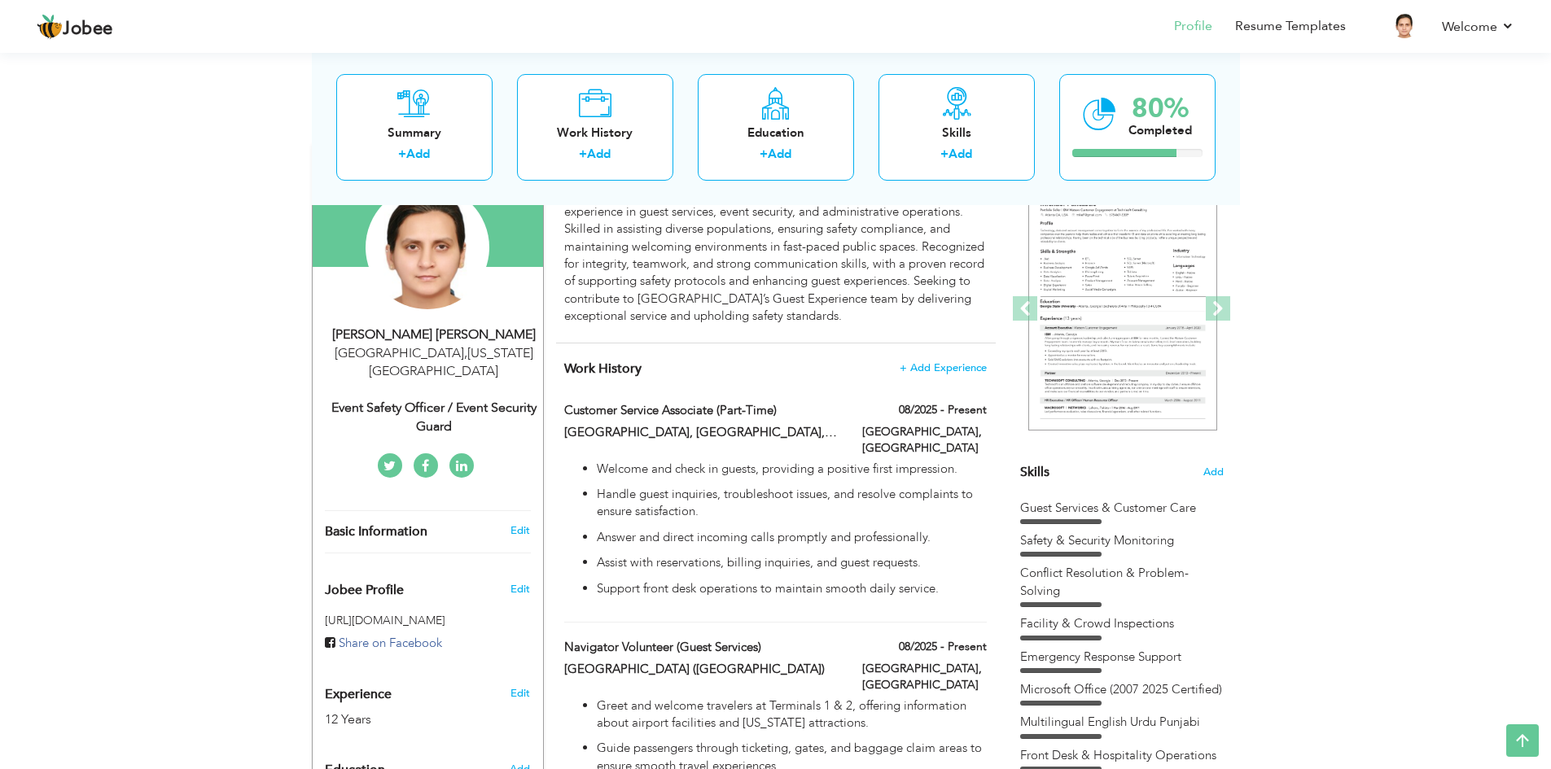
type input "[URL][DOMAIN_NAME]"
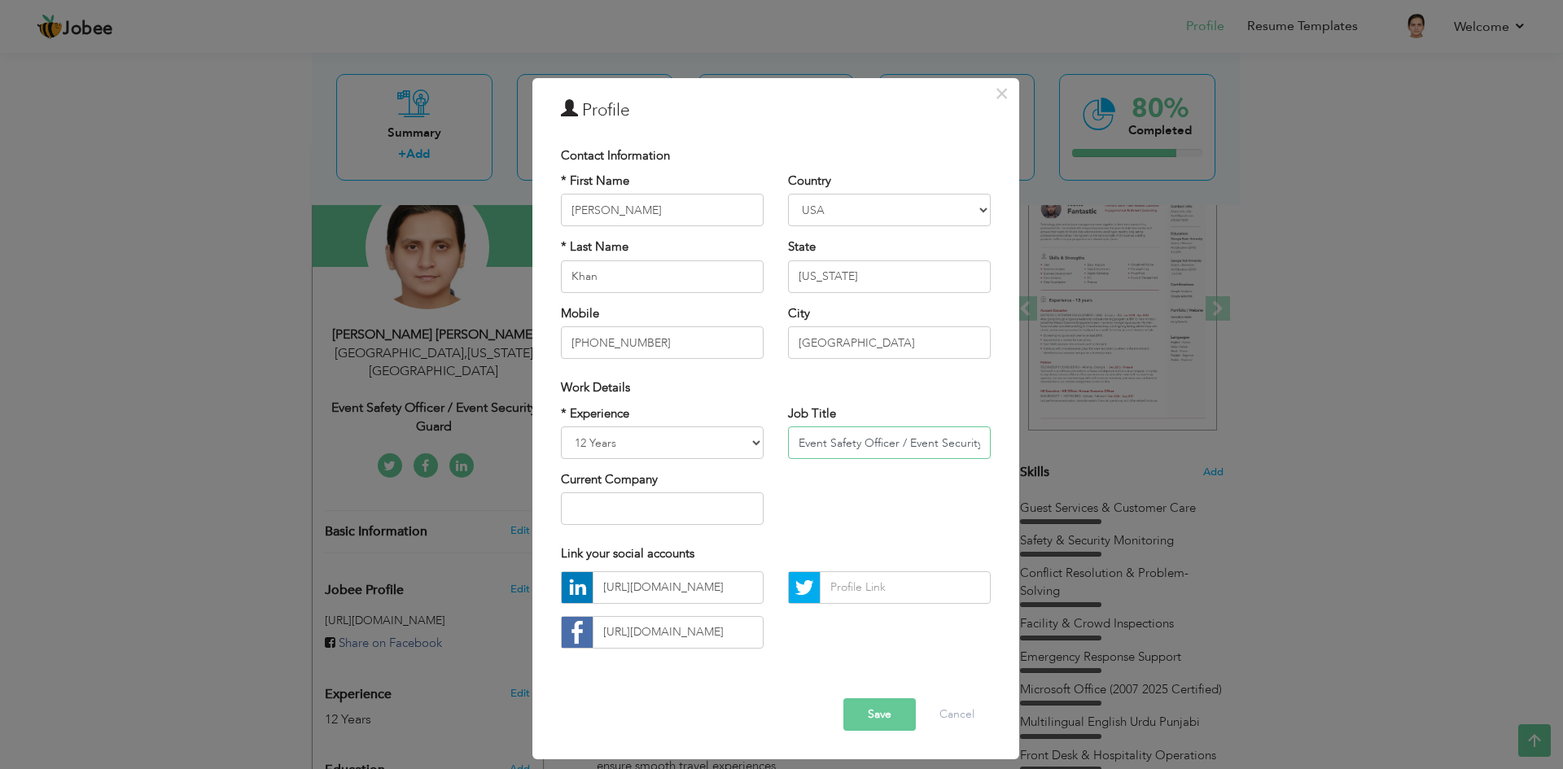
click at [876, 443] on input "Event Safety Officer / Event Security Guard" at bounding box center [889, 443] width 203 height 33
paste input "Guest Experience & Customer Service Specialist"
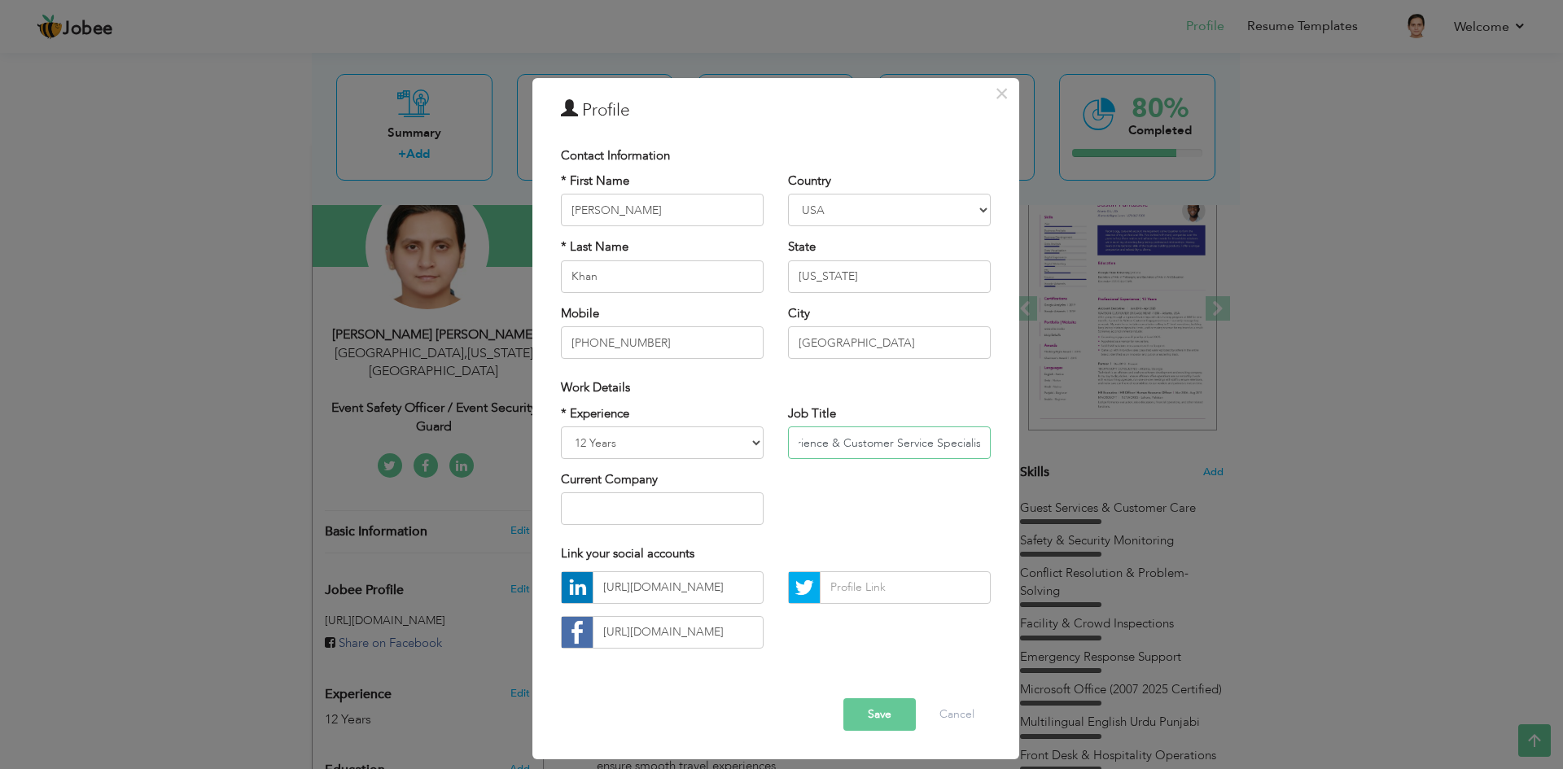
type input "Guest Experience & Customer Service Specialist"
click at [869, 726] on button "Save" at bounding box center [880, 715] width 72 height 33
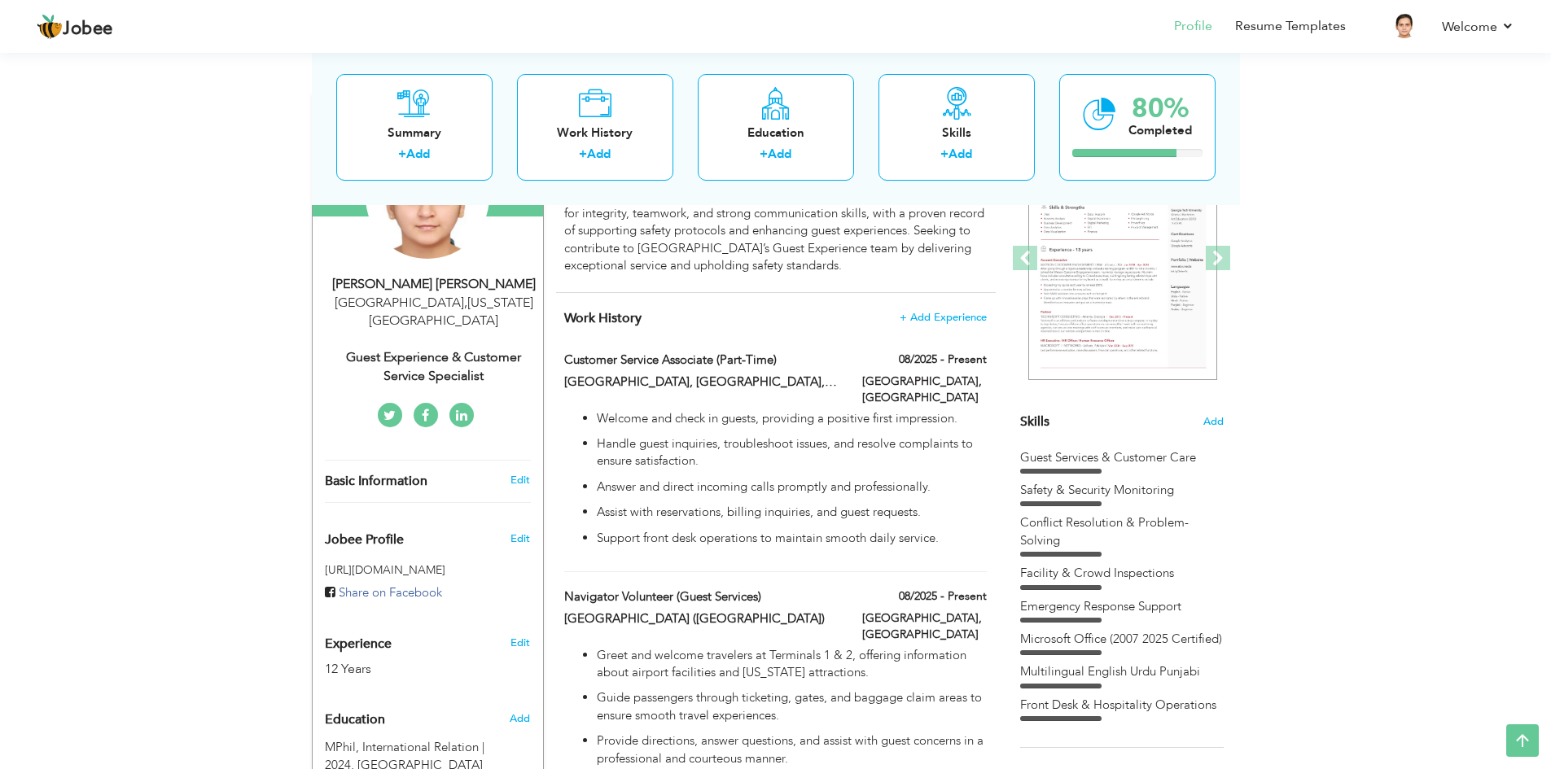
scroll to position [0, 0]
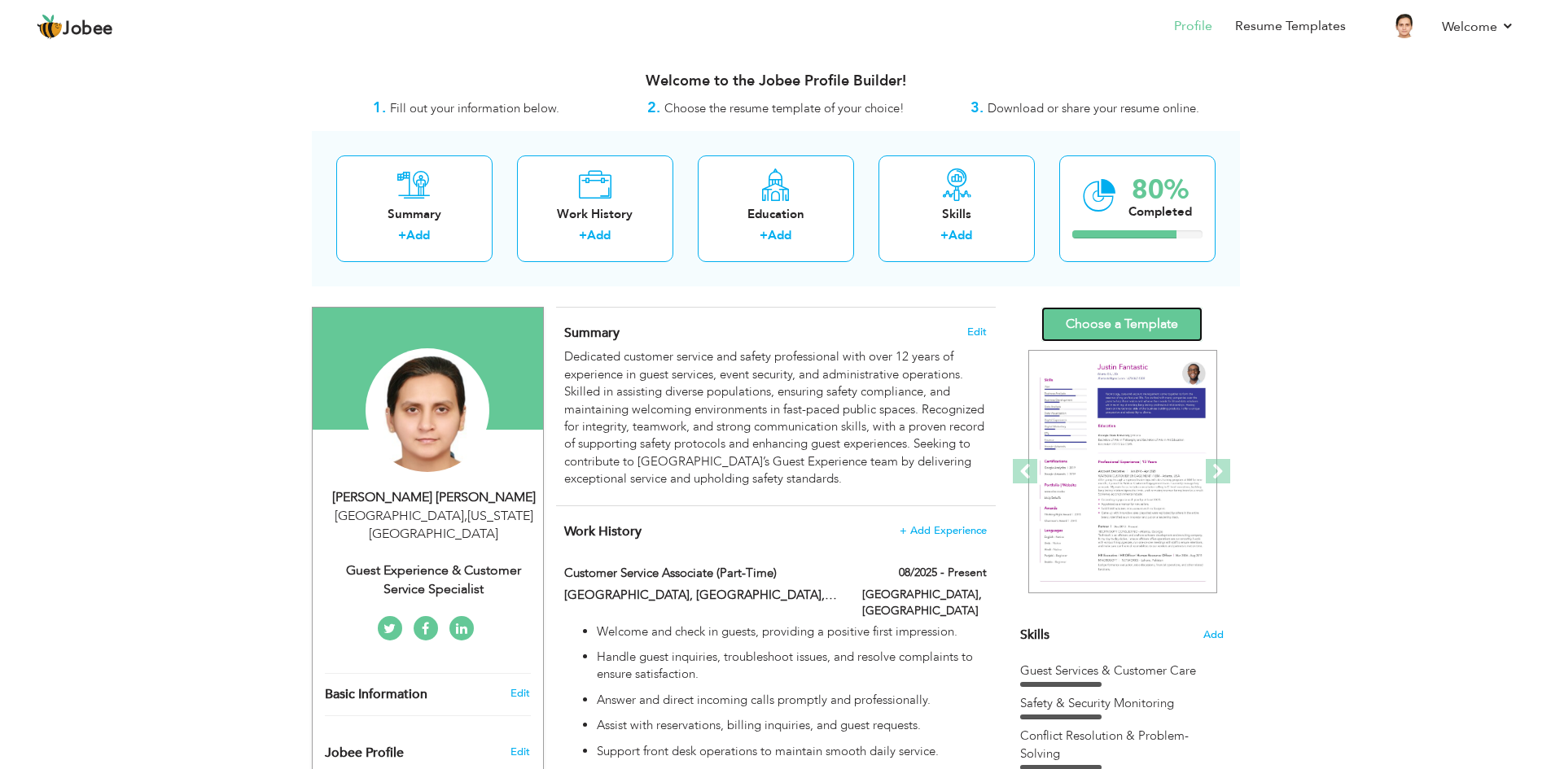
click at [1147, 336] on link "Choose a Template" at bounding box center [1121, 324] width 161 height 35
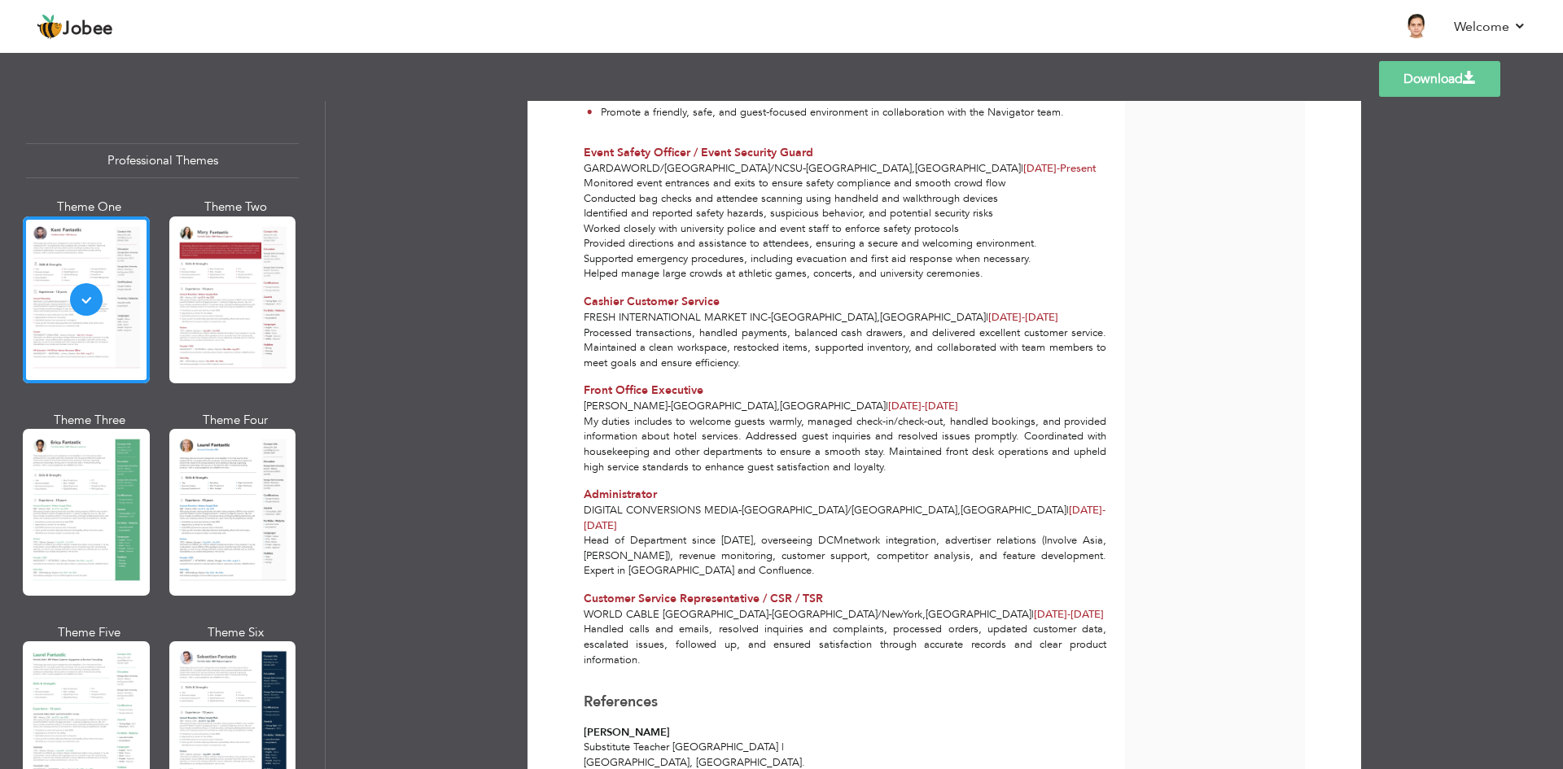
scroll to position [830, 0]
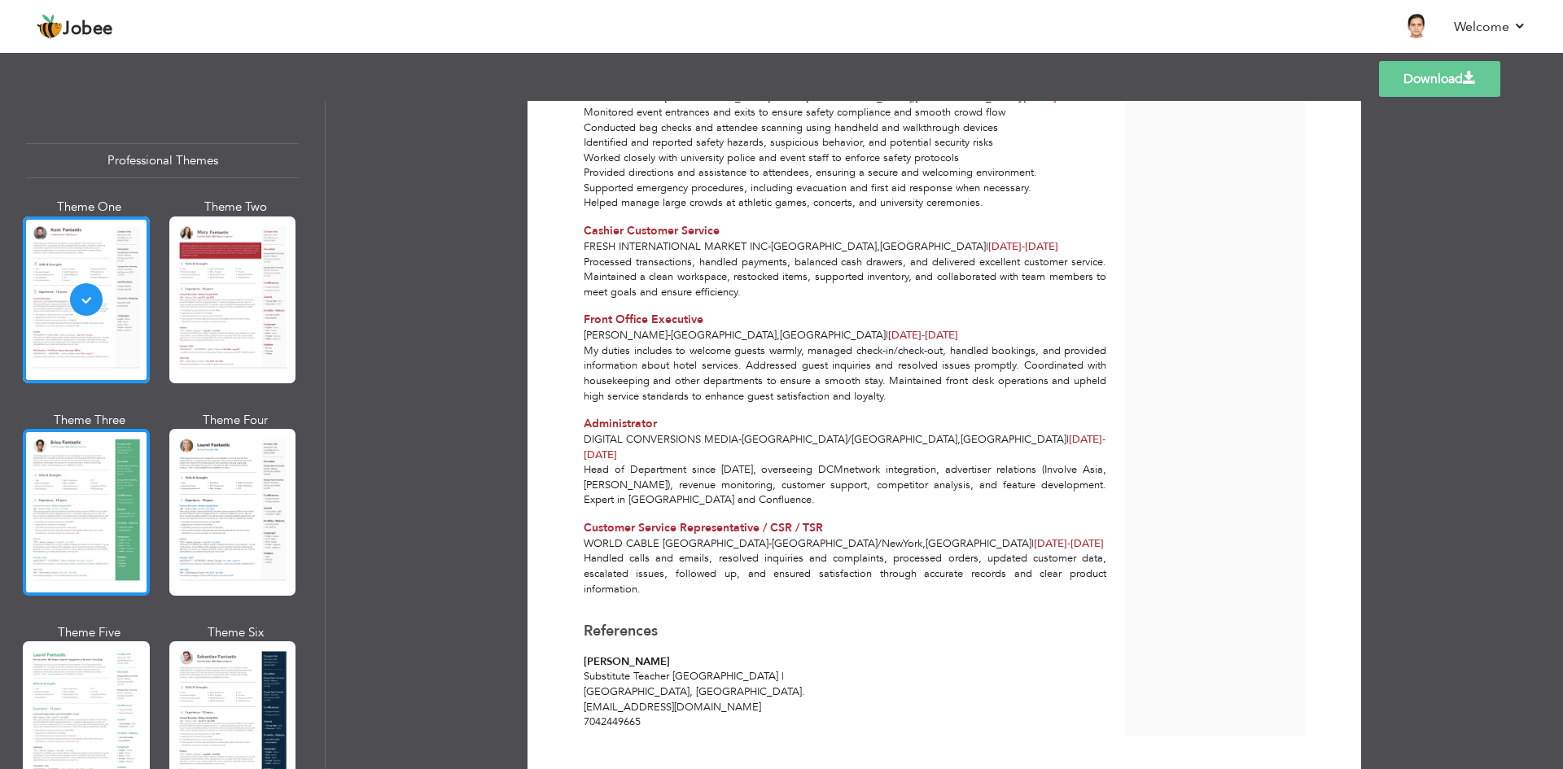
click at [55, 535] on div at bounding box center [86, 512] width 127 height 167
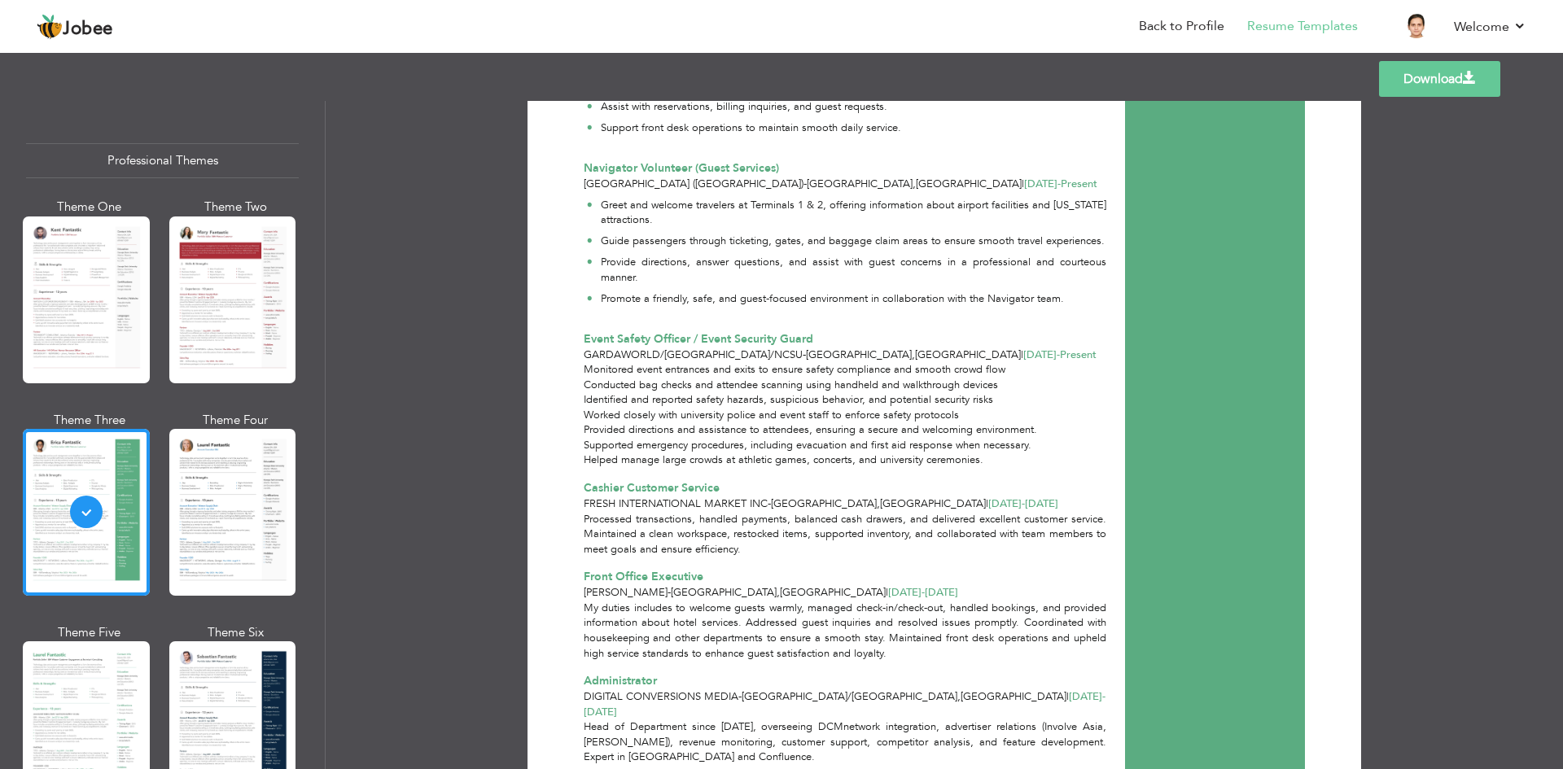
scroll to position [0, 0]
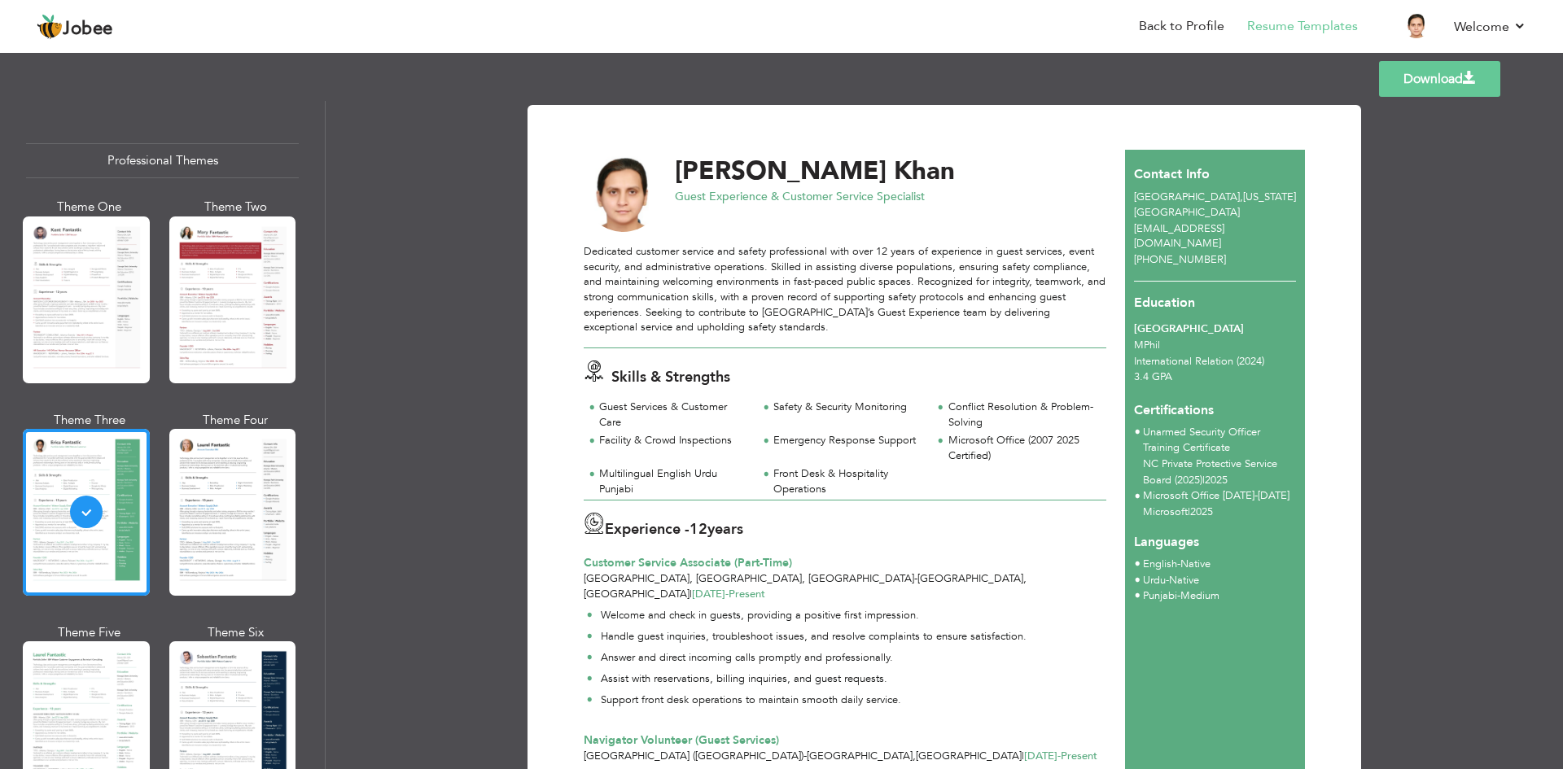
click at [1429, 87] on link "Download" at bounding box center [1439, 79] width 121 height 36
click at [56, 28] on img at bounding box center [50, 27] width 26 height 26
